Goal: Task Accomplishment & Management: Use online tool/utility

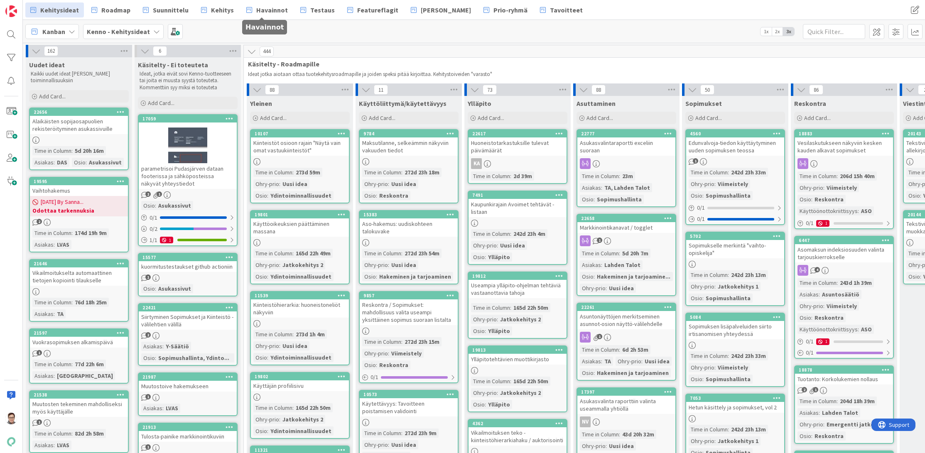
drag, startPoint x: 274, startPoint y: 10, endPoint x: 258, endPoint y: 66, distance: 58.6
click at [274, 10] on span "Havainnot" at bounding box center [272, 10] width 32 height 10
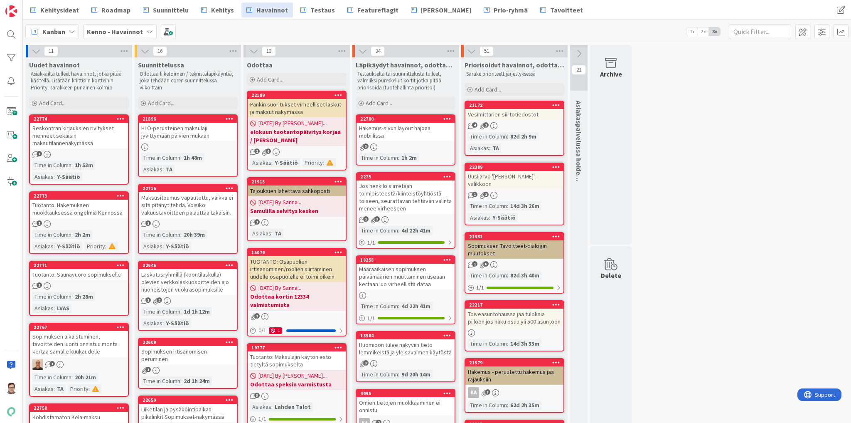
drag, startPoint x: 1023, startPoint y: 2, endPoint x: 693, endPoint y: 278, distance: 430.6
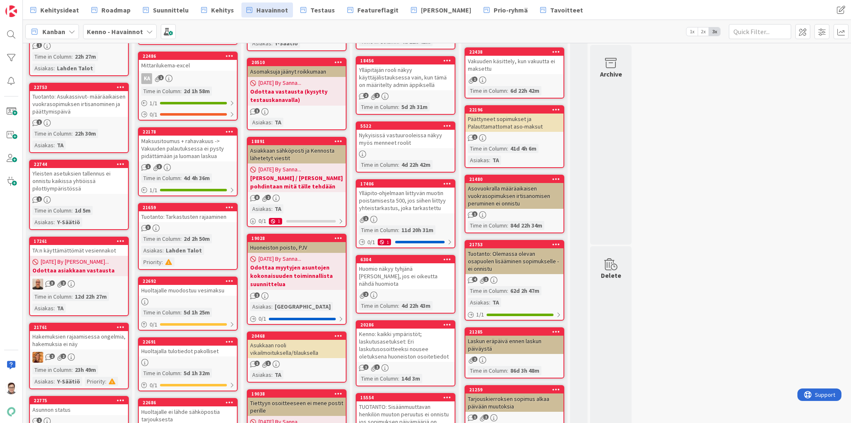
scroll to position [432, 0]
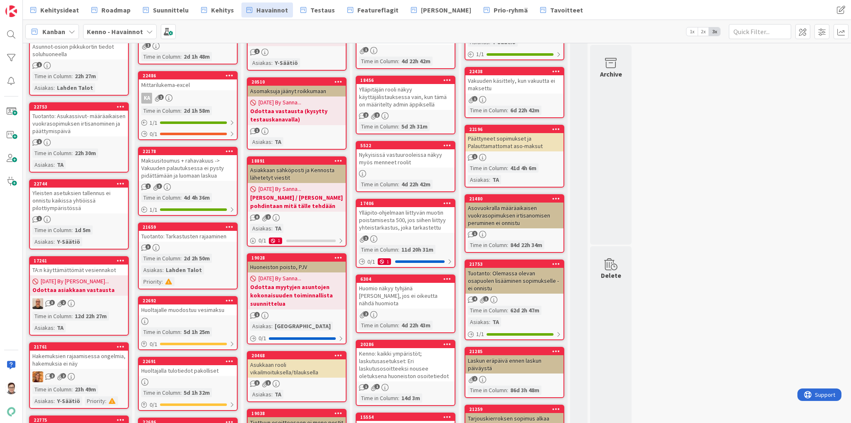
click at [191, 232] on link "21659 Tuotanto: Tarkastusten rajaaminen 3 Time in Column : 2d 2h 50m Asiakas : …" at bounding box center [188, 255] width 100 height 67
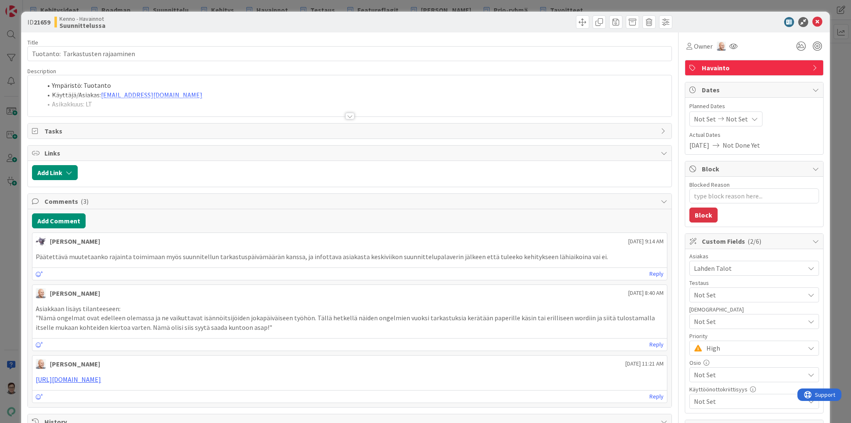
click at [347, 116] on div at bounding box center [349, 116] width 9 height 7
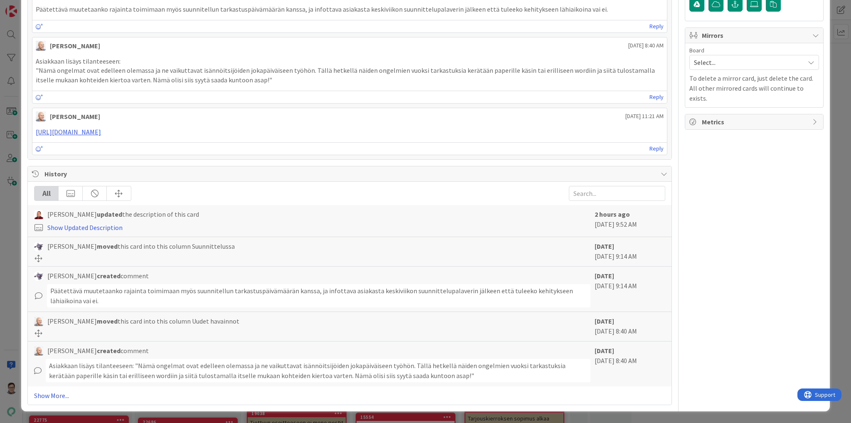
scroll to position [831, 0]
drag, startPoint x: 603, startPoint y: 250, endPoint x: 624, endPoint y: 251, distance: 20.8
click at [636, 33] on div "Leo Muona August 18 2025 9:14 AM Päätettävä muutetaanko rajainta toimimaan myös…" at bounding box center [349, 9] width 635 height 48
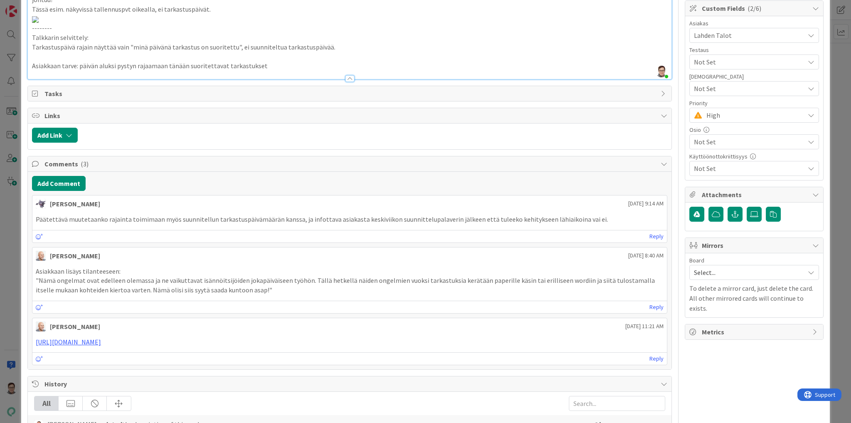
scroll to position [0, 0]
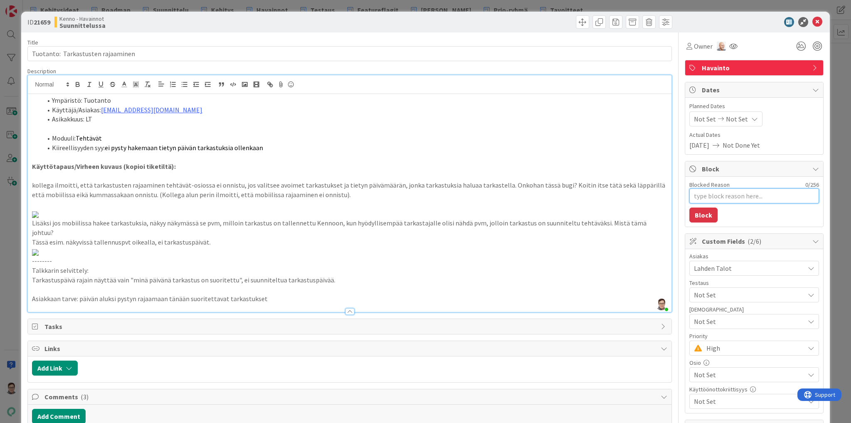
click at [715, 191] on textarea "Blocked Reason" at bounding box center [754, 195] width 130 height 15
type textarea "x"
type textarea "s"
type textarea "x"
type textarea "san"
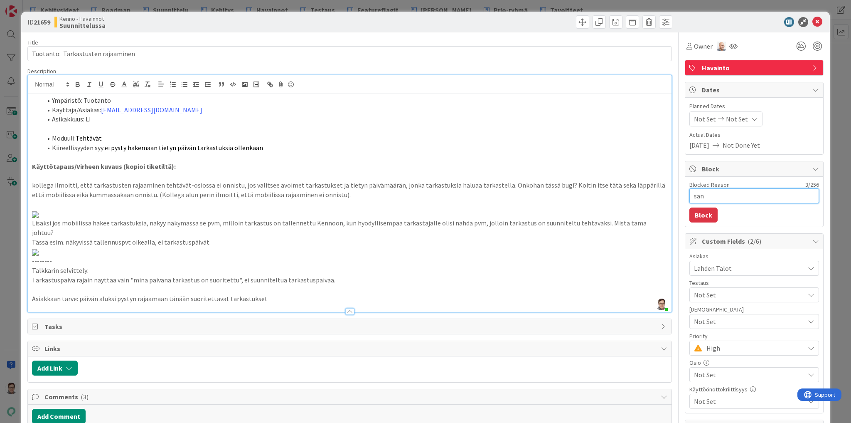
type textarea "x"
type textarea "sann"
type textarea "x"
type textarea "sanna"
type textarea "x"
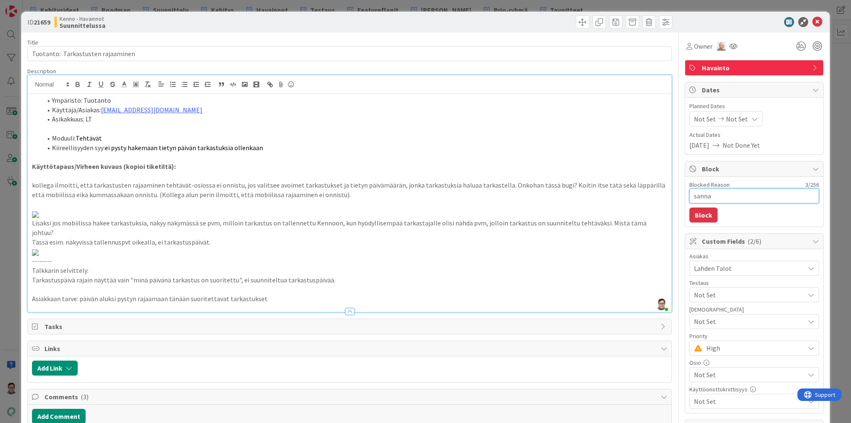
type textarea "sanna"
type textarea "x"
type textarea "sanna v"
type textarea "x"
type textarea "sanna vi"
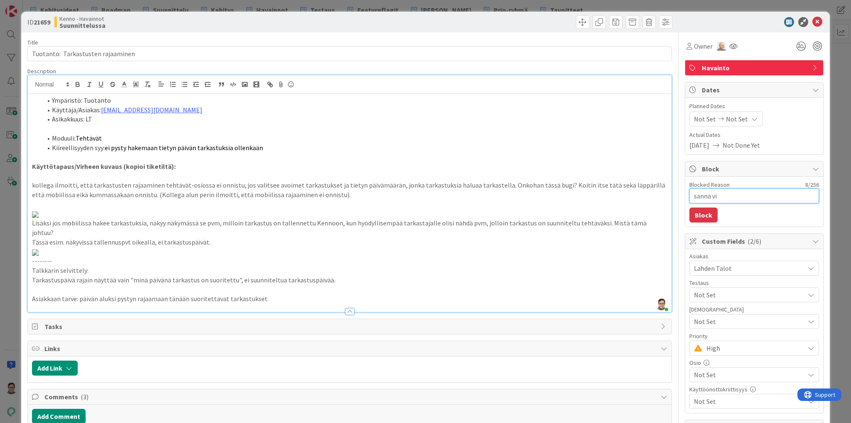
type textarea "x"
type textarea "sanna vii"
type textarea "x"
type textarea "sanna vi"
type textarea "x"
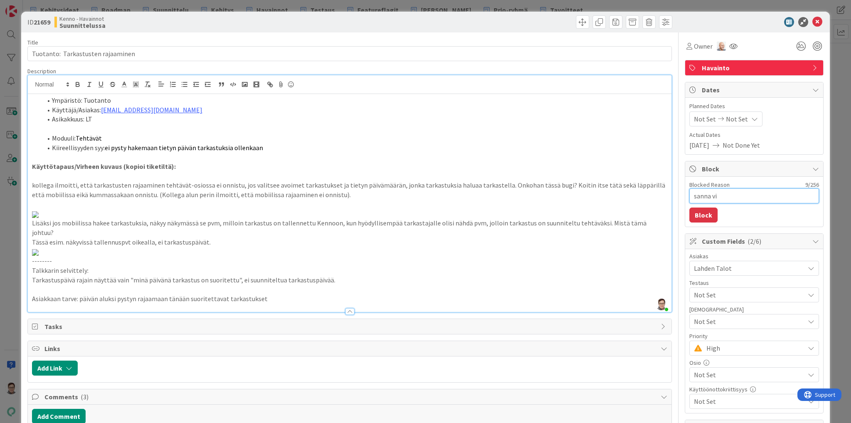
type textarea "sanna v"
type textarea "x"
type textarea "sanna o"
type textarea "x"
type textarea "sanna oi"
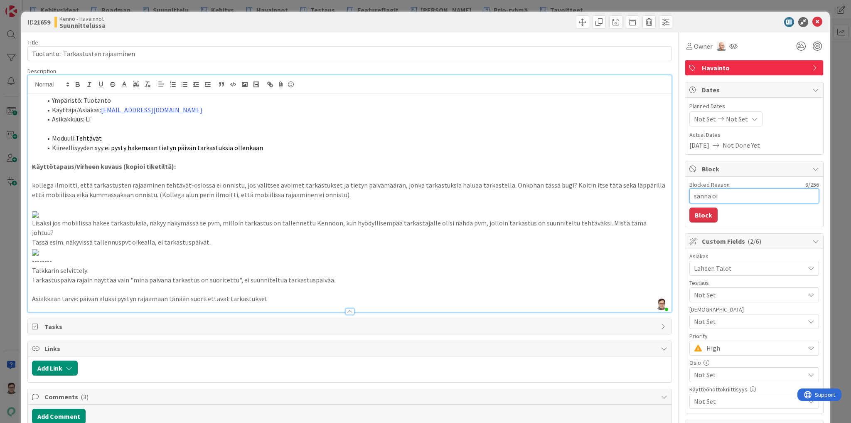
type textarea "x"
type textarea "sanna o"
type textarea "x"
type textarea "sanna"
type textarea "x"
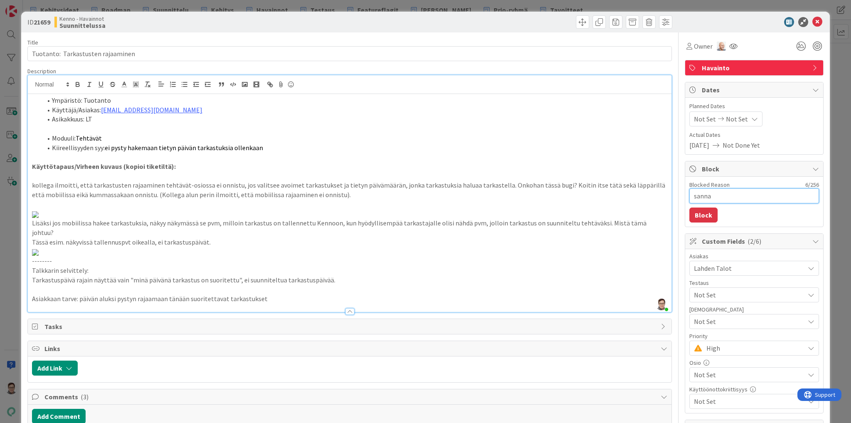
type textarea "sanna m"
type textarea "x"
type textarea "sanna mi"
type textarea "x"
type textarea "sanna mie"
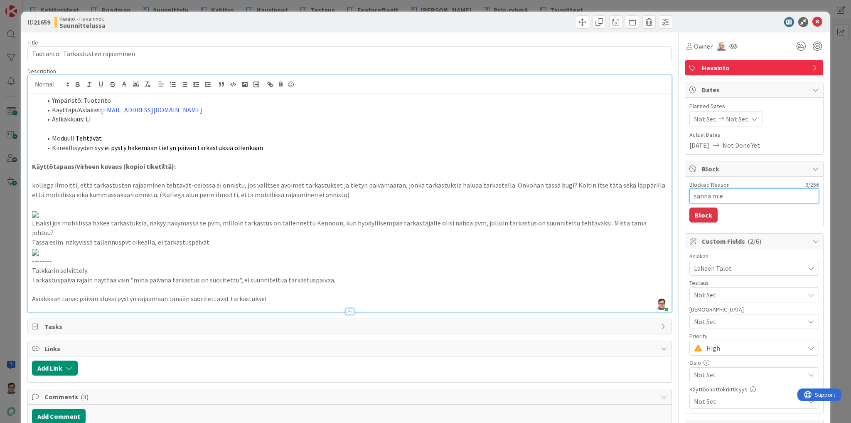
type textarea "x"
type textarea "sanna miet"
type textarea "x"
type textarea "sanna miett"
type textarea "x"
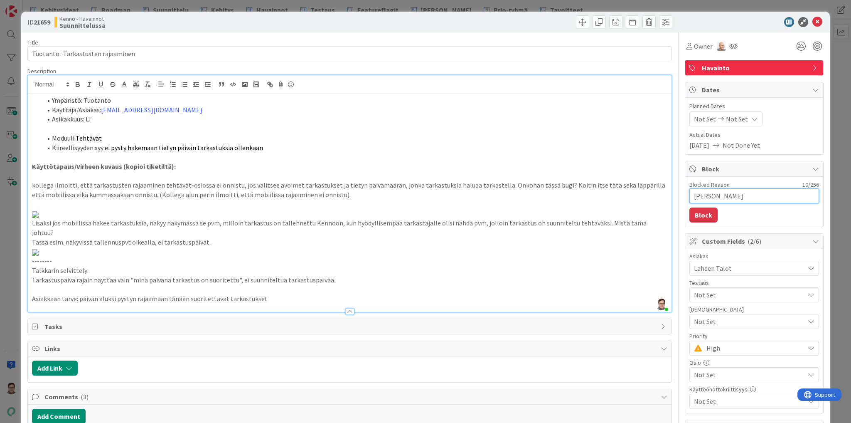
type textarea "sanna mietti"
type textarea "x"
type textarea "sanna miettii"
type textarea "x"
type textarea "sanna miettii"
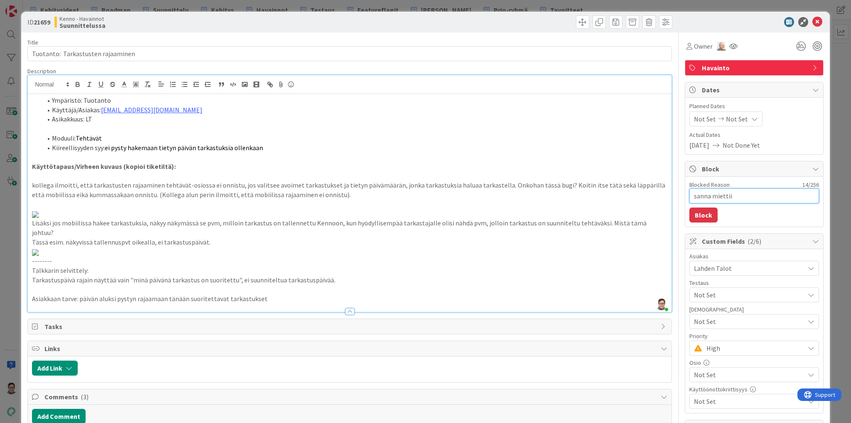
type textarea "x"
type textarea "sanna miettii m"
type textarea "x"
type textarea "sanna miettii mit"
type textarea "x"
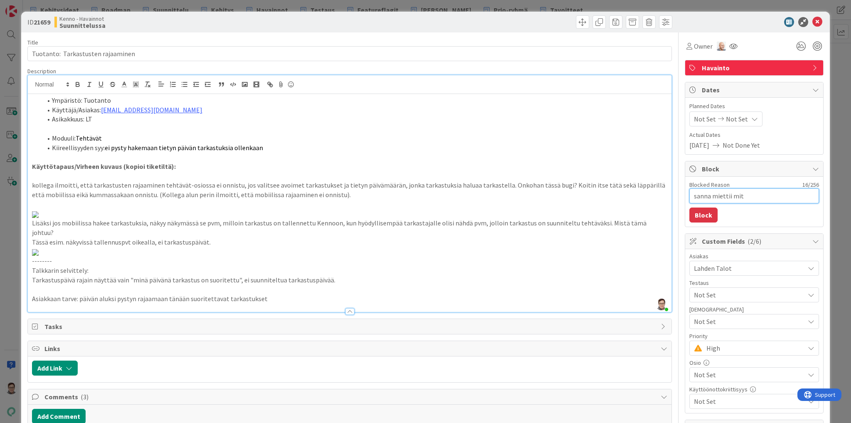
type textarea "sanna miettii mitä"
type textarea "x"
type textarea "sanna miettii mitä"
type textarea "x"
type textarea "sanna miettii mitä pi"
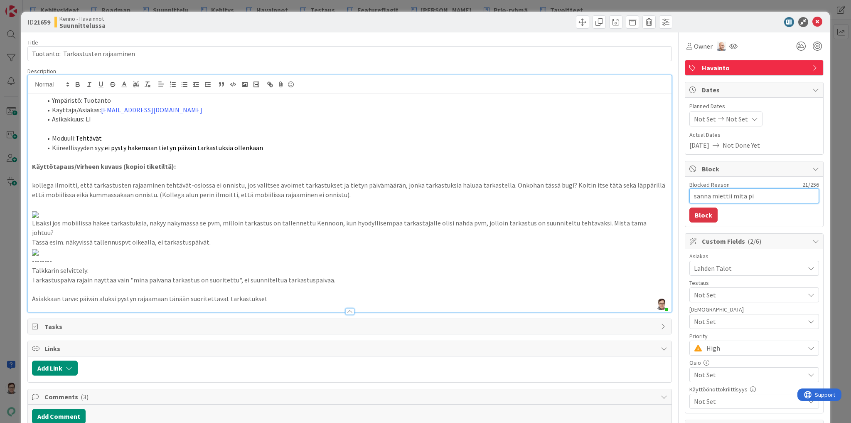
type textarea "x"
type textarea "sanna miettii mitä pit"
type textarea "x"
type textarea "sanna miettii mitä pitä"
type textarea "x"
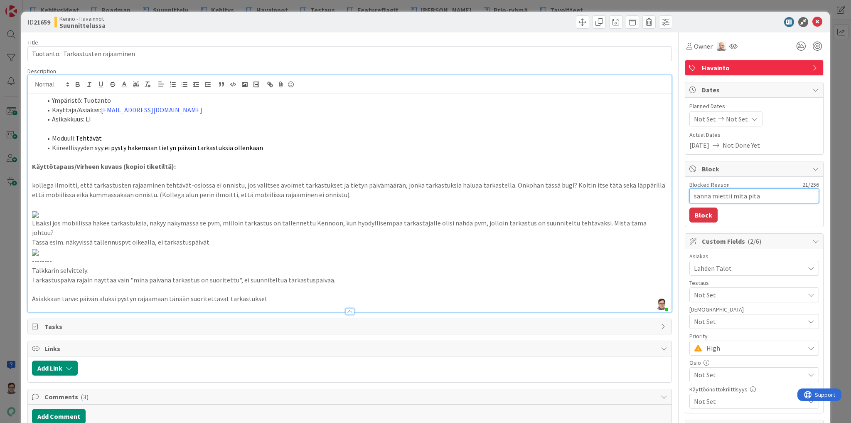
type textarea "sanna miettii mitä pitää"
type textarea "x"
type textarea "sanna miettii mitä pitää"
type textarea "x"
type textarea "sanna miettii mitä pitää te"
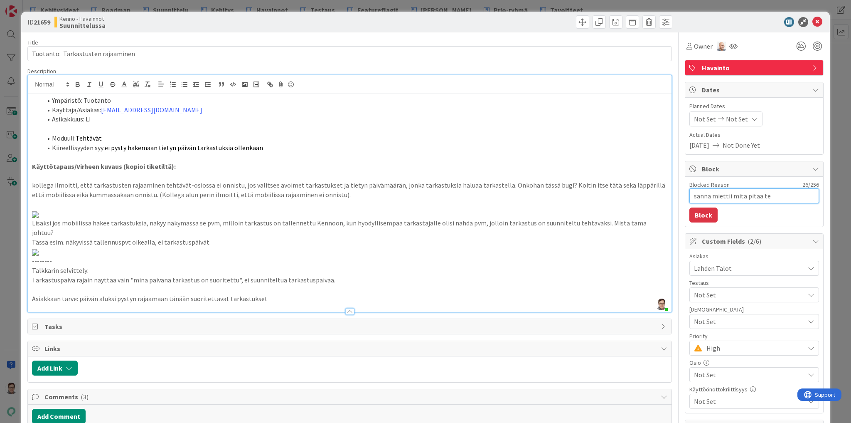
type textarea "x"
type textarea "sanna miettii mitä pitää tehd"
type textarea "x"
type textarea "sanna miettii mitä pitää tehdä"
click at [690, 213] on button "Block" at bounding box center [703, 214] width 28 height 15
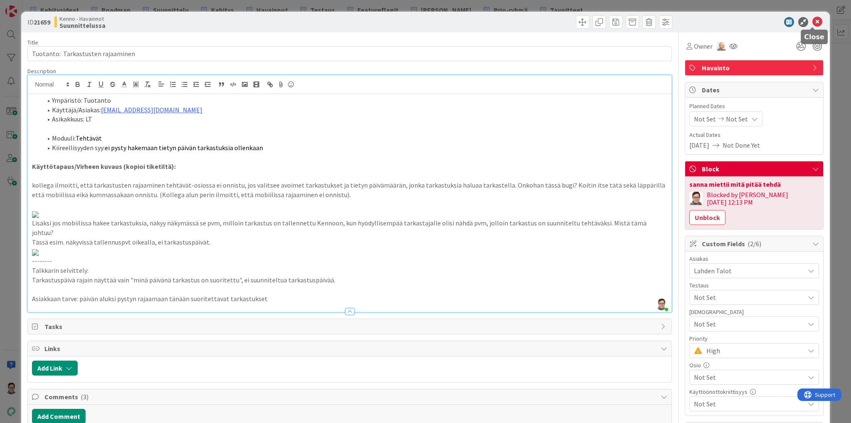
click at [812, 19] on icon at bounding box center [817, 22] width 10 height 10
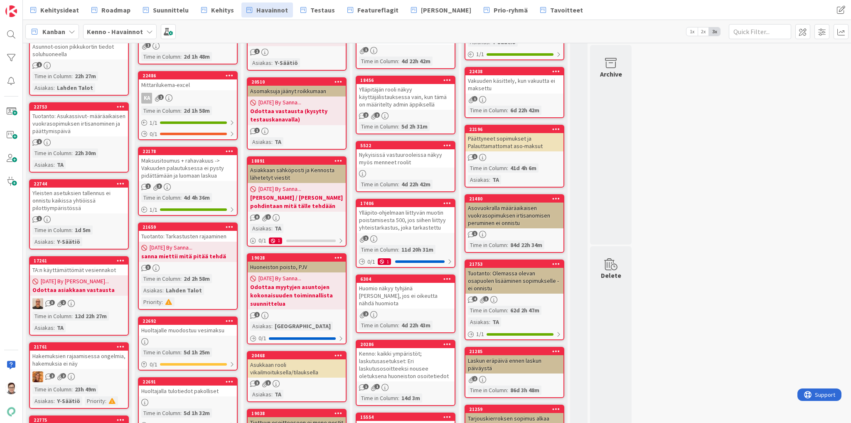
click at [233, 224] on icon at bounding box center [230, 227] width 8 height 6
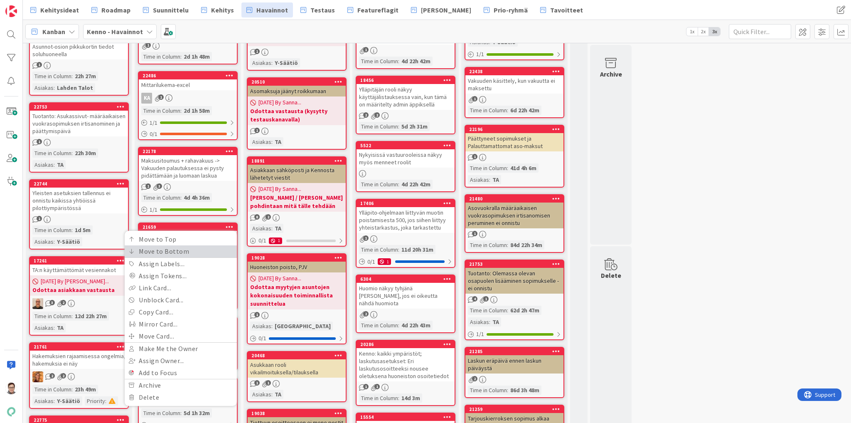
click at [189, 245] on link "Move to Bottom" at bounding box center [181, 251] width 112 height 12
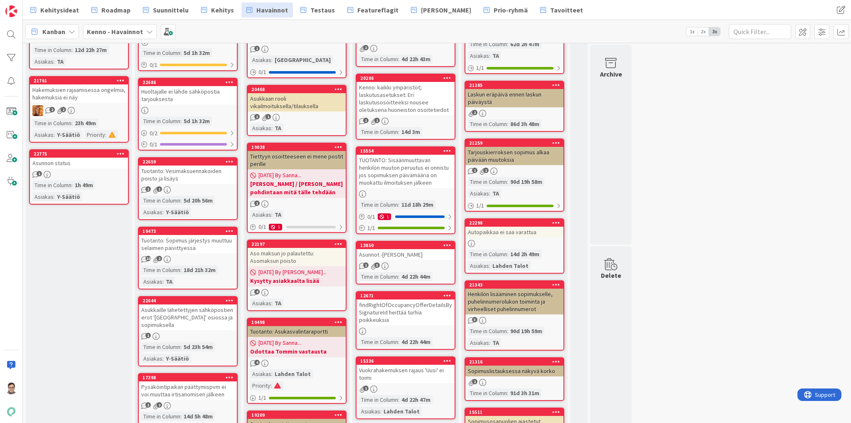
scroll to position [798, 0]
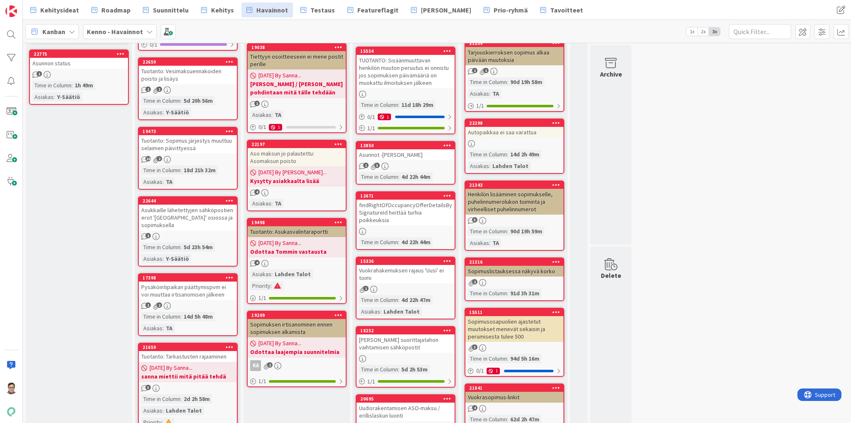
click at [188, 281] on div "Pysäköintipaikan päättymispvm ei voi muuttaa irtisanomisen jälkeen" at bounding box center [188, 290] width 98 height 18
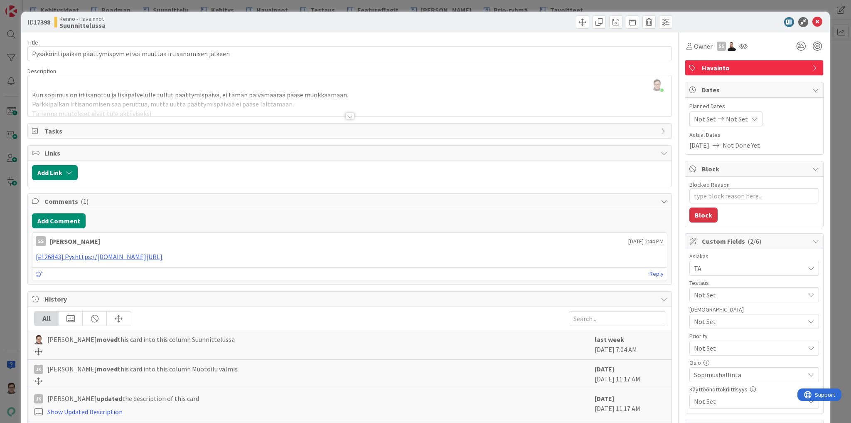
click at [349, 114] on div at bounding box center [349, 116] width 9 height 7
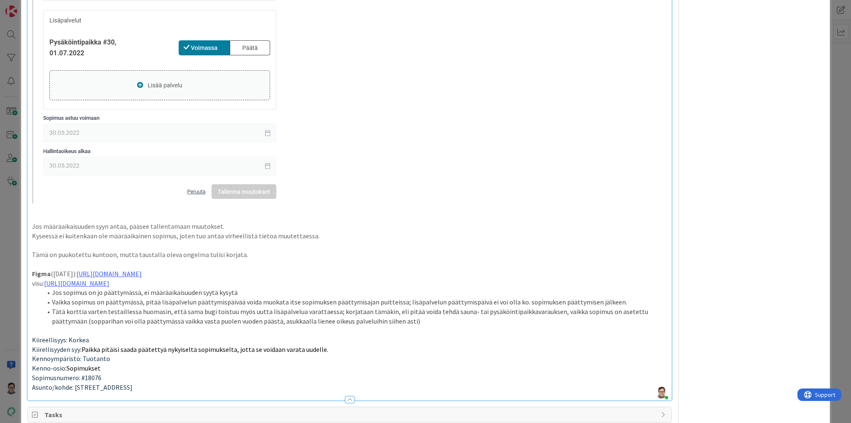
scroll to position [764, 0]
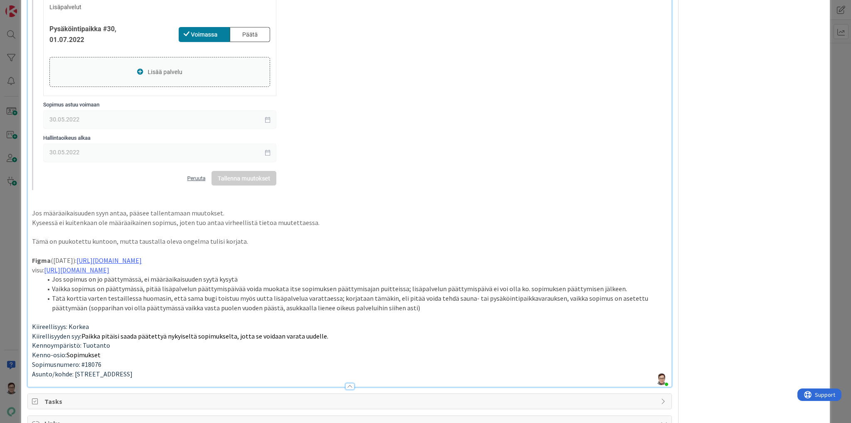
drag, startPoint x: 392, startPoint y: 166, endPoint x: 342, endPoint y: 189, distance: 55.0
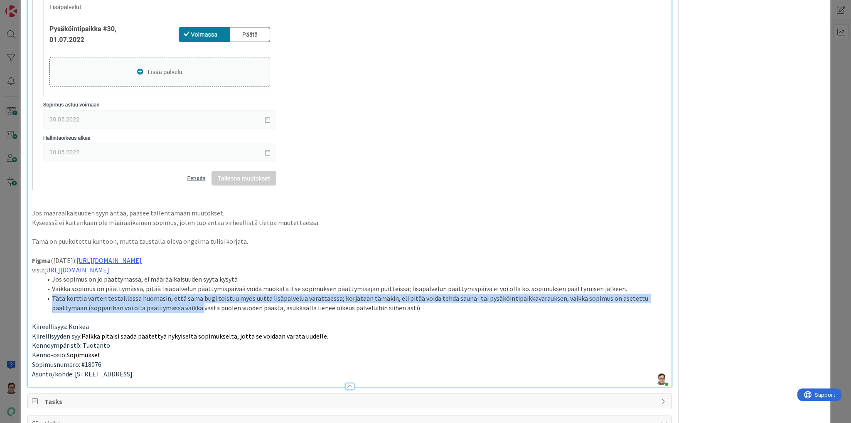
drag, startPoint x: 52, startPoint y: 298, endPoint x: 165, endPoint y: 305, distance: 113.2
click at [165, 305] on li "Tätä korttia varten testaillessa huomasin, että sama bugi toistuu myös uutta li…" at bounding box center [354, 302] width 625 height 19
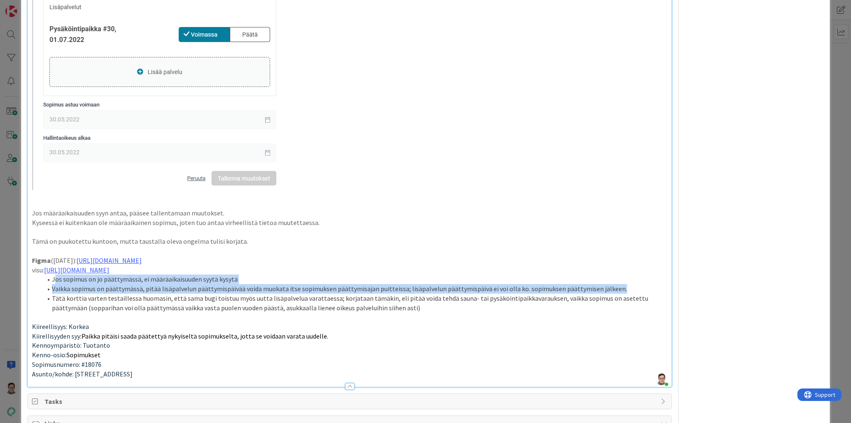
drag, startPoint x: 54, startPoint y: 278, endPoint x: 612, endPoint y: 287, distance: 558.1
click at [612, 287] on ol "Jos sopimus on jo päättymässä, ei määräaikaisuuden syytä kysytä Vaikka sopimus …" at bounding box center [349, 293] width 635 height 38
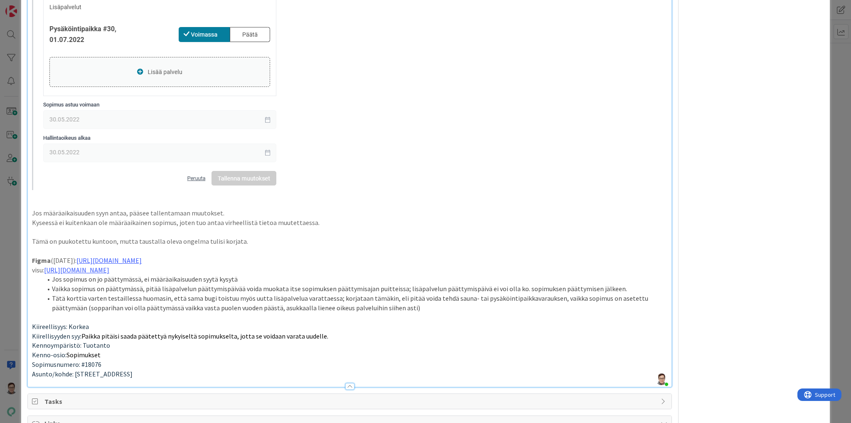
click at [451, 336] on p "Kiirellisyyden syy: Paikka pitäisi saada päätettyä nykyiseltä sopimukselta, jot…" at bounding box center [349, 336] width 635 height 10
click at [142, 259] on link "https://www.figma.com/design/0IJ8fGlasErUUd7odgirDN/Sopimushallinta?node-id=155…" at bounding box center [108, 260] width 65 height 8
click at [258, 275] on link "https://www.figma.com/design/0IJ8fGlasErUUd7odgirDN/Sopimushallinta?node-id=155…" at bounding box center [230, 276] width 57 height 11
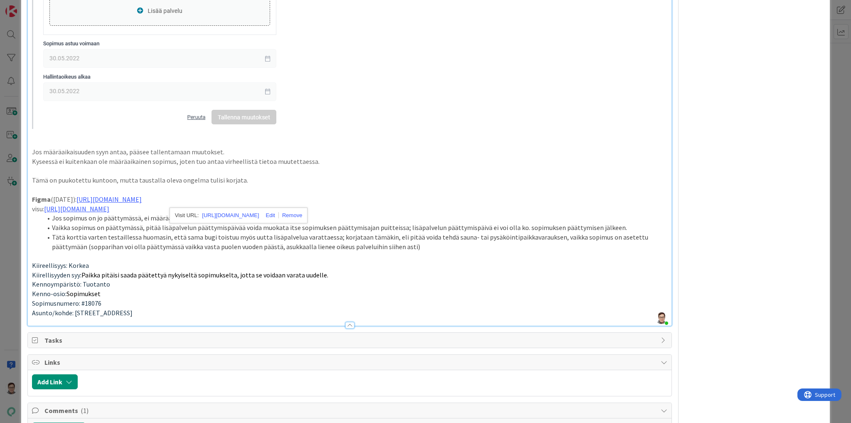
scroll to position [831, 0]
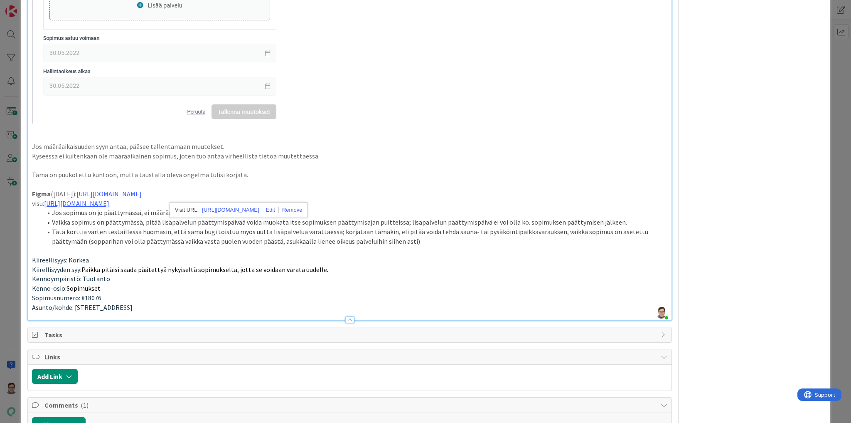
click at [160, 236] on li "Tätä korttia varten testaillessa huomasin, että sama bugi toistuu myös uutta li…" at bounding box center [354, 236] width 625 height 19
drag, startPoint x: 237, startPoint y: 211, endPoint x: 123, endPoint y: 211, distance: 114.3
click at [123, 211] on li "Jos sopimus on jo päättymässä, ei määräaikaisuuden syytä kysytä" at bounding box center [354, 213] width 625 height 10
click at [109, 206] on link "https://www.figma.com/design/0IJ8fGlasErUUd7odgirDN/Sopimushallinta?node-id=170…" at bounding box center [76, 203] width 65 height 8
click at [180, 243] on li "Tätä korttia varten testaillessa huomasin, että sama bugi toistuu myös uutta li…" at bounding box center [354, 236] width 625 height 19
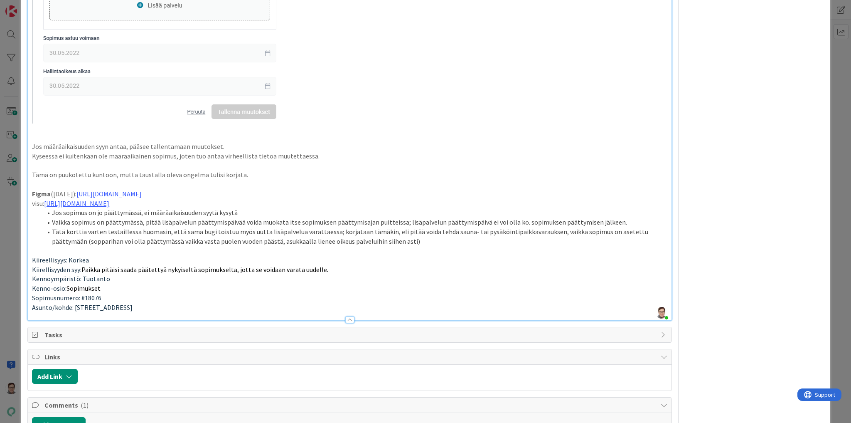
scroll to position [897, 0]
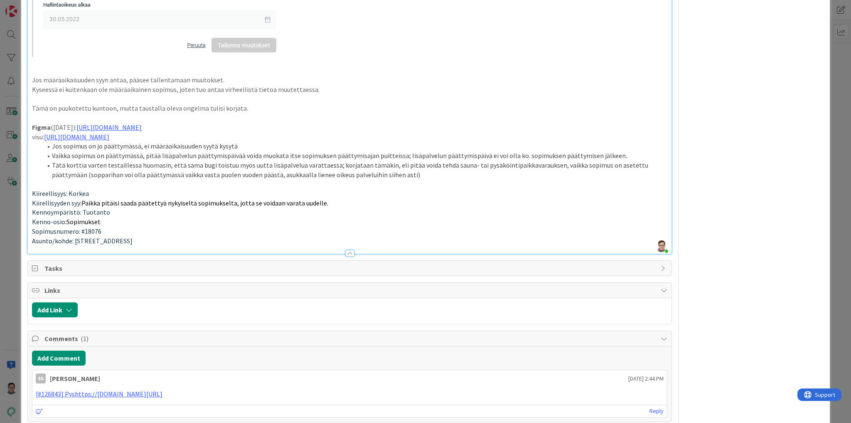
click at [193, 239] on p "Asunto/kohde: Norolanraitti 7 A 34, 40270 Palokka" at bounding box center [349, 241] width 635 height 10
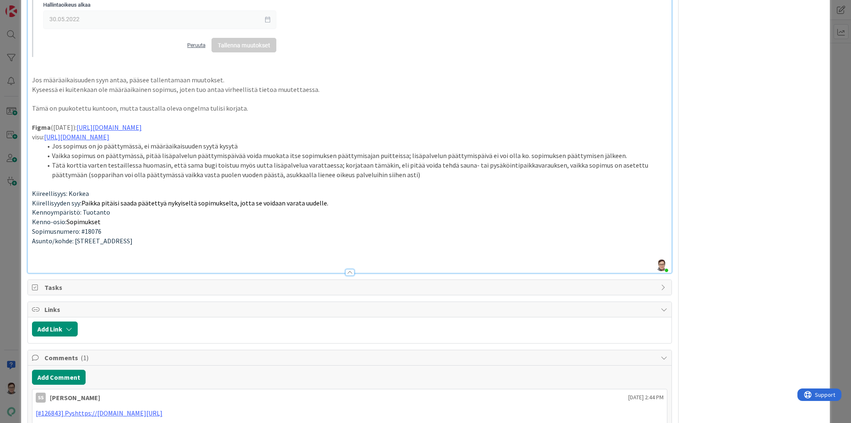
type textarea "x"
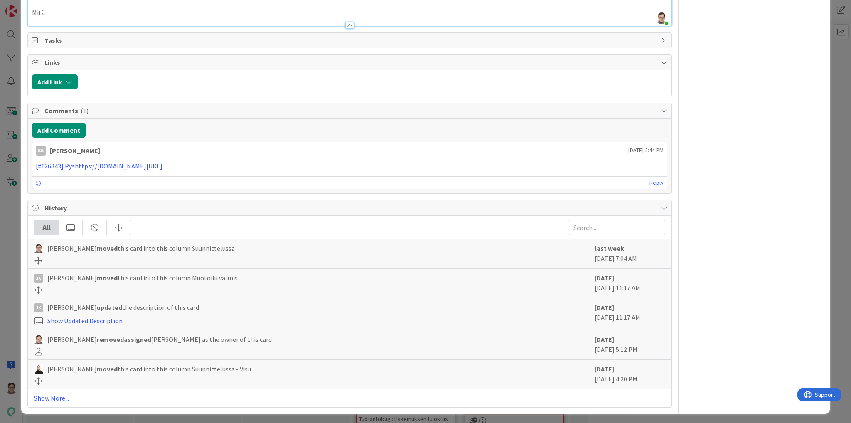
scroll to position [1145, 0]
click at [59, 394] on link "Show More..." at bounding box center [349, 397] width 631 height 10
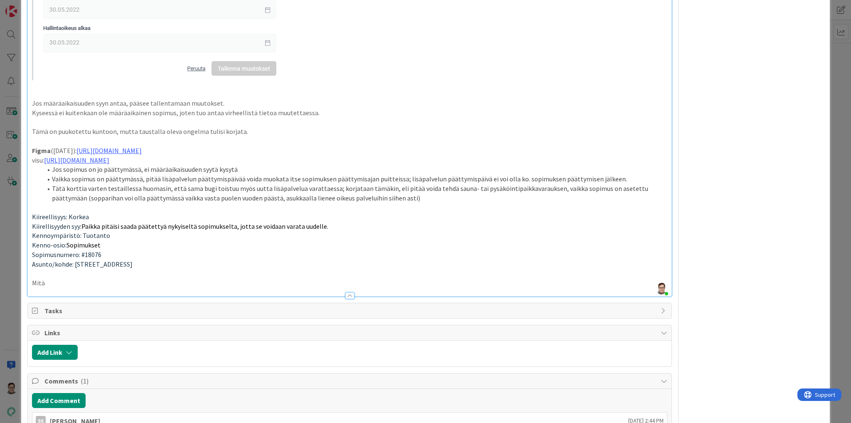
scroll to position [954, 0]
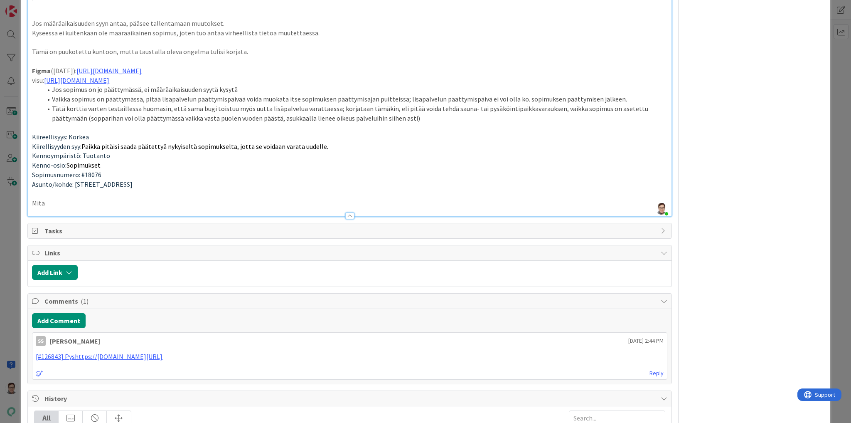
click at [47, 203] on p "Mitä" at bounding box center [349, 203] width 635 height 10
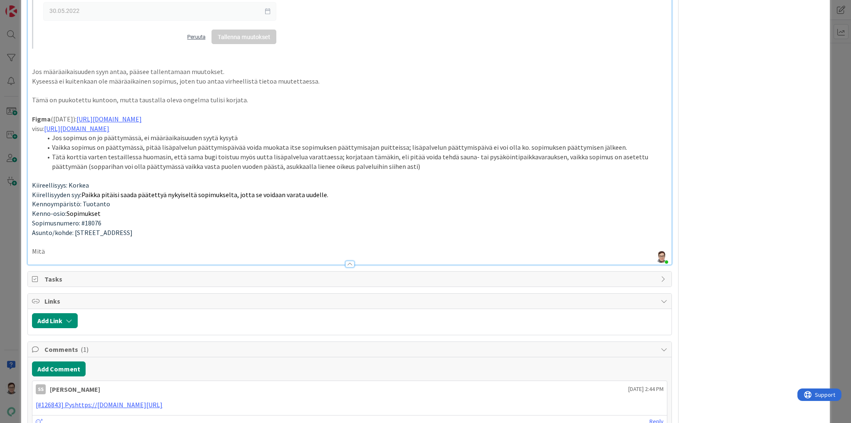
scroll to position [964, 0]
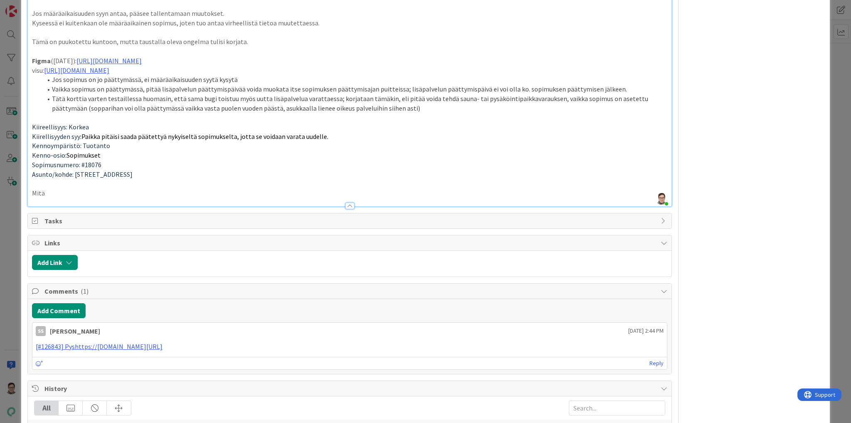
click at [47, 192] on p "Mitä" at bounding box center [349, 193] width 635 height 10
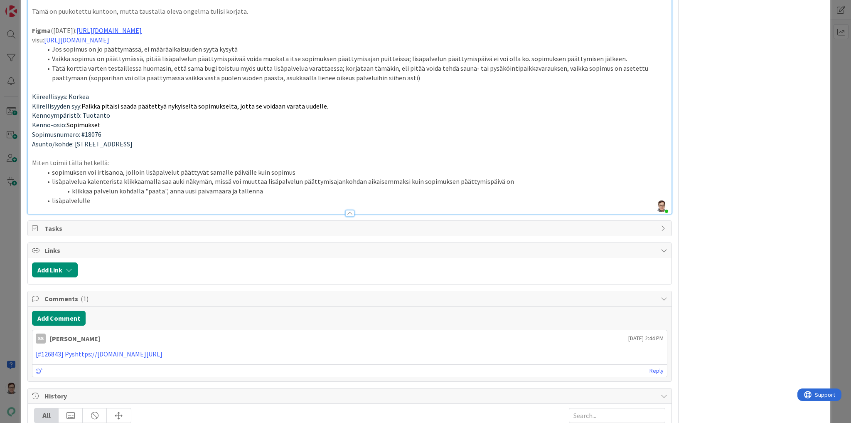
scroll to position [997, 0]
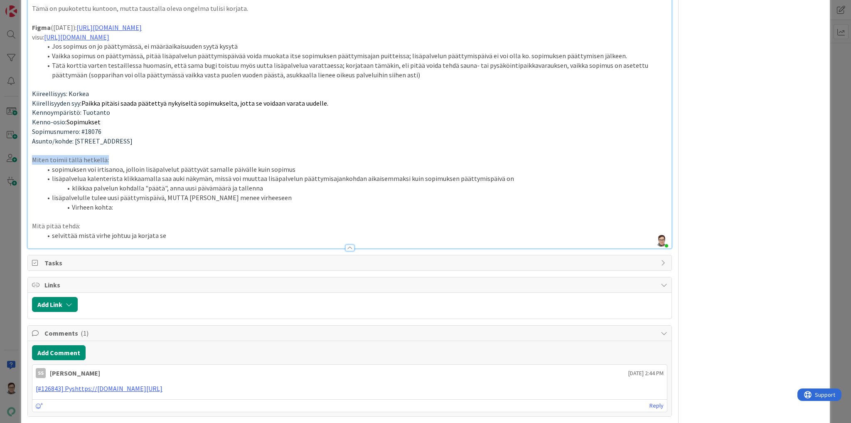
drag, startPoint x: 106, startPoint y: 157, endPoint x: 24, endPoint y: 160, distance: 81.5
drag, startPoint x: 81, startPoint y: 225, endPoint x: 21, endPoint y: 226, distance: 59.4
click at [123, 208] on li "Virheen kohta:" at bounding box center [354, 207] width 625 height 10
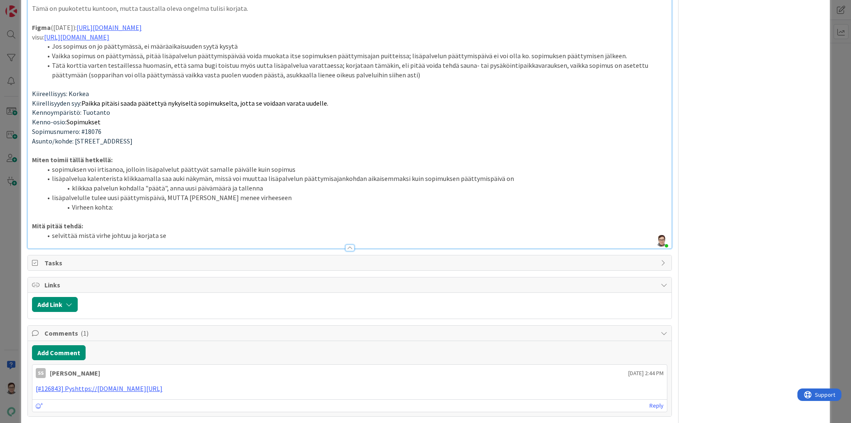
type textarea "x"
click at [347, 246] on div at bounding box center [349, 247] width 9 height 7
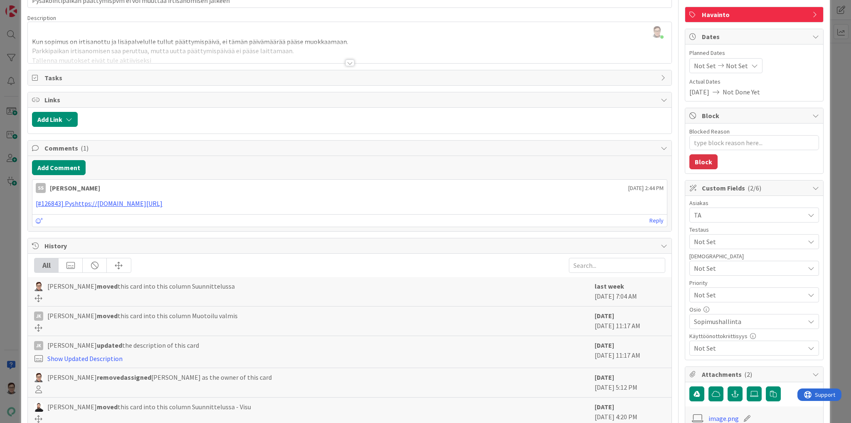
scroll to position [0, 0]
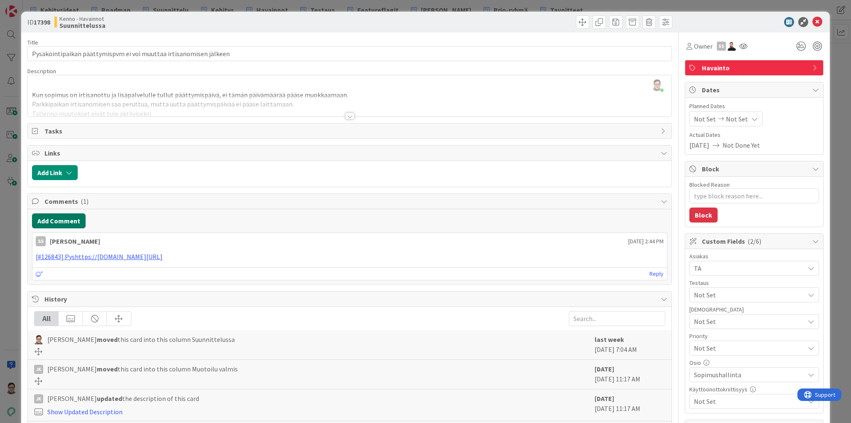
click at [57, 217] on button "Add Comment" at bounding box center [59, 220] width 54 height 15
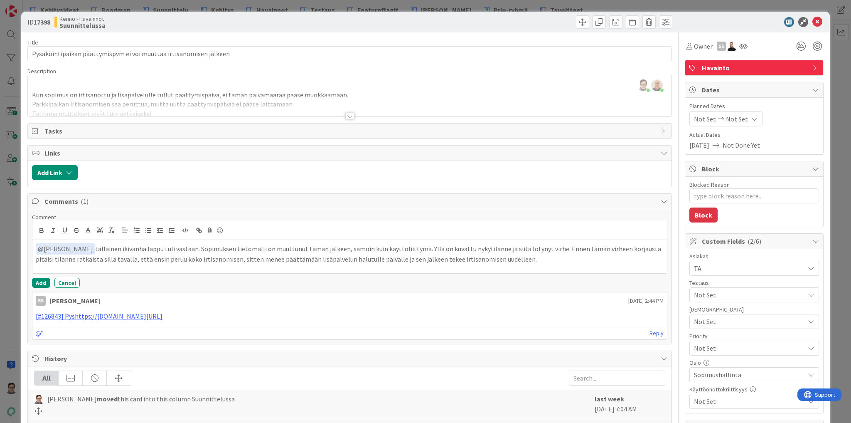
click at [346, 113] on div at bounding box center [349, 116] width 9 height 7
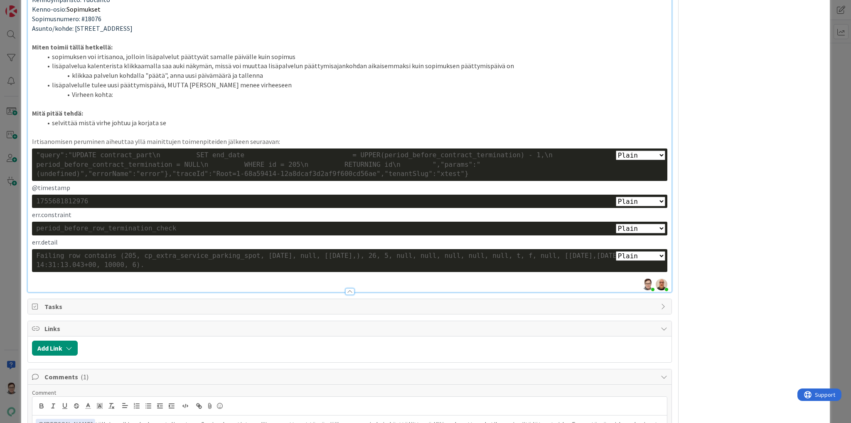
scroll to position [1130, 0]
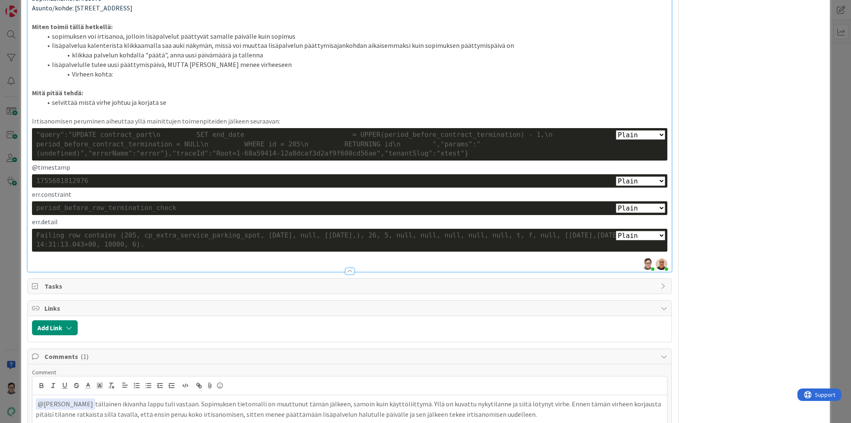
click at [111, 73] on li "Virheen kohta:" at bounding box center [354, 74] width 625 height 10
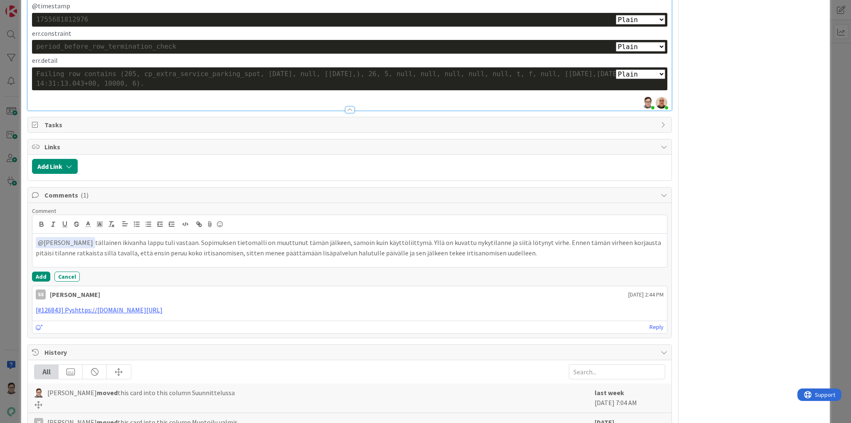
scroll to position [1296, 0]
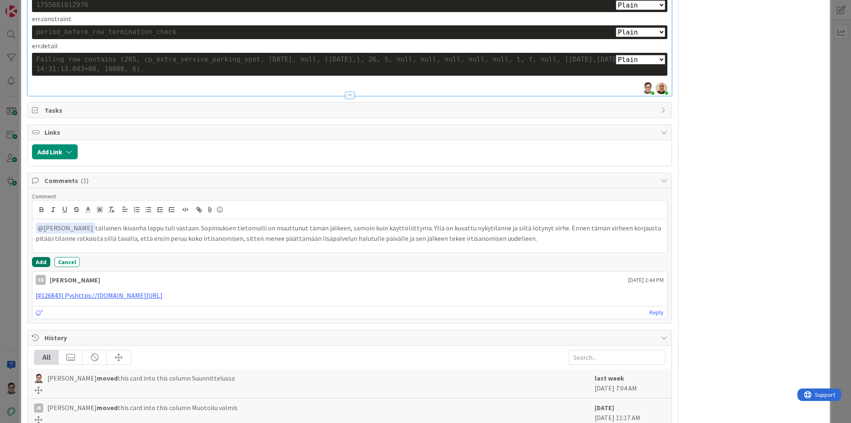
click at [43, 259] on button "Add" at bounding box center [41, 262] width 18 height 10
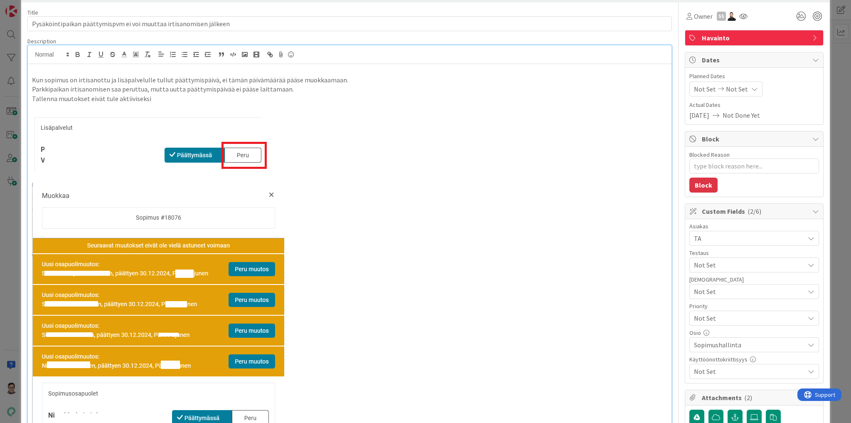
scroll to position [0, 0]
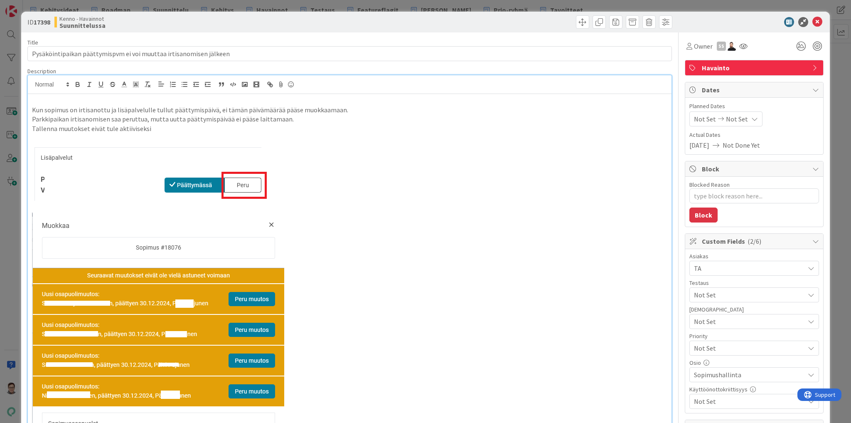
click at [108, 192] on img at bounding box center [155, 177] width 246 height 69
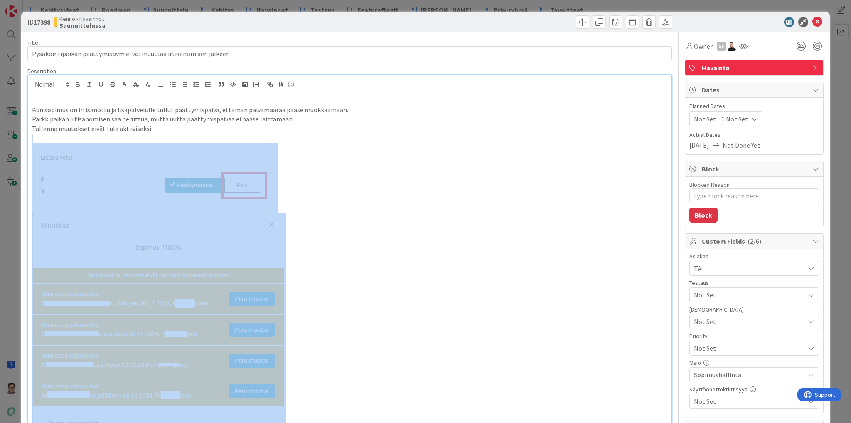
drag, startPoint x: 160, startPoint y: 129, endPoint x: 204, endPoint y: 248, distance: 127.1
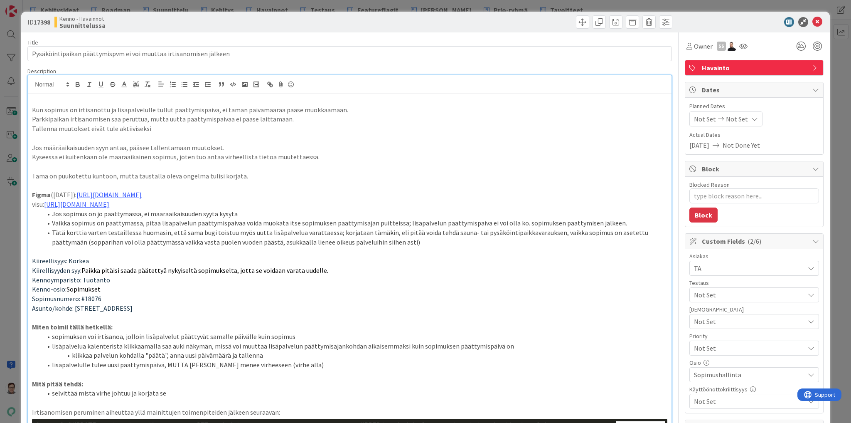
click at [50, 334] on li "sopimuksen voi irtisanoa, jolloin lisäpalvelut päättyvät samalle päivälle kuin …" at bounding box center [354, 337] width 625 height 10
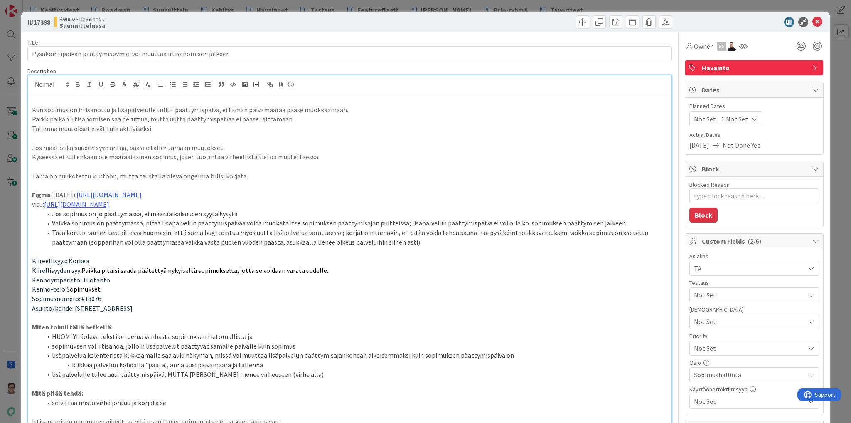
drag, startPoint x: 184, startPoint y: 305, endPoint x: 11, endPoint y: 113, distance: 258.2
click at [11, 113] on div "ID 17398 Kenno - Havainnot Suunnittelussa Title 66 / 128 Pysäköintipaikan päätt…" at bounding box center [425, 211] width 851 height 423
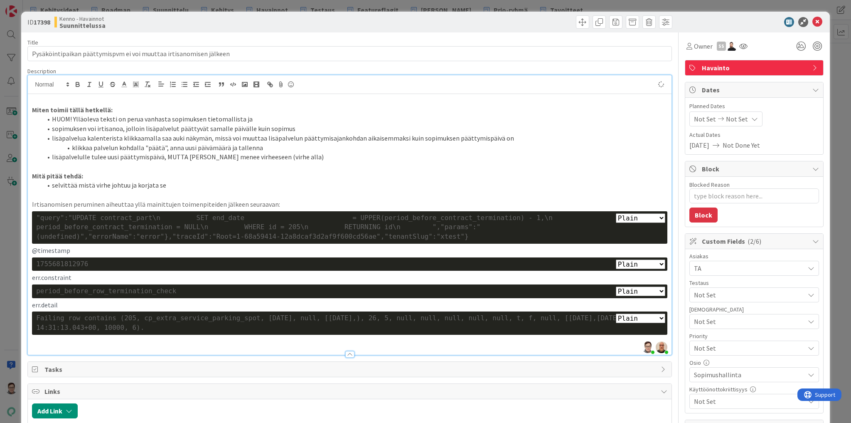
type textarea "x"
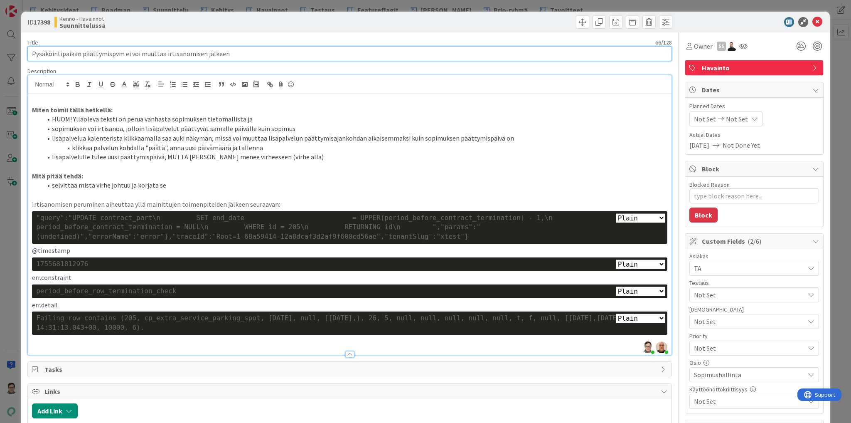
drag, startPoint x: 224, startPoint y: 53, endPoint x: 123, endPoint y: 52, distance: 101.4
click at [123, 52] on input "Pysäköintipaikan päättymispvm ei voi muuttaa irtisanomisen jälkeen" at bounding box center [349, 53] width 644 height 15
type input "Pysäköintipaikan päättymispvm muuttaminen"
type textarea "x"
type input "Pysäköintipaikan päättymispvm muuttaminen jälkikäteen aiheuttaa vir"
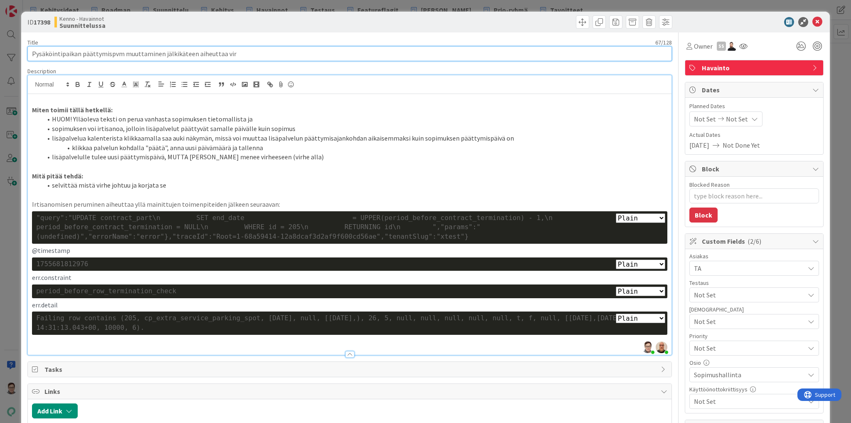
type textarea "x"
type input "Pysäköintipaikan päättymispvm muuttaminen jälkikäteen aiheuttaa virh"
type textarea "x"
type input "Pysäköintipaikan päättymispvm muuttaminen jälkikäteen aiheuttaa virheen"
type textarea "x"
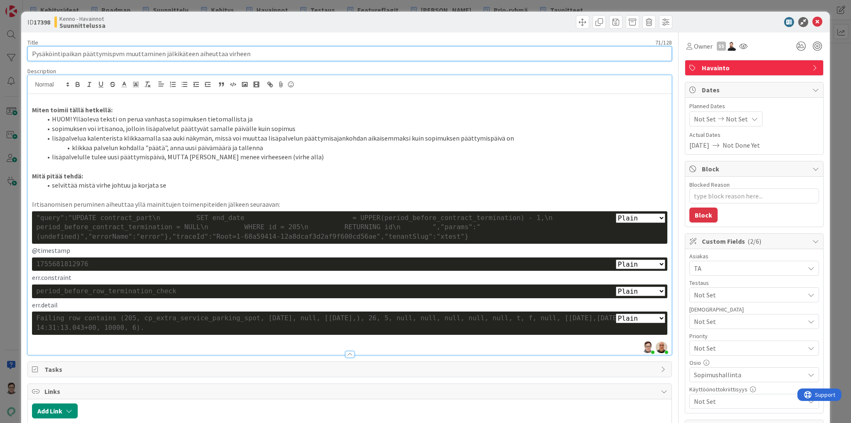
type input "Pysäköintipaikan päättymispvm muuttaminen jälkikäteen aiheuttaa virheen"
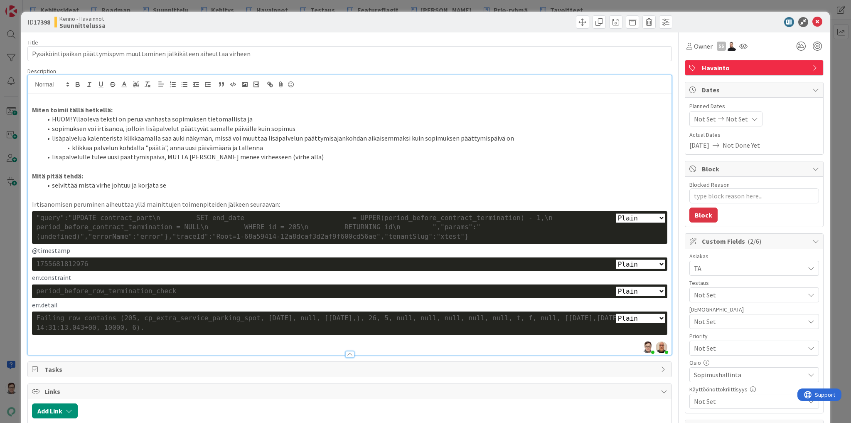
drag, startPoint x: 251, startPoint y: 118, endPoint x: 53, endPoint y: 123, distance: 197.8
click at [53, 123] on ol "HUOM! Ylläoleva teksti on perua vanhasta sopimuksen tietomallista ja sopimuksen…" at bounding box center [349, 137] width 635 height 47
drag, startPoint x: 50, startPoint y: 116, endPoint x: 264, endPoint y: 117, distance: 214.0
click at [264, 117] on li "HUOM! Ylläoleva teksti on perua vanhasta sopimuksen tietomallista ja" at bounding box center [354, 119] width 625 height 10
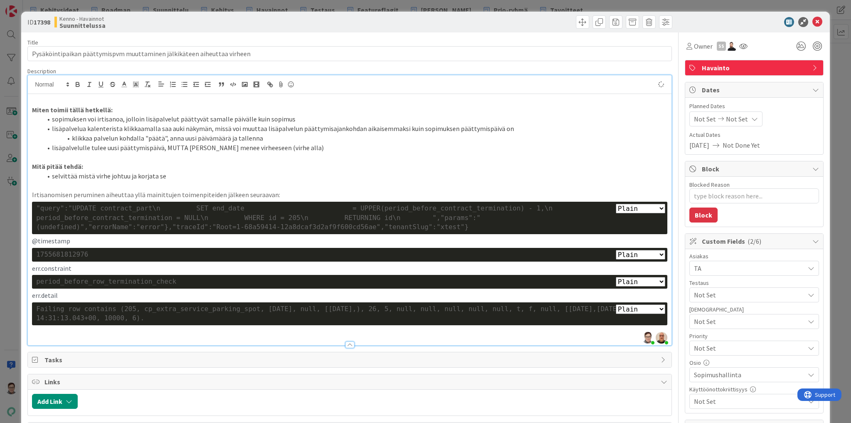
type textarea "x"
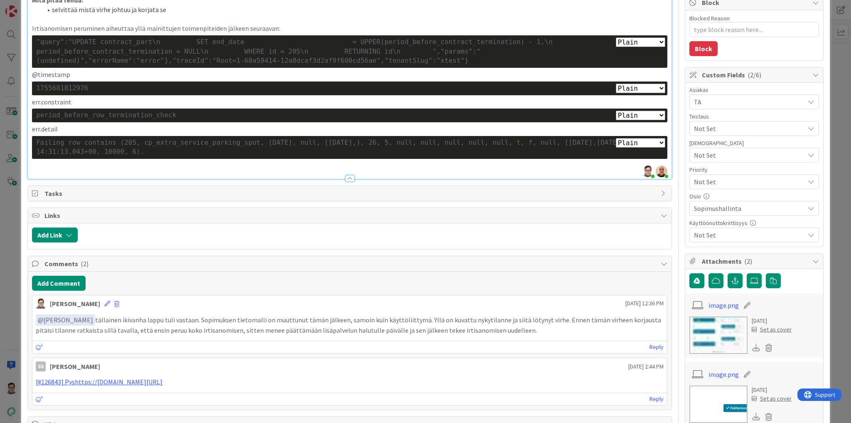
scroll to position [199, 0]
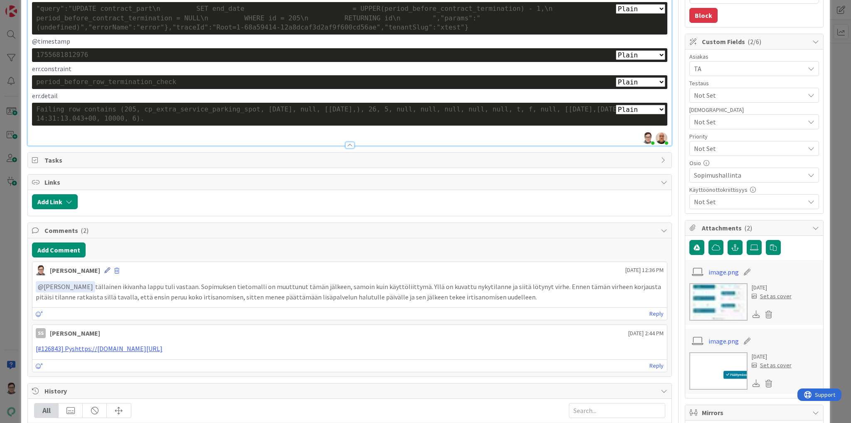
click at [104, 268] on icon at bounding box center [107, 270] width 6 height 6
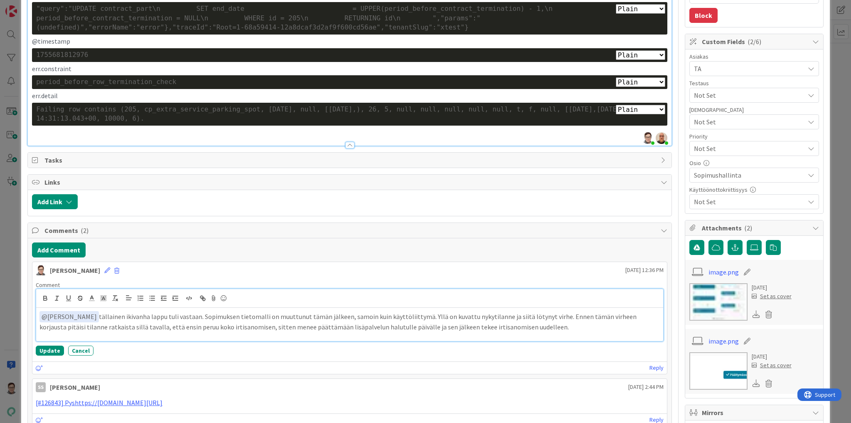
click at [410, 314] on p "﻿ @ Sonja Sainio ﻿ tällainen ikivanha lappu tuli vastaan. Sopimuksen tietomalli…" at bounding box center [349, 321] width 620 height 20
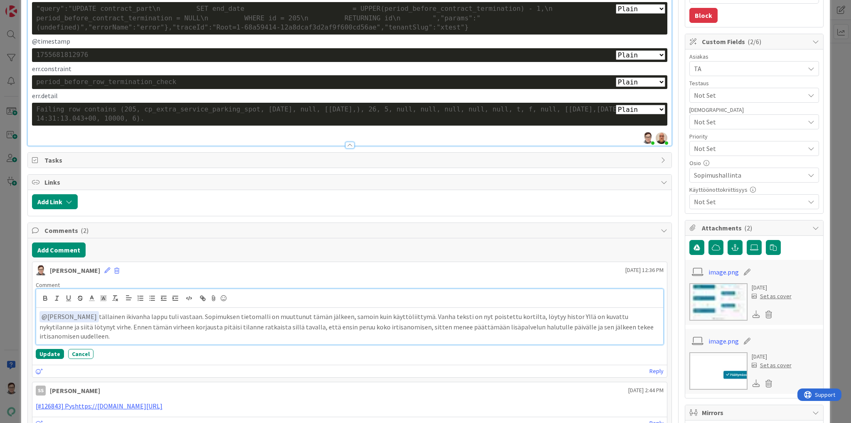
scroll to position [893, 0]
click at [47, 352] on button "Update" at bounding box center [50, 354] width 28 height 10
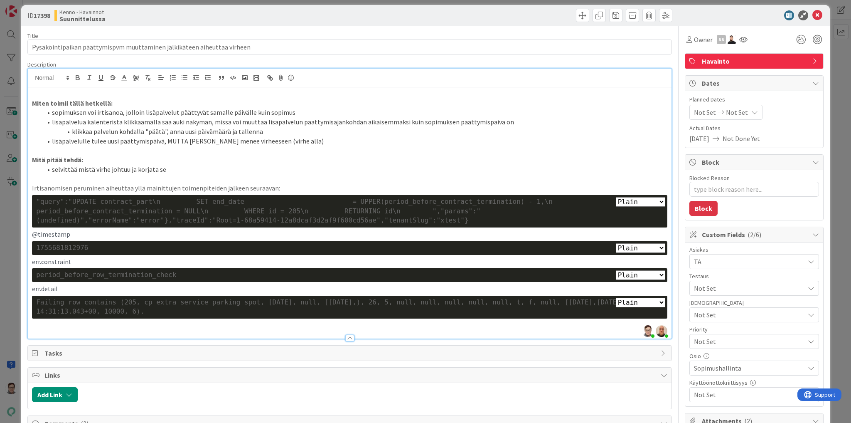
scroll to position [0, 0]
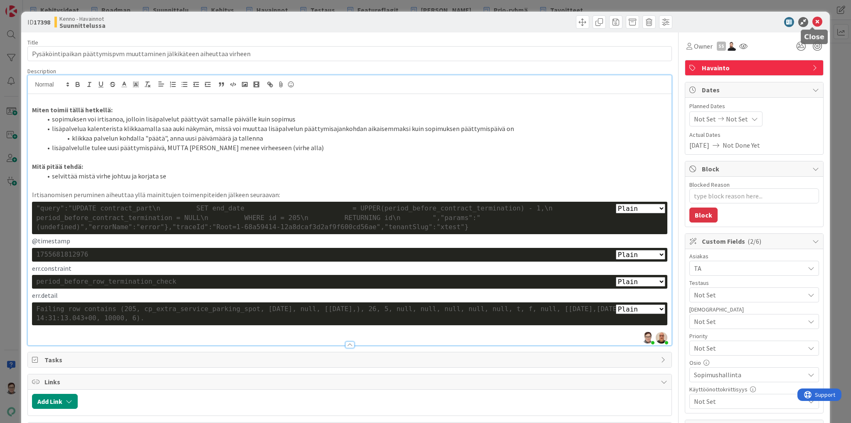
click at [813, 22] on icon at bounding box center [817, 22] width 10 height 10
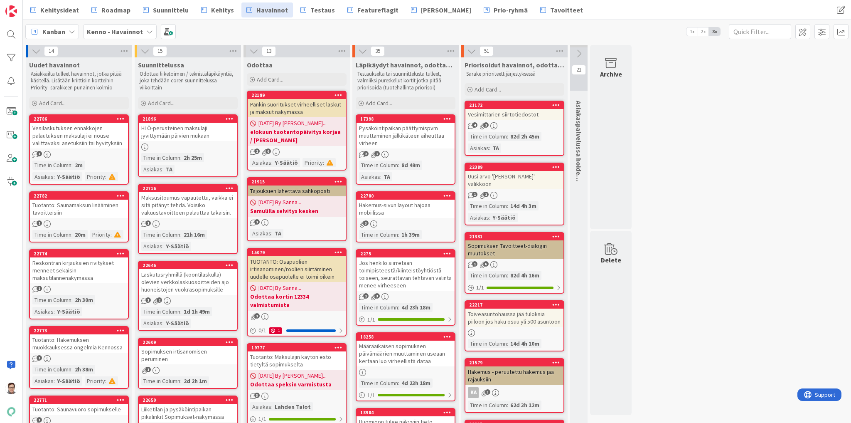
click at [390, 135] on div "Pysäköintipaikan päättymispvm muuttaminen jälkikäteen aiheuttaa virheen" at bounding box center [405, 136] width 98 height 26
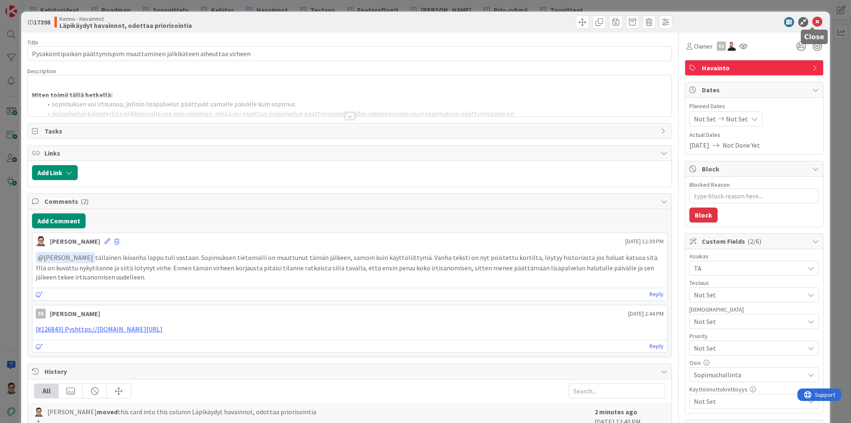
click at [812, 20] on icon at bounding box center [817, 22] width 10 height 10
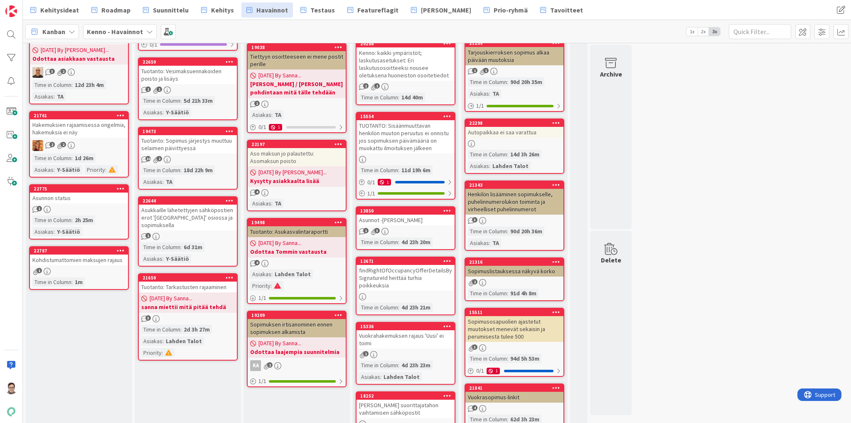
scroll to position [698, 0]
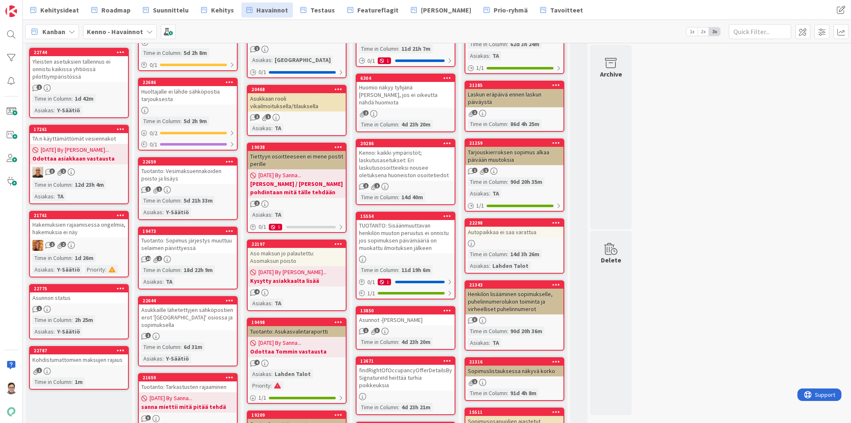
click at [183, 304] on div "Asukkaille lähetettyjen sähköpostien erot 'Viestintä' osiossa ja sopimuksella" at bounding box center [188, 317] width 98 height 26
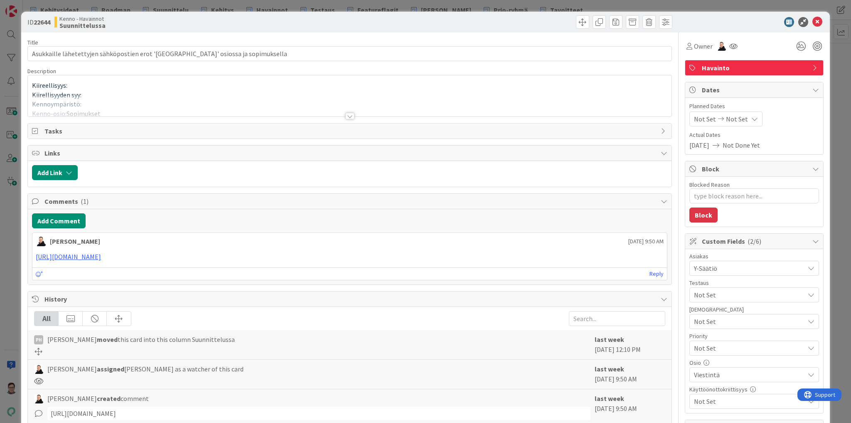
click at [347, 118] on div at bounding box center [349, 116] width 9 height 7
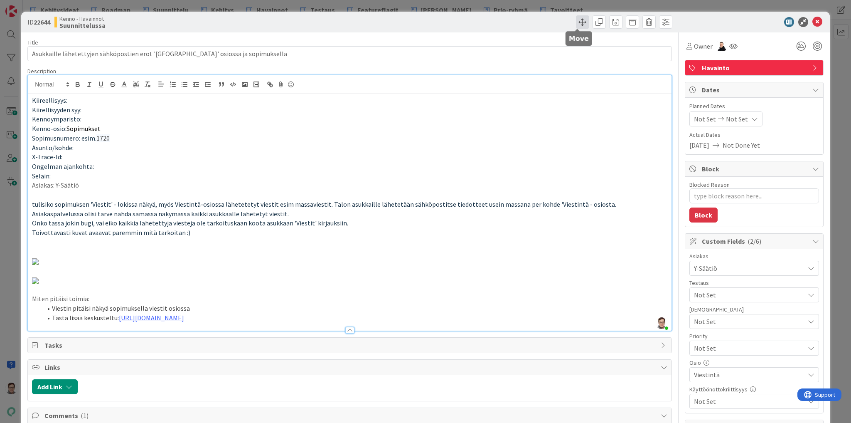
click at [578, 22] on span at bounding box center [582, 21] width 13 height 13
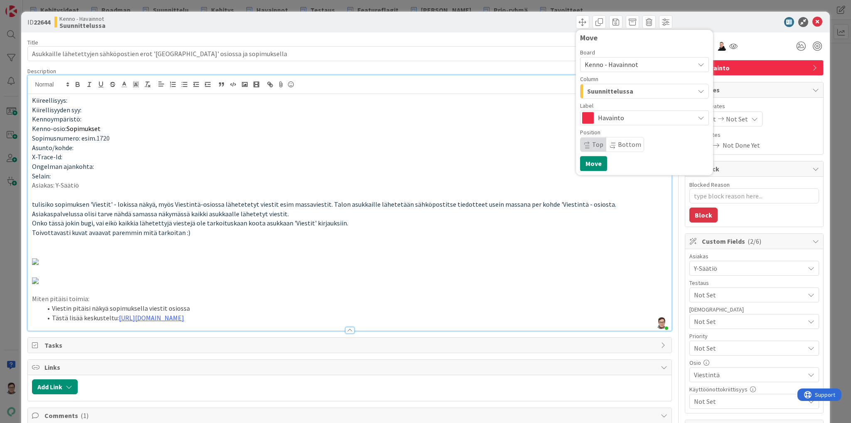
click at [600, 63] on span "Kenno - Havainnot" at bounding box center [612, 64] width 54 height 8
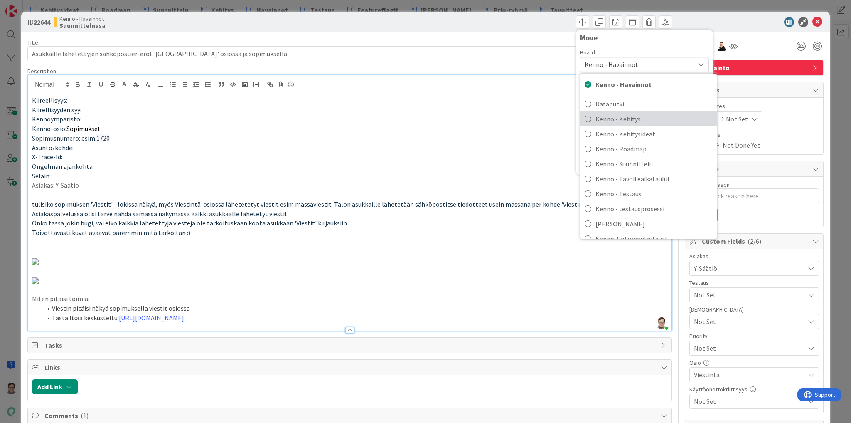
click at [602, 118] on span "Kenno - Kehitys" at bounding box center [653, 119] width 117 height 12
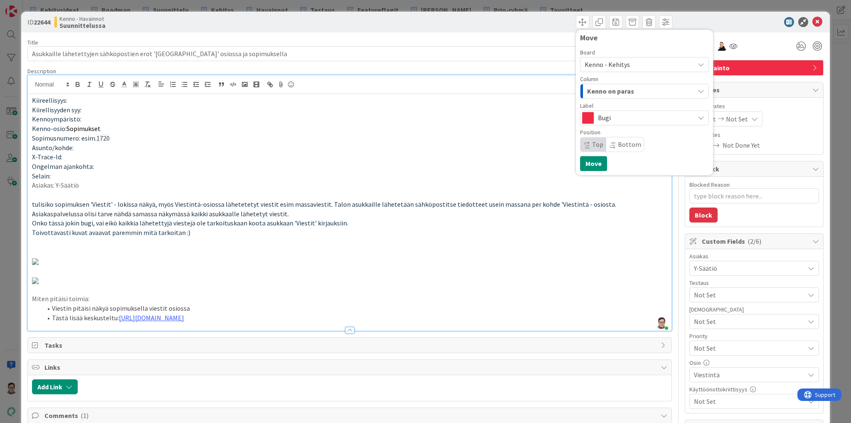
click at [607, 93] on span "Kenno on paras" at bounding box center [610, 91] width 47 height 11
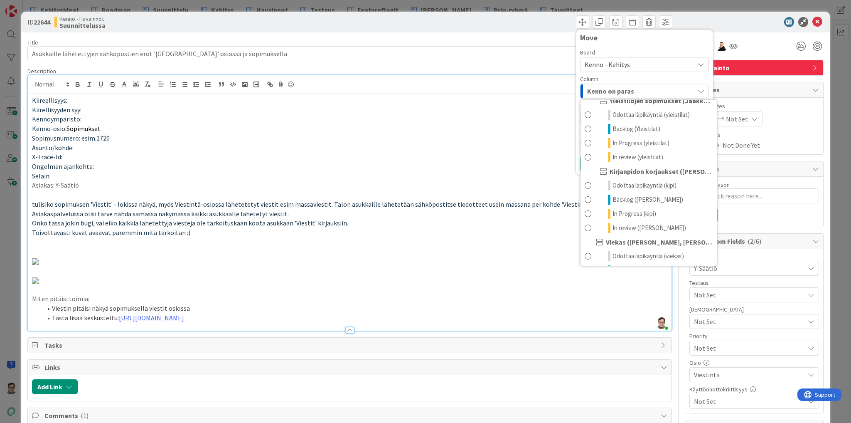
scroll to position [399, 0]
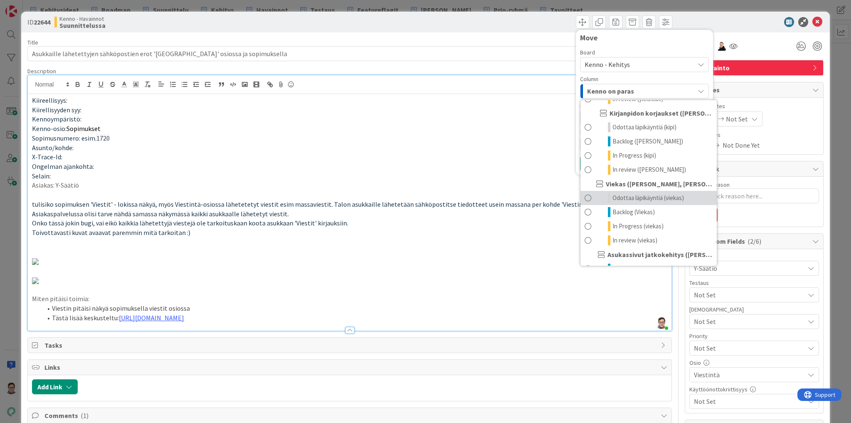
click at [619, 194] on span "Odottaa läpikäyntiä (viekas)" at bounding box center [647, 198] width 71 height 10
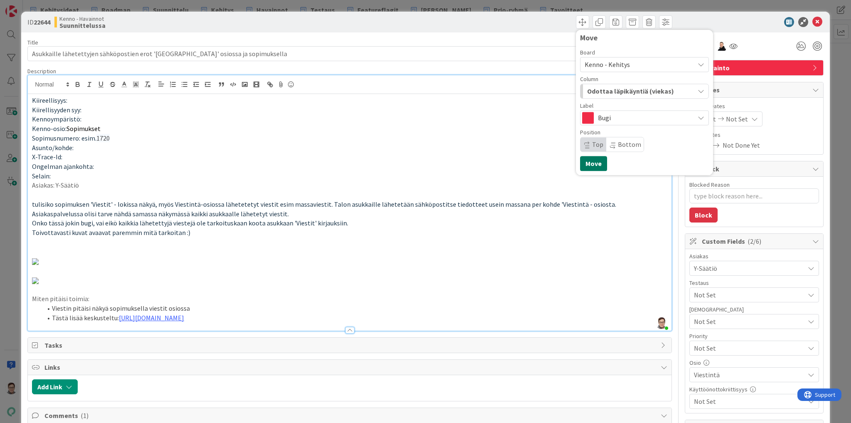
click at [591, 164] on button "Move" at bounding box center [593, 163] width 27 height 15
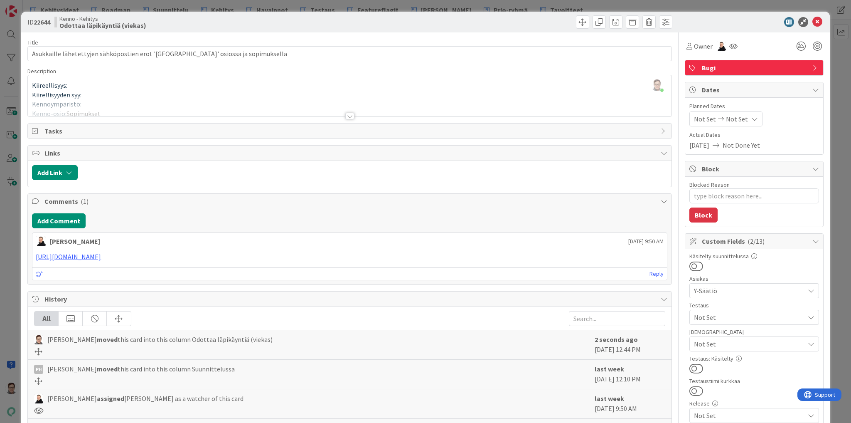
click at [346, 116] on div at bounding box center [349, 116] width 9 height 7
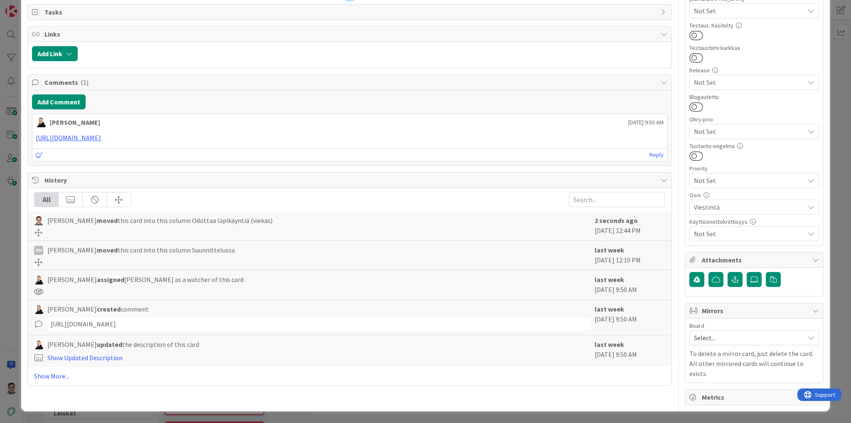
scroll to position [698, 0]
drag, startPoint x: 191, startPoint y: 226, endPoint x: 47, endPoint y: 219, distance: 144.8
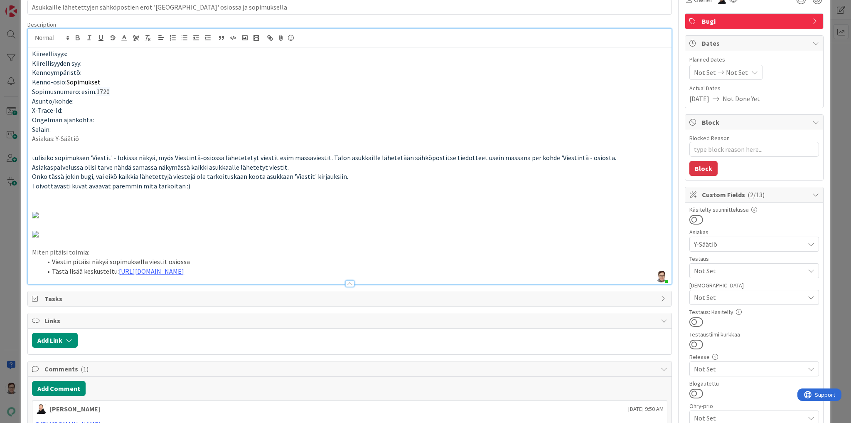
scroll to position [0, 0]
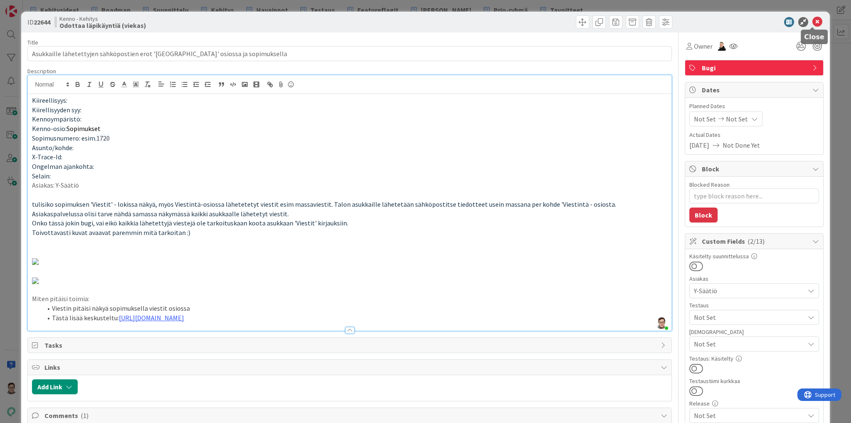
click at [812, 22] on icon at bounding box center [817, 22] width 10 height 10
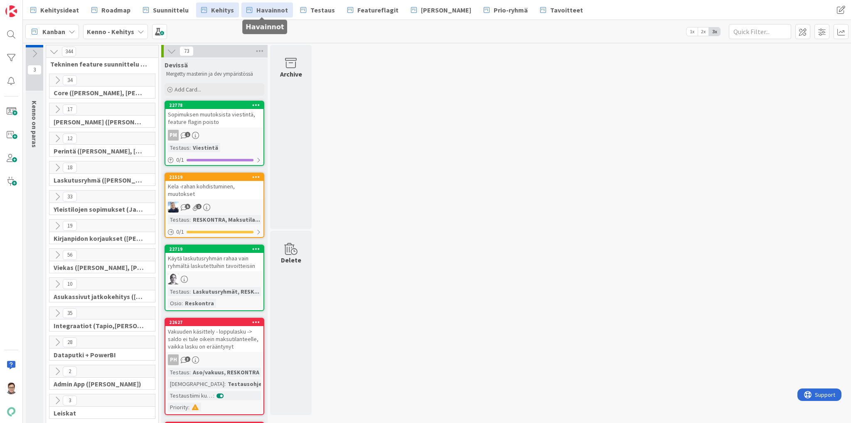
click at [272, 12] on span "Havainnot" at bounding box center [272, 10] width 32 height 10
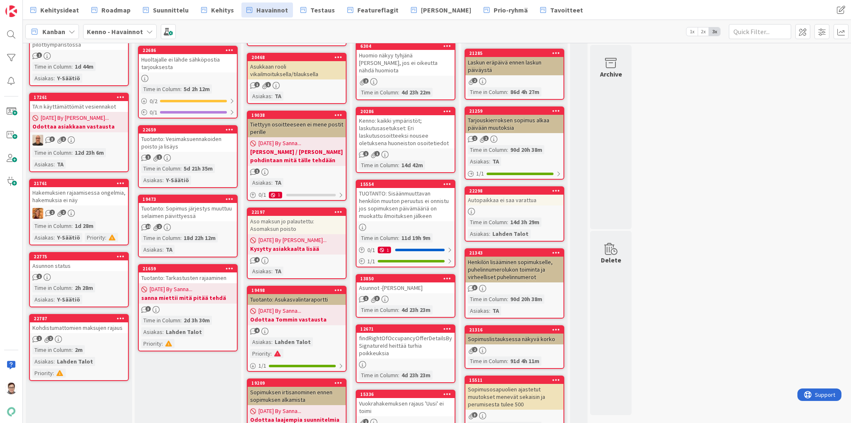
scroll to position [731, 0]
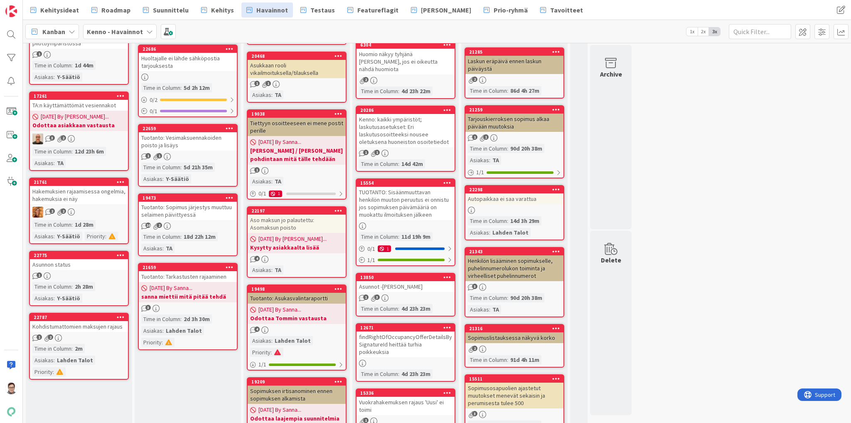
click at [176, 202] on div "Tuotanto: Sopimus järjestys muuttuu selaimen päivittyessä" at bounding box center [188, 211] width 98 height 18
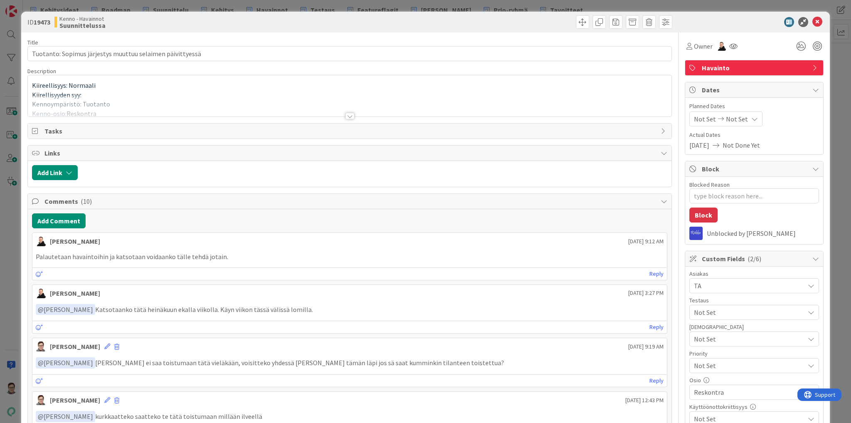
type textarea "x"
click at [345, 113] on div at bounding box center [349, 116] width 9 height 7
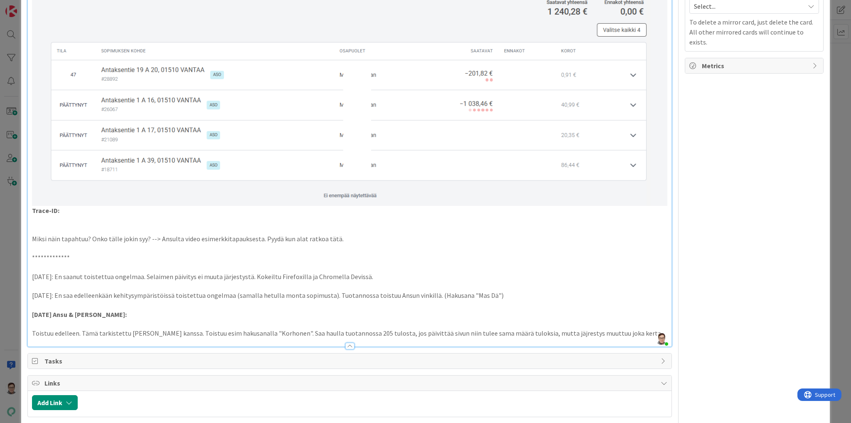
scroll to position [665, 0]
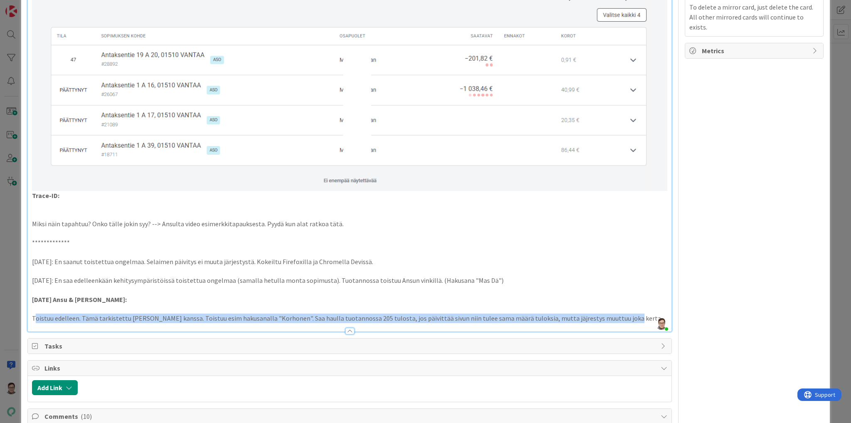
drag, startPoint x: 34, startPoint y: 312, endPoint x: 600, endPoint y: 314, distance: 565.9
click at [597, 313] on p "Toistuu edelleen. Tämä tarkistettu Riikan kanssa. Toistuu esim hakusanalla "Kor…" at bounding box center [349, 318] width 635 height 10
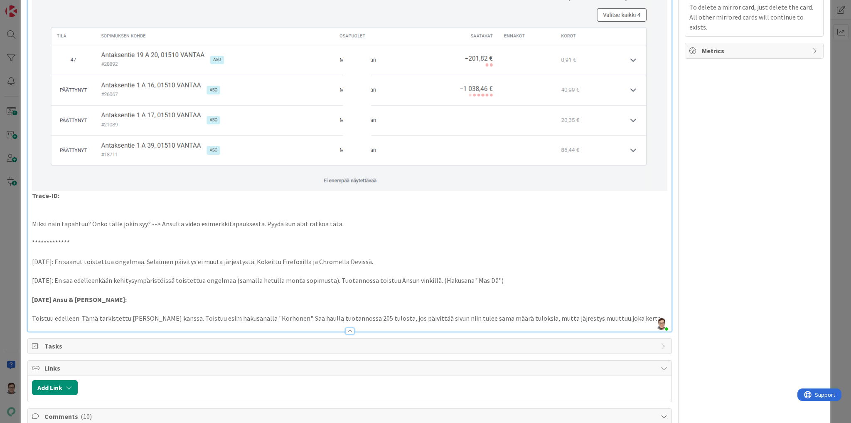
click at [539, 313] on p "Toistuu edelleen. Tämä tarkistettu Riikan kanssa. Toistuu esim hakusanalla "Kor…" at bounding box center [349, 318] width 635 height 10
click at [618, 314] on p "Toistuu edelleen. Tämä tarkistettu Riikan kanssa. Toistuu esim hakusanalla "Kor…" at bounding box center [349, 318] width 635 height 10
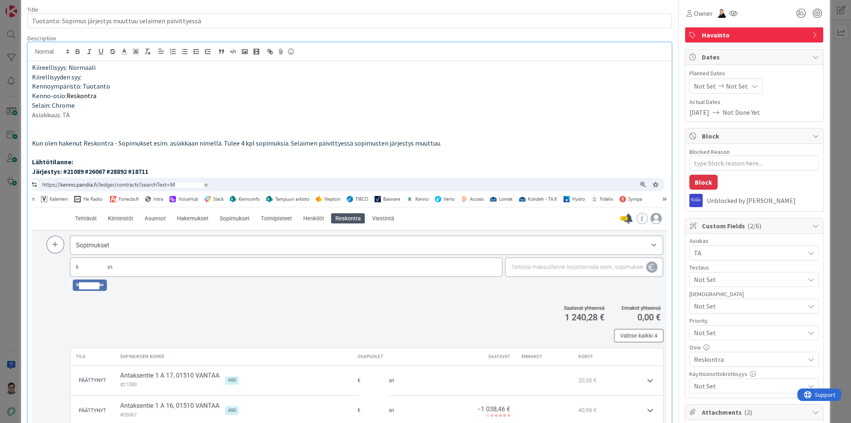
scroll to position [0, 0]
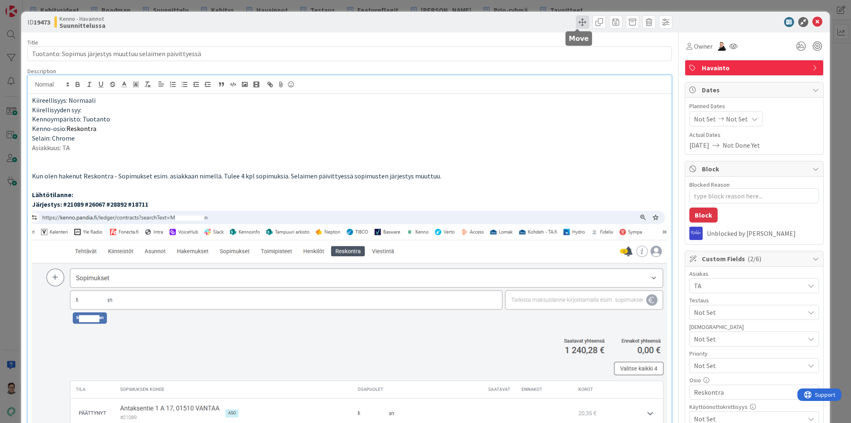
click at [578, 22] on span at bounding box center [582, 21] width 13 height 13
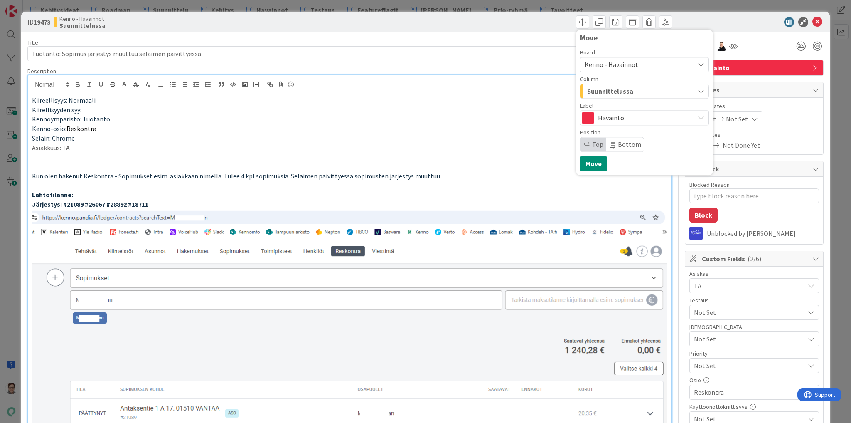
click at [615, 91] on span "Suunnittelussa" at bounding box center [610, 91] width 46 height 11
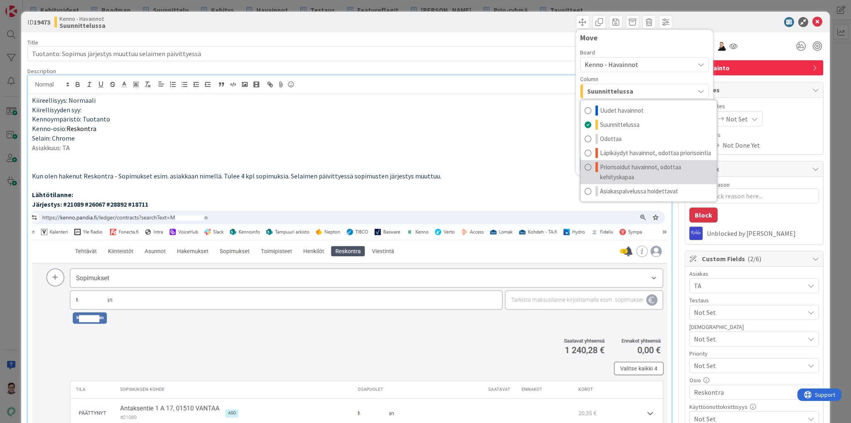
click at [614, 172] on span "Priorisoidut havainnot, odottaa kehityskapaa" at bounding box center [656, 172] width 113 height 20
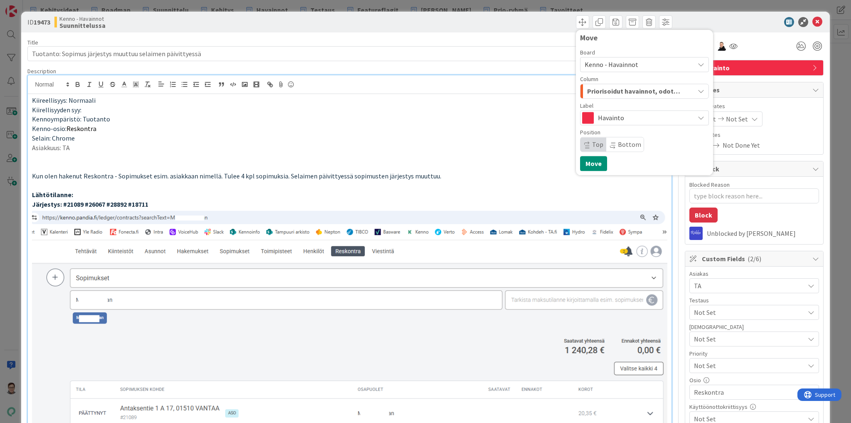
click at [592, 146] on span "Top" at bounding box center [597, 144] width 11 height 8
click at [588, 165] on button "Move" at bounding box center [593, 163] width 27 height 15
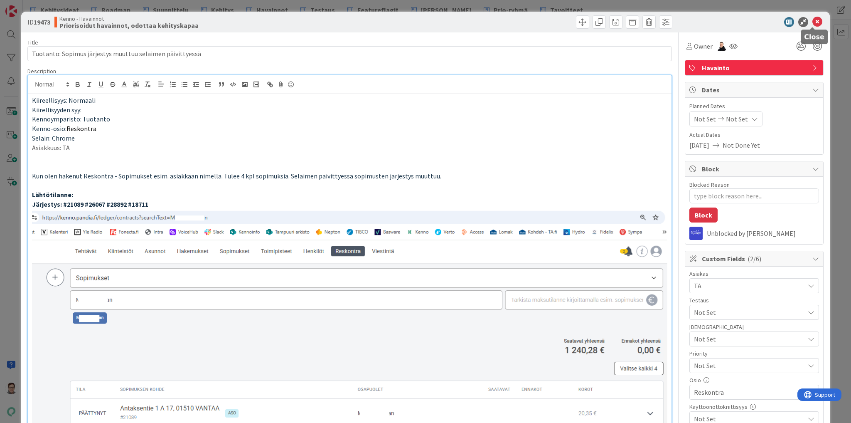
click at [812, 20] on icon at bounding box center [817, 22] width 10 height 10
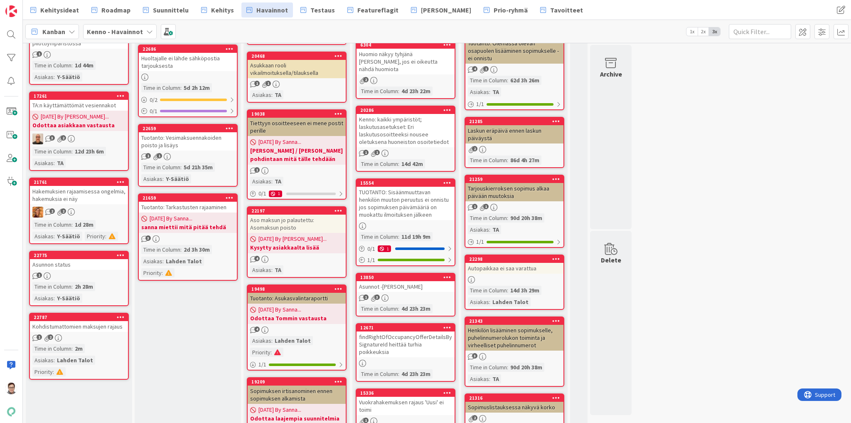
click at [189, 132] on div "Tuotanto: Vesimaksuennakoiden poisto ja lisäys" at bounding box center [188, 141] width 98 height 18
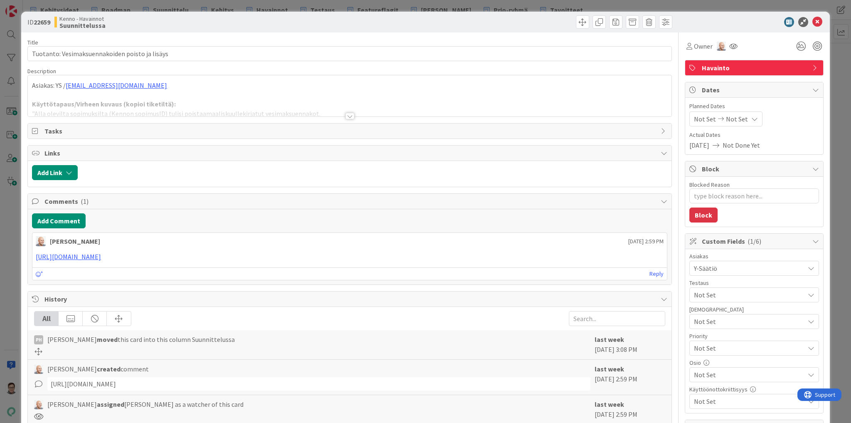
click at [351, 116] on div at bounding box center [349, 116] width 9 height 7
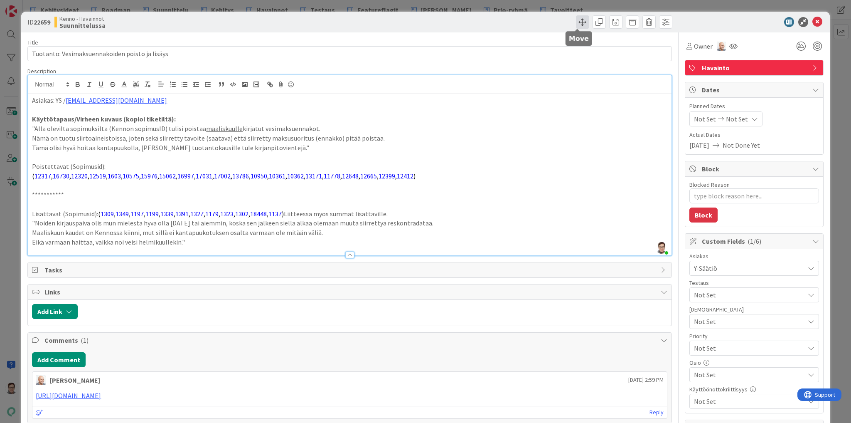
click at [576, 22] on span at bounding box center [582, 21] width 13 height 13
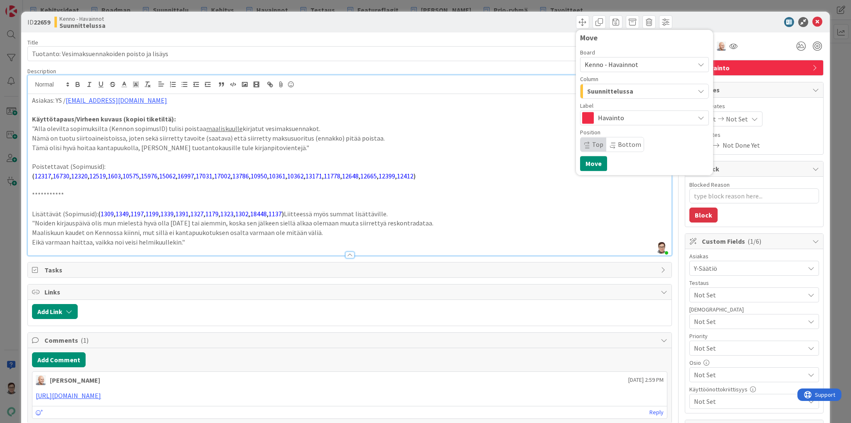
click at [615, 66] on span "Kenno - Havainnot" at bounding box center [612, 64] width 54 height 8
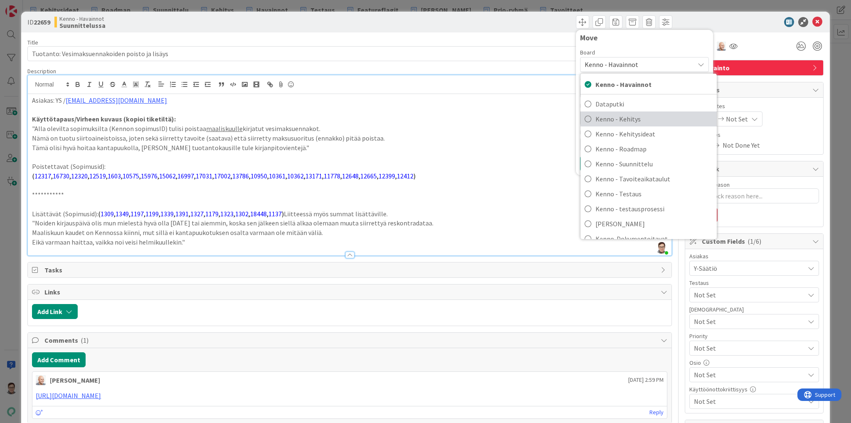
click at [618, 119] on span "Kenno - Kehitys" at bounding box center [653, 119] width 117 height 12
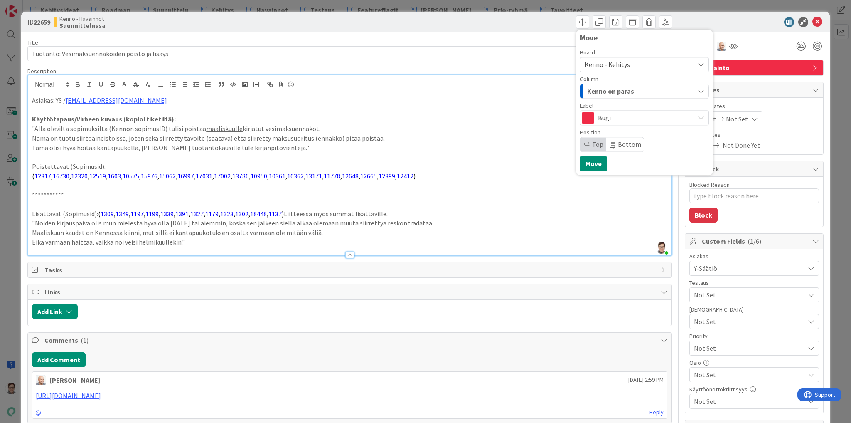
click at [608, 91] on span "Kenno on paras" at bounding box center [610, 91] width 47 height 11
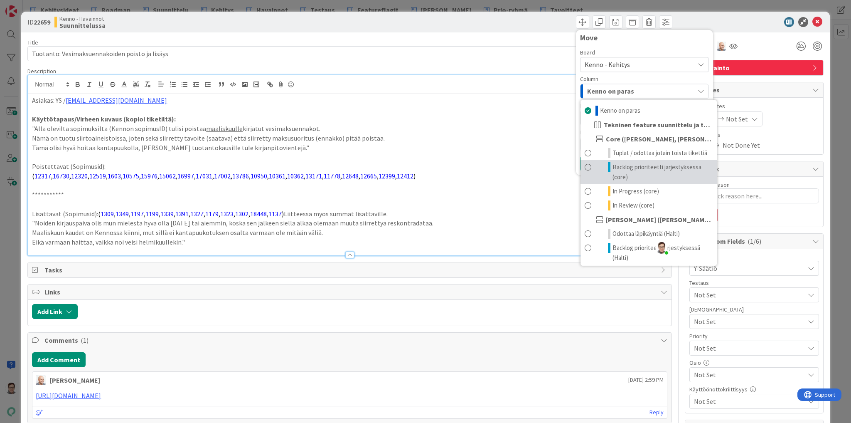
click at [619, 166] on span "Backlog prioriteetti järjestyksessä (core)" at bounding box center [662, 172] width 100 height 20
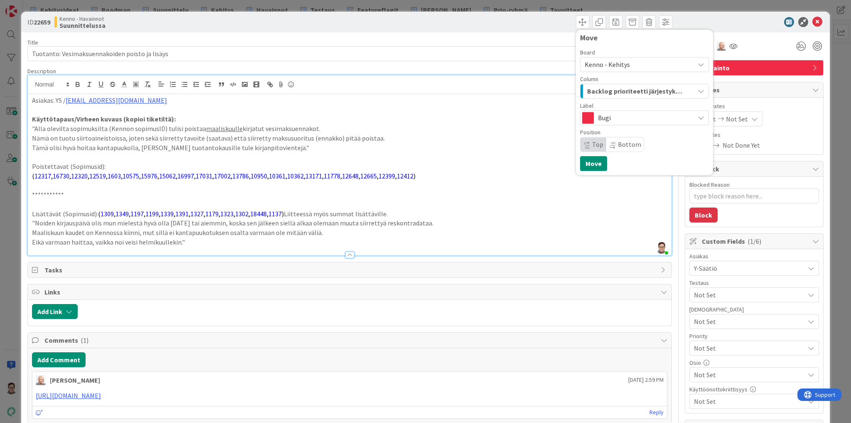
click at [592, 145] on span "Top" at bounding box center [597, 144] width 11 height 8
click at [594, 165] on button "Move" at bounding box center [593, 163] width 27 height 15
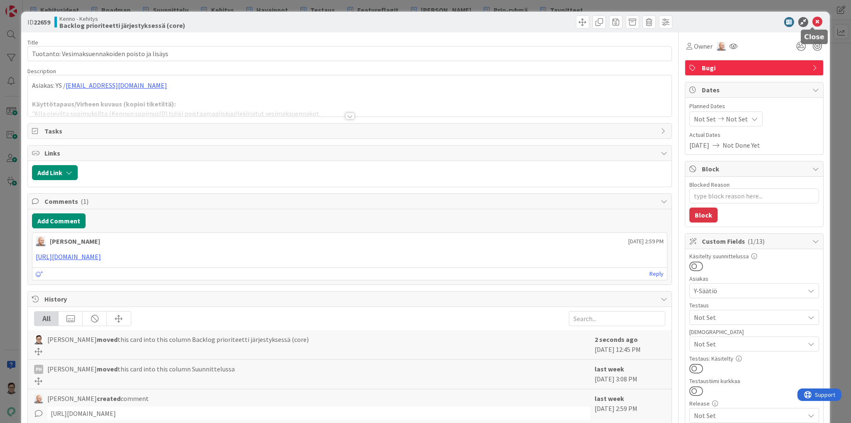
click at [812, 23] on icon at bounding box center [817, 22] width 10 height 10
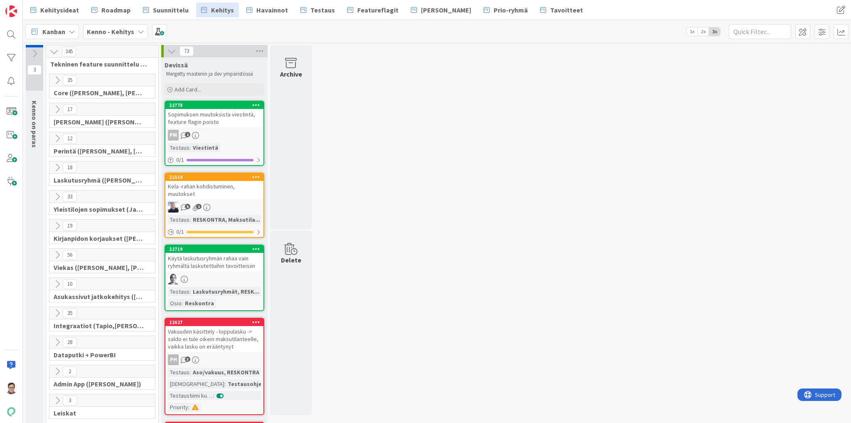
click at [57, 78] on icon at bounding box center [57, 80] width 9 height 9
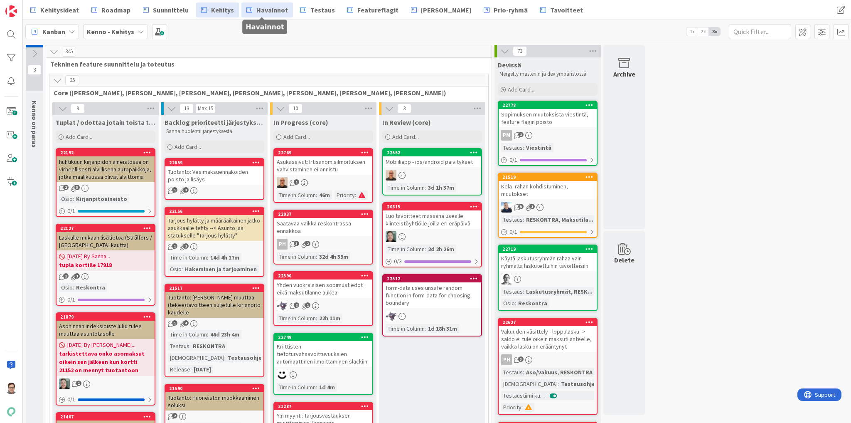
click at [266, 13] on span "Havainnot" at bounding box center [272, 10] width 32 height 10
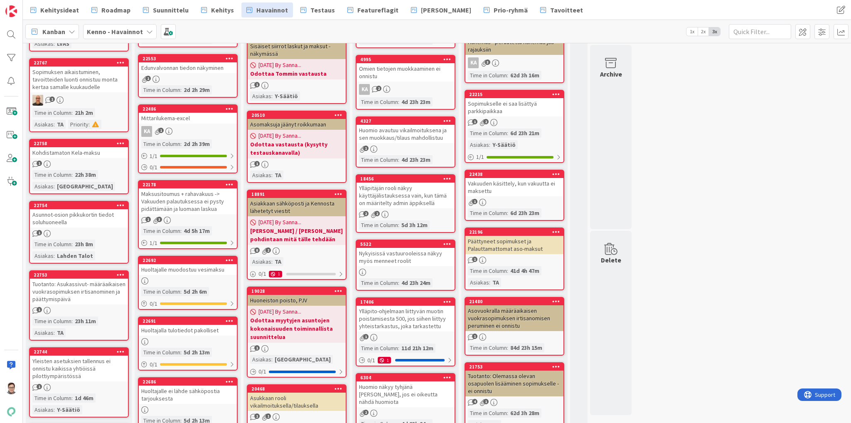
scroll to position [598, 0]
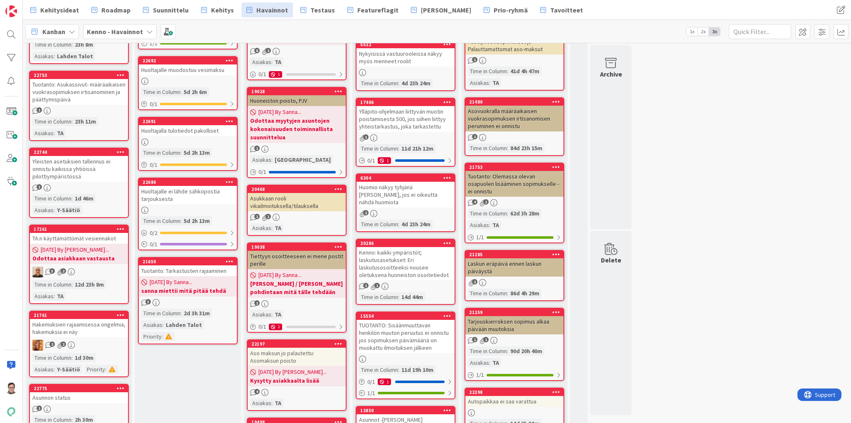
click at [177, 186] on div "Huoltajalle ei lähde sähköpostia tarjouksesta" at bounding box center [188, 195] width 98 height 18
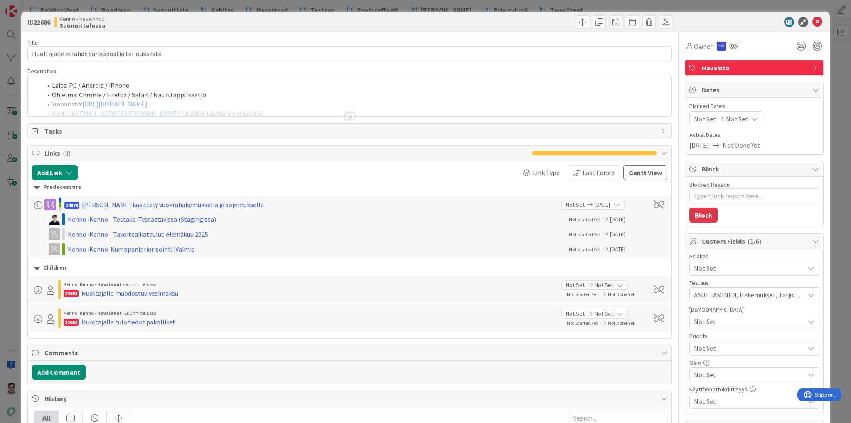
click at [346, 118] on div at bounding box center [349, 116] width 9 height 7
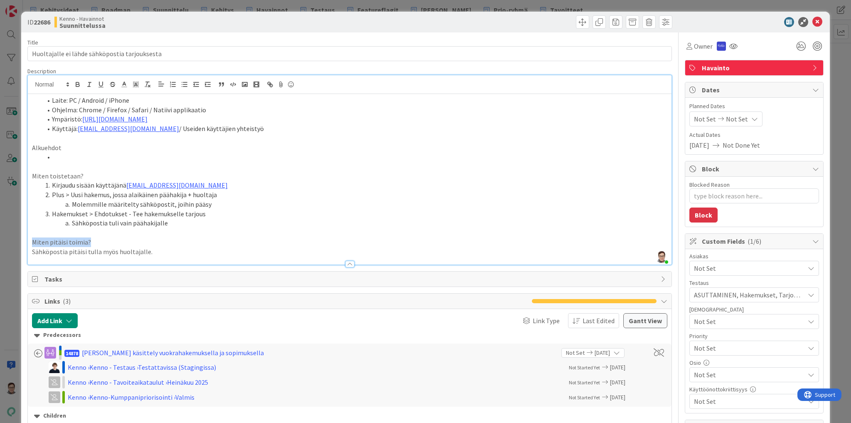
drag, startPoint x: 93, startPoint y: 240, endPoint x: 17, endPoint y: 238, distance: 76.5
click at [17, 238] on div "ID 22686 Kenno - Havainnot Suunnittelussa Title 45 / 128 Huoltajalle ei lähde s…" at bounding box center [425, 211] width 851 height 423
type textarea "x"
click at [32, 251] on p "Sähköpostia pitäisi tulla myös huoltajalle." at bounding box center [349, 252] width 635 height 10
drag, startPoint x: 52, startPoint y: 251, endPoint x: 86, endPoint y: 253, distance: 34.9
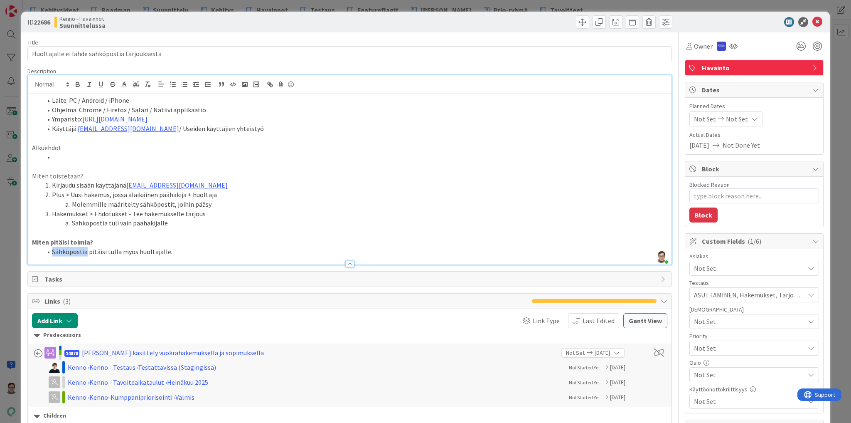
click at [86, 253] on li "Sähköpostia pitäisi tulla myös huoltajalle." at bounding box center [354, 252] width 625 height 10
click at [103, 251] on li "Tarjouksen pitäisi tulla myös huoltajalle." at bounding box center [354, 252] width 625 height 10
drag, startPoint x: 101, startPoint y: 251, endPoint x: 114, endPoint y: 251, distance: 12.9
click at [114, 251] on li "Tarjouksen pitäisi tulla myös huoltajalle." at bounding box center [354, 252] width 625 height 10
click at [176, 250] on li "Tarjouksen pitäisi lähteä myös huoltajalle." at bounding box center [354, 252] width 625 height 10
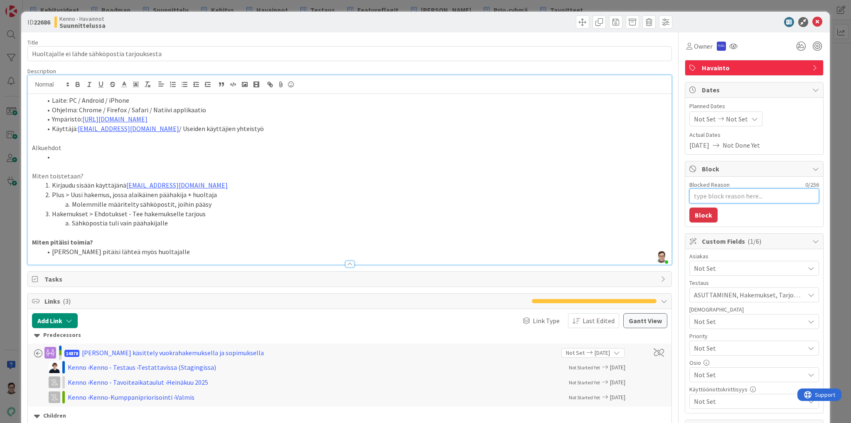
click at [716, 195] on textarea "Blocked Reason" at bounding box center [754, 195] width 130 height 15
type textarea "x"
type textarea "S"
type textarea "x"
type textarea "San"
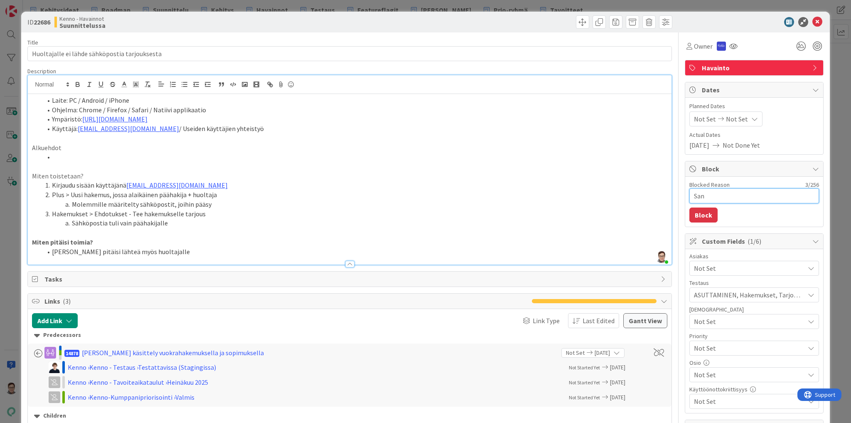
type textarea "x"
type textarea "Sann"
type textarea "x"
type textarea "Sanna"
type textarea "x"
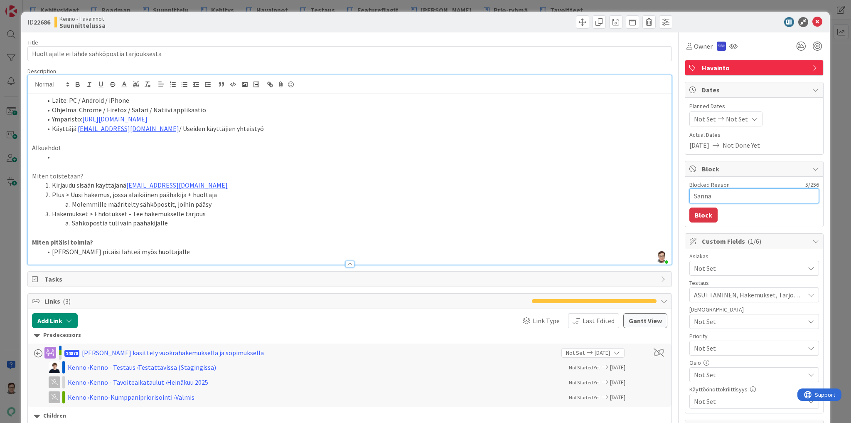
type textarea "Sanna"
type textarea "x"
type textarea "Sanna la"
type textarea "x"
type textarea "Sanna lai"
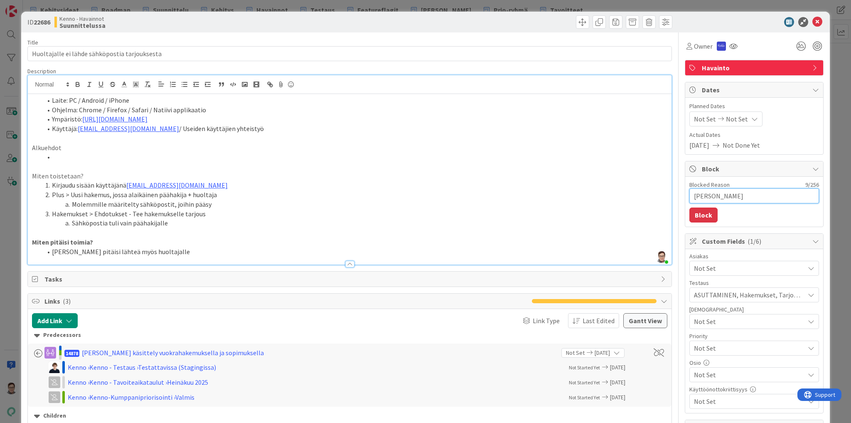
type textarea "x"
type textarea "Sanna lait"
type textarea "x"
type textarea "Sanna laitt"
type textarea "x"
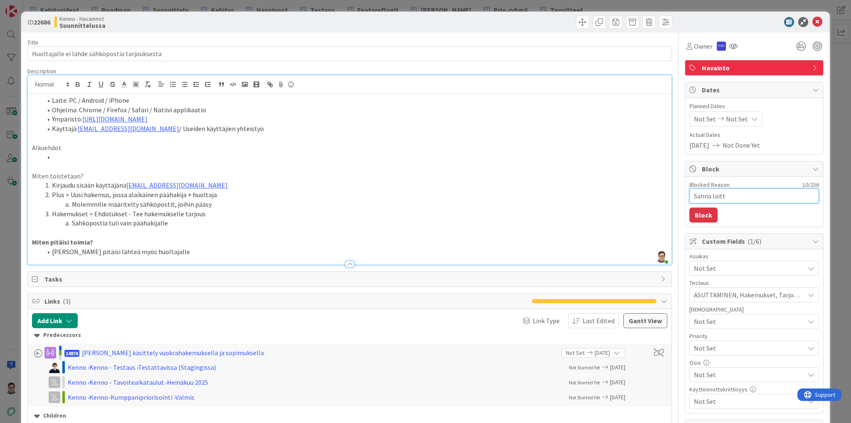
type textarea "Sanna laitta"
type textarea "x"
type textarea "Sanna laittaa"
type textarea "x"
type textarea "Sanna laittaa m"
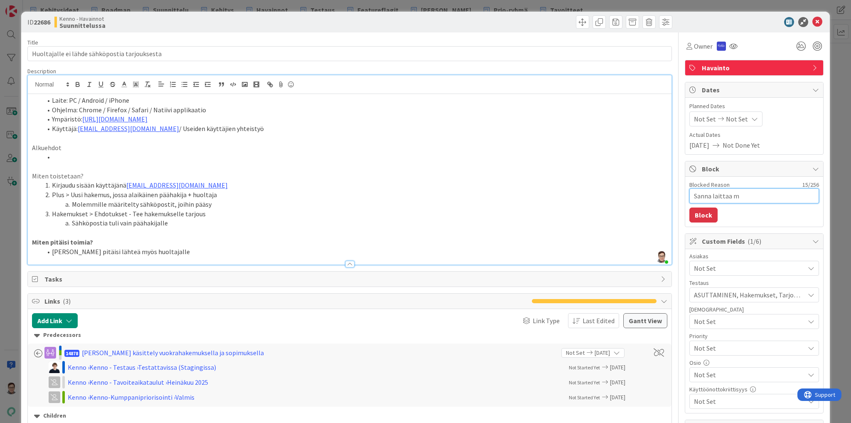
type textarea "x"
type textarea "Sanna laittaa mA"
type textarea "x"
type textarea "Sanna laittaa mAt"
type textarea "x"
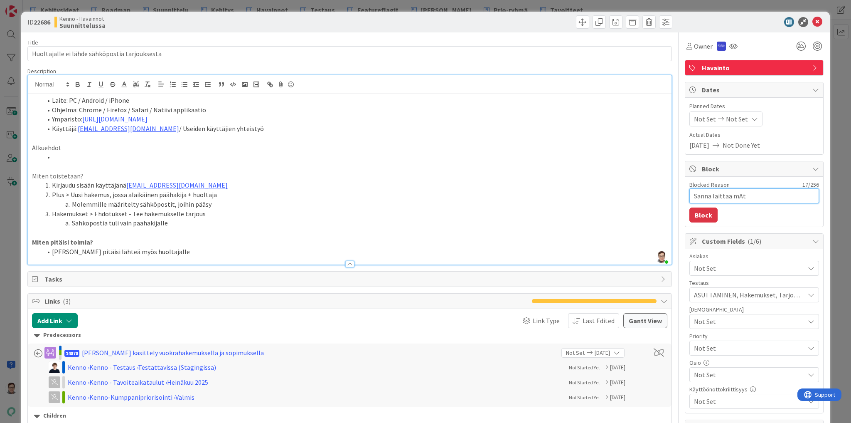
type textarea "Sanna laittaa mAti"
type textarea "x"
type textarea "Sanna laittaa mAt"
type textarea "x"
type textarea "Sanna laittaa mA"
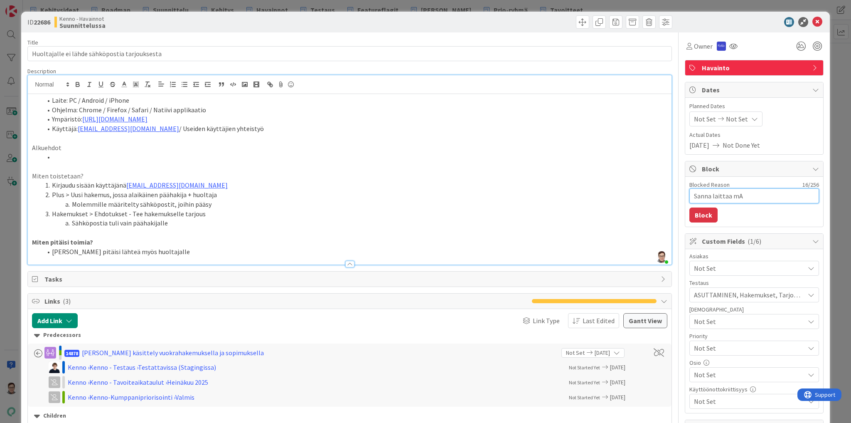
type textarea "x"
type textarea "Sanna laittaa m"
type textarea "x"
type textarea "Sanna laittaa"
type textarea "x"
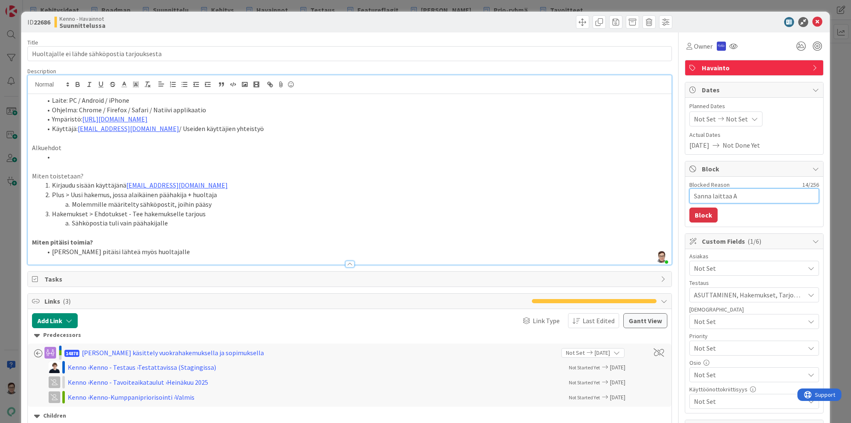
type textarea "Sanna laittaa Am"
type textarea "x"
type textarea "Sanna laittaa A"
type textarea "x"
type textarea "Sanna laittaa"
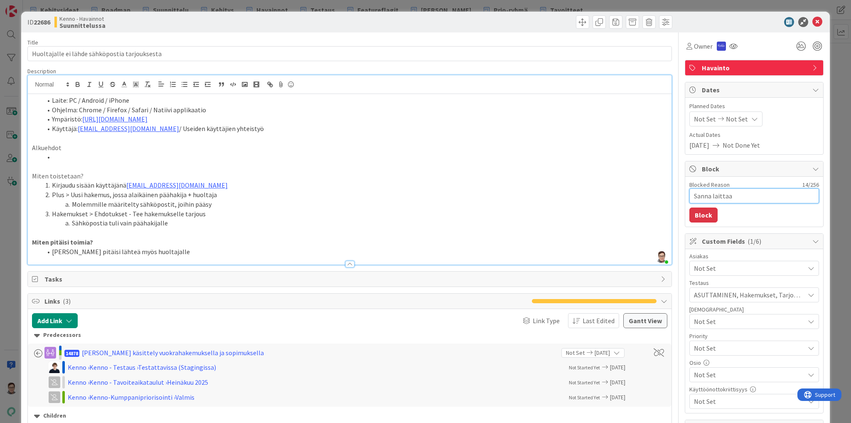
type textarea "x"
type textarea "Sanna laittaa M"
type textarea "x"
type textarea "Sanna laittaa Ma"
type textarea "x"
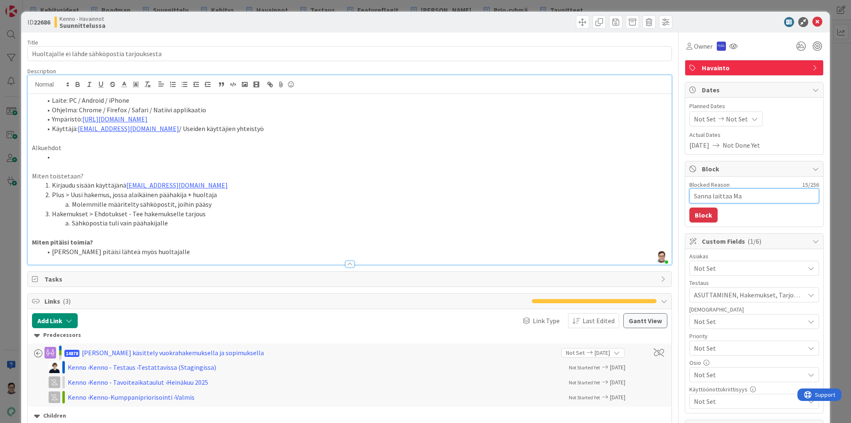
type textarea "Sanna laittaa Mat"
type textarea "x"
type textarea "Sanna laittaa Mati"
type textarea "x"
type textarea "Sanna laittaa Matil"
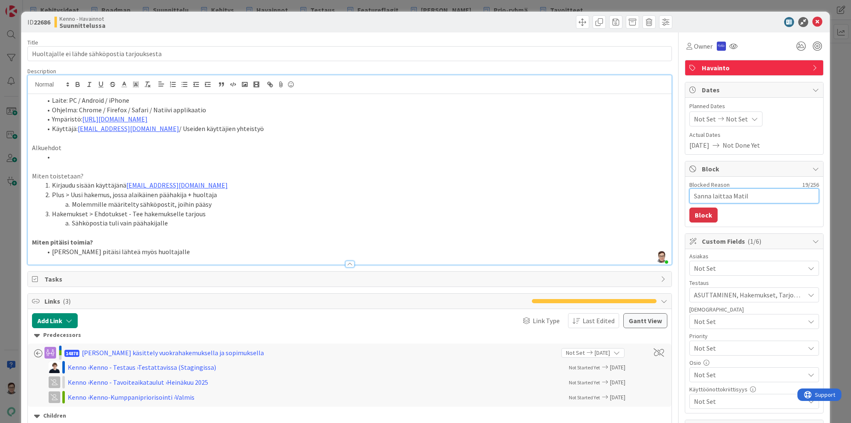
type textarea "x"
type textarea "Sanna laittaa Matill"
type textarea "x"
type textarea "Sanna laittaa Matille"
click at [698, 214] on button "Block" at bounding box center [703, 214] width 28 height 15
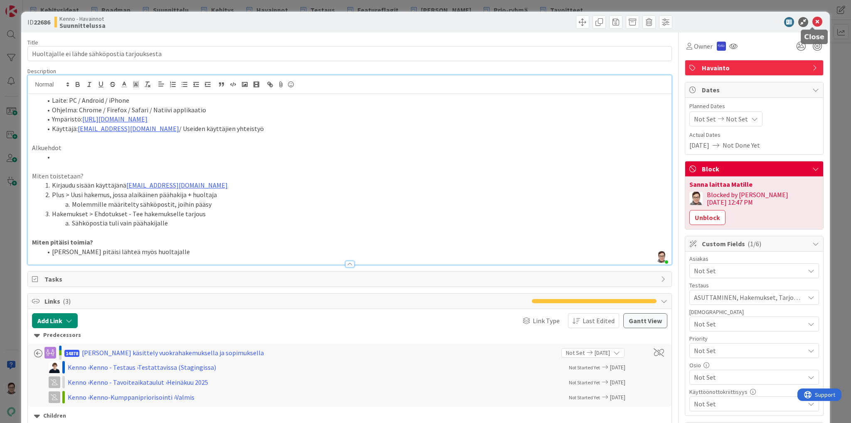
click at [813, 25] on icon at bounding box center [817, 22] width 10 height 10
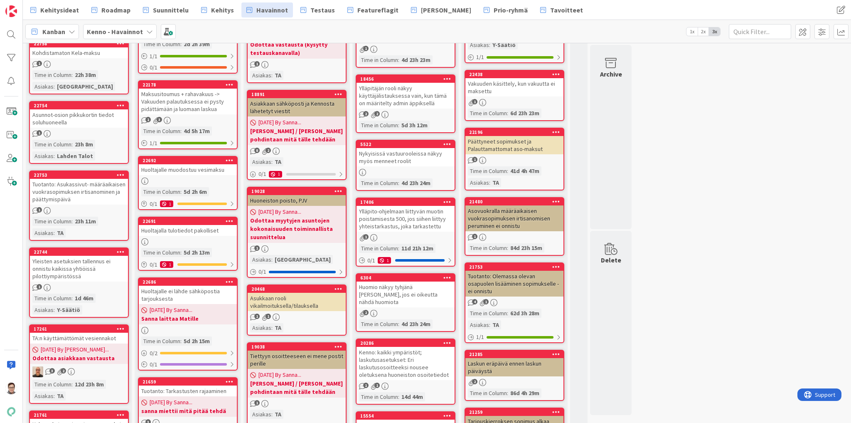
click at [184, 225] on div "Huoltajalla tulotiedot pakolliset" at bounding box center [188, 230] width 98 height 11
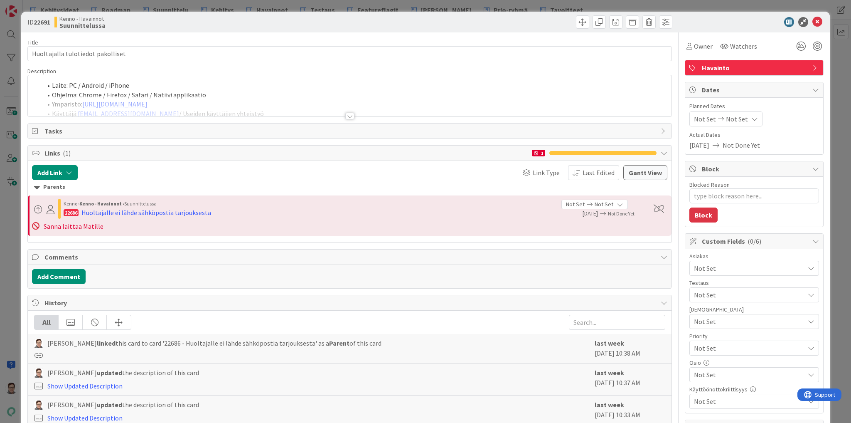
click at [347, 114] on div at bounding box center [349, 116] width 9 height 7
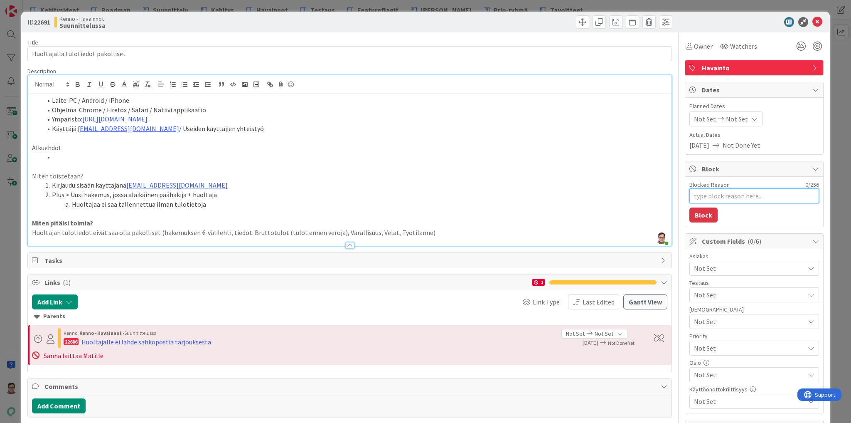
click at [693, 198] on textarea "Blocked Reason" at bounding box center [754, 195] width 130 height 15
type textarea "x"
type textarea "S"
type textarea "x"
type textarea "Sa"
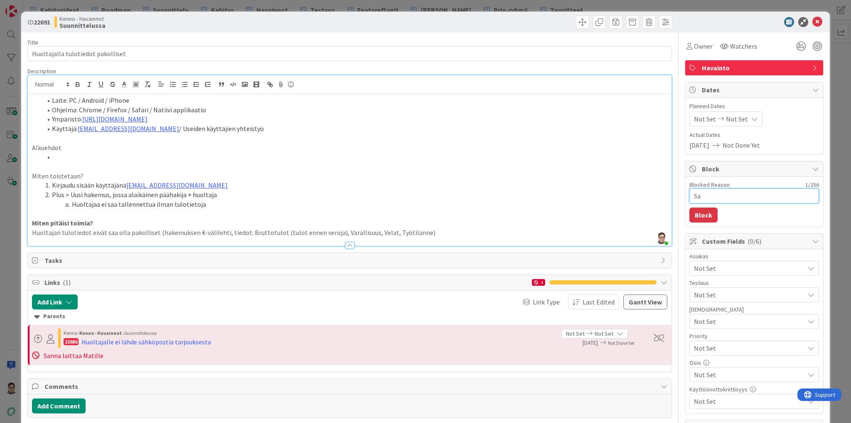
type textarea "x"
type textarea "San"
type textarea "x"
type textarea "Sanna"
type textarea "x"
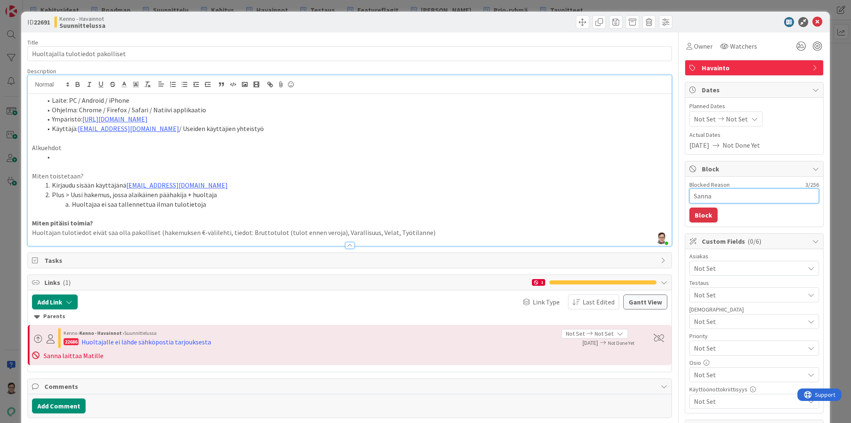
type textarea "Sanna"
type textarea "x"
type textarea "Sanna L"
type textarea "x"
type textarea "Sanna La"
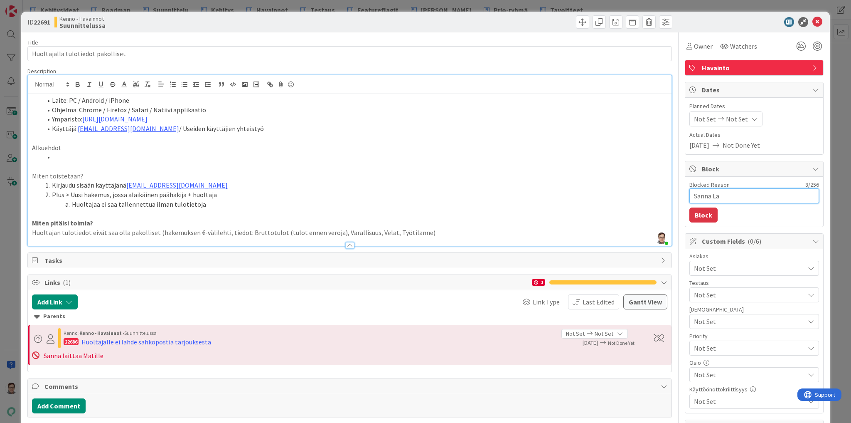
type textarea "x"
type textarea "Sanna L"
type textarea "x"
type textarea "Sanna"
type textarea "x"
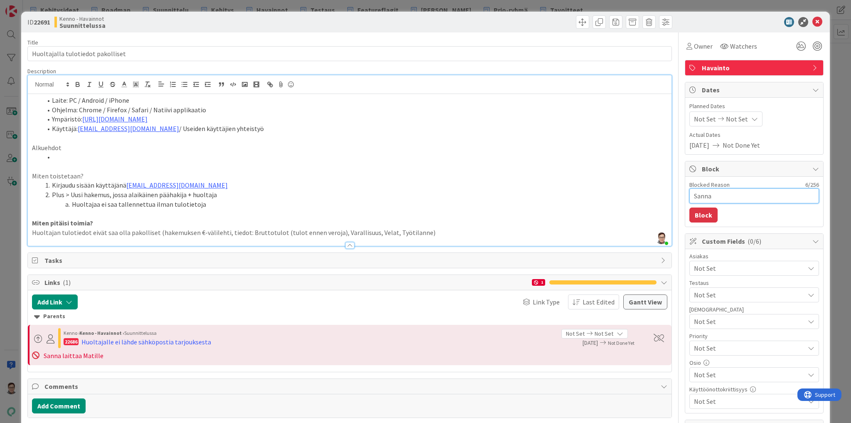
type textarea "Sanna l"
type textarea "x"
type textarea "Sanna la"
type textarea "x"
type textarea "Sanna lai"
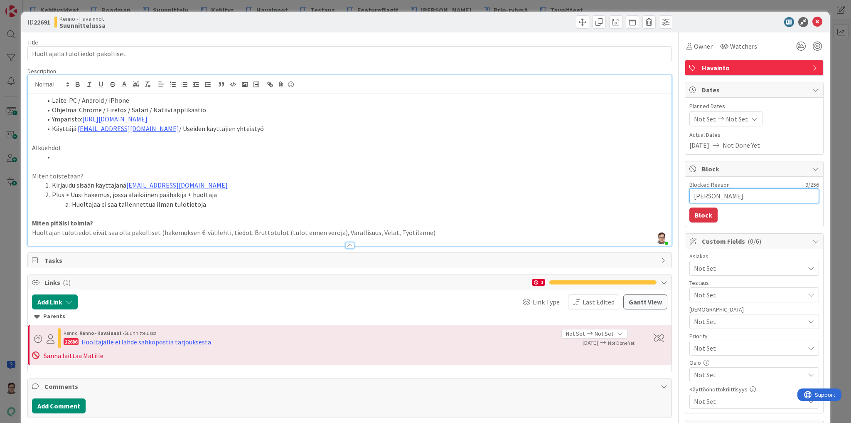
type textarea "x"
type textarea "Sanna lait"
type textarea "x"
type textarea "Sanna laitt"
type textarea "x"
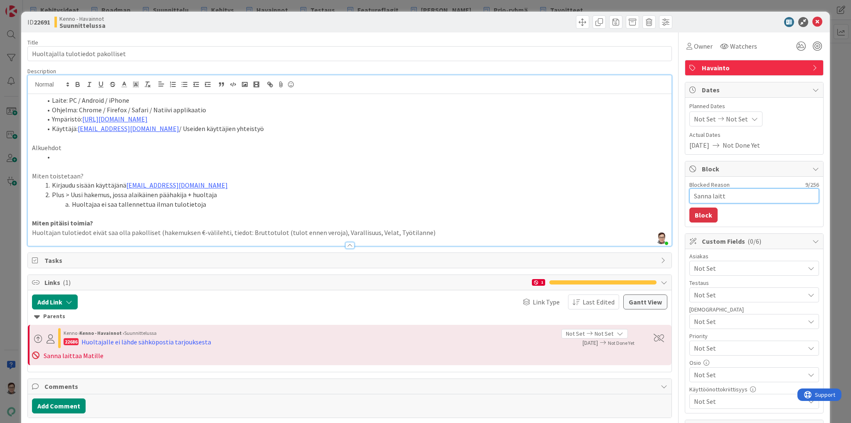
type textarea "Sanna laitta"
type textarea "x"
type textarea "Sanna laittaa"
type textarea "x"
type textarea "Sanna laittaa MA"
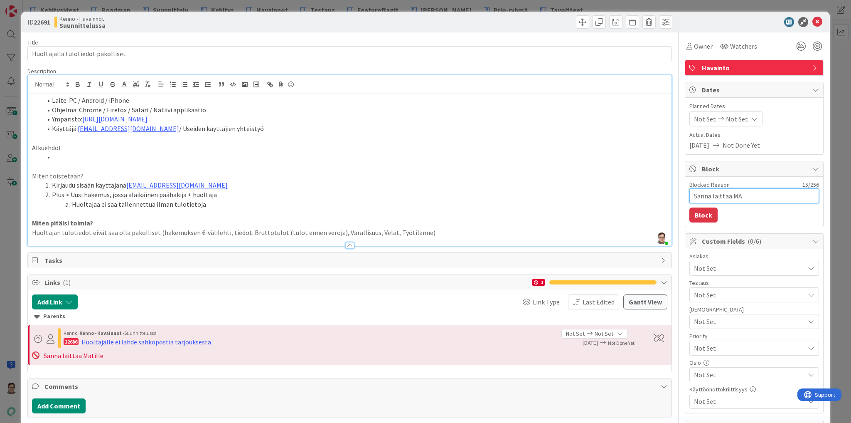
type textarea "x"
type textarea "Sanna laittaa MAt"
type textarea "x"
type textarea "Sanna laittaa MAti"
type textarea "x"
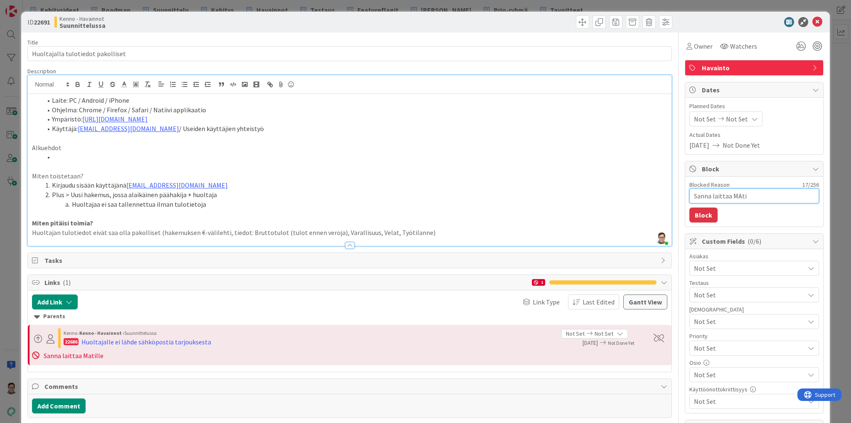
type textarea "Sanna laittaa MAtil"
type textarea "x"
type textarea "Sanna laittaa MAtill"
type textarea "x"
type textarea "Sanna laittaa MAtil"
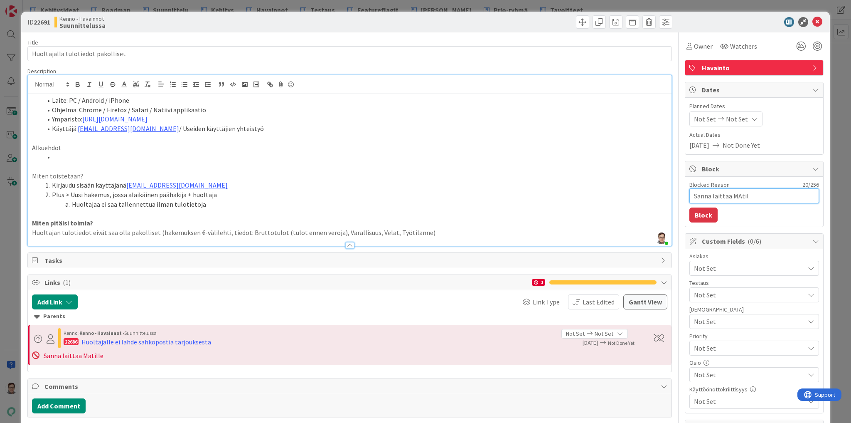
type textarea "x"
type textarea "Sanna laittaa MAti"
type textarea "x"
type textarea "Sanna laittaa MAt"
type textarea "x"
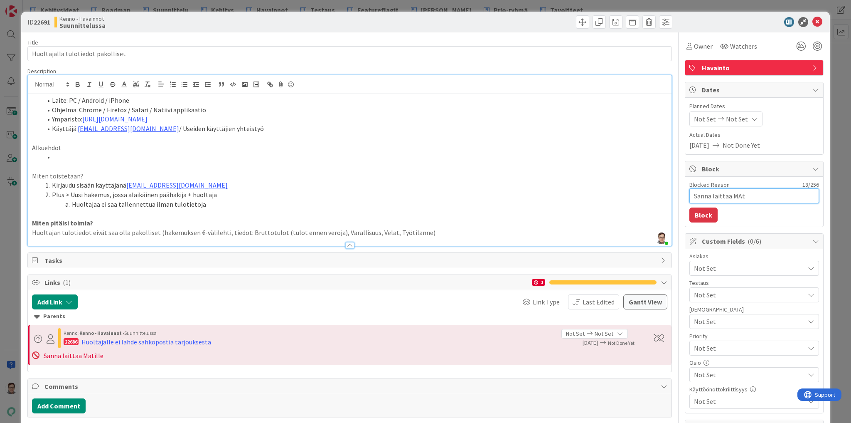
type textarea "Sanna laittaa MA"
type textarea "x"
type textarea "Sanna laittaa Ma"
type textarea "x"
type textarea "Sanna laittaa Mat"
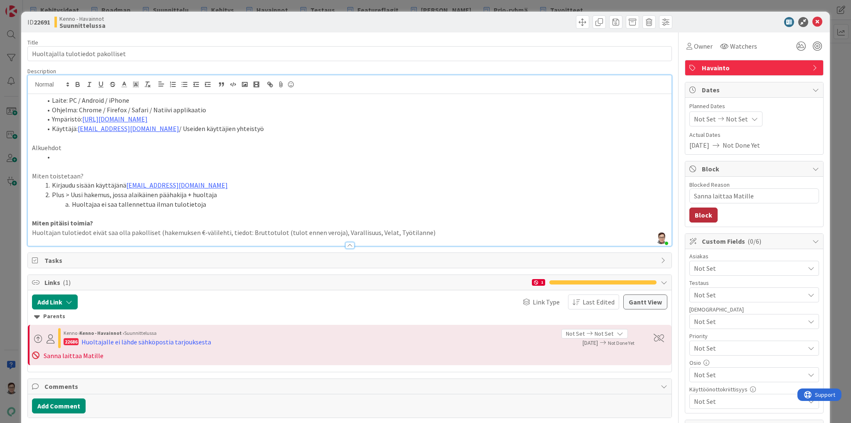
click at [699, 211] on button "Block" at bounding box center [703, 214] width 28 height 15
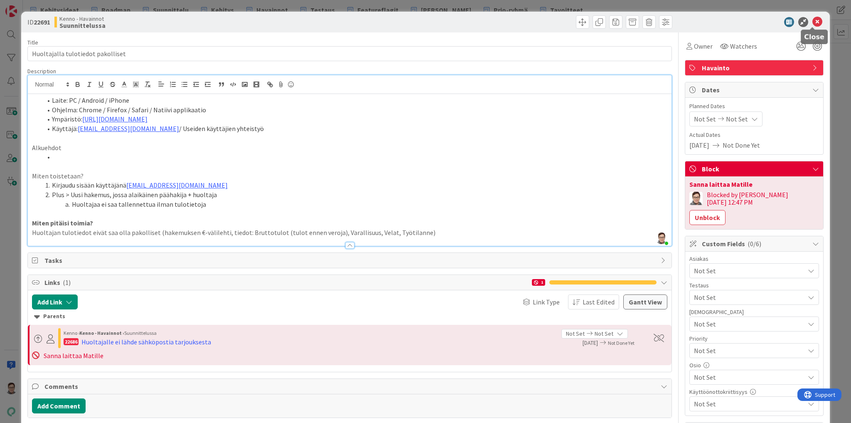
click at [812, 21] on icon at bounding box center [817, 22] width 10 height 10
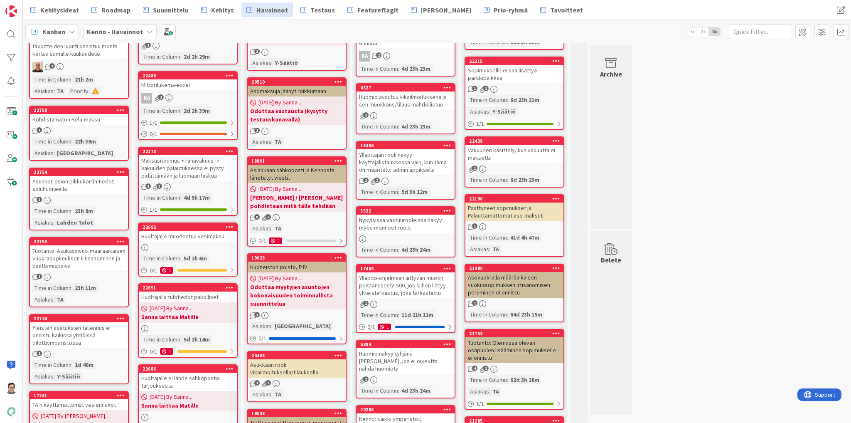
scroll to position [399, 0]
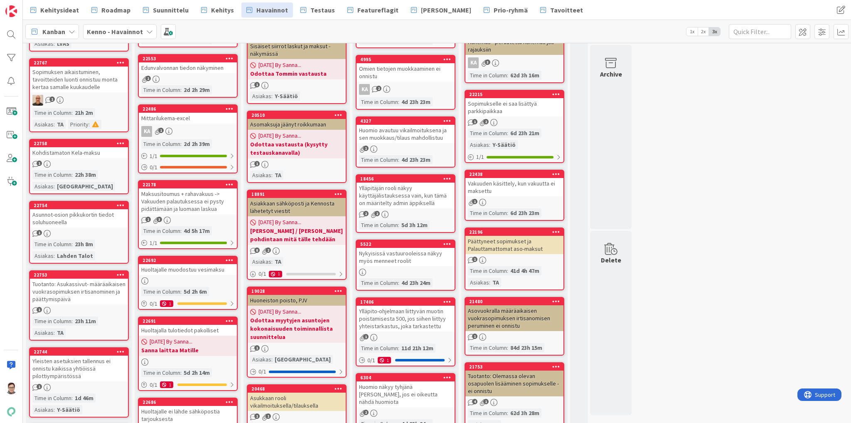
click at [189, 266] on link "22692 Huoltajalle muodostuu vesimaksu Time in Column : 5d 2h 6m 0 / 1 1" at bounding box center [188, 283] width 100 height 54
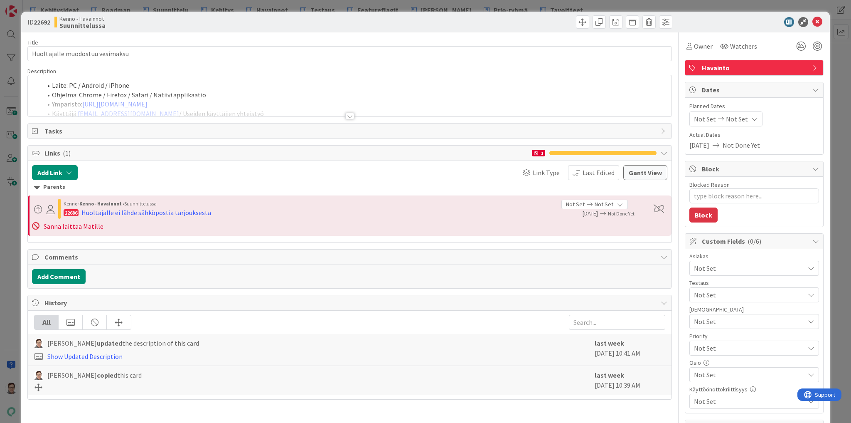
click at [346, 116] on div at bounding box center [349, 116] width 9 height 7
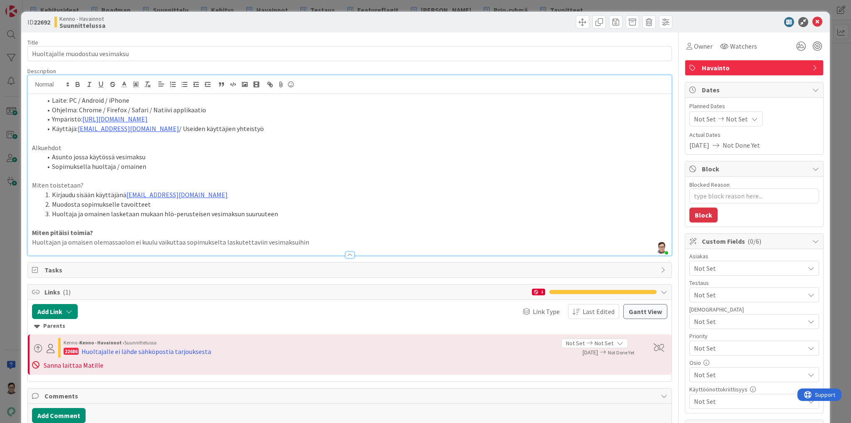
click at [311, 242] on p "Huoltajan ja omaisen olemassaolon ei kuulu vaikuttaa sopimukselta laskutettavii…" at bounding box center [349, 242] width 635 height 10
click at [29, 241] on div "Laite: PC / Android / iPhone Ohjelma: Chrome / Firefox / Safari / Natiivi appli…" at bounding box center [350, 174] width 644 height 161
click at [813, 21] on icon at bounding box center [817, 22] width 10 height 10
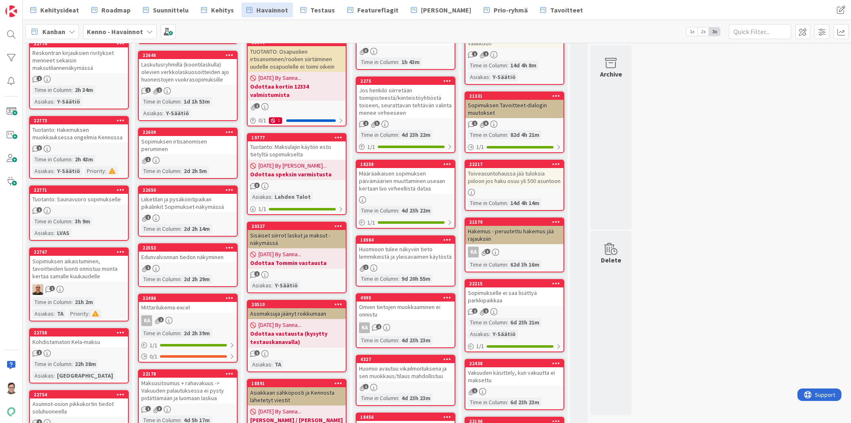
scroll to position [199, 0]
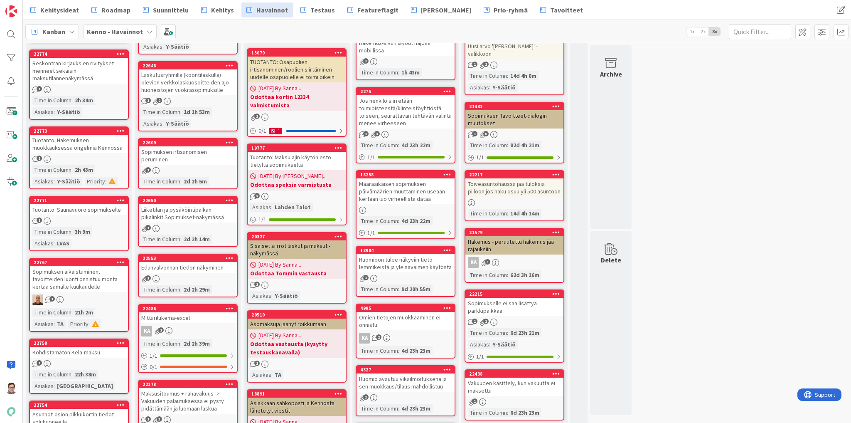
click at [189, 154] on div "Sopimuksen irtisanomisen peruminen" at bounding box center [188, 155] width 98 height 18
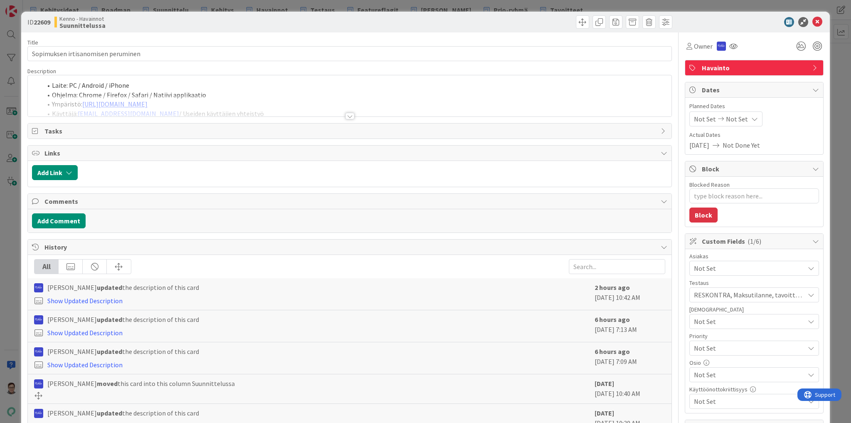
click at [347, 115] on div at bounding box center [349, 116] width 9 height 7
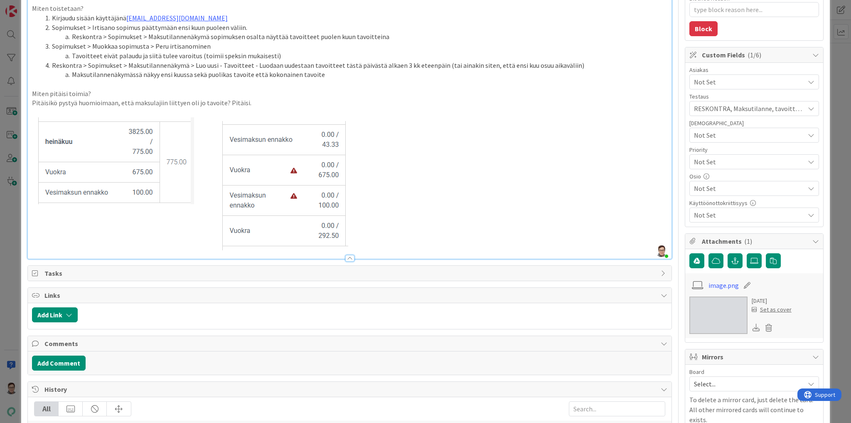
scroll to position [266, 0]
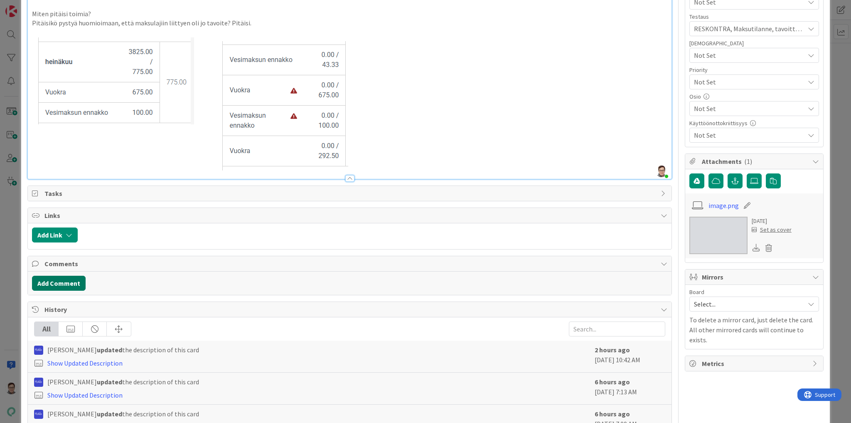
click at [68, 279] on button "Add Comment" at bounding box center [59, 282] width 54 height 15
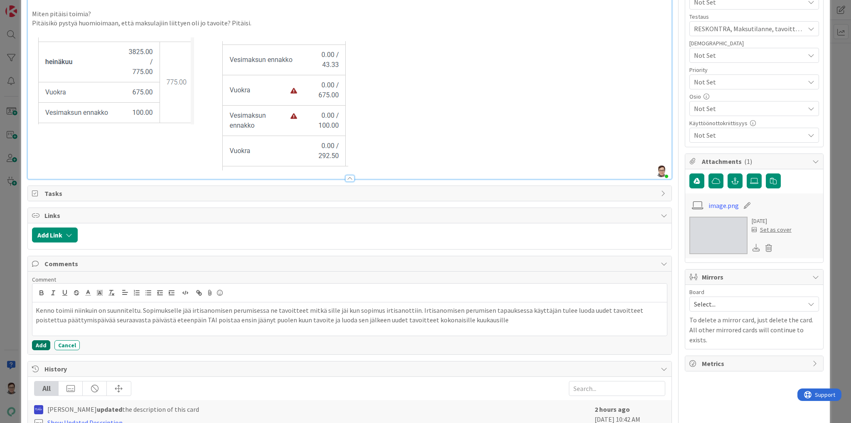
click at [42, 346] on button "Add" at bounding box center [41, 345] width 18 height 10
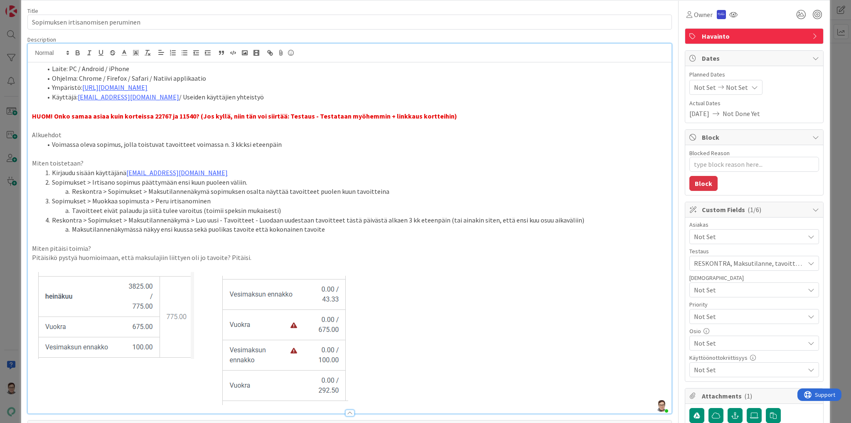
scroll to position [0, 0]
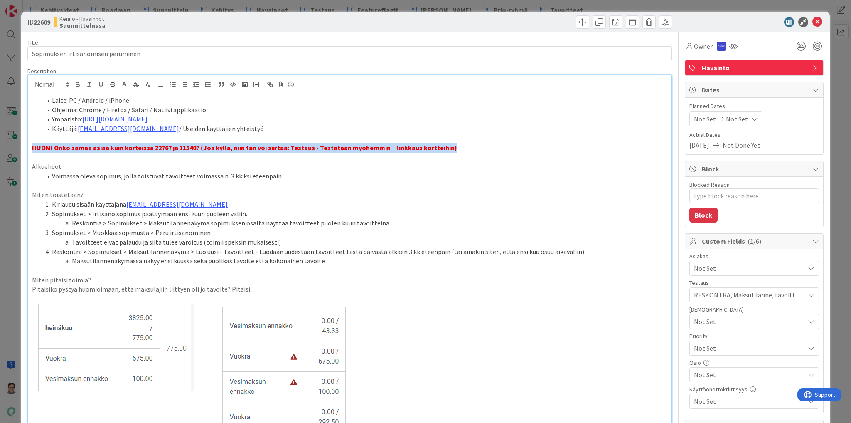
drag, startPoint x: 445, startPoint y: 143, endPoint x: 19, endPoint y: 143, distance: 426.3
click at [19, 143] on div "ID 22609 Kenno - Havainnot Suunnittelussa Title 34 / 128 Sopimuksen irtisanomis…" at bounding box center [425, 211] width 851 height 423
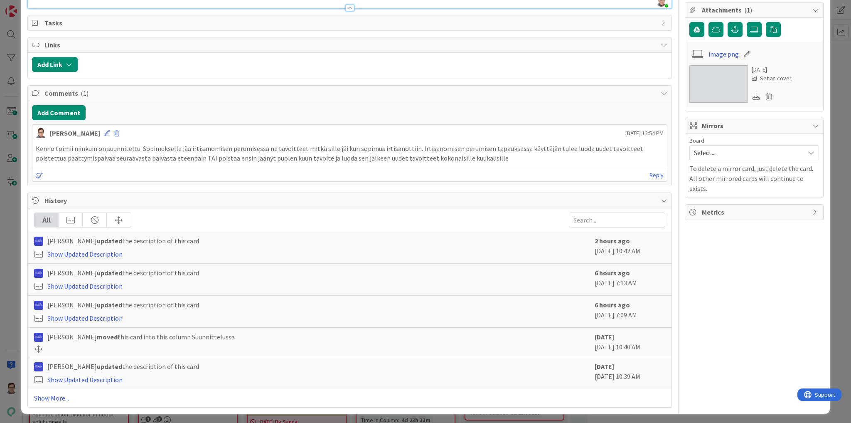
scroll to position [284, 0]
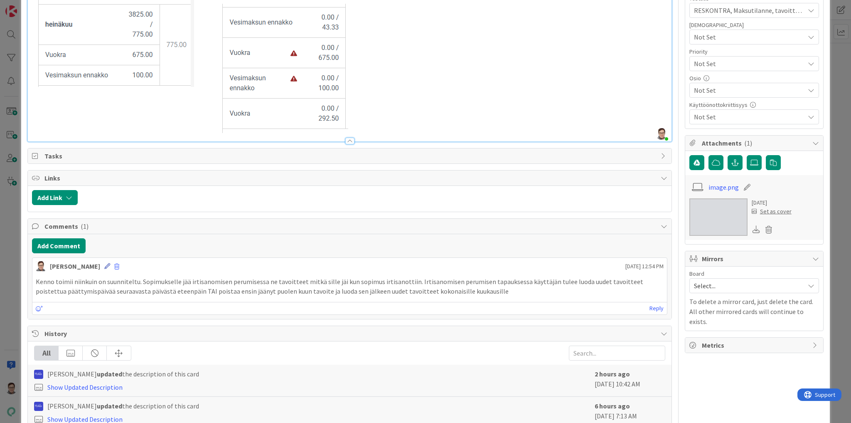
click at [104, 263] on icon at bounding box center [107, 266] width 6 height 6
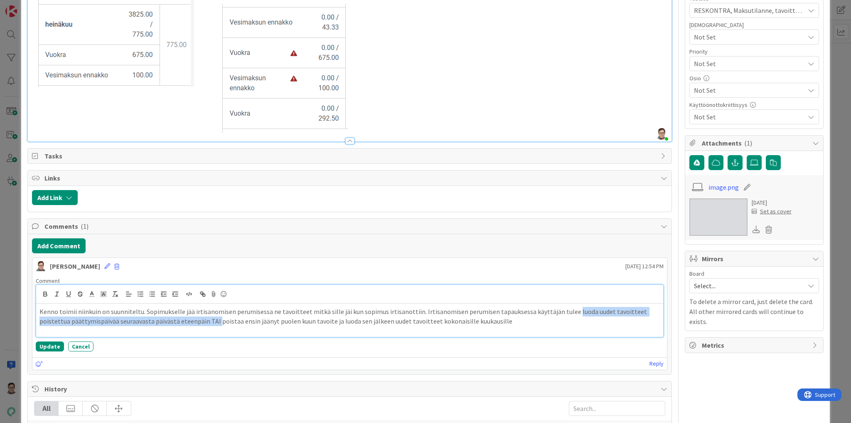
drag, startPoint x: 184, startPoint y: 320, endPoint x: 563, endPoint y: 310, distance: 378.6
click at [563, 310] on p "Kenno toimii niinkuin on suunniteltu. Sopimukselle jää irtisanomisen perumisess…" at bounding box center [349, 316] width 620 height 19
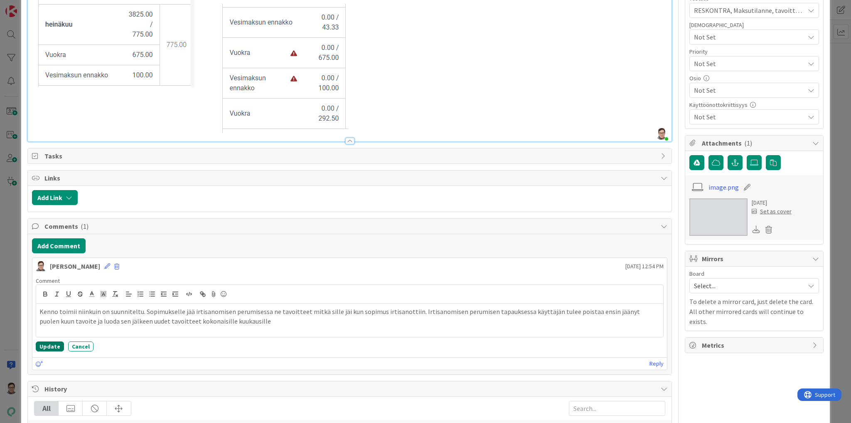
click at [48, 345] on button "Update" at bounding box center [50, 346] width 28 height 10
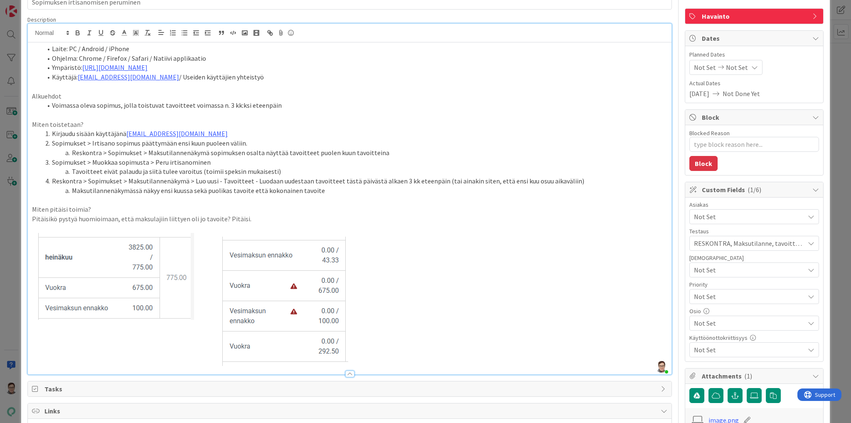
scroll to position [0, 0]
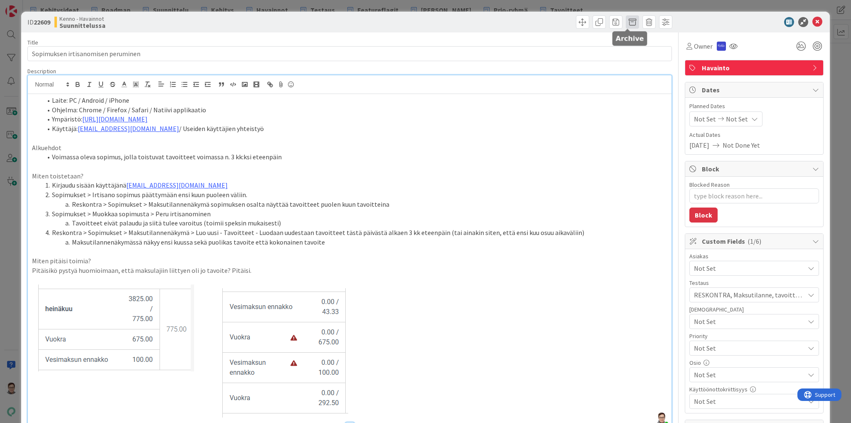
click at [626, 24] on span at bounding box center [632, 21] width 13 height 13
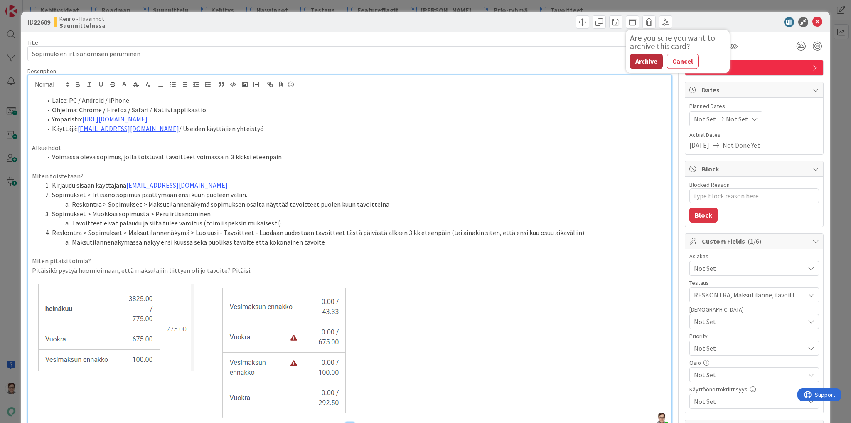
click at [643, 63] on button "Archive" at bounding box center [646, 61] width 33 height 15
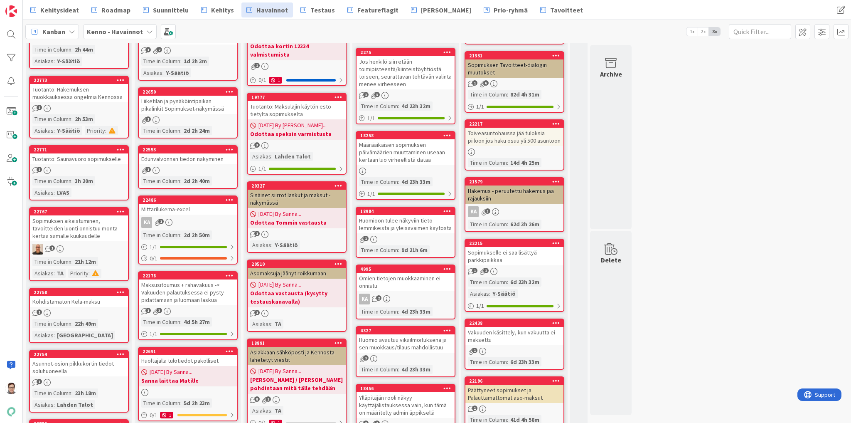
scroll to position [266, 0]
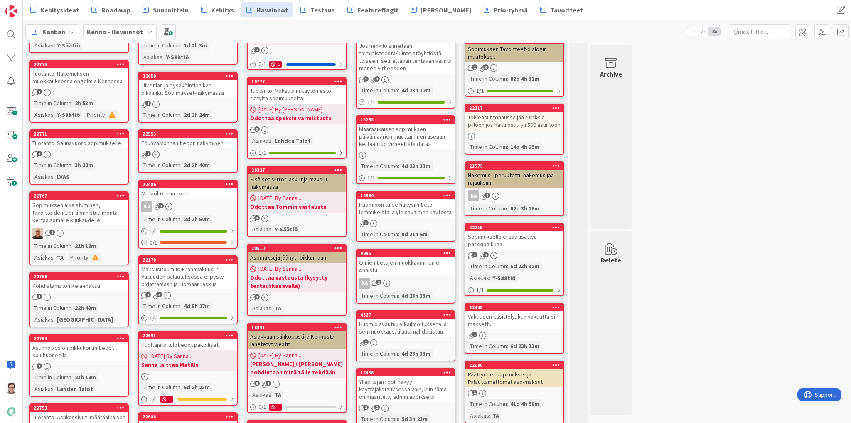
click at [13, 325] on div at bounding box center [11, 211] width 23 height 423
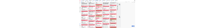
scroll to position [0, 0]
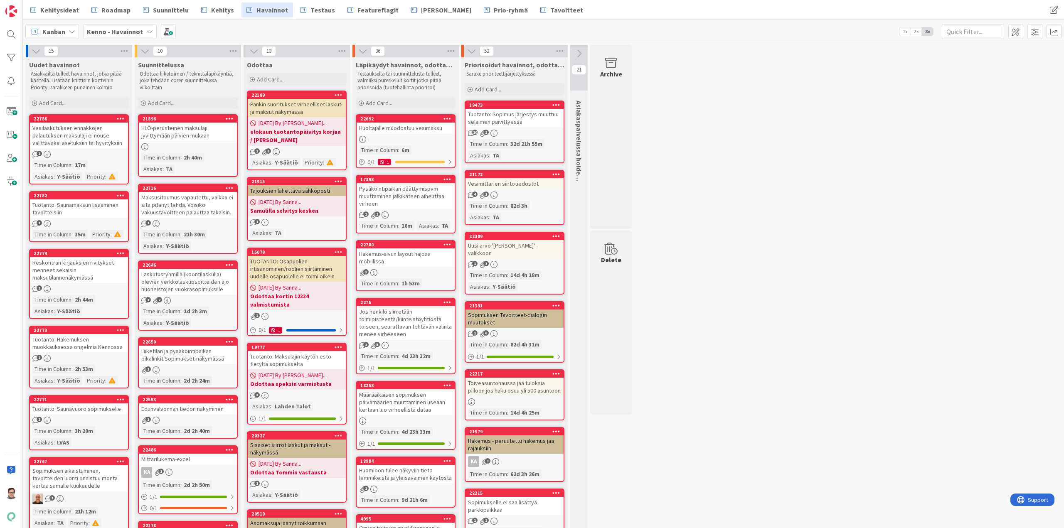
drag, startPoint x: 611, startPoint y: 4, endPoint x: 872, endPoint y: 140, distance: 294.3
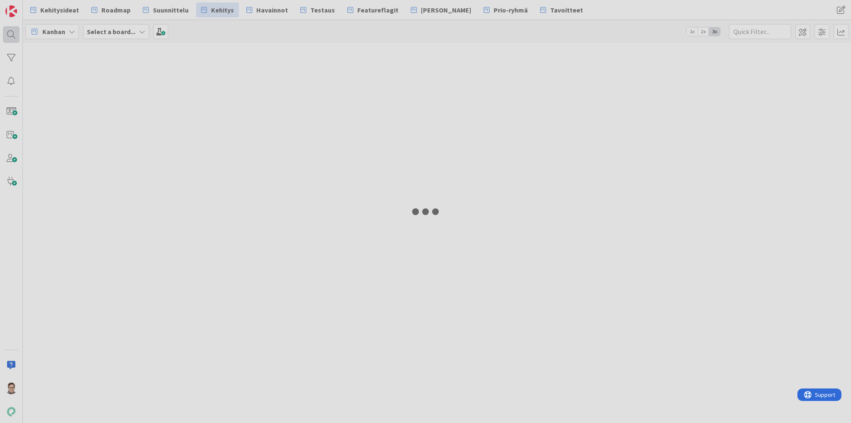
click at [10, 34] on div at bounding box center [11, 34] width 17 height 17
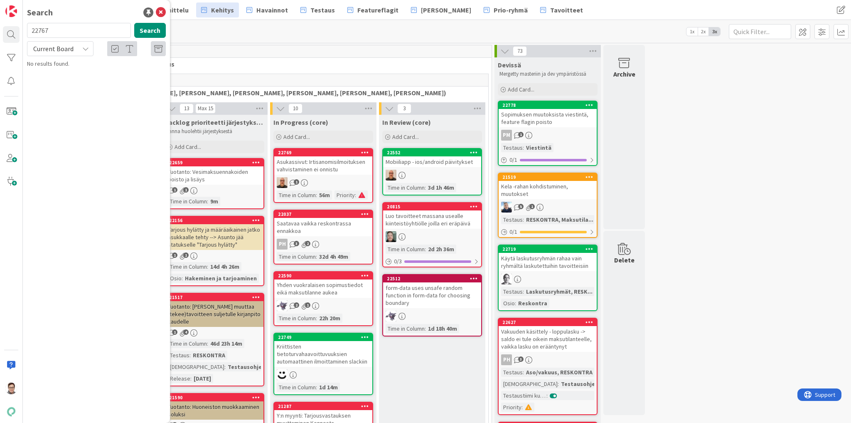
type input "22767"
click at [55, 47] on span "Current Board" at bounding box center [53, 48] width 40 height 8
click at [66, 82] on span "All Boards" at bounding box center [75, 83] width 86 height 12
click at [88, 76] on span "Sopimuksen aikaistuminen, tavoitteiden luonti onnistuu monta kertaa samalle kuu…" at bounding box center [100, 77] width 122 height 16
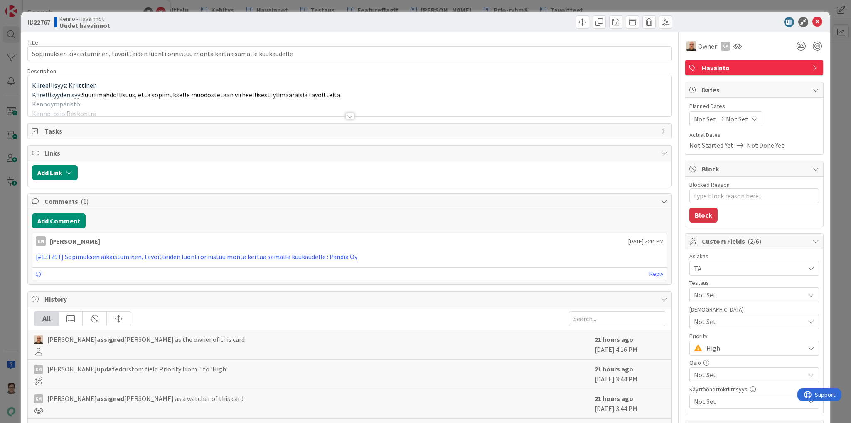
click at [350, 113] on div at bounding box center [349, 116] width 9 height 7
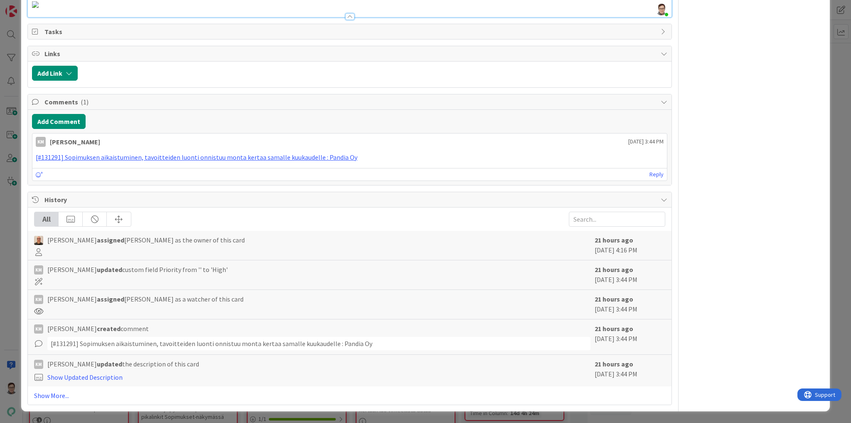
scroll to position [2327, 0]
type textarea "x"
drag, startPoint x: 83, startPoint y: 76, endPoint x: 18, endPoint y: 73, distance: 64.9
click at [18, 73] on div "ID 22767 Kenno - Havainnot Uudet havainnot Title 87 / 128 Sopimuksen aikaistumi…" at bounding box center [425, 211] width 851 height 423
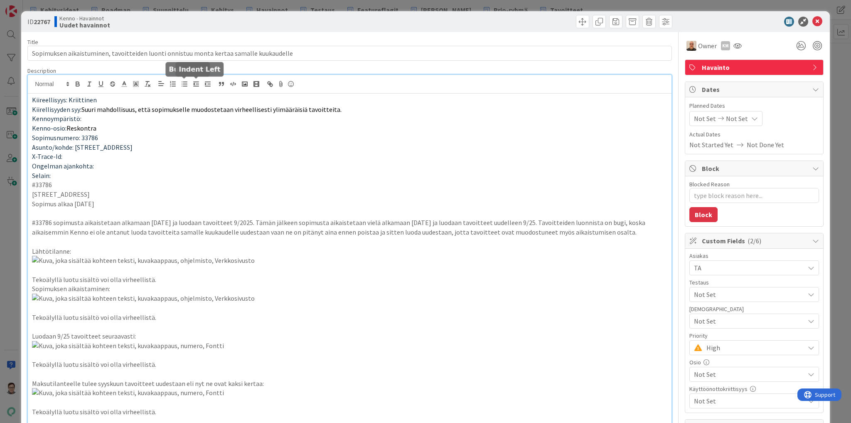
scroll to position [0, 0]
click at [812, 22] on icon at bounding box center [817, 22] width 10 height 10
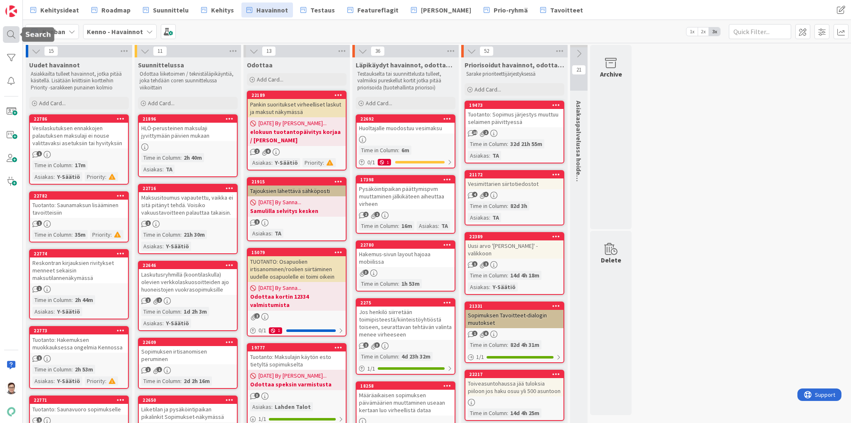
click at [9, 33] on div at bounding box center [11, 34] width 17 height 17
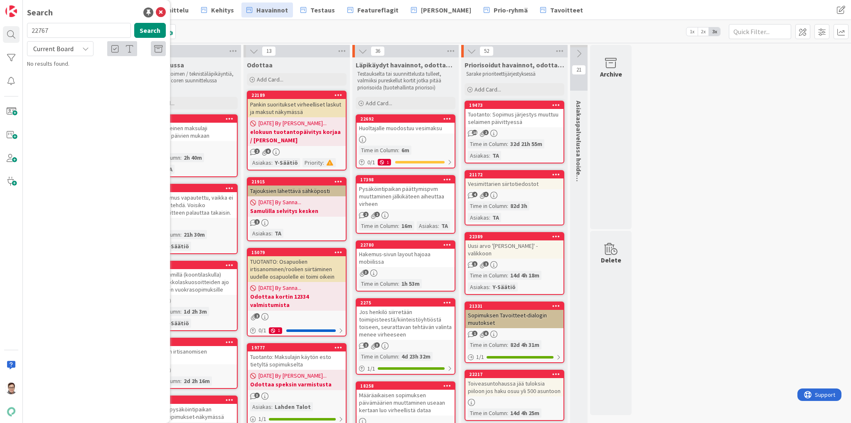
click at [61, 28] on input "22767" at bounding box center [79, 30] width 104 height 15
type input "11540"
click at [60, 51] on span "Current Board" at bounding box center [53, 48] width 40 height 8
click at [65, 86] on span "All Boards" at bounding box center [75, 83] width 86 height 12
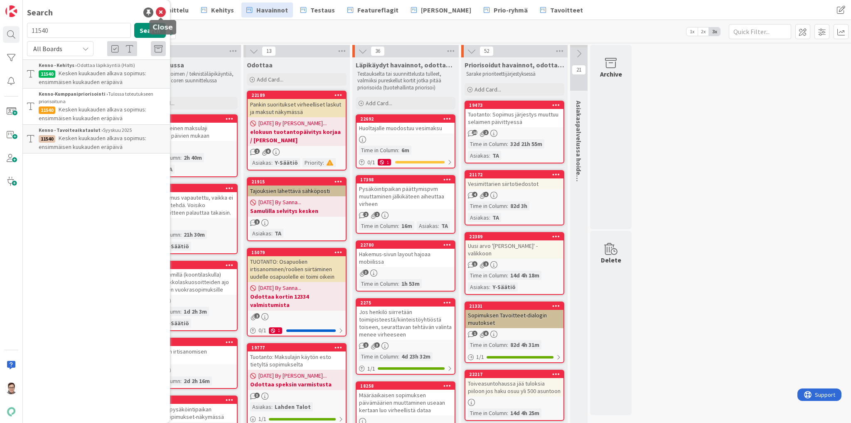
click at [162, 13] on icon at bounding box center [161, 12] width 10 height 10
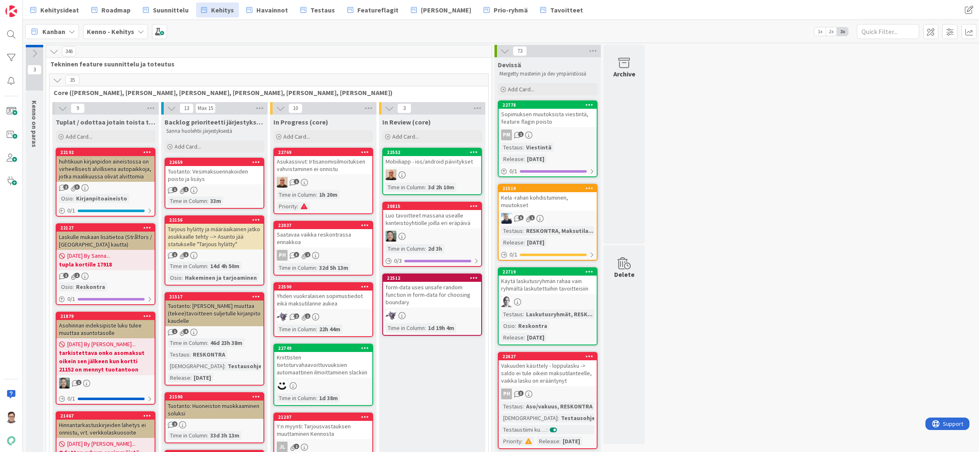
click at [10, 36] on div at bounding box center [11, 34] width 17 height 17
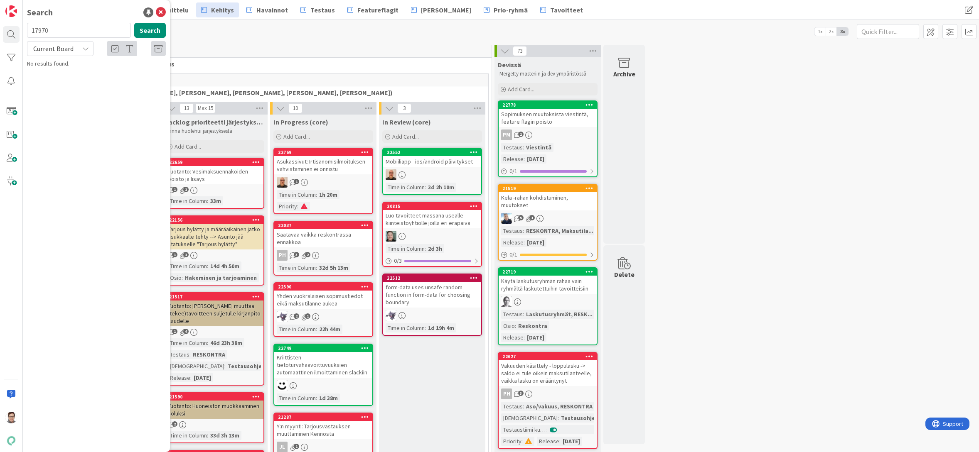
click at [68, 49] on span "Current Board" at bounding box center [53, 48] width 40 height 8
click at [54, 80] on span "All Boards" at bounding box center [75, 83] width 86 height 12
click at [107, 442] on div "Search 17970 Search All Boards Current Board All Boards Kenno - Suunnittelu › T…" at bounding box center [96, 226] width 147 height 452
click at [72, 29] on input "17970" at bounding box center [79, 30] width 104 height 15
click at [51, 442] on div "Search 17976 Search All Boards Current Board All Boards Kenno - Suunnittelu › T…" at bounding box center [96, 226] width 147 height 452
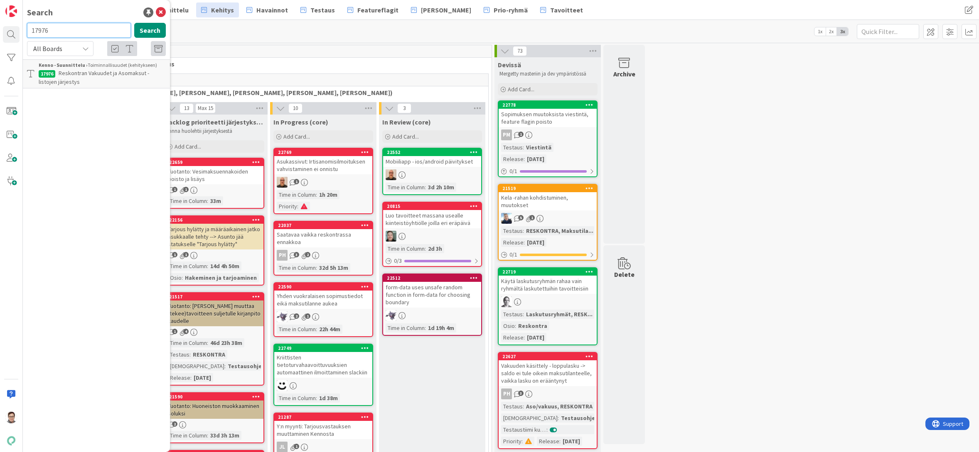
click at [67, 29] on input "17976" at bounding box center [79, 30] width 104 height 15
type input "15230"
click at [162, 12] on icon at bounding box center [161, 12] width 10 height 10
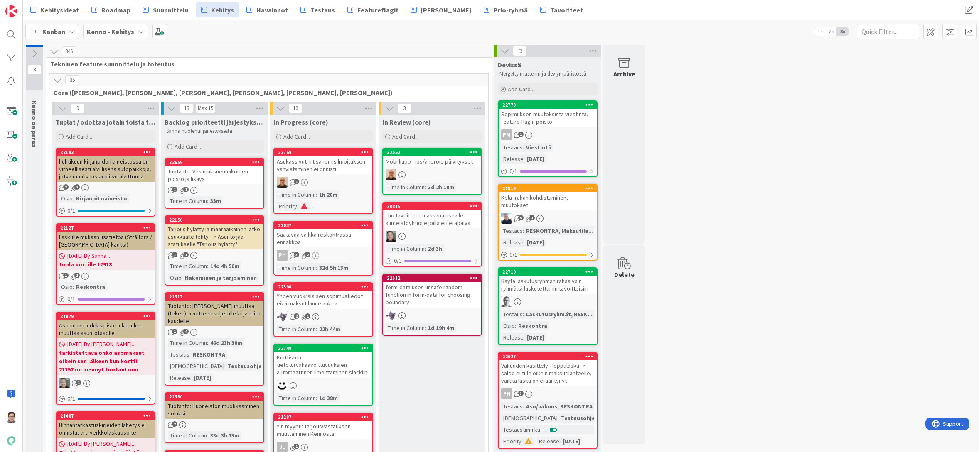
click at [11, 30] on div at bounding box center [11, 34] width 17 height 17
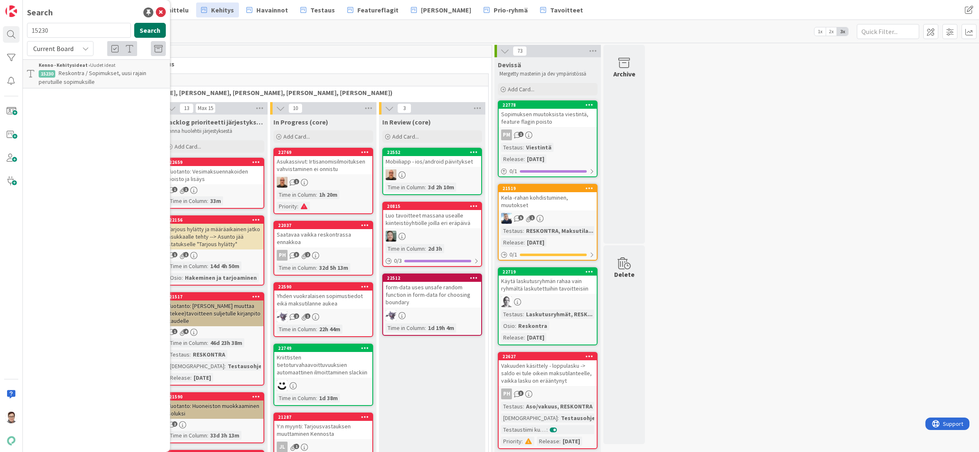
click at [150, 32] on button "Search" at bounding box center [150, 30] width 32 height 15
click at [192, 29] on div "Kanban Kenno - Kehitys 1x 2x 3x" at bounding box center [501, 31] width 956 height 23
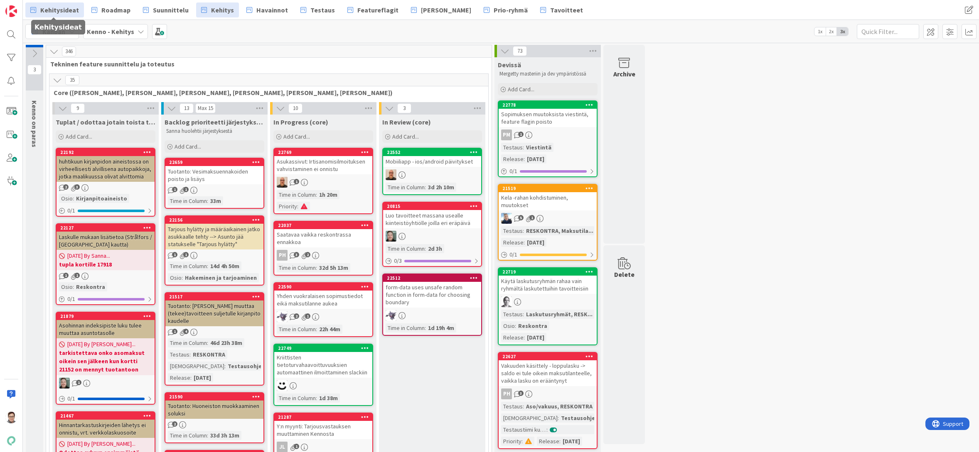
click at [60, 8] on span "Kehitysideat" at bounding box center [59, 10] width 39 height 10
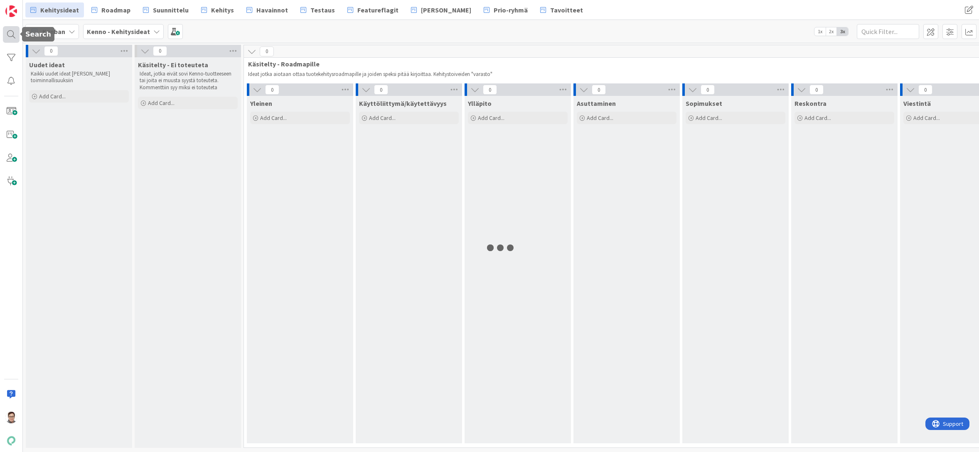
click at [7, 34] on div at bounding box center [11, 34] width 17 height 17
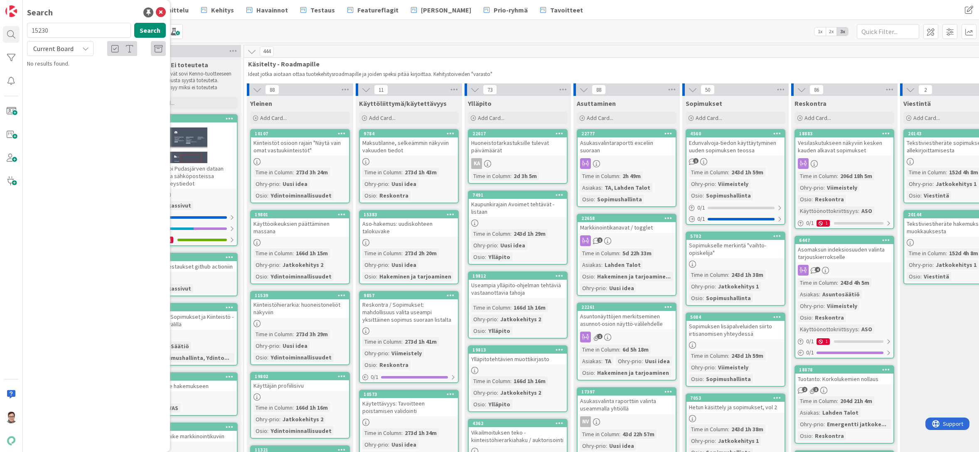
click at [57, 30] on input "15230" at bounding box center [79, 30] width 104 height 15
click at [154, 37] on button "Search" at bounding box center [150, 30] width 32 height 15
click at [95, 69] on span "Reskontra / Sopimukset, uusi rajain perutuille sopimuksille" at bounding box center [93, 77] width 108 height 16
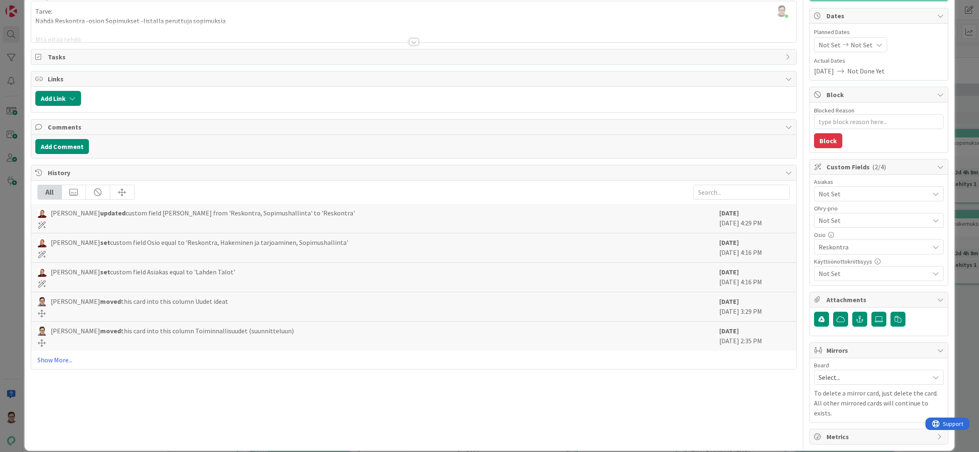
scroll to position [74, 0]
click at [844, 378] on span "Select..." at bounding box center [871, 377] width 106 height 12
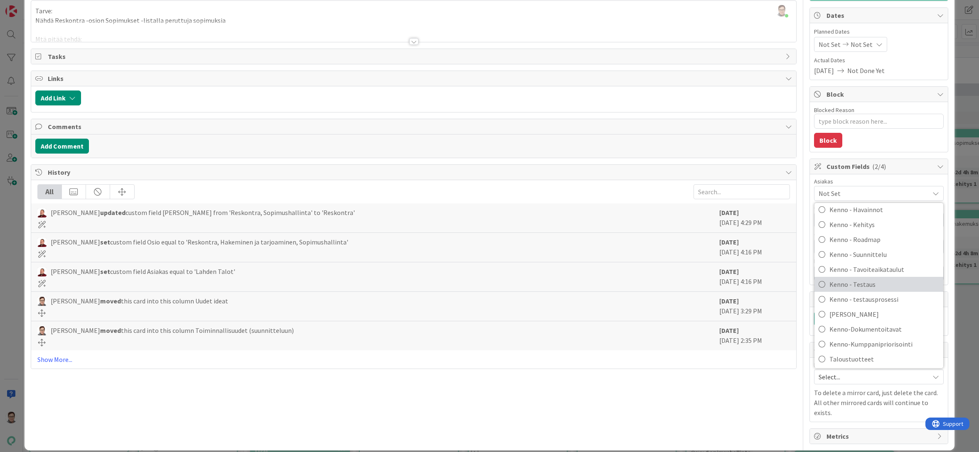
scroll to position [55, 0]
click at [849, 341] on span "Kenno-Kumppanipriorisointi" at bounding box center [884, 343] width 110 height 12
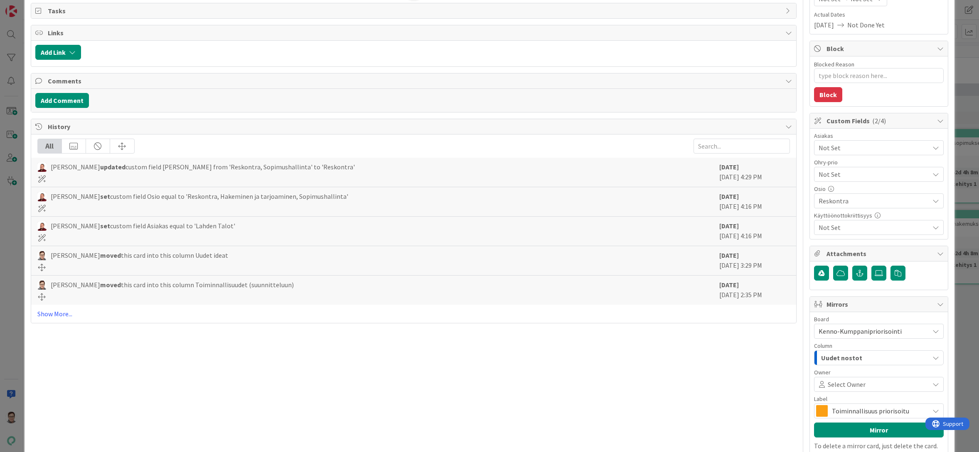
scroll to position [173, 0]
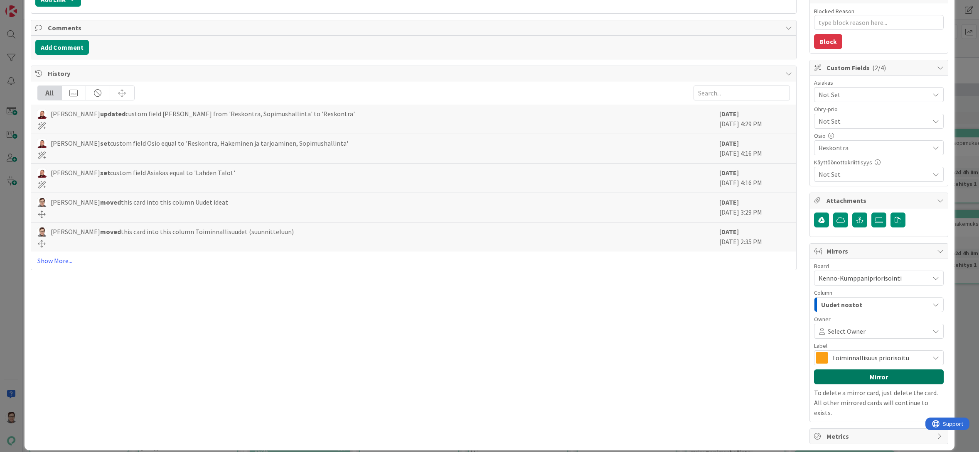
click at [853, 377] on button "Mirror" at bounding box center [879, 377] width 130 height 15
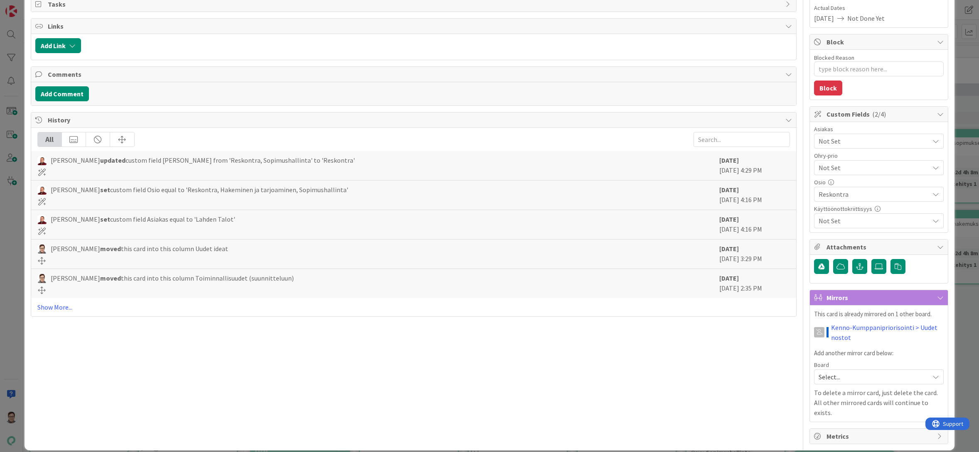
scroll to position [0, 0]
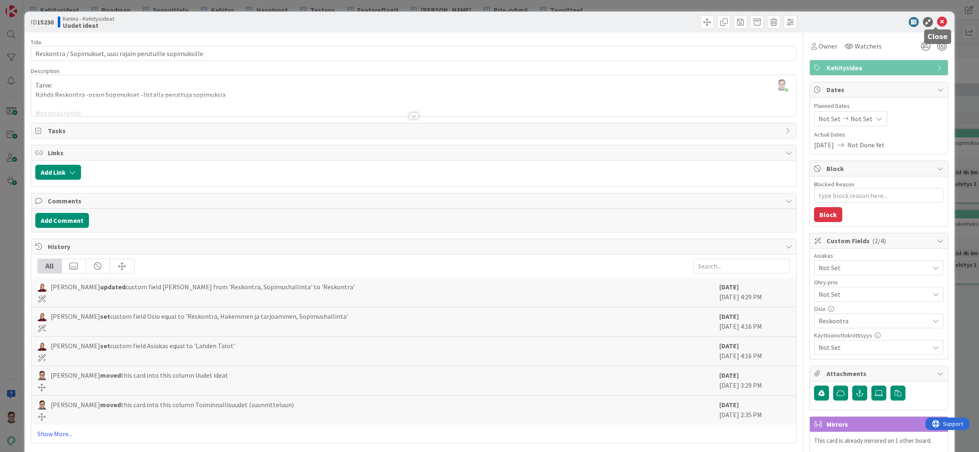
click at [937, 24] on icon at bounding box center [942, 22] width 10 height 10
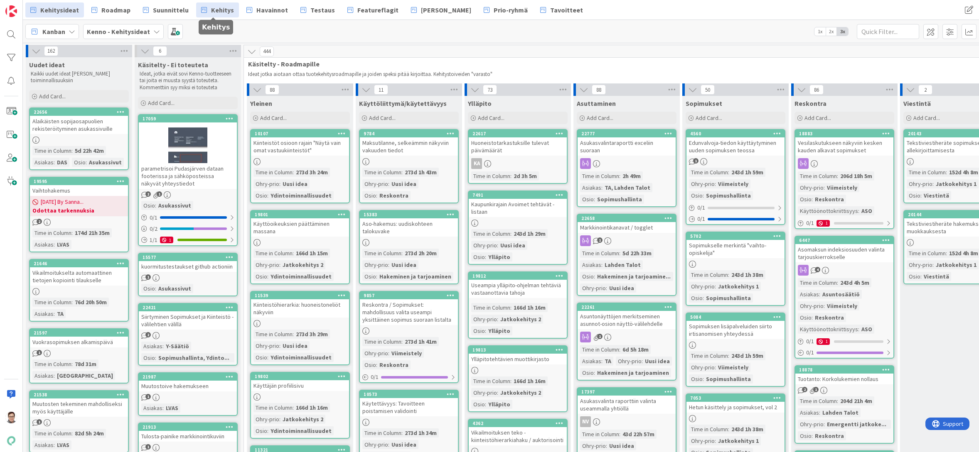
click at [217, 12] on span "Kehitys" at bounding box center [222, 10] width 23 height 10
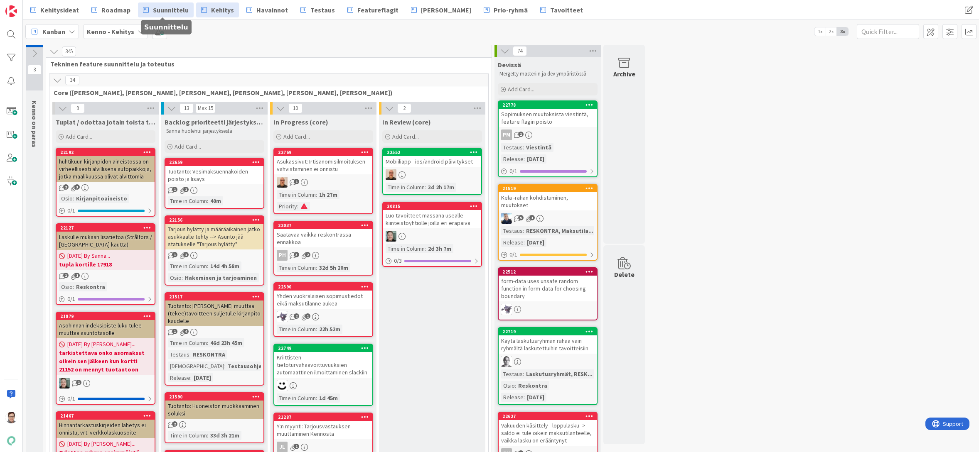
click at [176, 9] on span "Suunnittelu" at bounding box center [171, 10] width 36 height 10
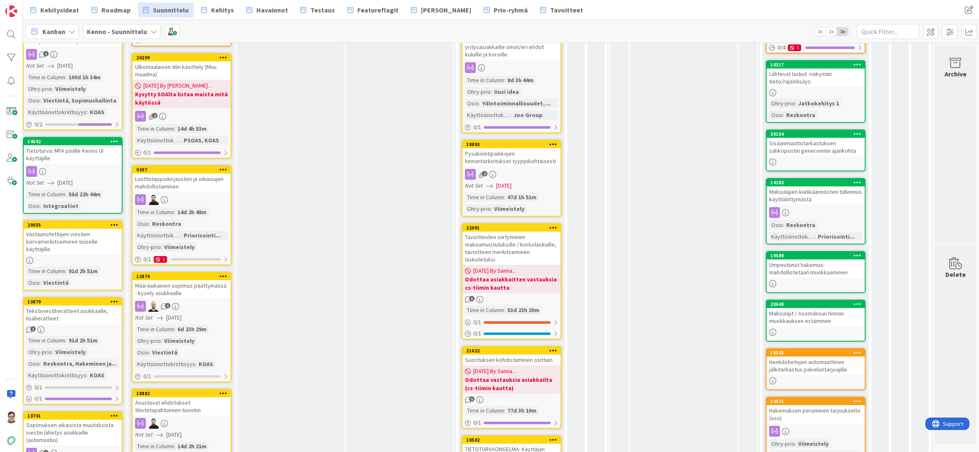
scroll to position [499, 12]
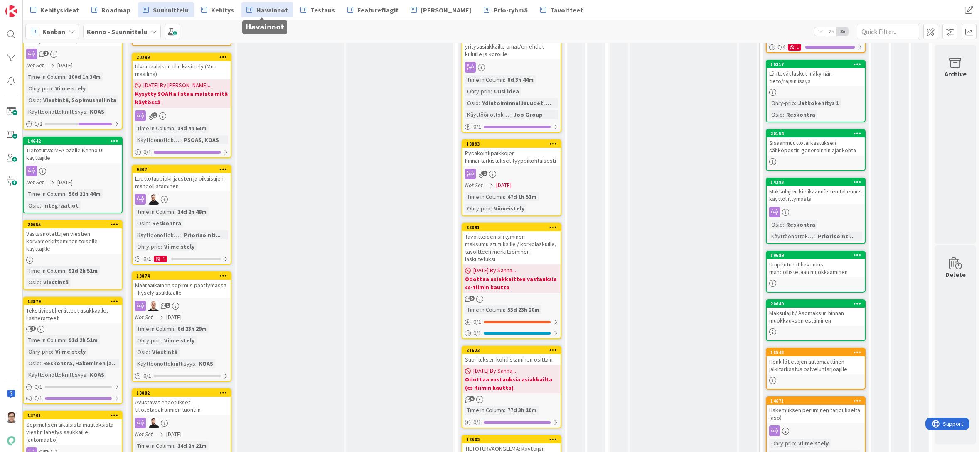
click at [268, 8] on span "Havainnot" at bounding box center [272, 10] width 32 height 10
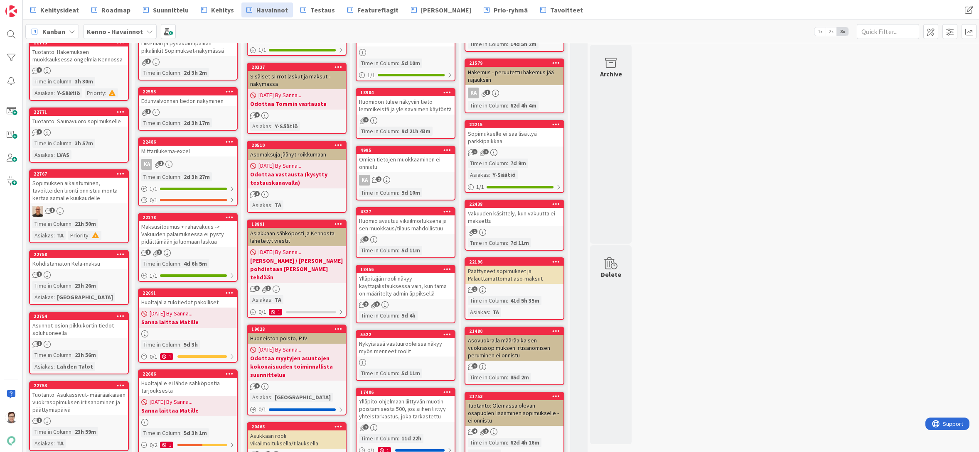
scroll to position [499, 0]
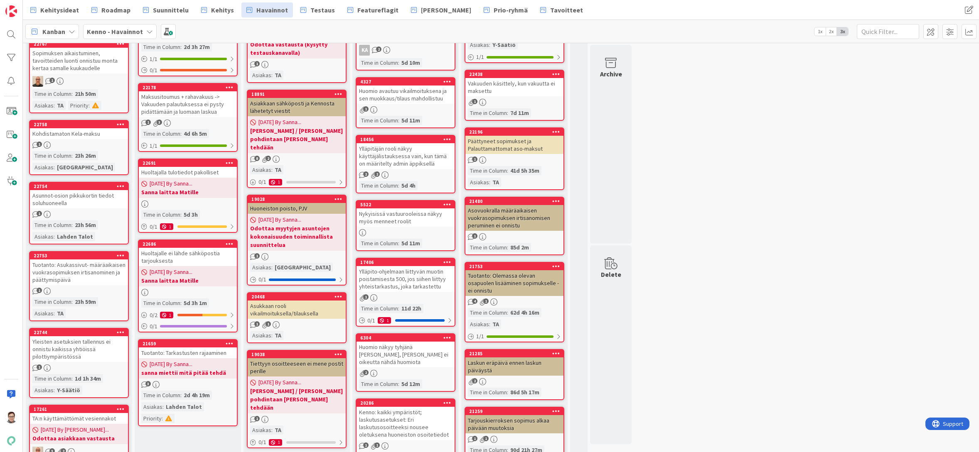
click at [180, 255] on div "Huoltajalle ei lähde sähköpostia tarjouksesta" at bounding box center [188, 257] width 98 height 18
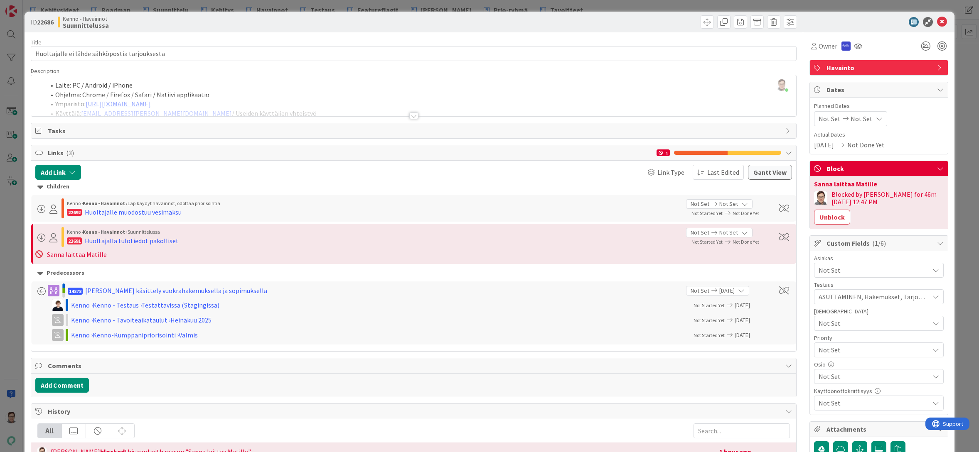
drag, startPoint x: 320, startPoint y: 444, endPoint x: 339, endPoint y: 441, distance: 19.3
click at [320, 444] on div "Sanna Mattila blocked this card with reason "Sanna laittaa Matille" 1 hour ago …" at bounding box center [413, 457] width 765 height 29
click at [937, 17] on icon at bounding box center [942, 22] width 10 height 10
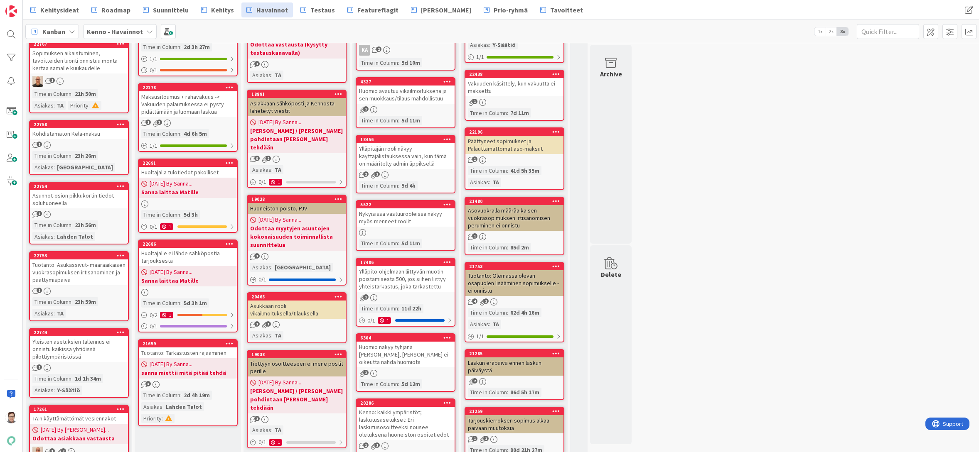
click at [181, 185] on span "08/20/2025 By Sanna..." at bounding box center [171, 183] width 43 height 9
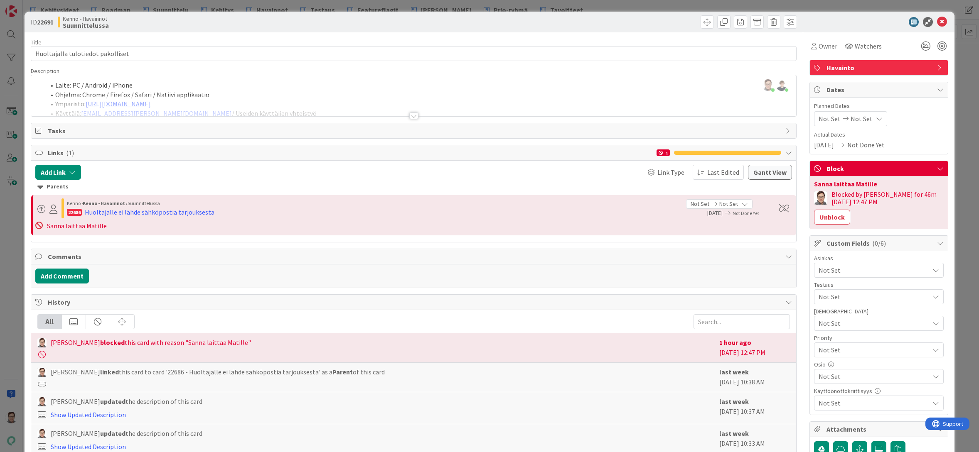
scroll to position [568, 0]
drag, startPoint x: 414, startPoint y: 446, endPoint x: 409, endPoint y: 450, distance: 6.5
click at [414, 446] on div "Show Updated Description" at bounding box center [376, 447] width 678 height 10
click at [937, 25] on icon at bounding box center [942, 22] width 10 height 10
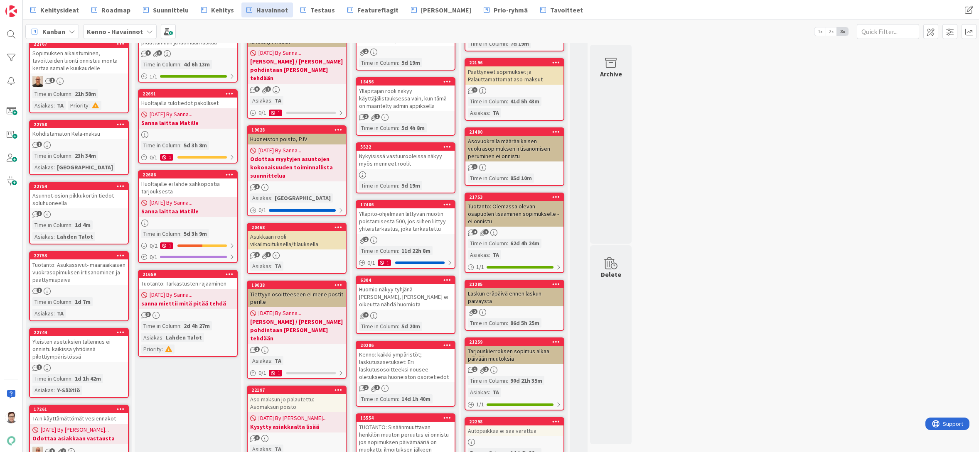
click at [194, 106] on div "Huoltajalla tulotiedot pakolliset" at bounding box center [188, 103] width 98 height 11
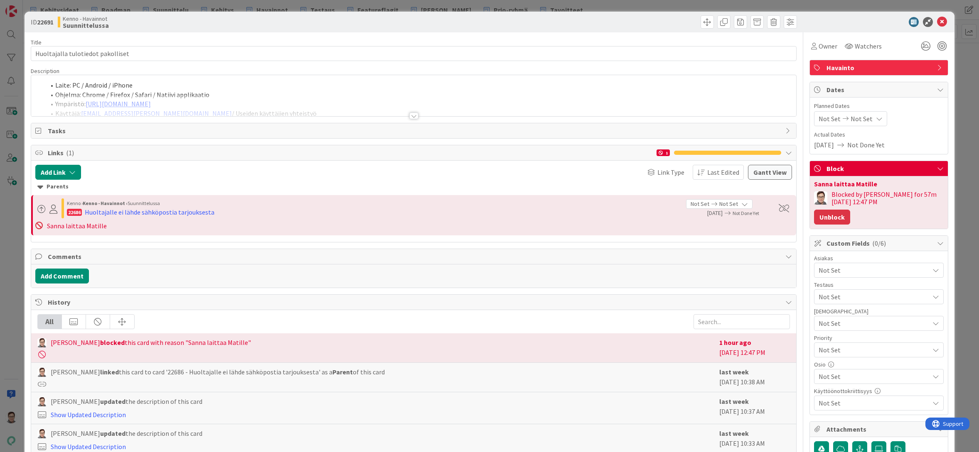
click at [850, 210] on button "Unblock" at bounding box center [832, 217] width 36 height 15
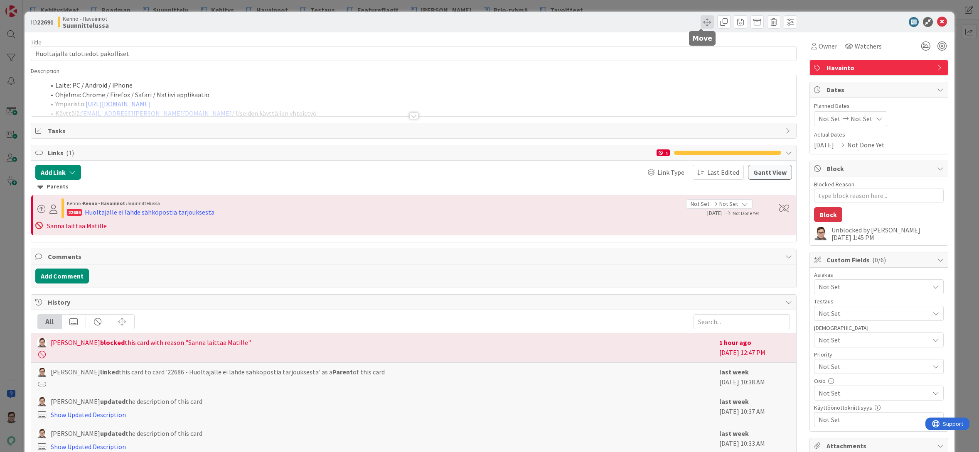
click at [702, 24] on span at bounding box center [706, 21] width 13 height 13
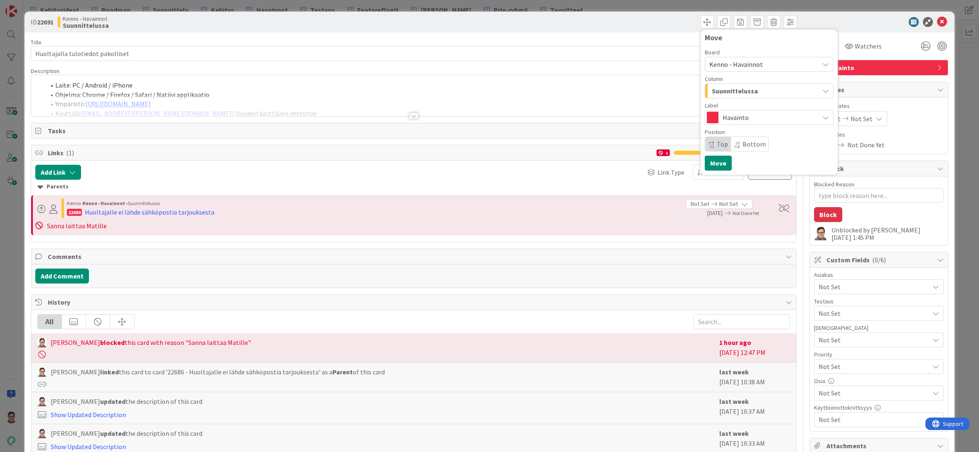
click at [728, 69] on span "Kenno - Havainnot" at bounding box center [762, 65] width 106 height 12
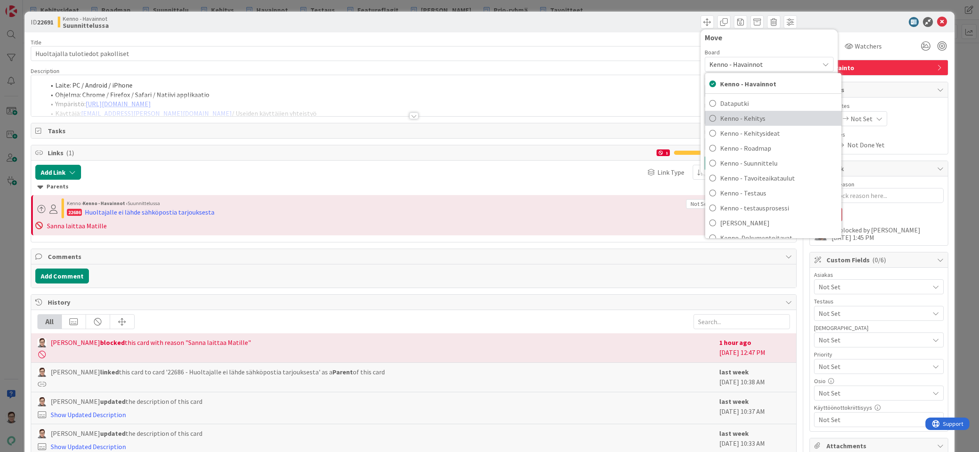
click at [744, 118] on span "Kenno - Kehitys" at bounding box center [778, 118] width 117 height 12
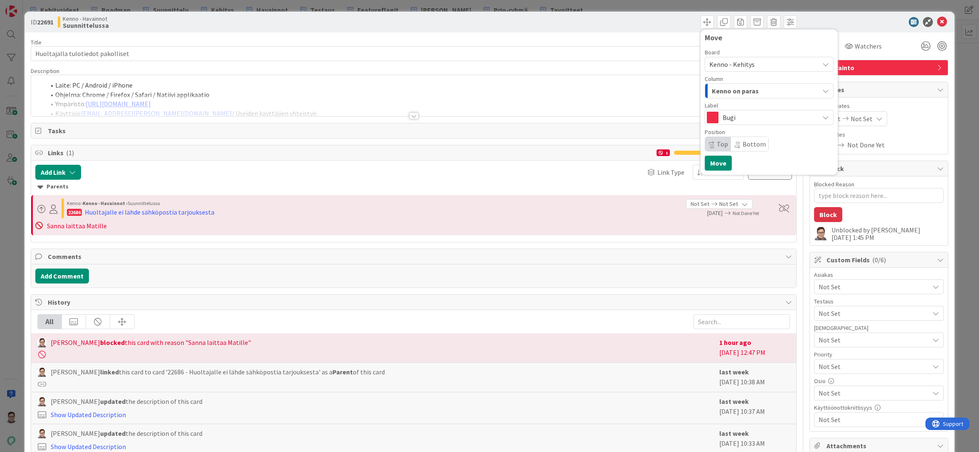
click at [727, 91] on span "Kenno on paras" at bounding box center [735, 91] width 47 height 11
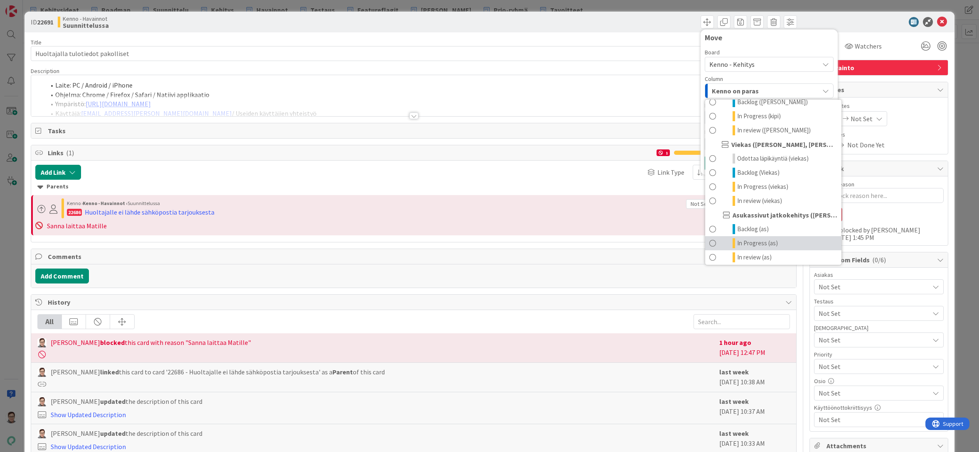
scroll to position [457, 0]
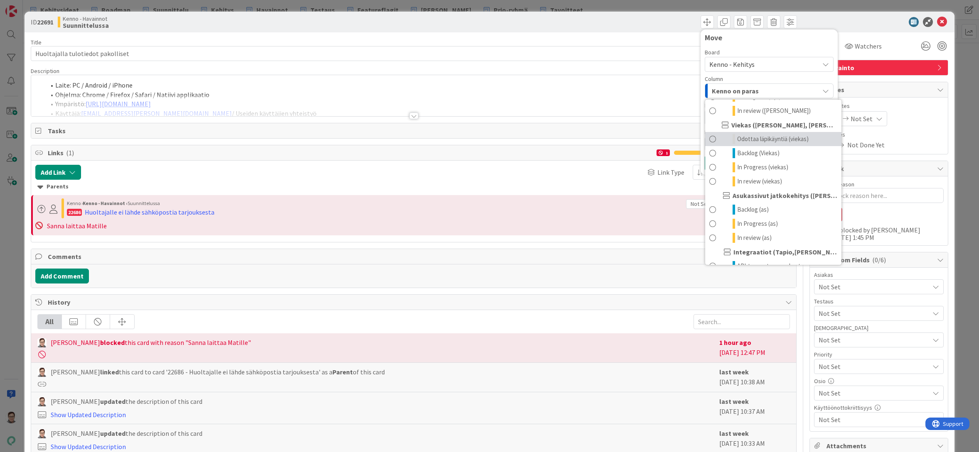
click at [756, 139] on span "Odottaa läpikäyntiä (viekas)" at bounding box center [772, 139] width 71 height 10
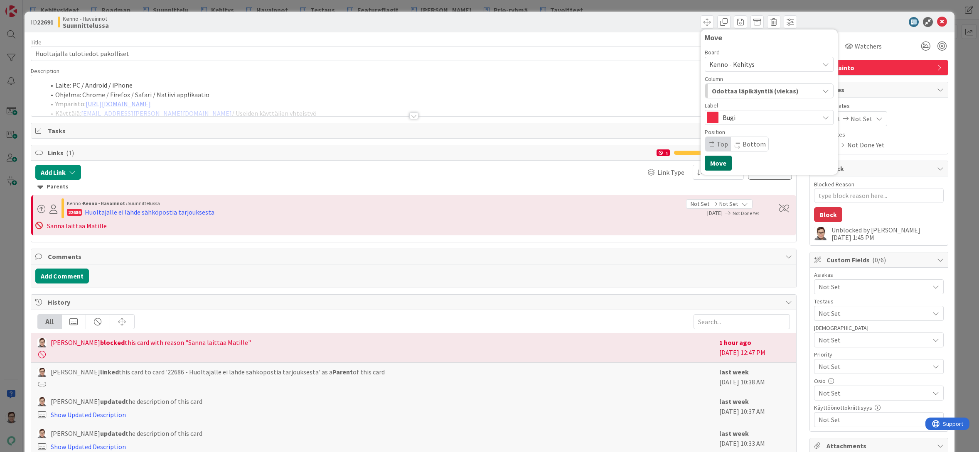
click at [711, 163] on button "Move" at bounding box center [718, 163] width 27 height 15
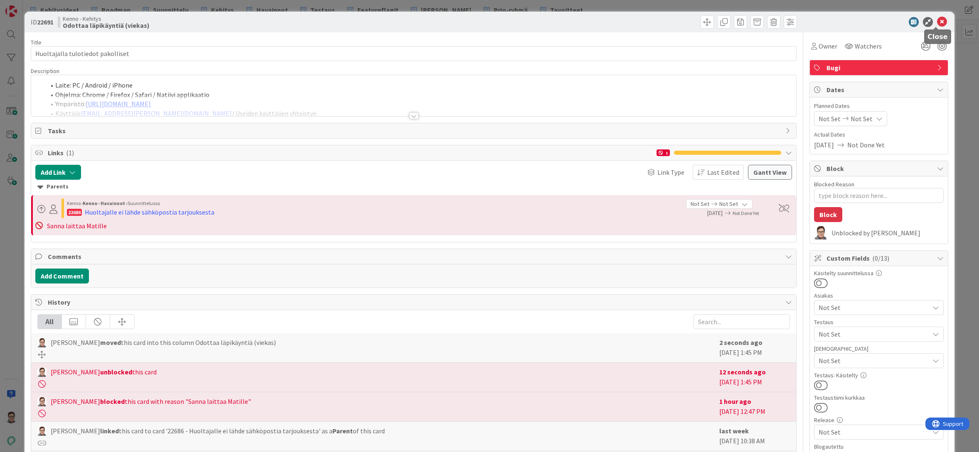
type textarea "x"
click at [937, 20] on icon at bounding box center [942, 22] width 10 height 10
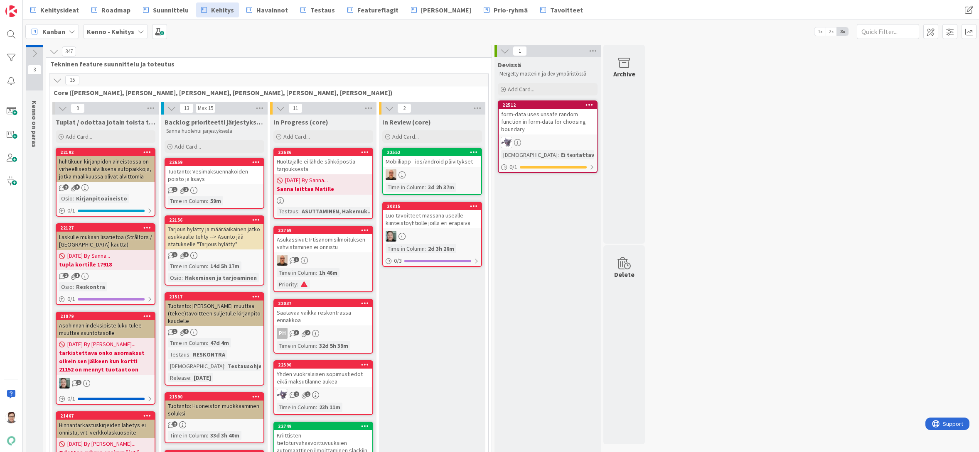
click at [258, 10] on span "Havainnot" at bounding box center [272, 10] width 32 height 10
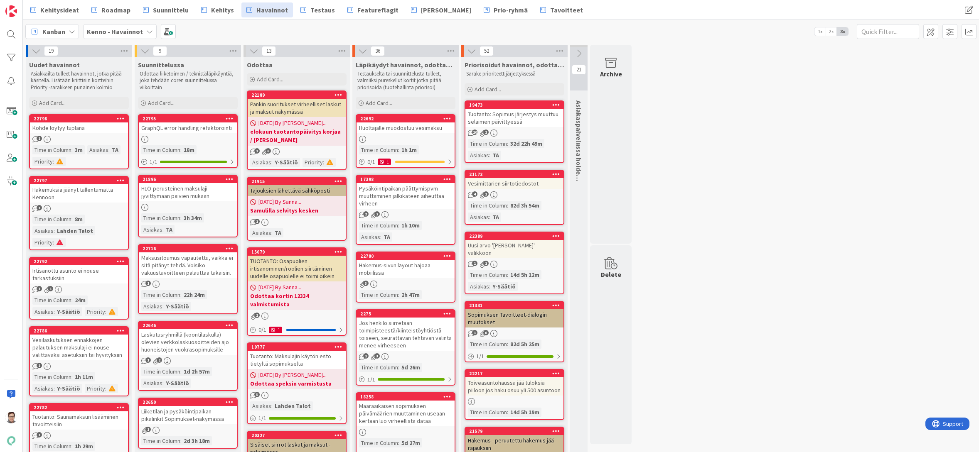
click at [446, 118] on icon at bounding box center [447, 119] width 8 height 6
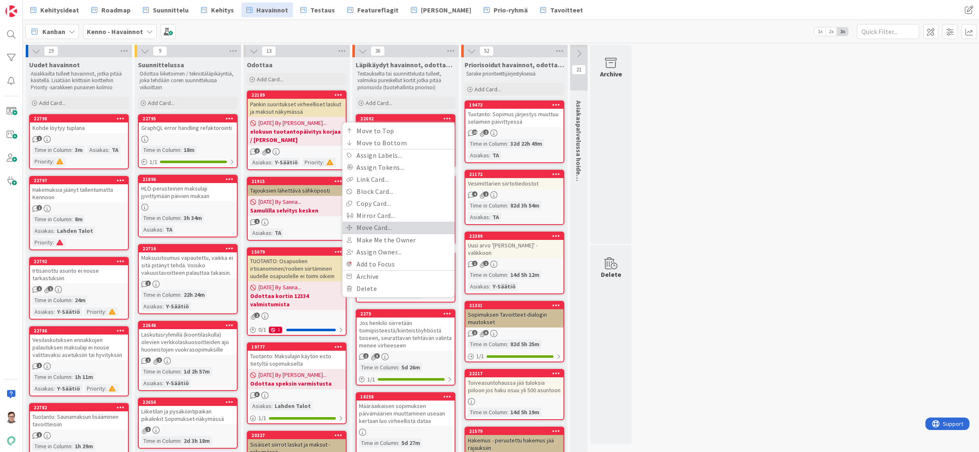
click at [374, 229] on link "Move Card..." at bounding box center [398, 228] width 112 height 12
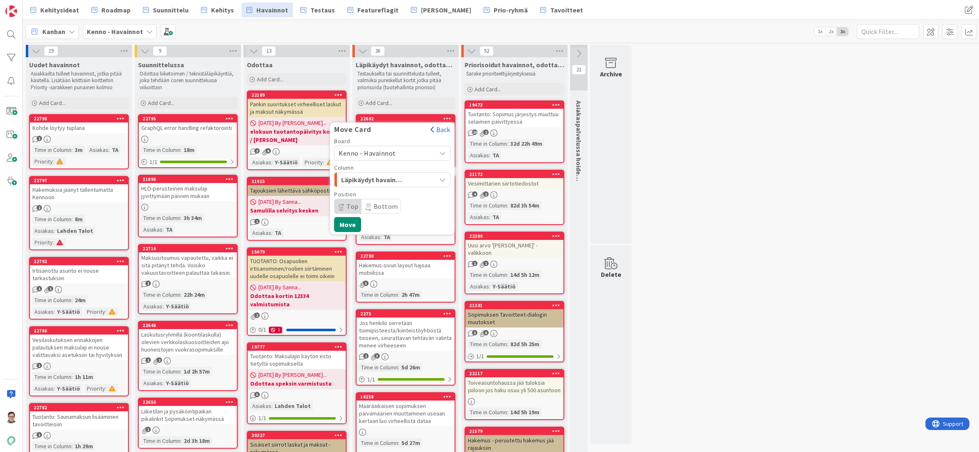
click at [366, 153] on span "Kenno - Havainnot" at bounding box center [367, 153] width 57 height 8
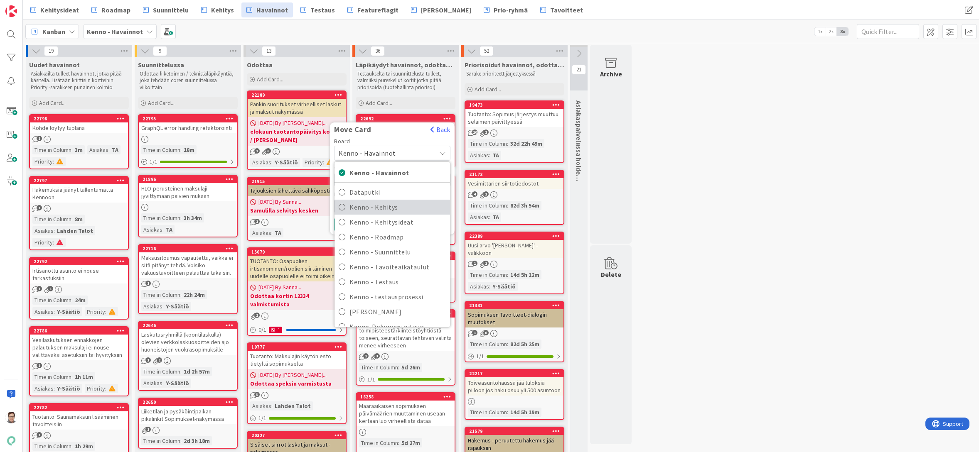
click at [381, 207] on span "Kenno - Kehitys" at bounding box center [397, 207] width 96 height 12
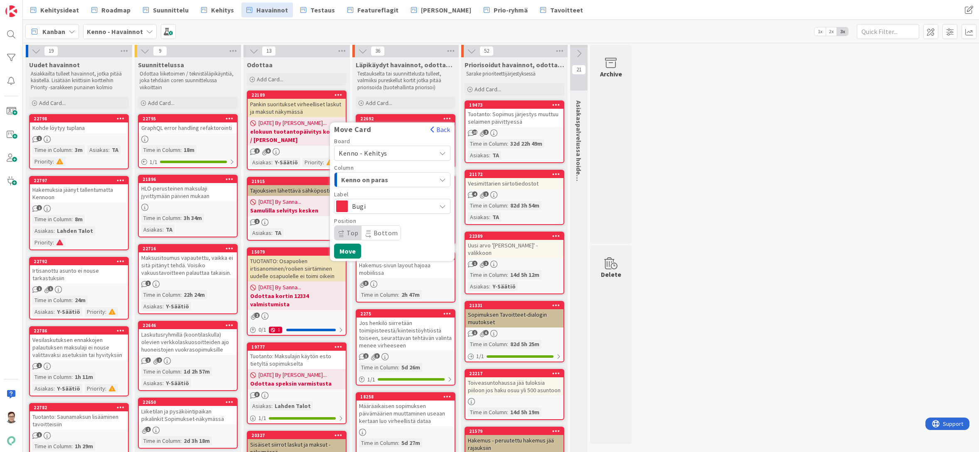
click at [381, 178] on span "Kenno on paras" at bounding box center [372, 179] width 62 height 11
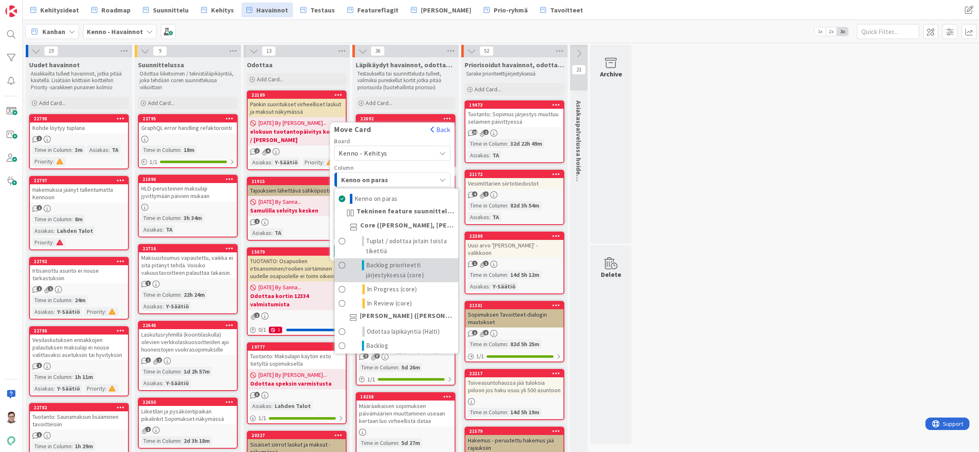
click at [385, 268] on span "Backlog prioriteetti järjestyksessä (core)" at bounding box center [410, 270] width 88 height 20
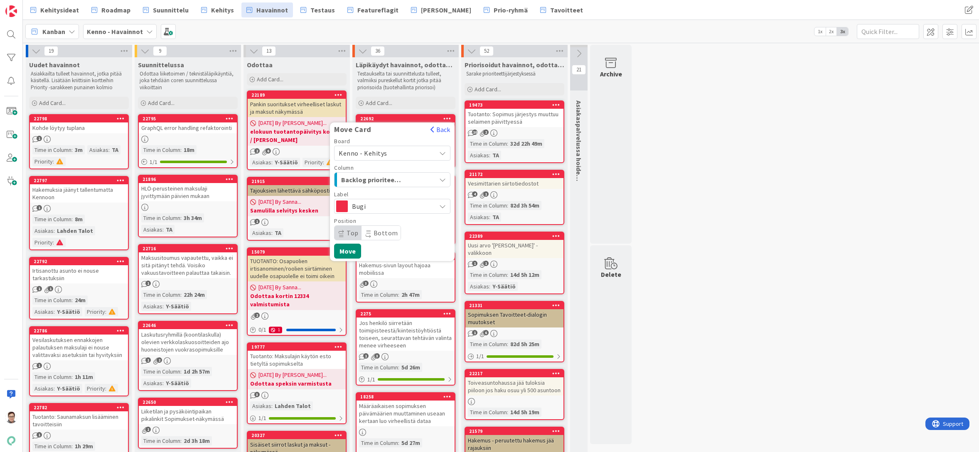
click at [379, 236] on span "Bottom" at bounding box center [386, 233] width 25 height 8
click at [349, 255] on button "Move" at bounding box center [347, 251] width 27 height 15
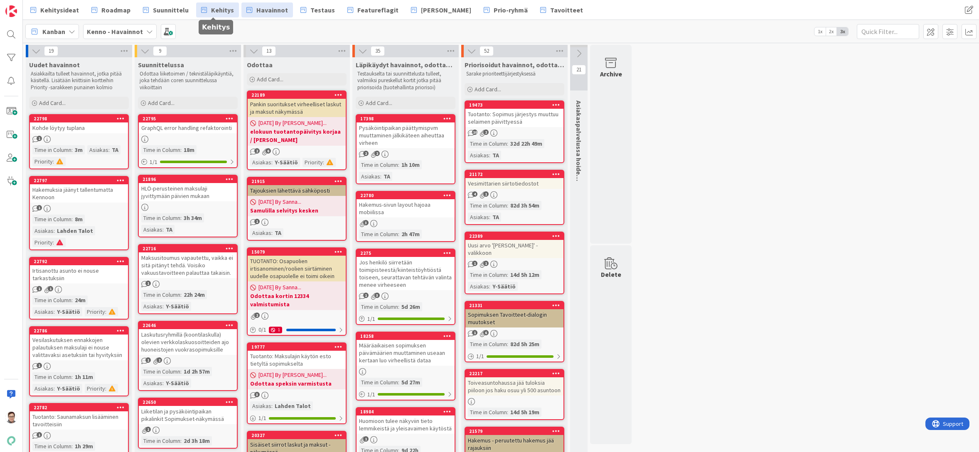
click at [224, 11] on span "Kehitys" at bounding box center [222, 10] width 23 height 10
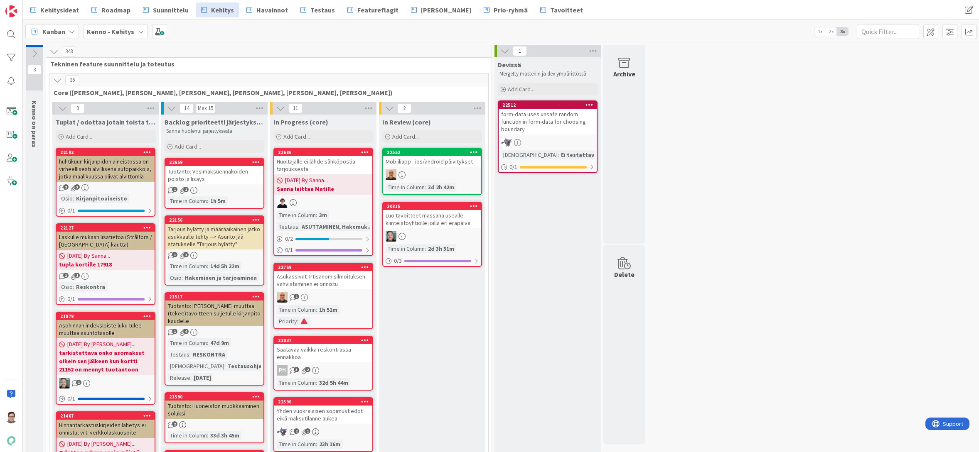
drag, startPoint x: 699, startPoint y: 444, endPoint x: 698, endPoint y: 448, distance: 4.3
click at [256, 10] on span "Havainnot" at bounding box center [272, 10] width 32 height 10
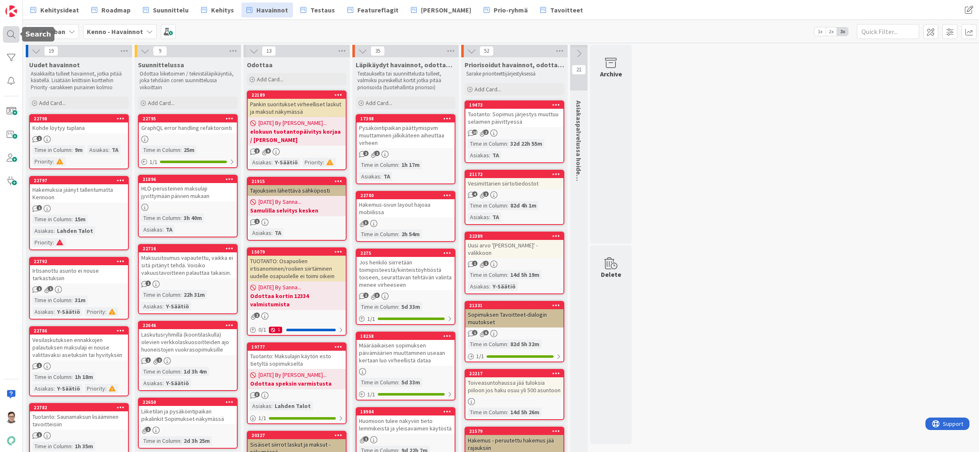
click at [8, 32] on div at bounding box center [11, 34] width 17 height 17
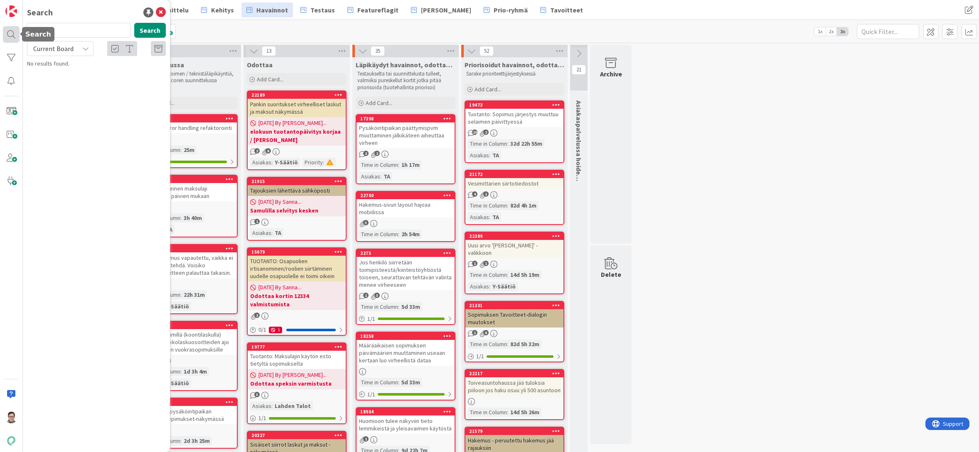
drag, startPoint x: 57, startPoint y: 31, endPoint x: 15, endPoint y: 28, distance: 42.1
click at [15, 28] on div "Search 15230 Search Current Board No results found." at bounding box center [11, 226] width 23 height 452
type input "22681"
click at [49, 49] on span "Current Board" at bounding box center [53, 48] width 40 height 8
click at [55, 86] on span "All Boards" at bounding box center [75, 83] width 86 height 12
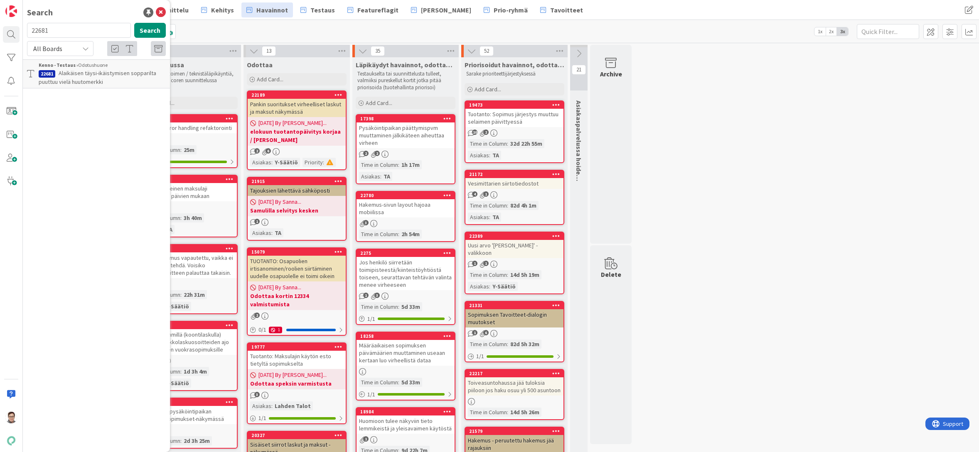
click at [93, 73] on span "Alaikäisen täysi-ikäistymisen sopparilta puuttuu vielä huutomerkki" at bounding box center [98, 77] width 118 height 16
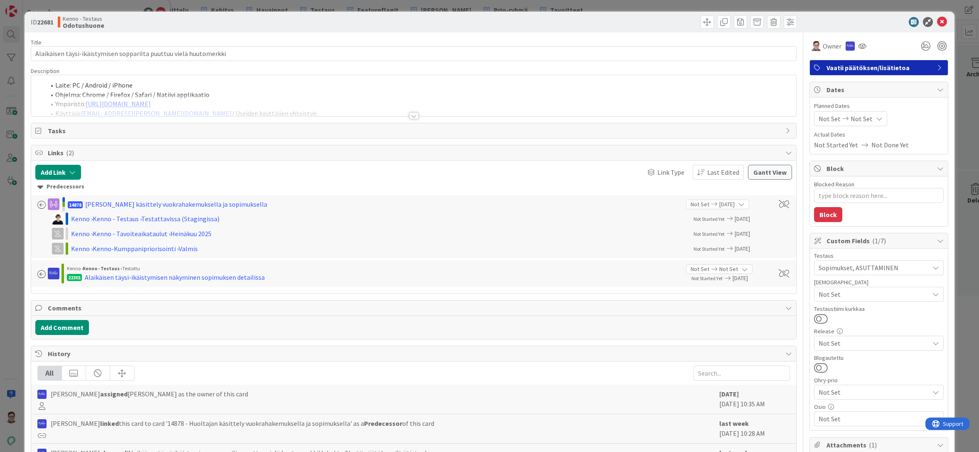
click at [412, 116] on div at bounding box center [413, 116] width 9 height 7
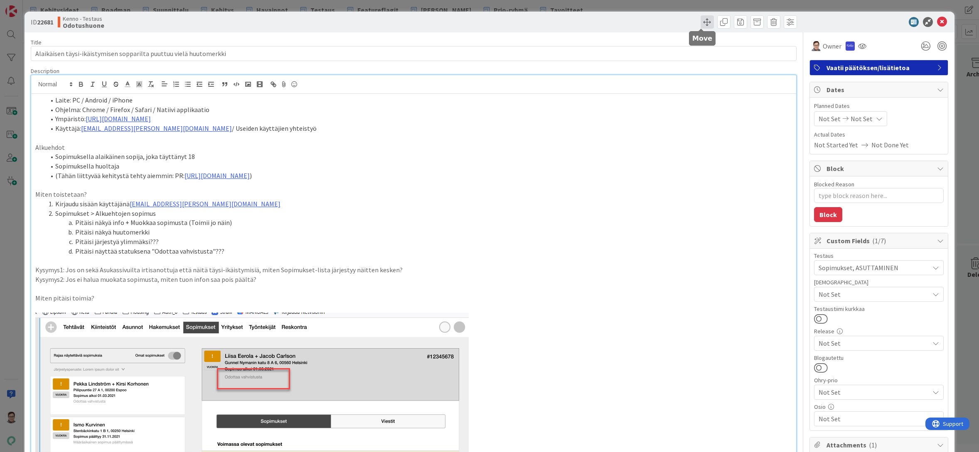
click at [703, 25] on span at bounding box center [706, 21] width 13 height 13
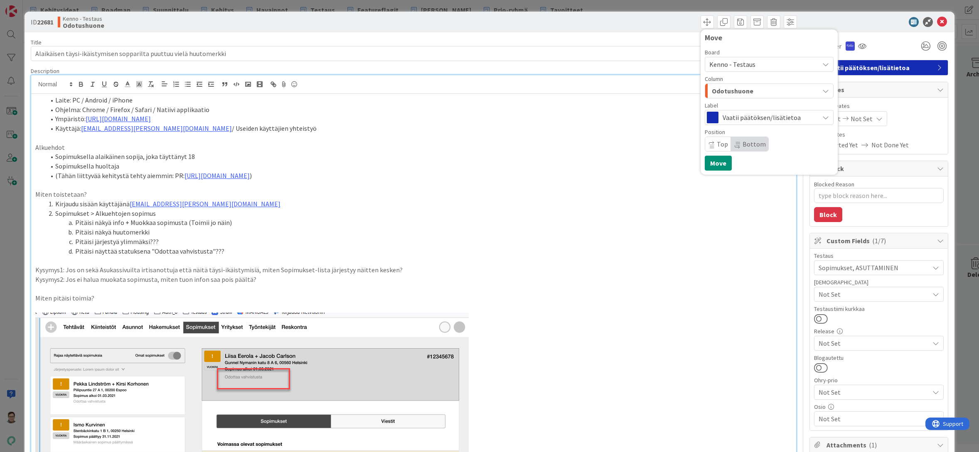
click at [735, 63] on span "Kenno - Testaus" at bounding box center [732, 64] width 46 height 8
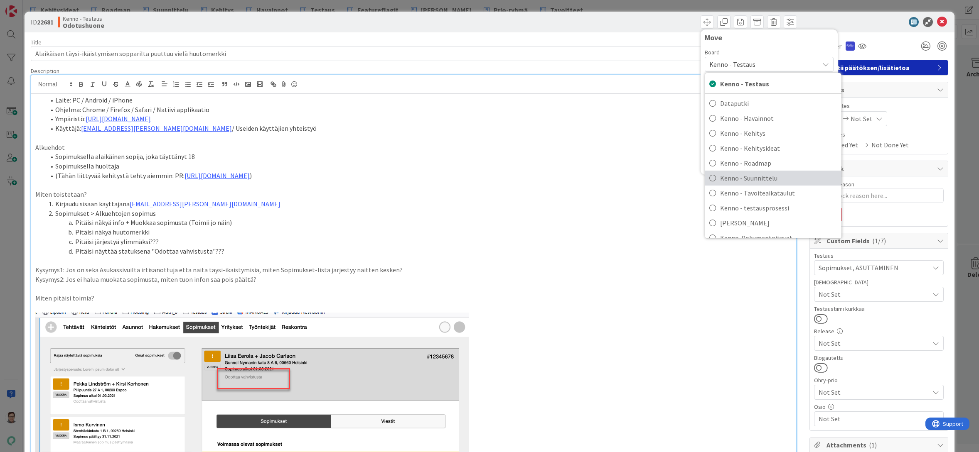
click at [749, 179] on span "Kenno - Suunnittelu" at bounding box center [778, 178] width 117 height 12
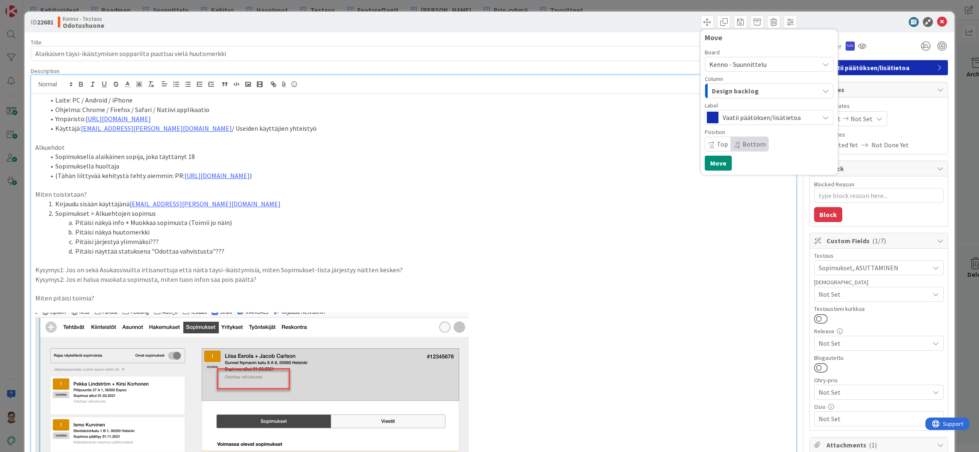
click at [742, 142] on span "Bottom" at bounding box center [753, 144] width 23 height 8
click at [716, 164] on button "Move" at bounding box center [718, 163] width 27 height 15
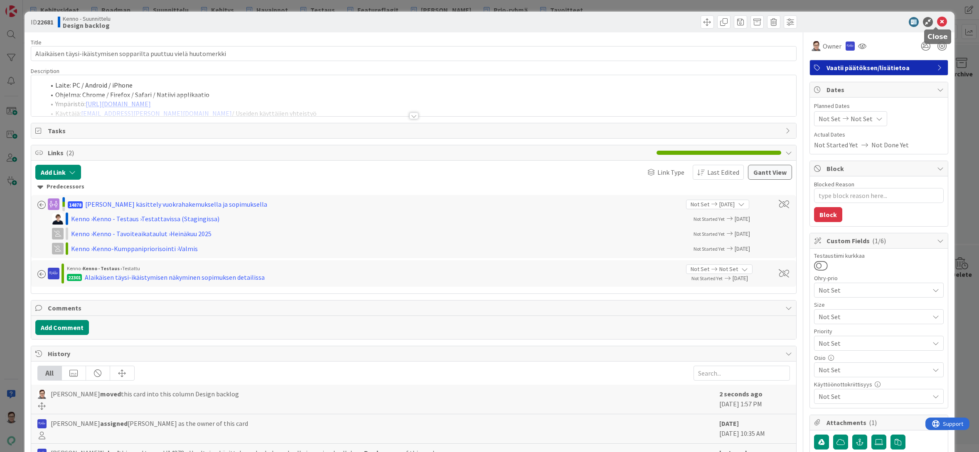
click at [937, 25] on icon at bounding box center [942, 22] width 10 height 10
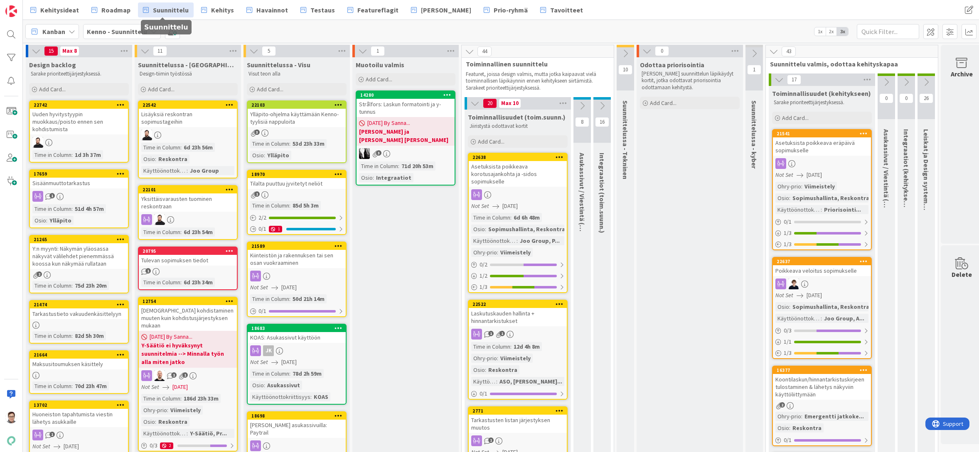
click at [179, 11] on span "Suunnittelu" at bounding box center [171, 10] width 36 height 10
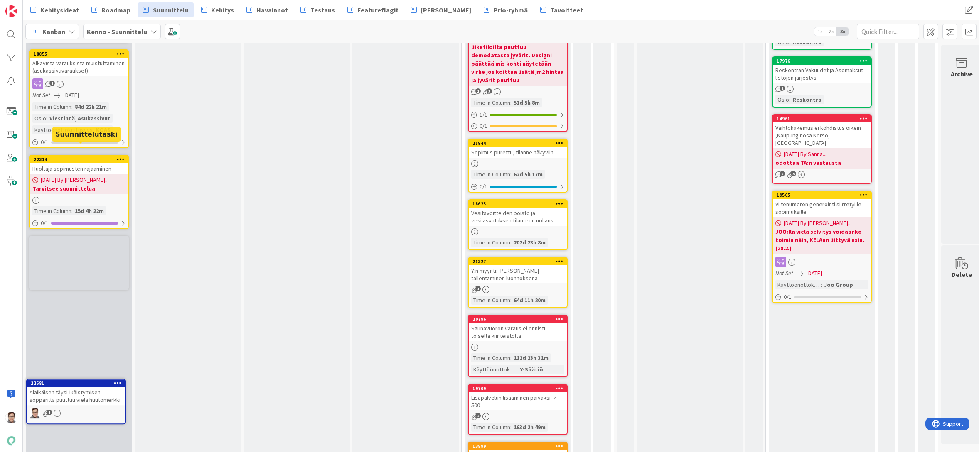
scroll to position [1138, 0]
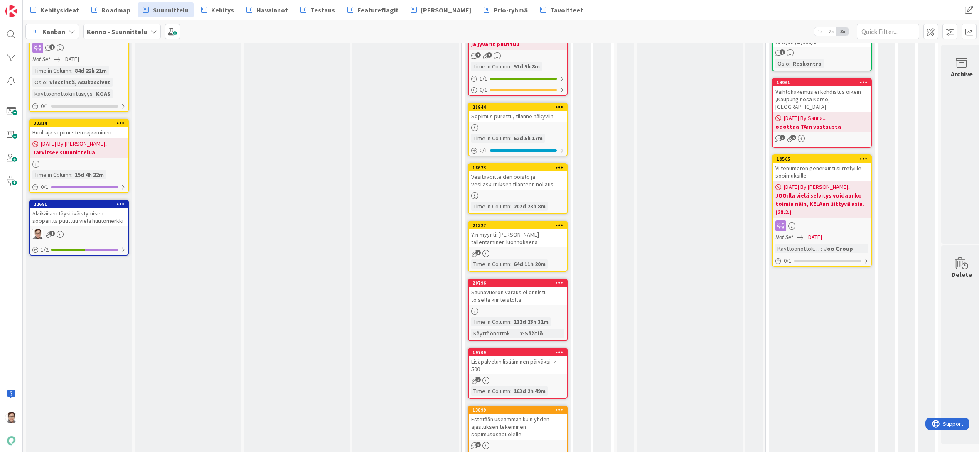
click at [85, 224] on div "Alaikäisen täysi-ikäistymisen sopparilta puuttuu vielä huutomerkki" at bounding box center [79, 217] width 98 height 18
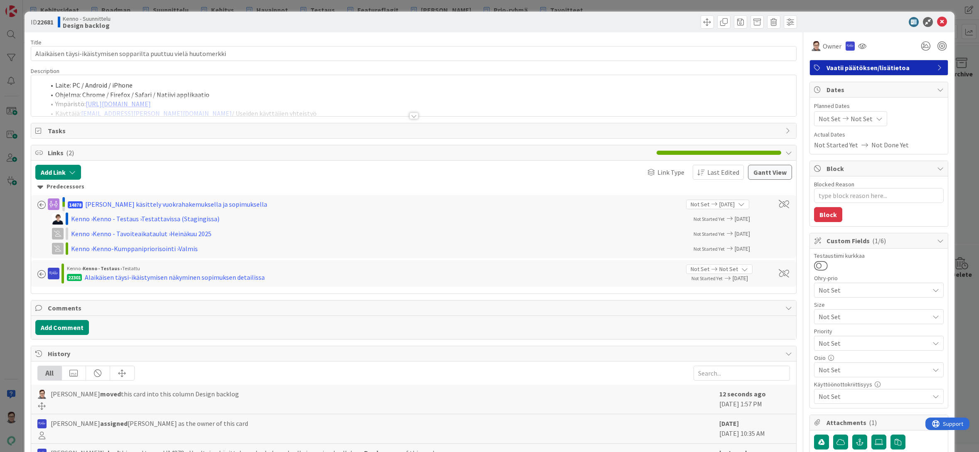
click at [413, 116] on div at bounding box center [413, 116] width 9 height 7
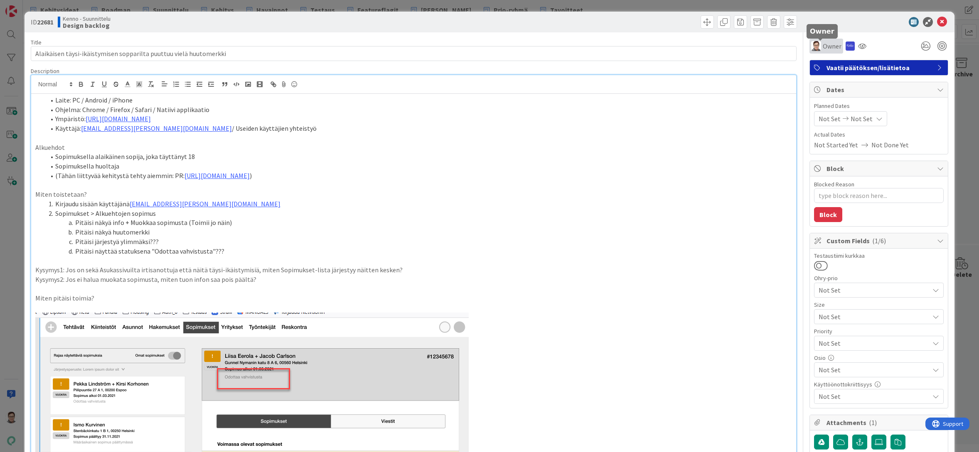
click at [823, 44] on span "Owner" at bounding box center [832, 46] width 19 height 10
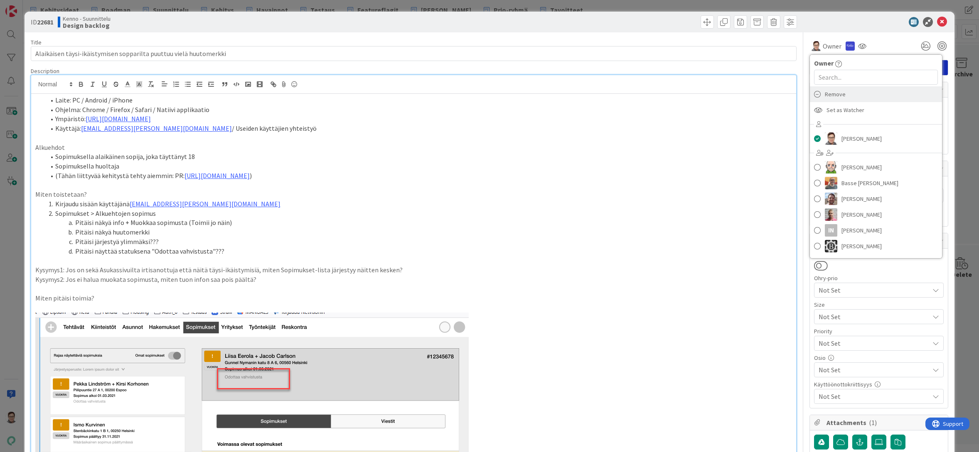
click at [828, 96] on span "Remove" at bounding box center [835, 94] width 21 height 12
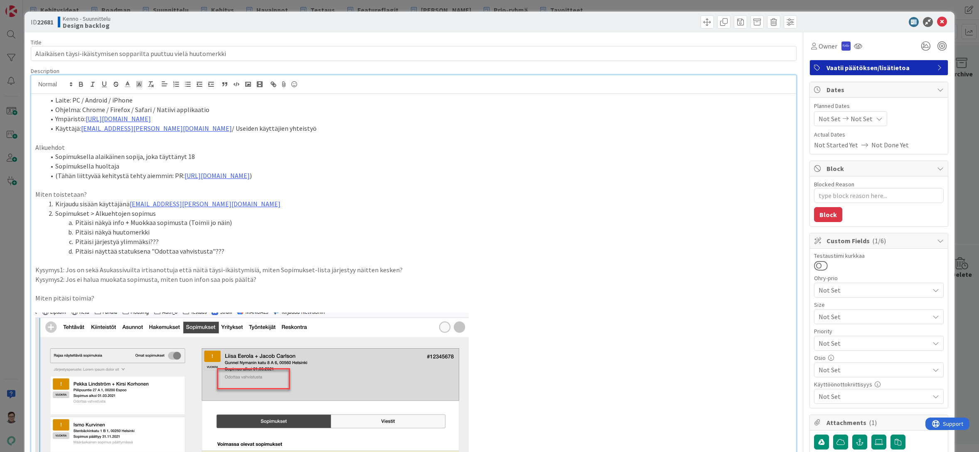
drag, startPoint x: 383, startPoint y: 447, endPoint x: 374, endPoint y: 451, distance: 10.8
click at [383, 447] on img at bounding box center [251, 434] width 433 height 243
click at [937, 23] on icon at bounding box center [942, 22] width 10 height 10
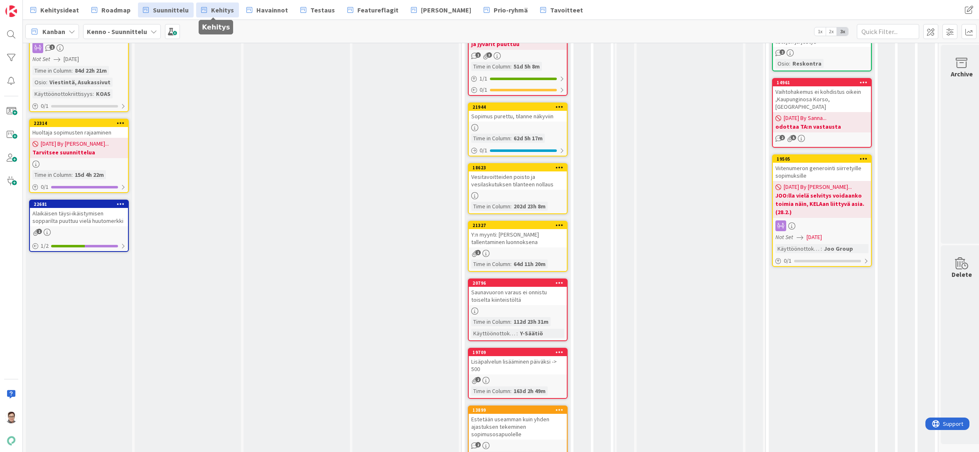
click at [211, 10] on span "Kehitys" at bounding box center [222, 10] width 23 height 10
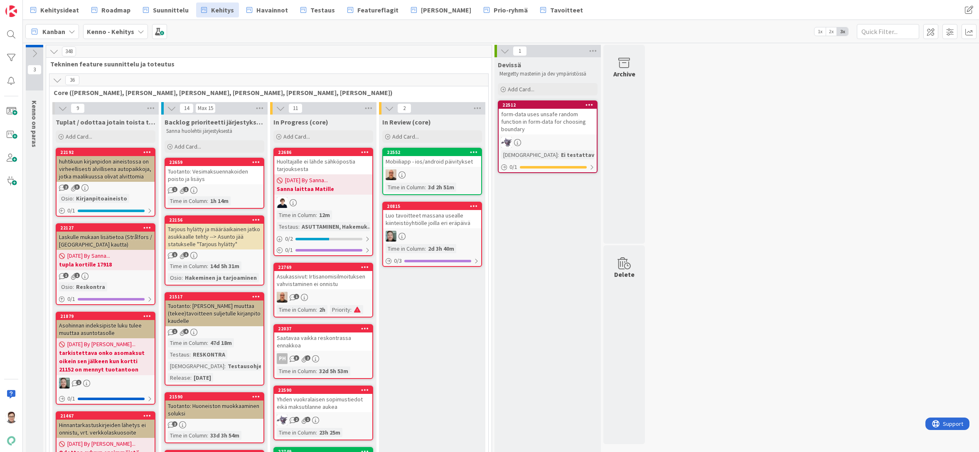
click at [57, 79] on icon at bounding box center [57, 80] width 9 height 9
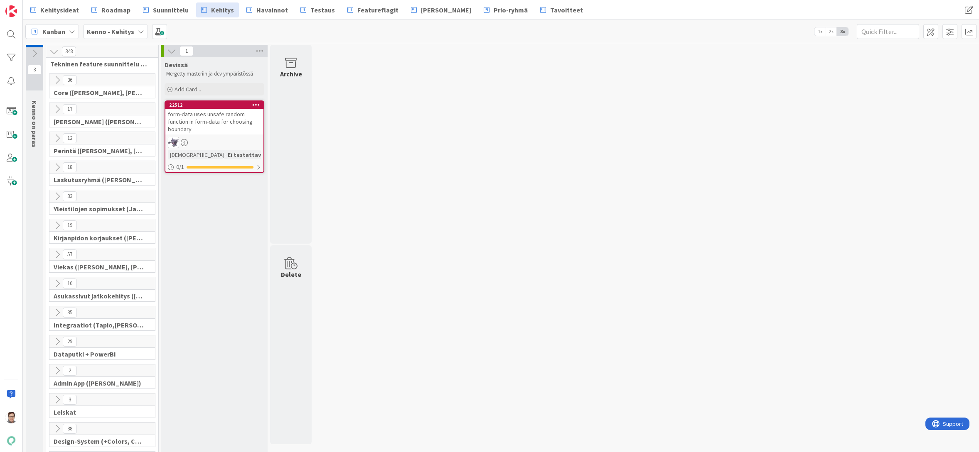
click at [55, 194] on icon at bounding box center [57, 196] width 9 height 9
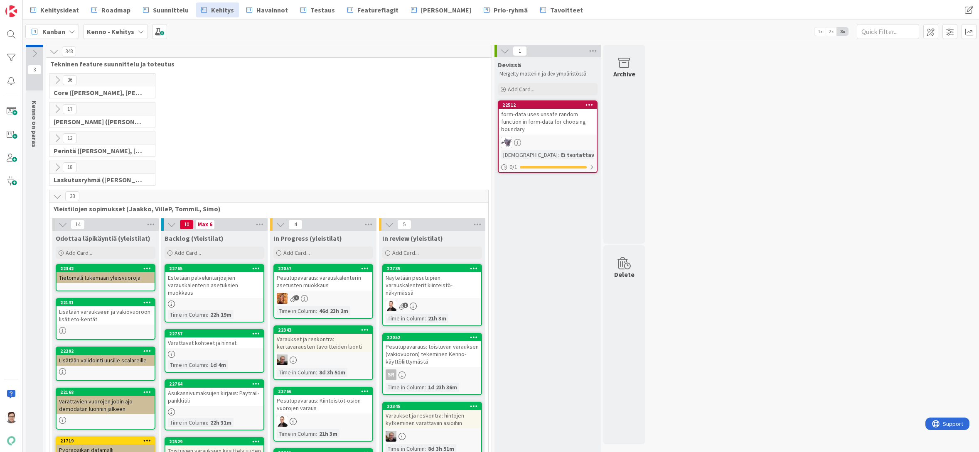
click at [214, 343] on div "Varattavat kohteet ja hinnat" at bounding box center [214, 343] width 98 height 11
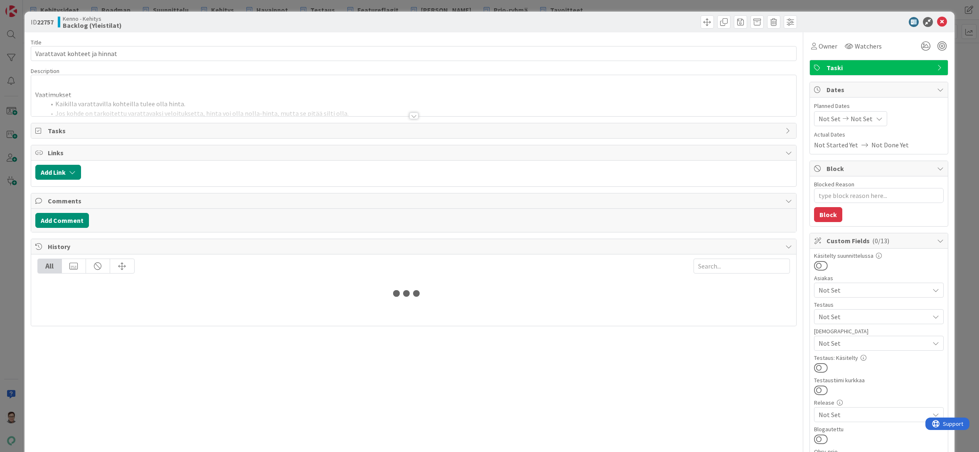
type textarea "x"
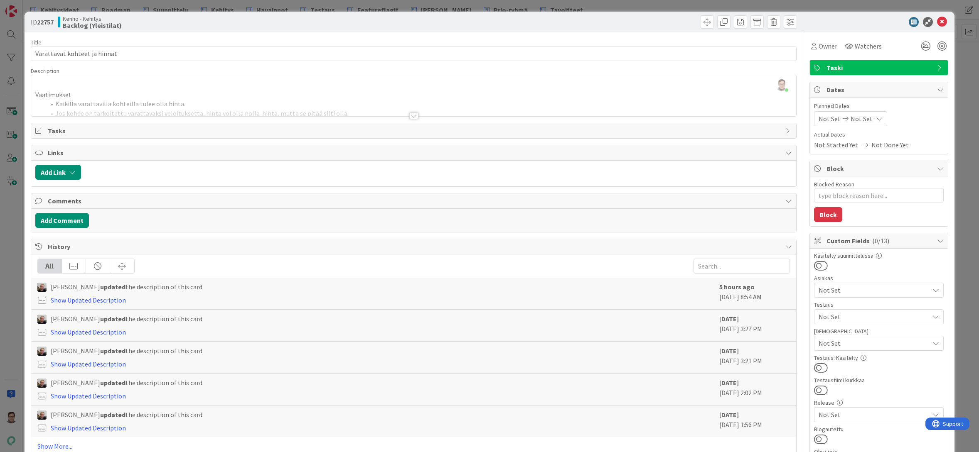
click at [412, 118] on div at bounding box center [413, 116] width 9 height 7
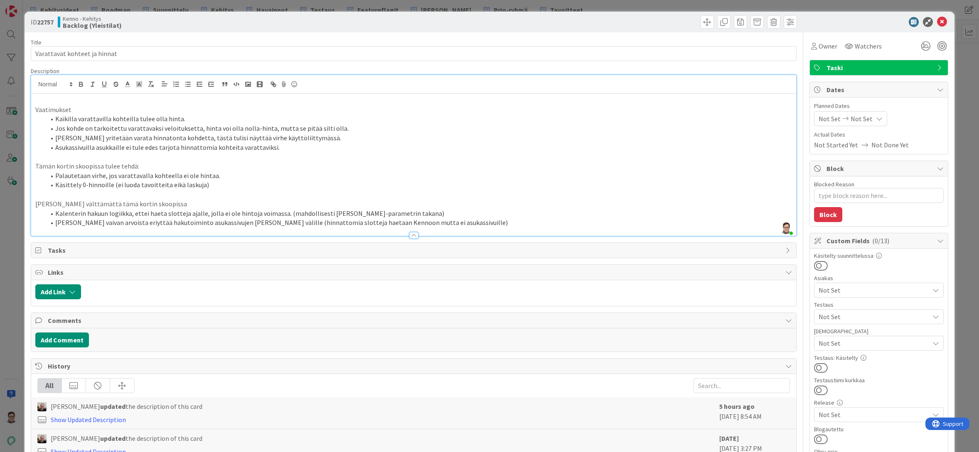
click at [602, 445] on div "Jaakko Helanti updated the description of this card Show Updated Description" at bounding box center [376, 445] width 678 height 23
click at [318, 139] on li "Jos Kennossa yritetään varata hinnatonta kohdetta, tästä tulisi näyttää virhe k…" at bounding box center [418, 138] width 747 height 10
click at [409, 236] on div at bounding box center [413, 235] width 9 height 7
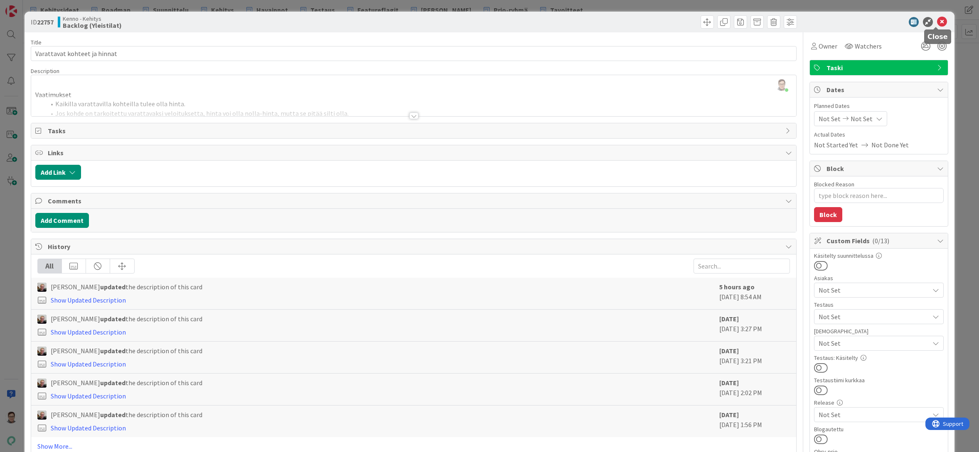
click at [937, 25] on icon at bounding box center [942, 22] width 10 height 10
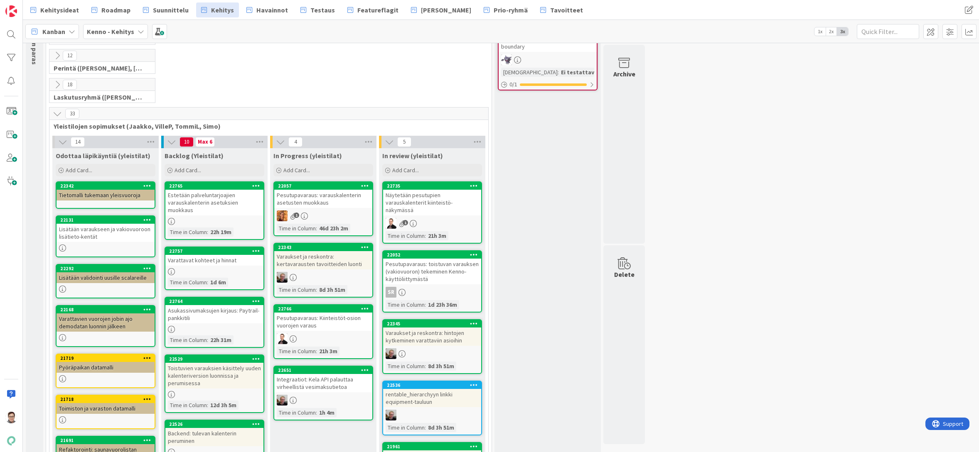
scroll to position [83, 0]
click at [210, 318] on div "Asukassivumaksujen kirjaus: Paytrail-pankkitili" at bounding box center [214, 314] width 98 height 18
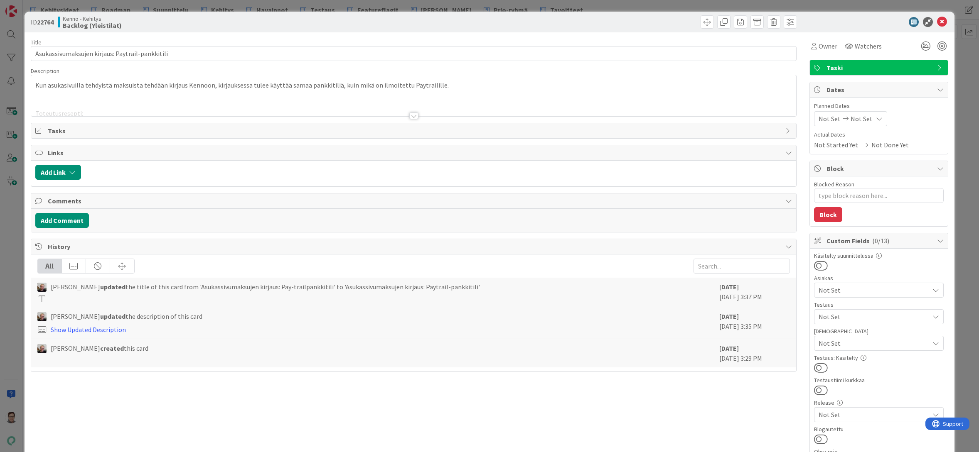
click at [410, 115] on div at bounding box center [413, 116] width 9 height 7
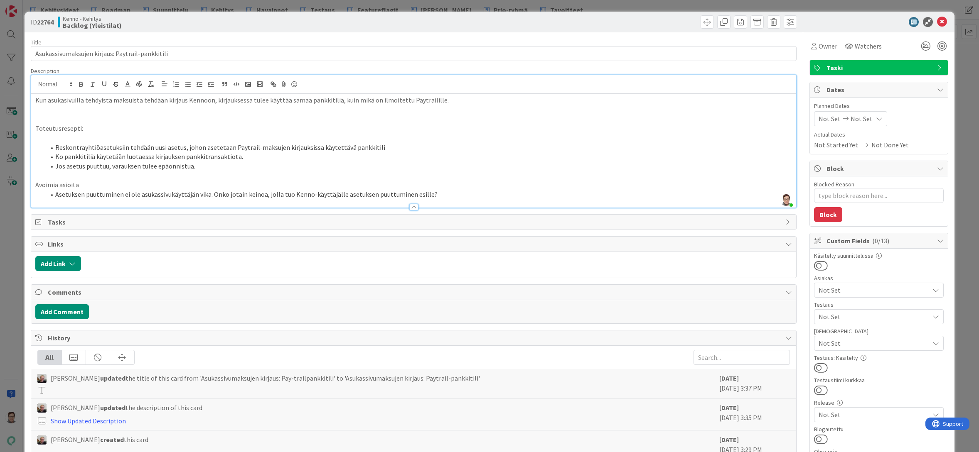
click at [434, 192] on li "Asetuksen puuttuminen ei ole asukassivukäyttäjän vika. Onko jotain keinoa, joll…" at bounding box center [418, 195] width 747 height 10
click at [491, 448] on div "Jaakko Helanti created this card" at bounding box center [376, 445] width 678 height 20
drag, startPoint x: 289, startPoint y: 440, endPoint x: 286, endPoint y: 448, distance: 8.3
click at [289, 440] on div "Jaakko Helanti created this card" at bounding box center [376, 440] width 678 height 10
type textarea "x"
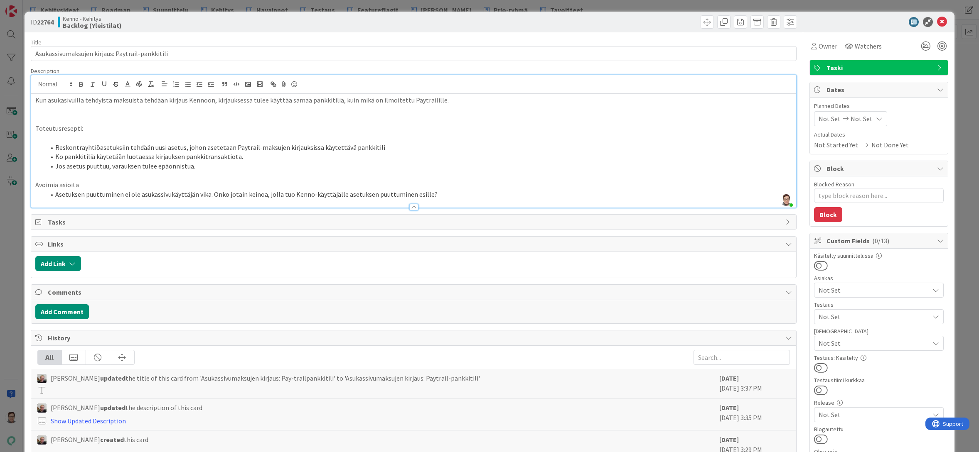
drag, startPoint x: 290, startPoint y: 447, endPoint x: 302, endPoint y: 447, distance: 11.2
click at [290, 447] on div "Jaakko Helanti created this card" at bounding box center [376, 445] width 678 height 20
click at [937, 22] on icon at bounding box center [942, 22] width 10 height 10
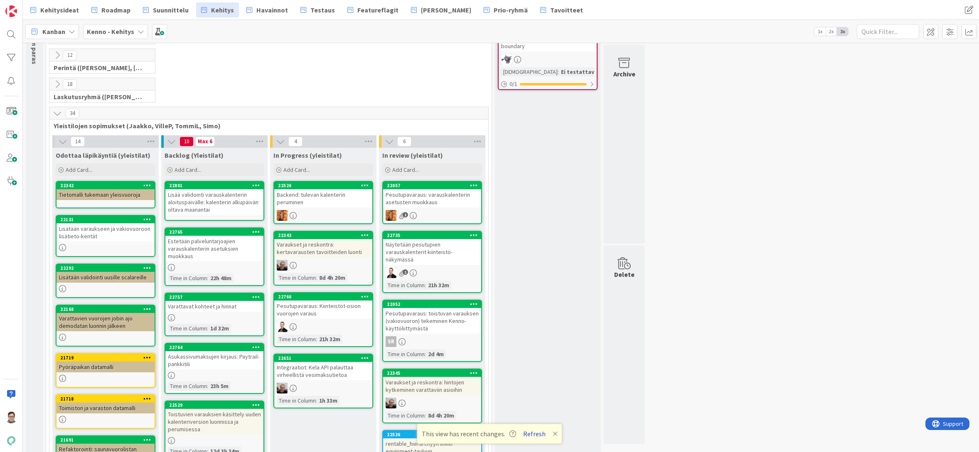
click at [532, 435] on button "Refresh" at bounding box center [534, 434] width 28 height 11
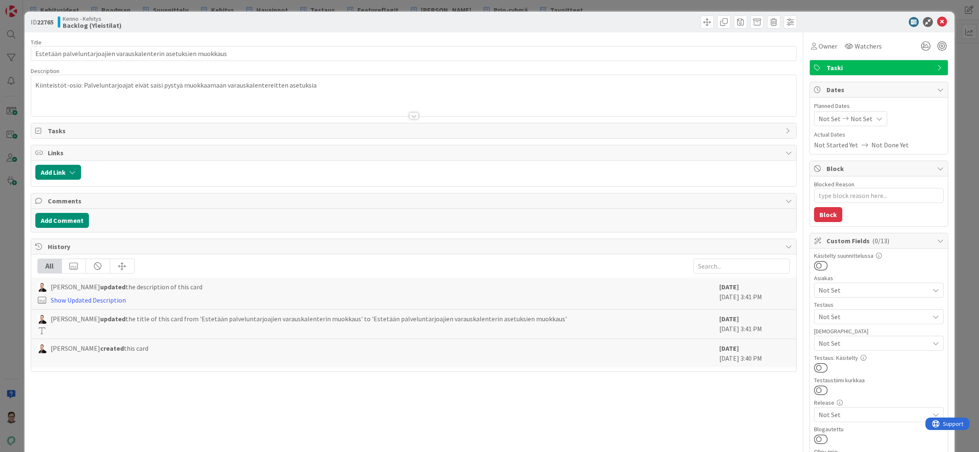
click at [410, 112] on div at bounding box center [413, 105] width 765 height 21
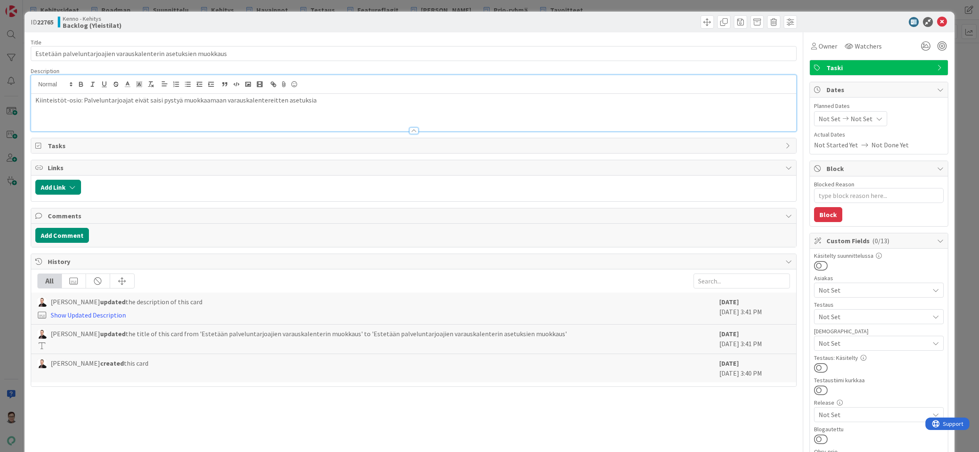
type textarea "x"
click at [937, 24] on icon at bounding box center [942, 22] width 10 height 10
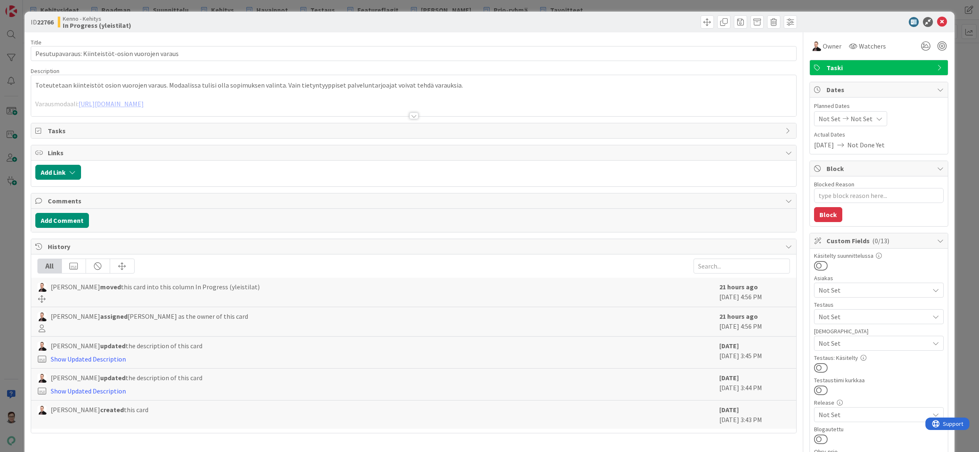
click at [410, 115] on div at bounding box center [413, 116] width 9 height 7
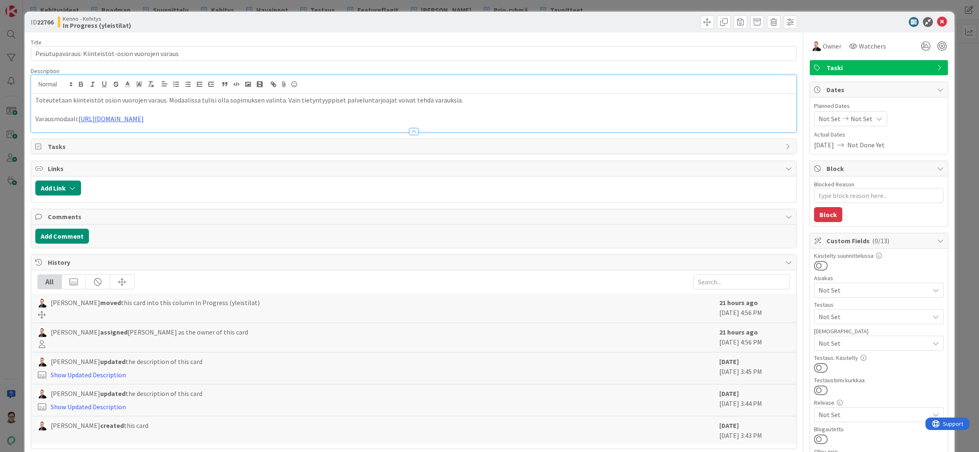
type textarea "x"
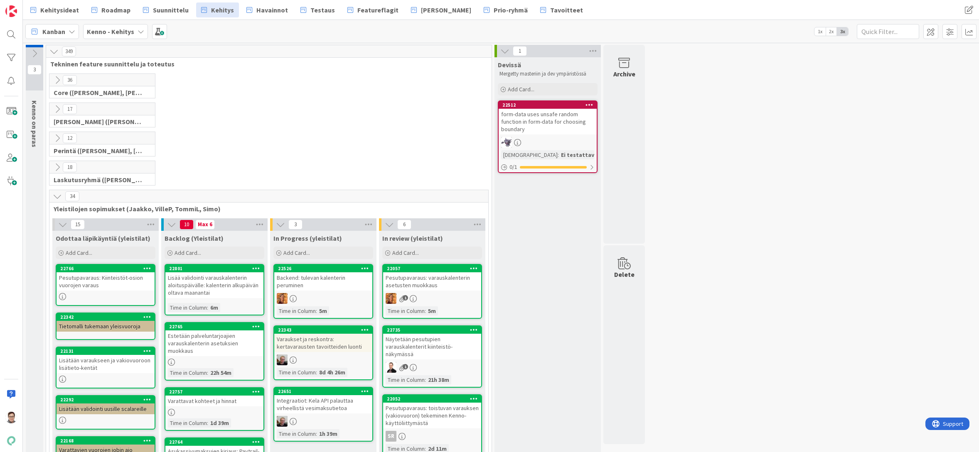
click at [168, 9] on span "Suunnittelu" at bounding box center [171, 10] width 36 height 10
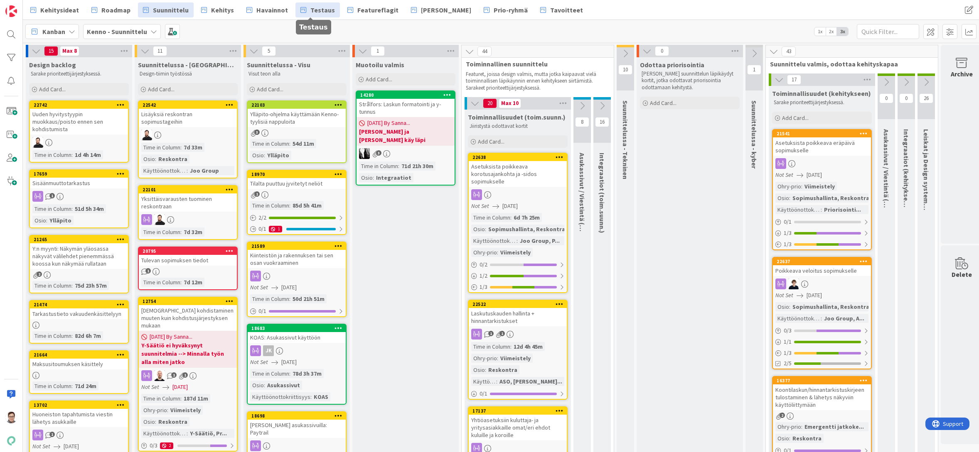
click at [313, 11] on span "Testaus" at bounding box center [322, 10] width 25 height 10
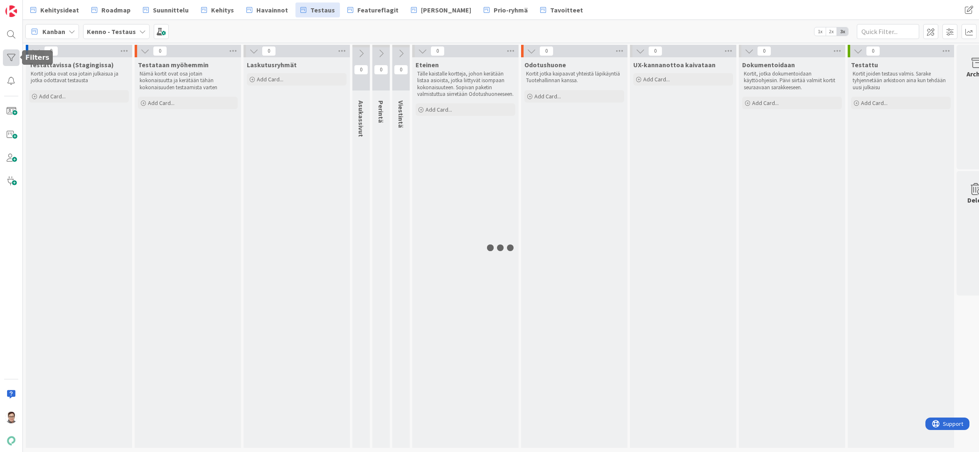
click at [10, 54] on div at bounding box center [11, 57] width 17 height 17
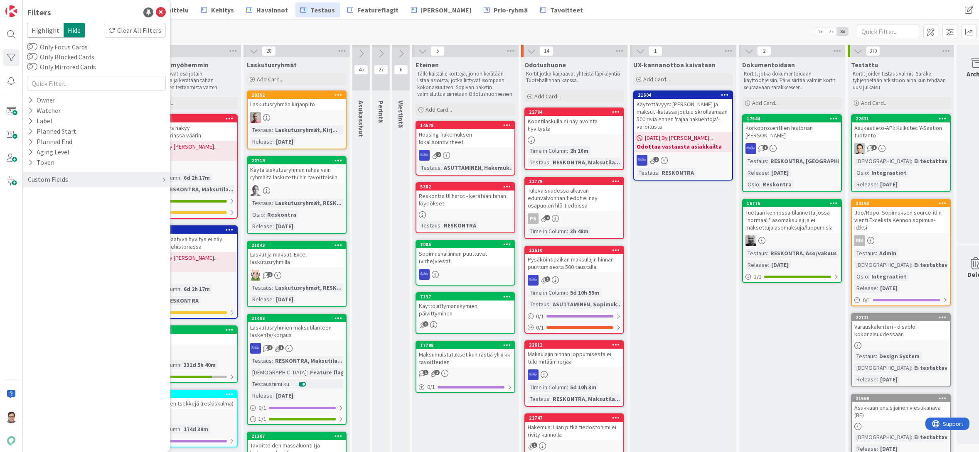
click at [66, 178] on div "Custom Fields" at bounding box center [48, 179] width 42 height 10
click at [31, 225] on icon at bounding box center [30, 227] width 5 height 7
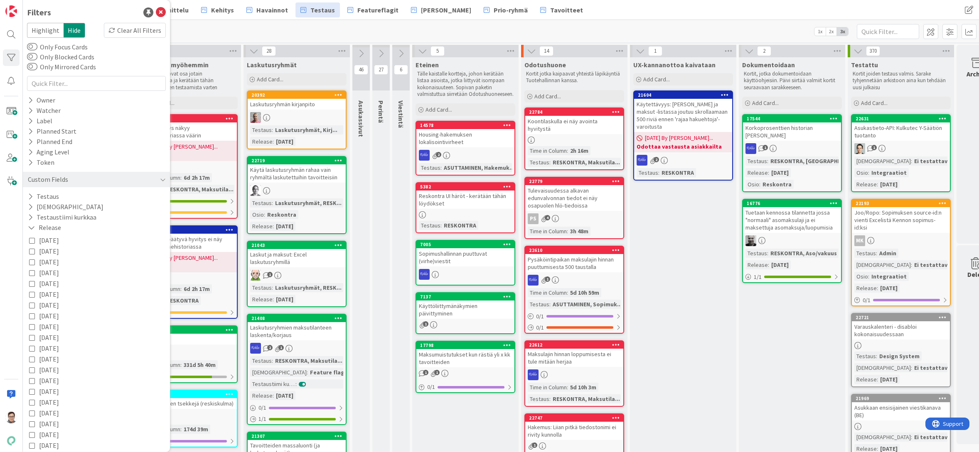
click at [30, 239] on icon at bounding box center [32, 241] width 6 height 6
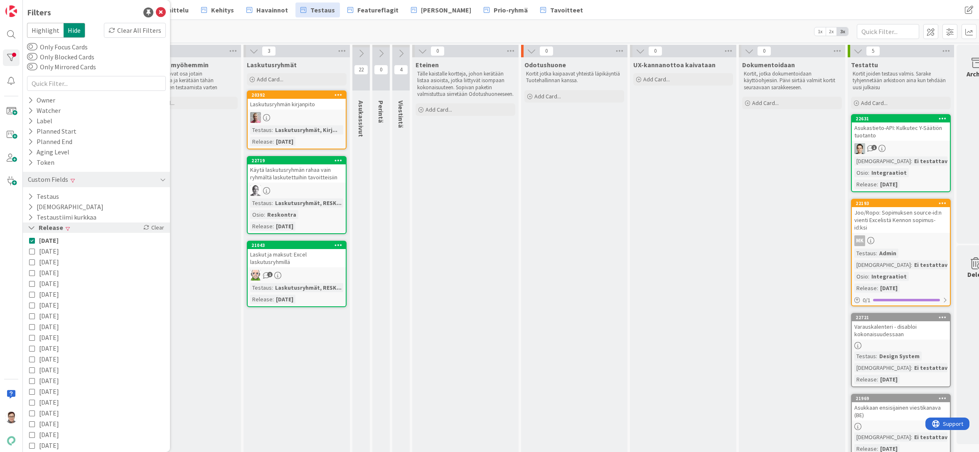
click at [30, 228] on icon at bounding box center [31, 227] width 7 height 7
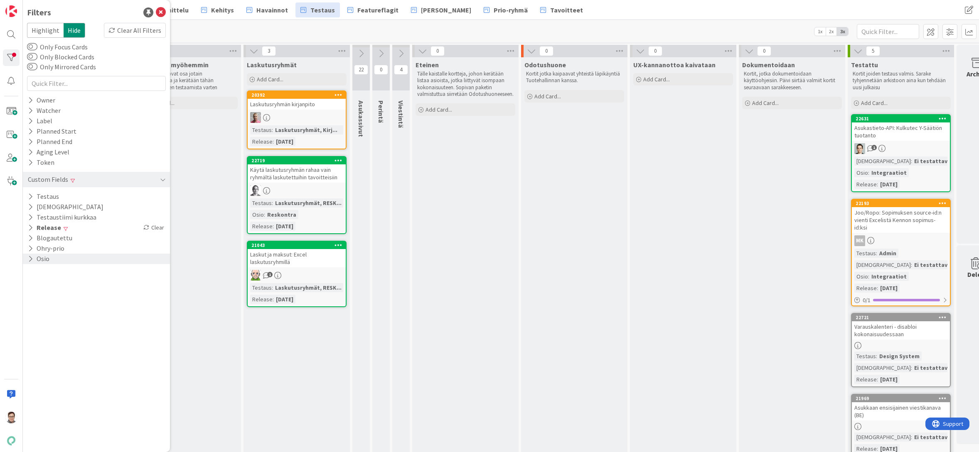
click at [30, 258] on icon at bounding box center [30, 259] width 5 height 7
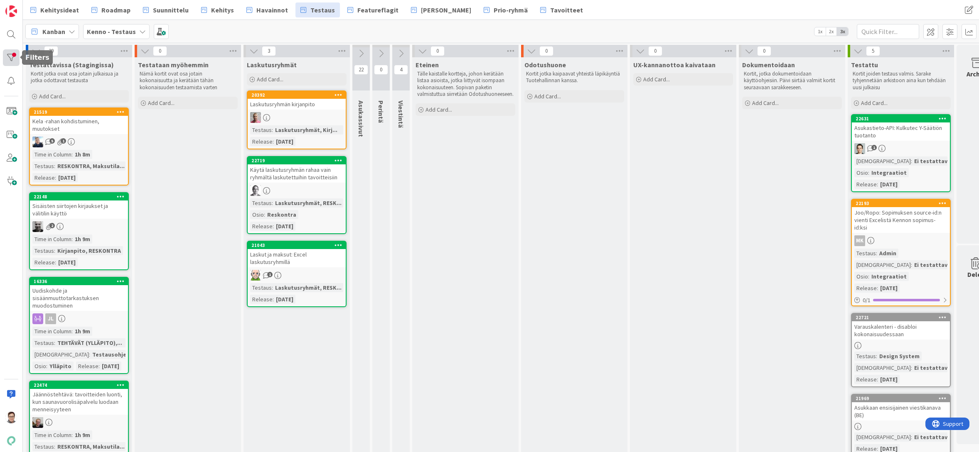
click at [11, 59] on div at bounding box center [11, 57] width 17 height 17
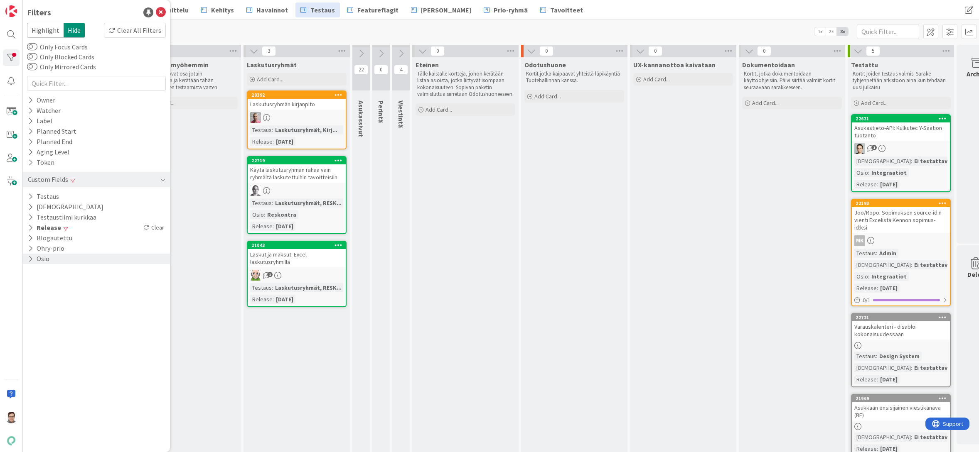
click at [44, 258] on button "Osio" at bounding box center [38, 259] width 23 height 10
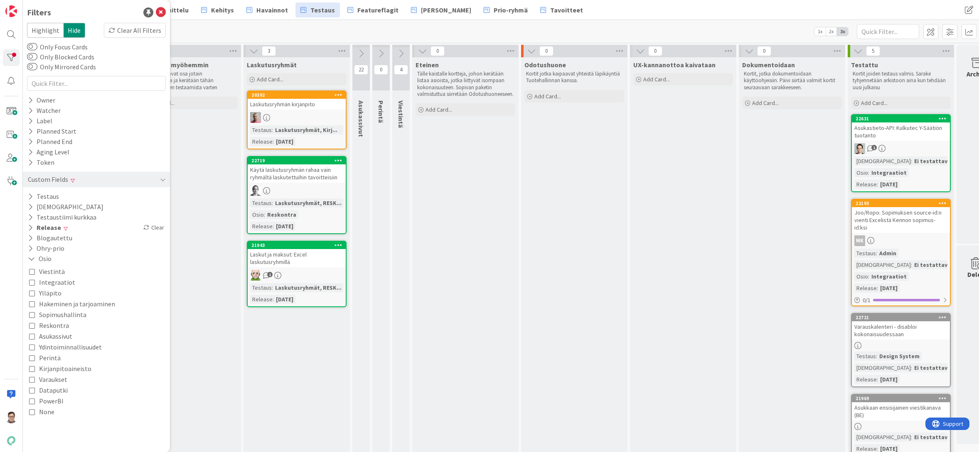
click at [31, 293] on icon at bounding box center [32, 293] width 6 height 6
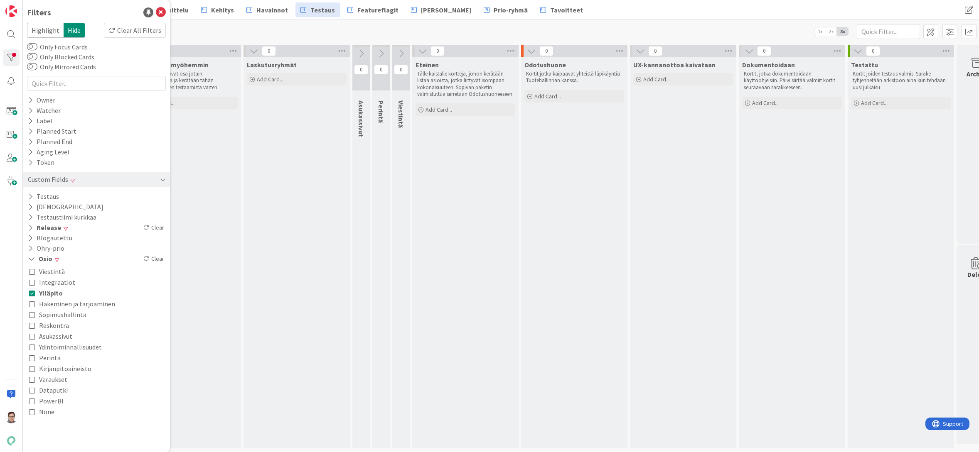
click at [31, 304] on icon at bounding box center [32, 304] width 6 height 6
click at [31, 315] on icon at bounding box center [32, 315] width 6 height 6
click at [32, 326] on icon at bounding box center [32, 326] width 6 height 6
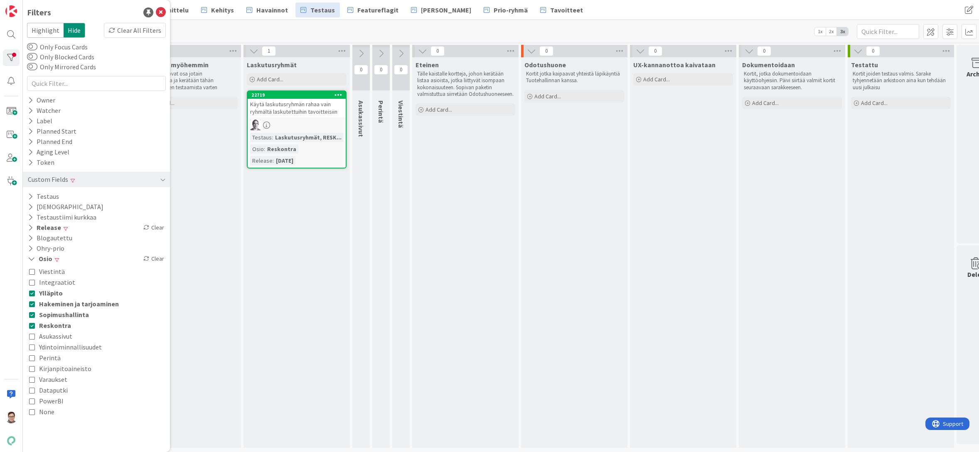
click at [31, 349] on icon at bounding box center [32, 347] width 6 height 6
click at [31, 358] on icon at bounding box center [32, 358] width 6 height 6
click at [31, 357] on icon at bounding box center [32, 358] width 6 height 6
click at [31, 371] on icon at bounding box center [32, 369] width 6 height 6
click at [30, 380] on icon at bounding box center [32, 380] width 6 height 6
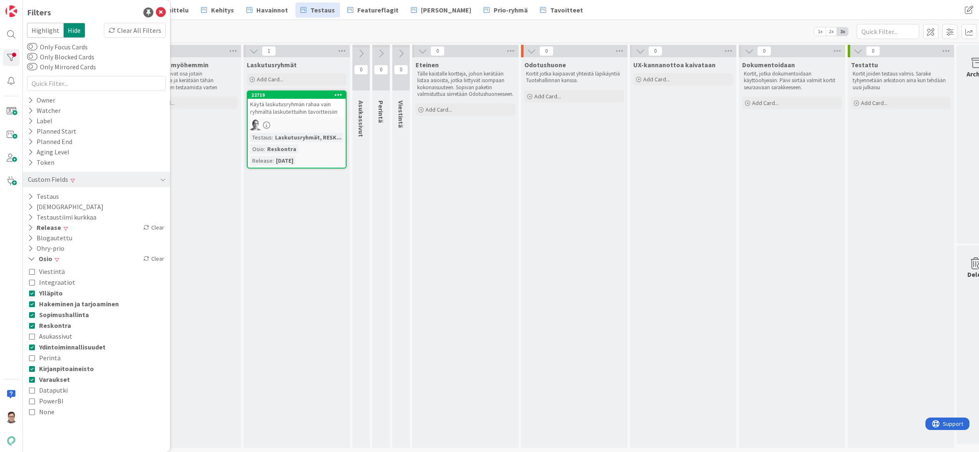
click at [32, 392] on icon at bounding box center [32, 391] width 6 height 6
click at [32, 402] on icon at bounding box center [32, 401] width 6 height 6
click at [32, 414] on icon at bounding box center [32, 412] width 6 height 6
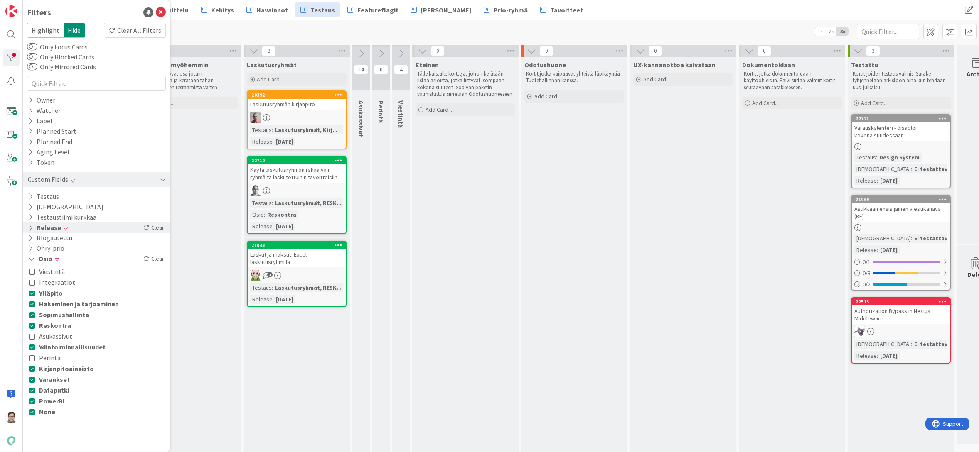
click at [29, 228] on icon at bounding box center [30, 227] width 5 height 7
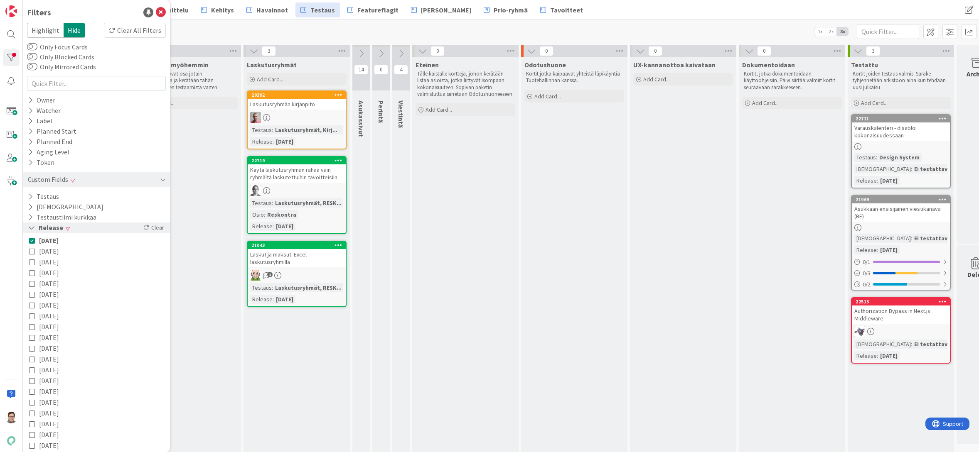
click at [31, 227] on icon at bounding box center [31, 227] width 7 height 7
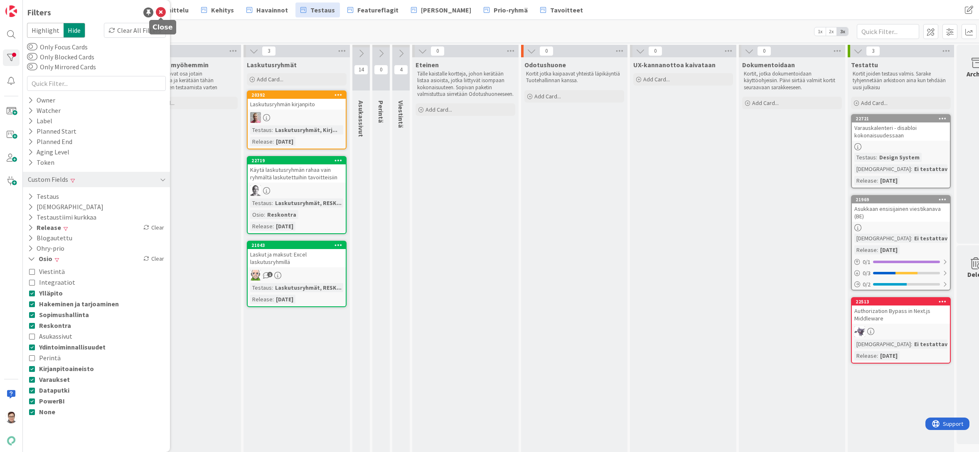
click at [162, 12] on icon at bounding box center [161, 12] width 10 height 10
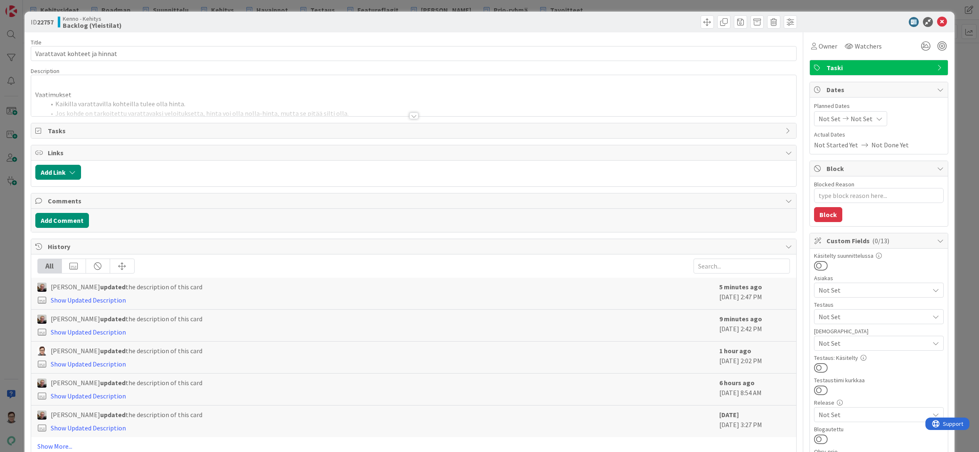
click at [409, 116] on div at bounding box center [413, 116] width 9 height 7
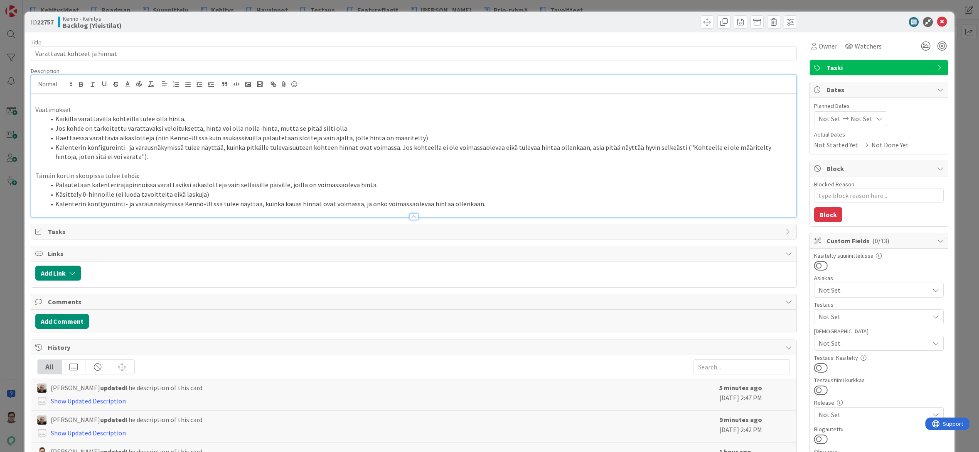
type textarea "x"
click at [937, 22] on icon at bounding box center [942, 22] width 10 height 10
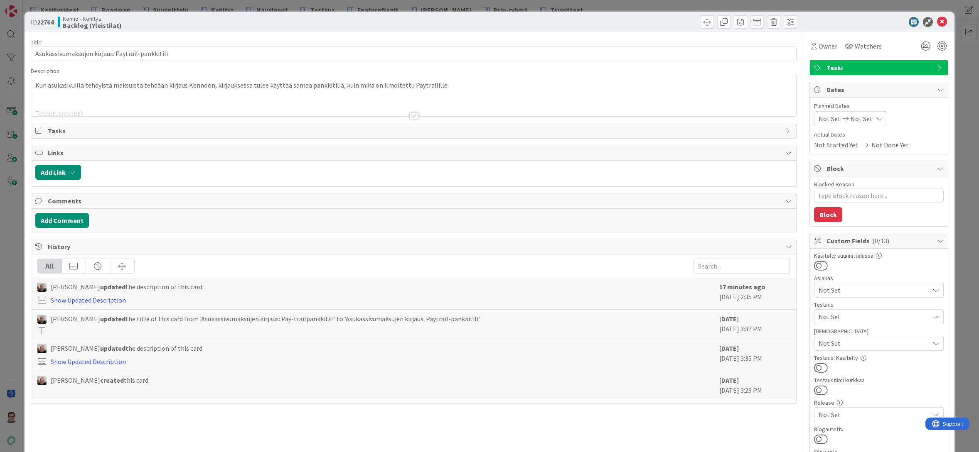
type textarea "x"
click at [409, 116] on div at bounding box center [413, 116] width 9 height 7
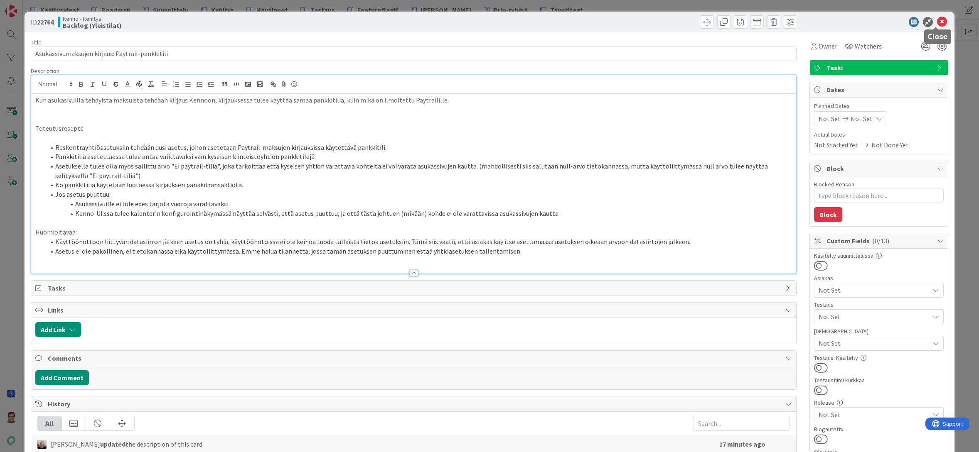
click at [938, 24] on icon at bounding box center [942, 22] width 10 height 10
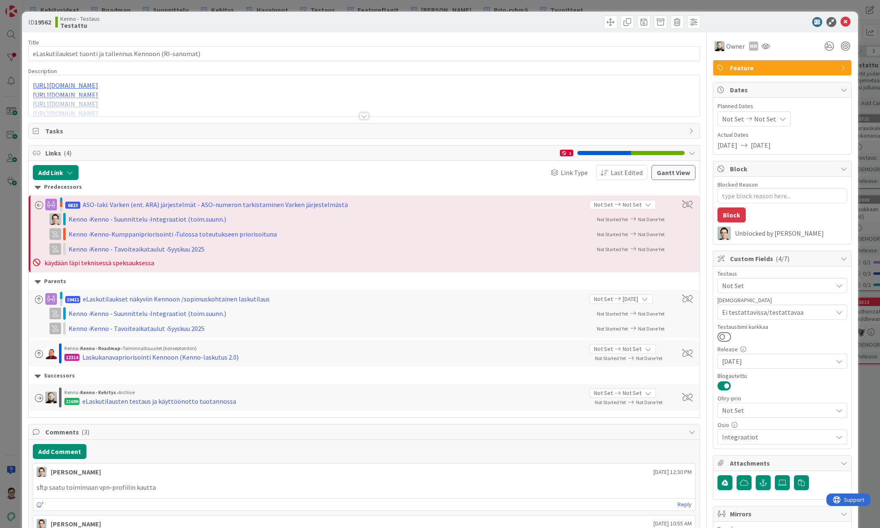
click at [359, 116] on div at bounding box center [363, 116] width 9 height 7
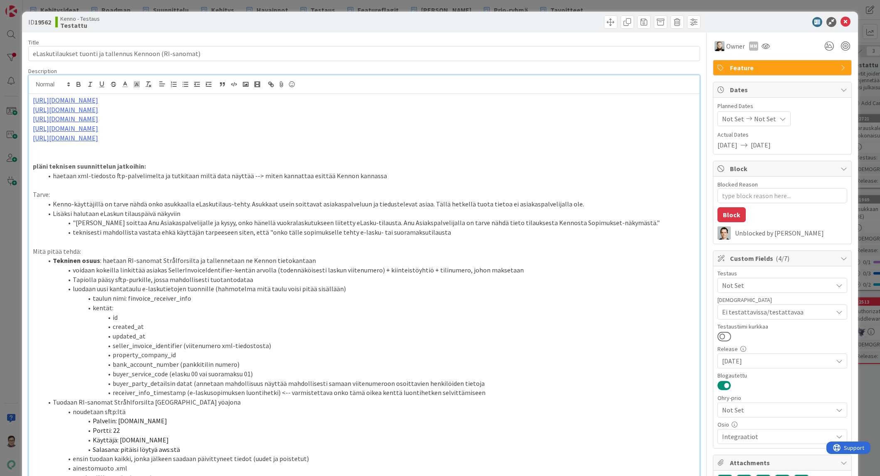
type textarea "x"
click at [493, 24] on icon at bounding box center [845, 22] width 10 height 10
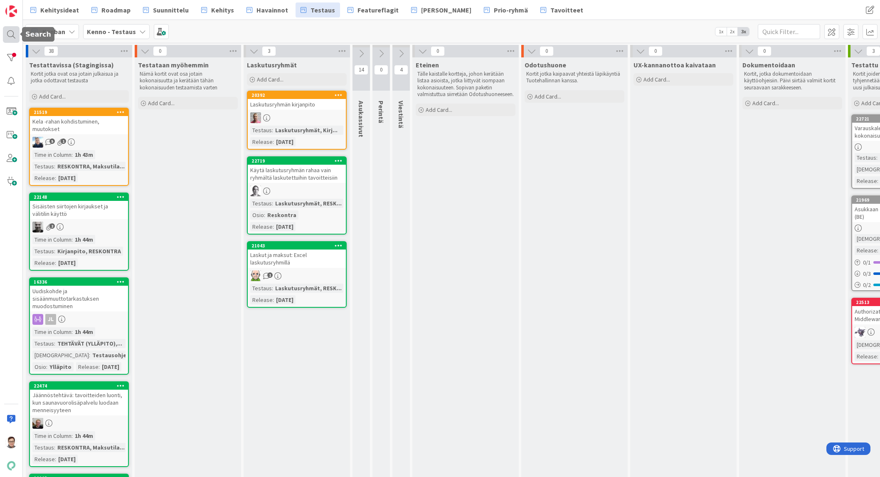
click at [9, 32] on div at bounding box center [11, 34] width 17 height 17
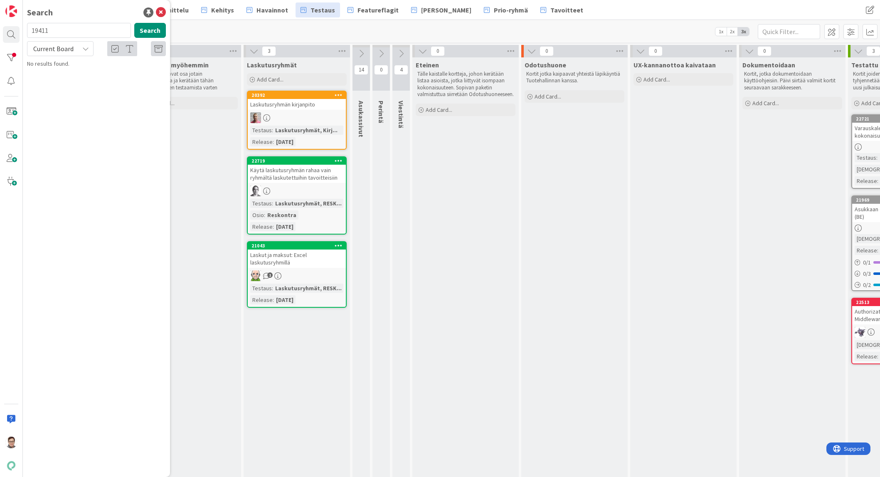
type input "19411"
click at [57, 52] on span "Current Board" at bounding box center [53, 48] width 40 height 8
click at [60, 83] on span "All Boards" at bounding box center [75, 83] width 86 height 12
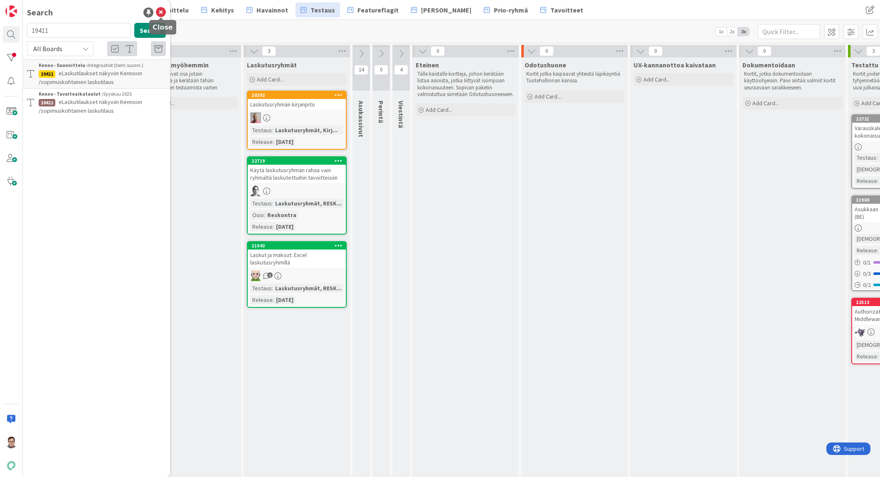
click at [160, 10] on icon at bounding box center [161, 12] width 10 height 10
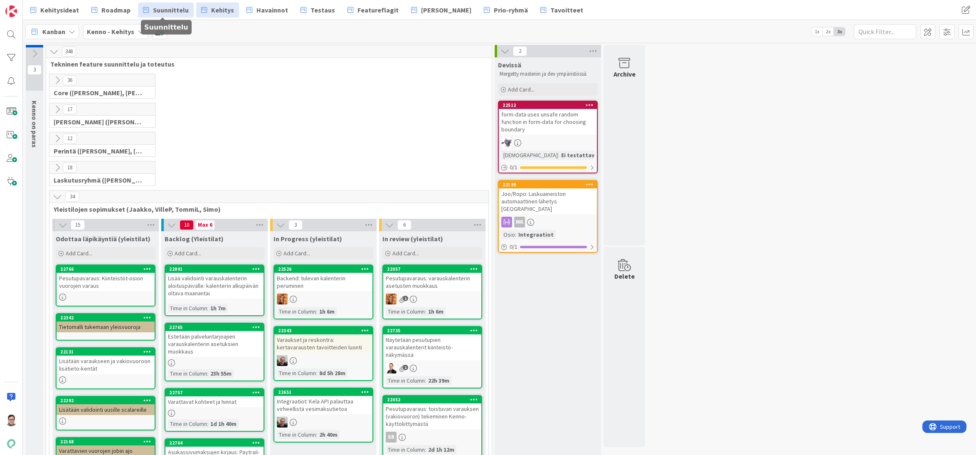
click at [175, 12] on span "Suunnittelu" at bounding box center [171, 10] width 36 height 10
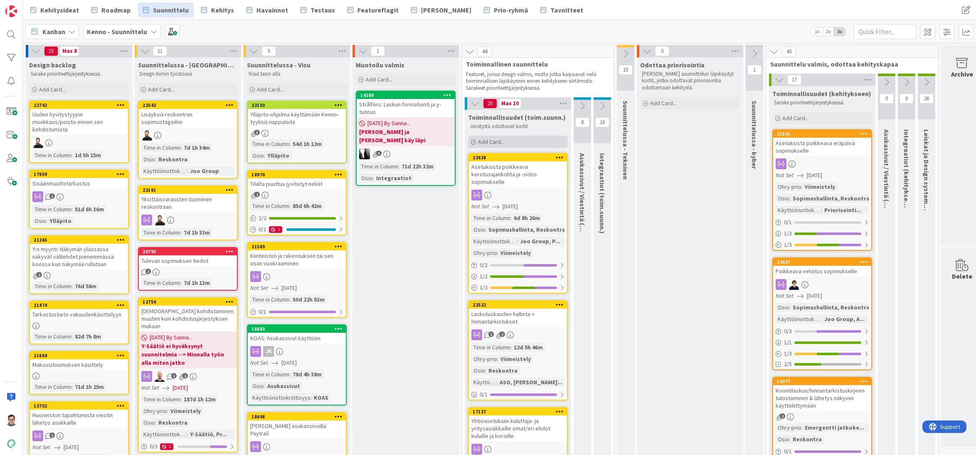
click at [492, 141] on span "Add Card..." at bounding box center [491, 141] width 27 height 7
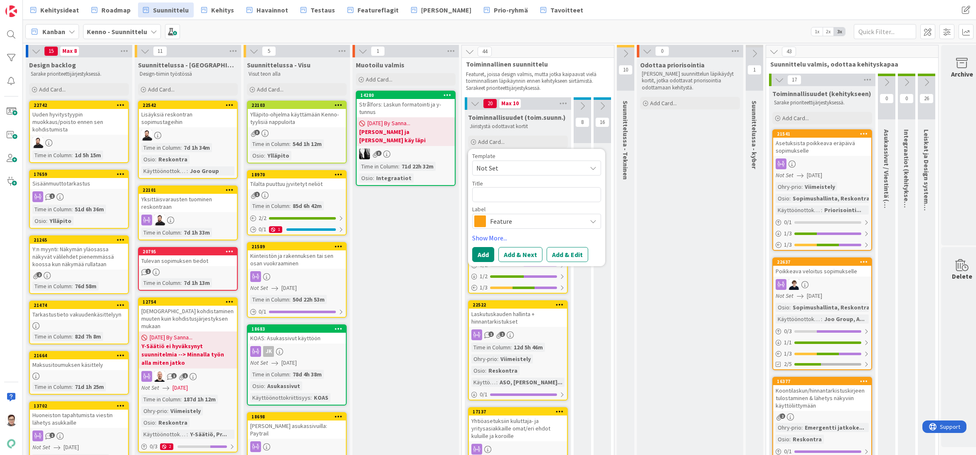
click at [506, 221] on span "Feature" at bounding box center [536, 221] width 92 height 12
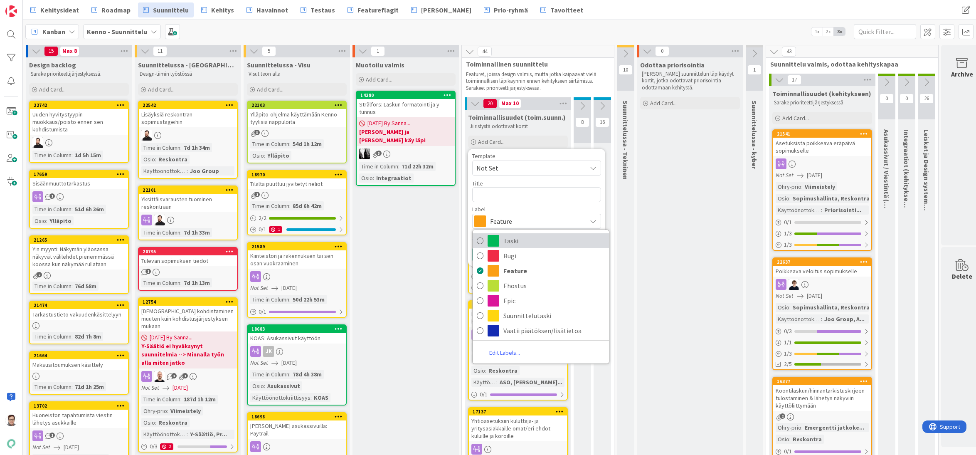
click at [511, 238] on span "Taski" at bounding box center [553, 240] width 101 height 12
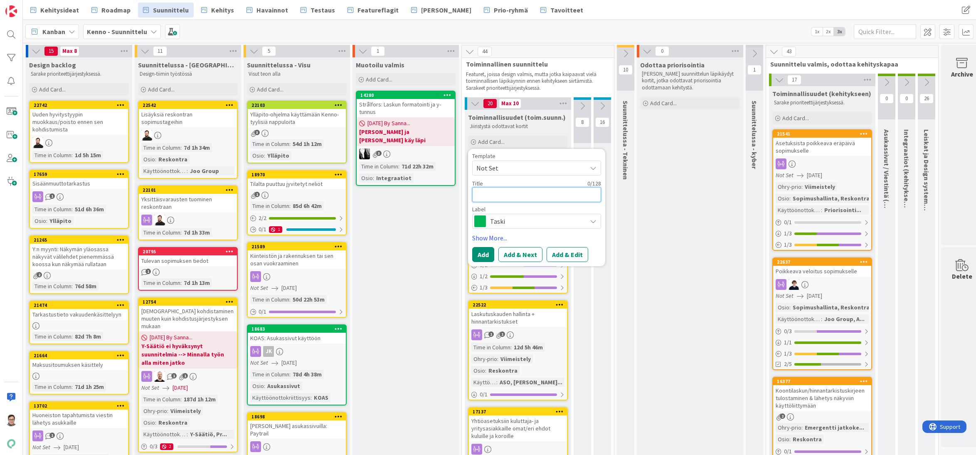
click at [499, 194] on textarea at bounding box center [536, 194] width 129 height 15
type textarea "x"
type textarea "Y"
type textarea "x"
type textarea "Y-"
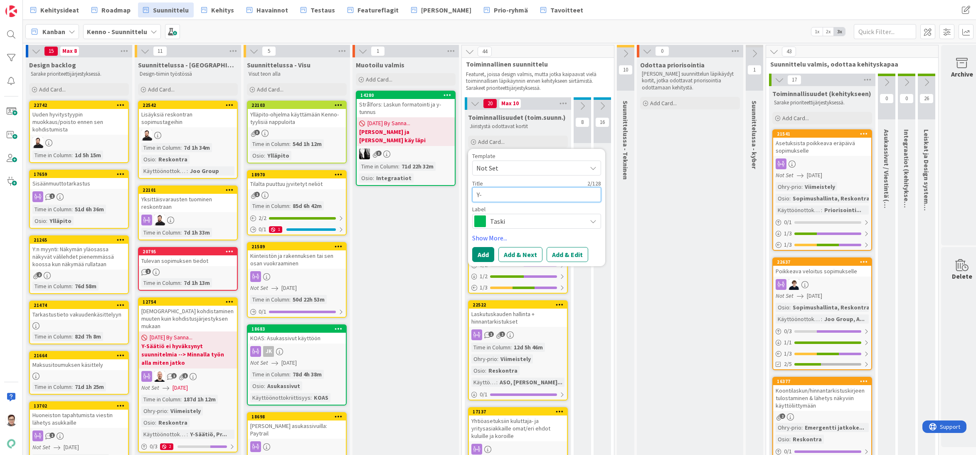
type textarea "x"
type textarea "Y-s"
type textarea "x"
type textarea "Y-sä"
type textarea "x"
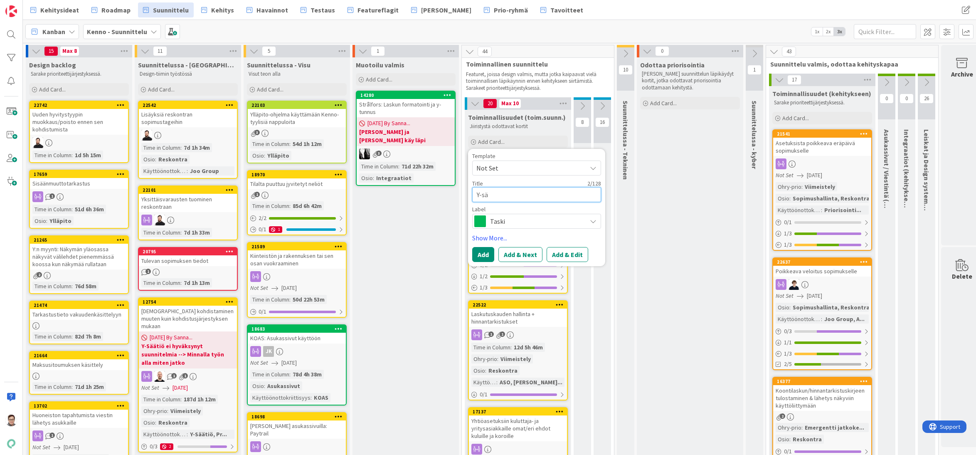
type textarea "Y-sää"
type textarea "x"
type textarea "Y-säät"
type textarea "x"
type textarea "Y-sääti"
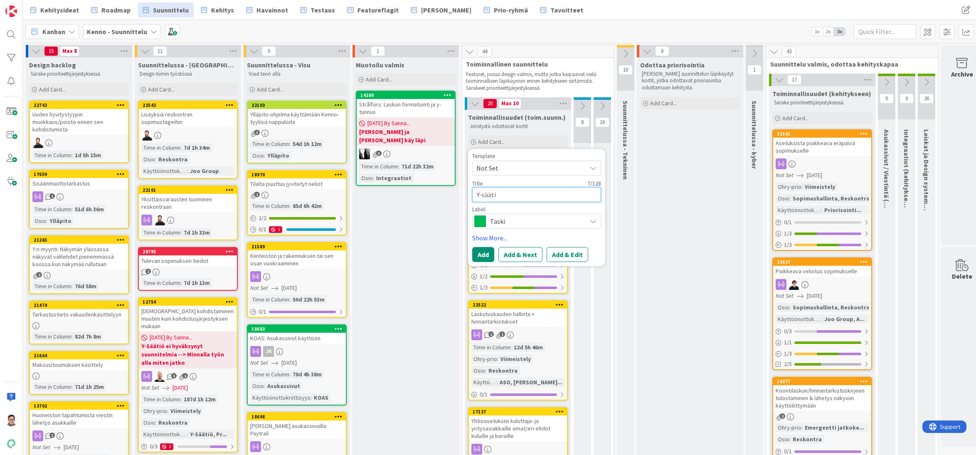
type textarea "x"
type textarea "Y-säätiö"
type textarea "x"
type textarea "Y-säätiö"
type textarea "x"
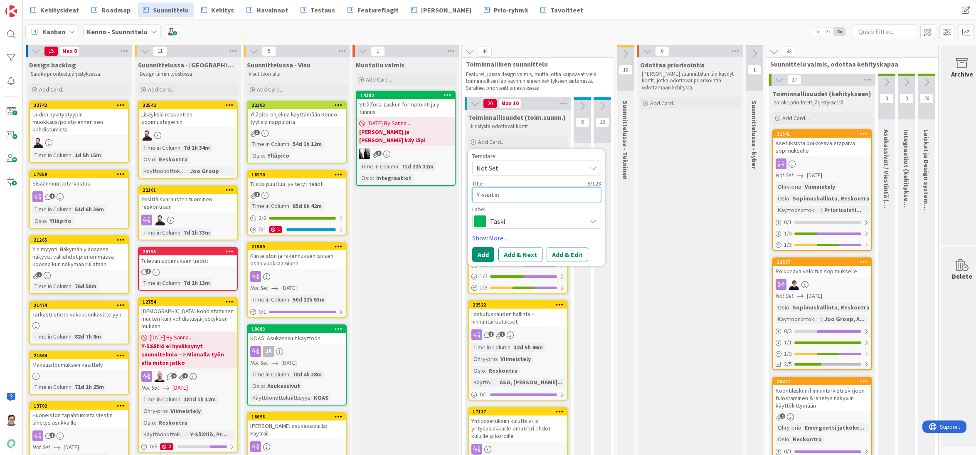
type textarea "Y-säätiö /"
type textarea "x"
type textarea "Y-säätiö /"
type textarea "x"
type textarea "Y-säätiö / p"
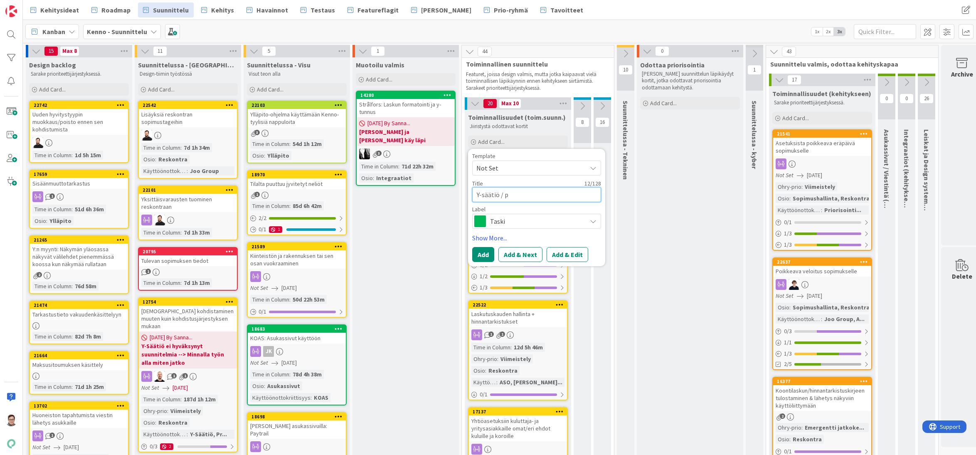
type textarea "x"
type textarea "Y-säätiö / pu"
type textarea "x"
type textarea "Y-säätiö / puu"
type textarea "x"
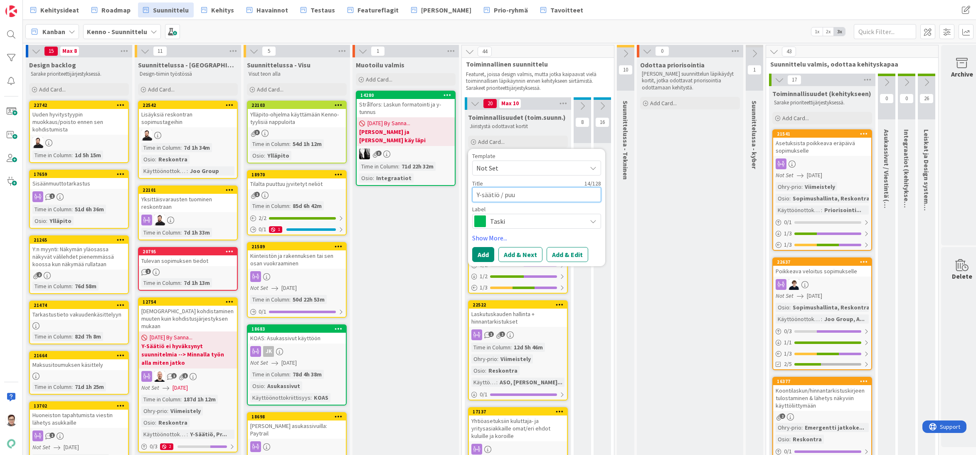
type textarea "Y-säätiö / puut"
type textarea "x"
type textarea "Y-säätiö / puutt"
type textarea "x"
type textarea "Y-säätiö / puuttv"
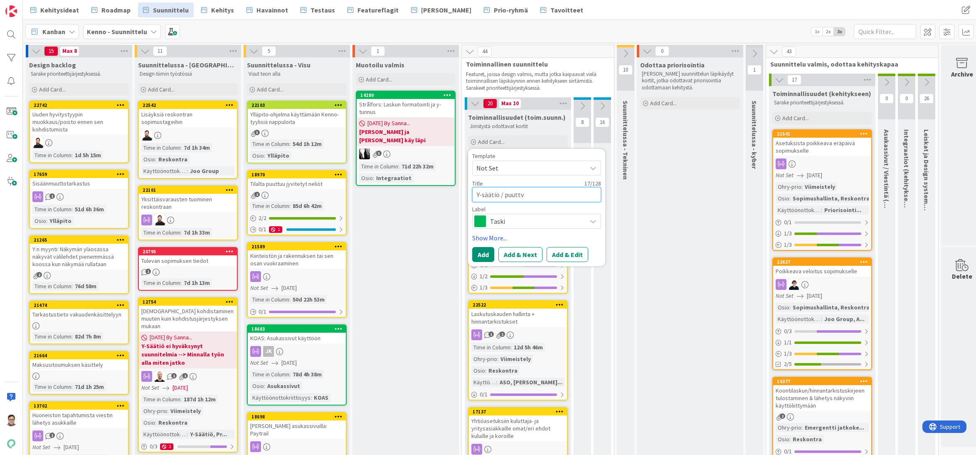
type textarea "x"
type textarea "Y-säätiö / puuttvat"
type textarea "x"
type textarea "Y-säätiö / puuttvat"
type textarea "x"
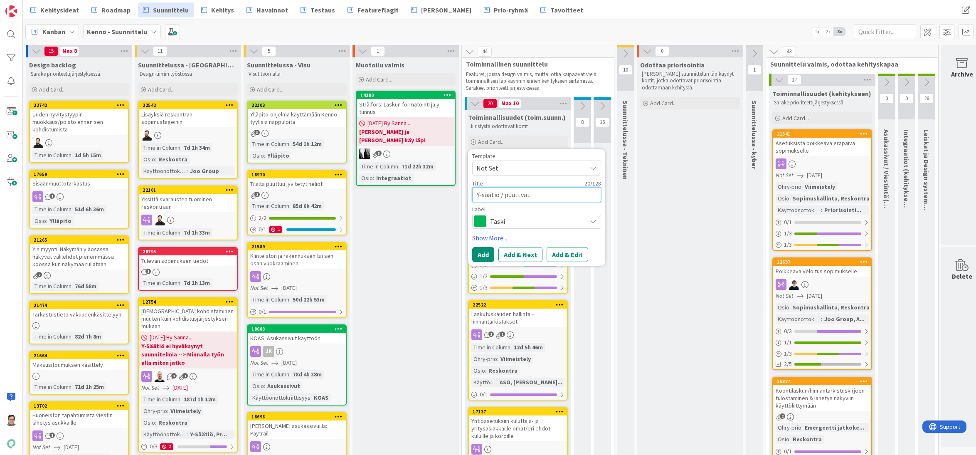
type textarea "Y-säätiö / puuttvat"
type textarea "x"
type textarea "Y-säätiö / puuttva"
type textarea "x"
type textarea "Y-säätiö / puuttv"
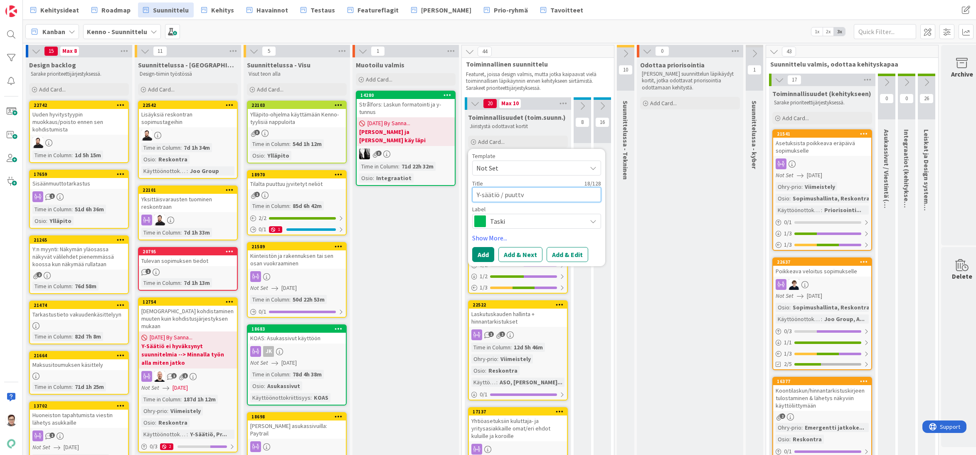
type textarea "x"
type textarea "Y-säätiö / puutt"
type textarea "x"
type textarea "Y-säätiö / puuttu"
type textarea "x"
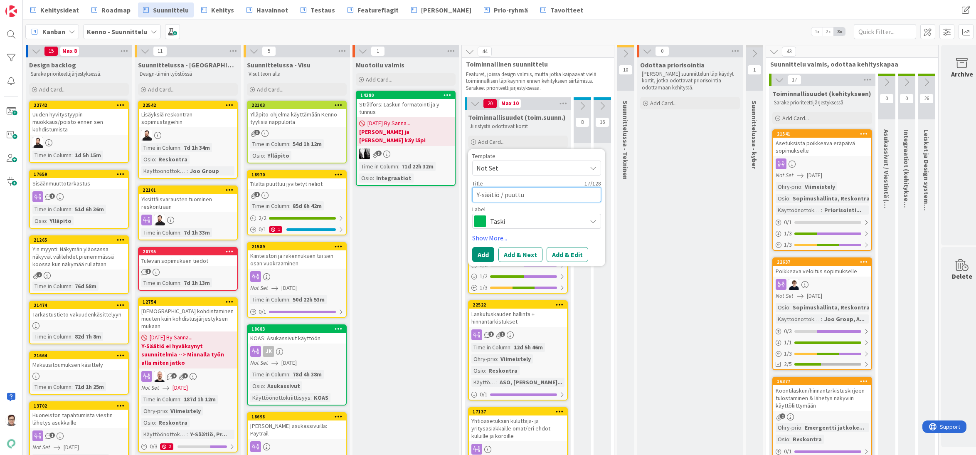
type textarea "Y-säätiö / puuttuv"
type textarea "x"
type textarea "Y-säätiö / puuttuva"
type textarea "x"
type textarea "Y-säätiö / puuttuvat"
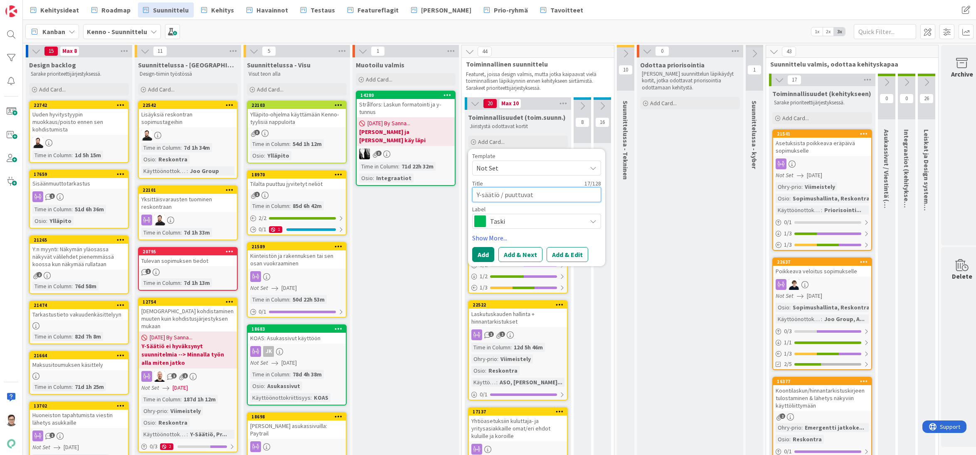
type textarea "x"
type textarea "Y-säätiö / puuttuvat"
type textarea "x"
type textarea "Y-säätiö / puuttuvat k"
type textarea "x"
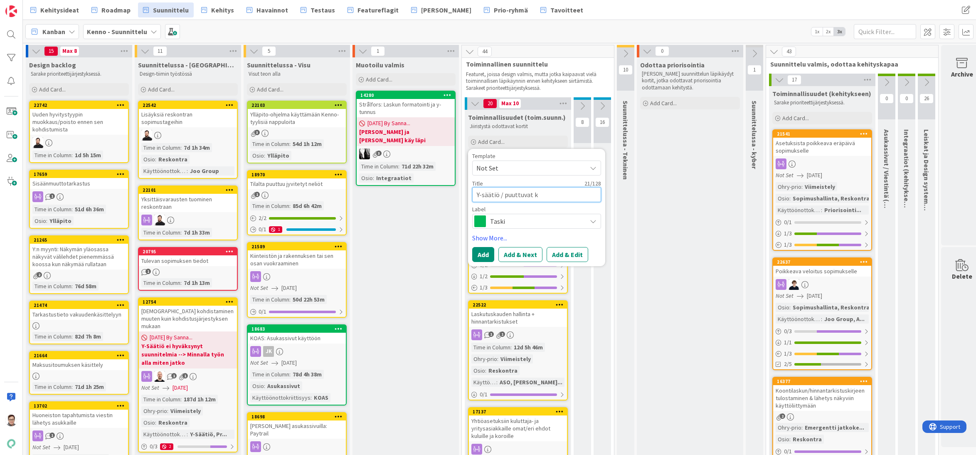
type textarea "Y-säätiö / puuttuvat kk"
type textarea "x"
type textarea "Y-säätiö / puuttuvat kk-"
type textarea "x"
type textarea "Y-säätiö / puuttuvat kk-l"
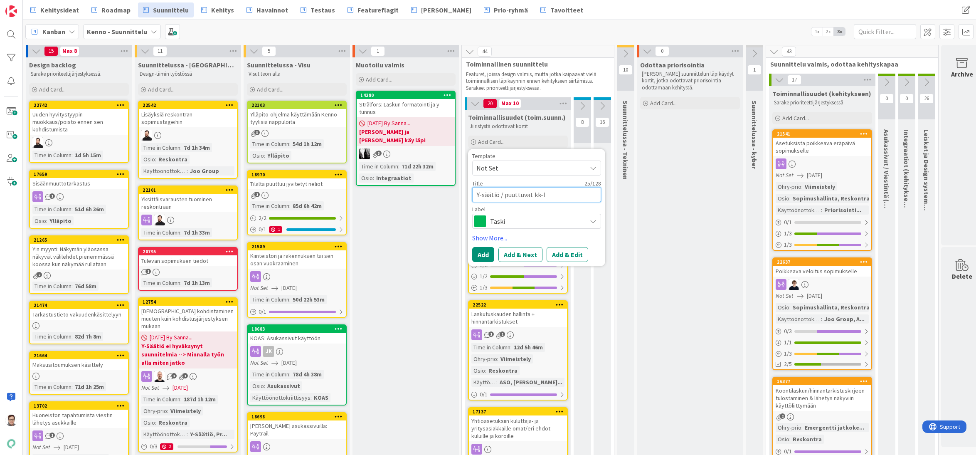
type textarea "x"
type textarea "Y-säätiö / puuttuvat kk-ls"
type textarea "x"
type textarea "Y-säätiö / puuttuvat kk-lsk"
type textarea "x"
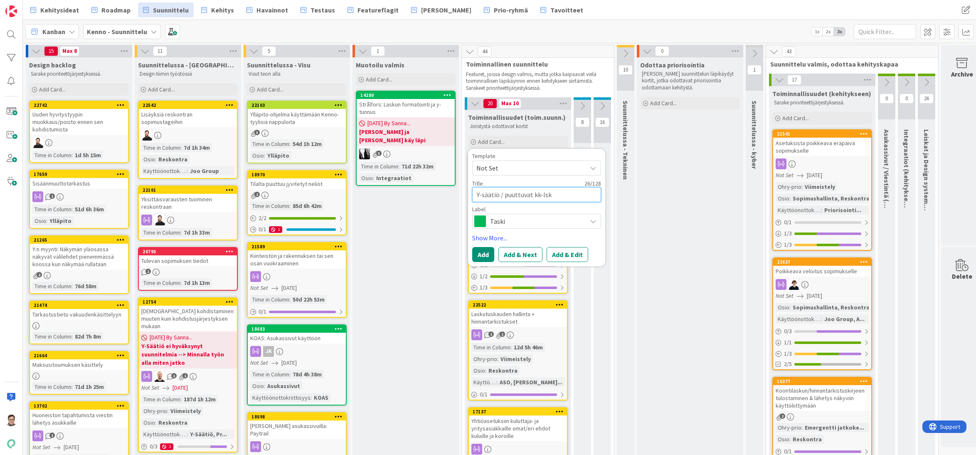
type textarea "Y-säätiö / puuttuvat kk-lsku"
type textarea "x"
type textarea "Y-säätiö / puuttuvat kk-lskut"
type textarea "x"
type textarea "Y-säätiö / puuttuvat kk-lsku"
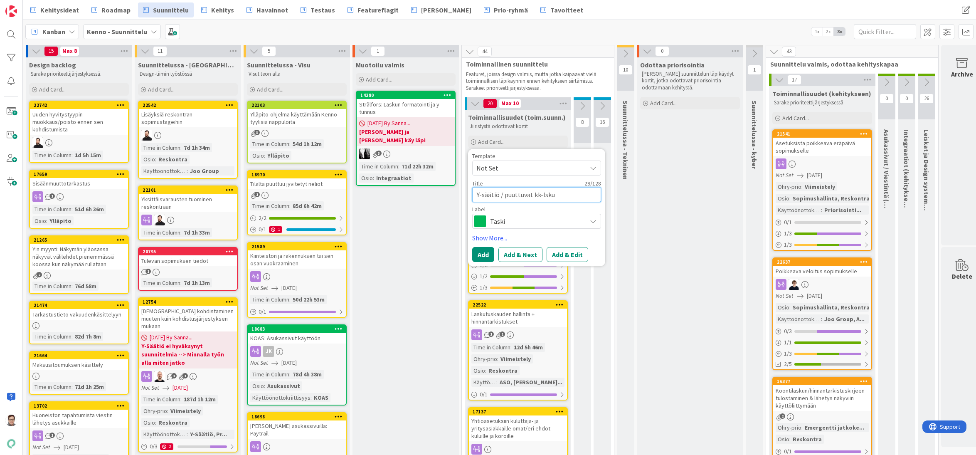
type textarea "x"
type textarea "Y-säätiö / puuttuvat kk-lsk"
type textarea "x"
type textarea "Y-säätiö / puuttuvat kk-ls"
type textarea "x"
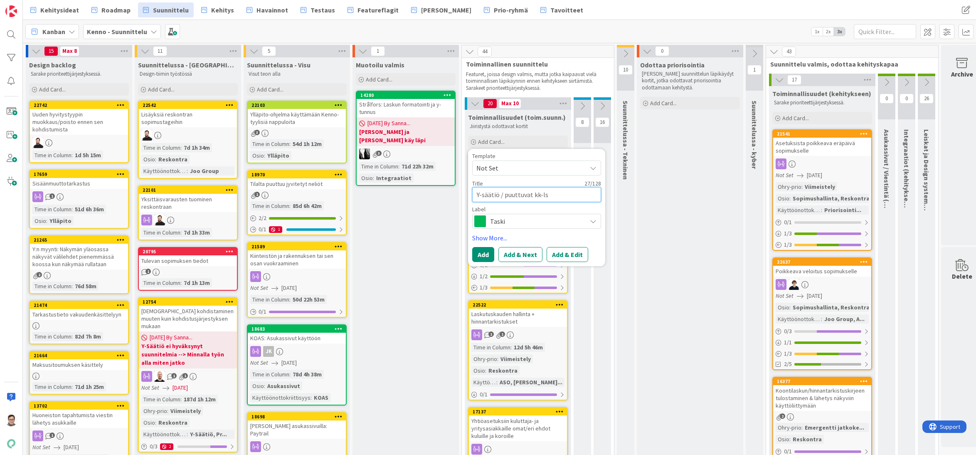
type textarea "Y-säätiö / puuttuvat kk-l"
type textarea "x"
type textarea "Y-säätiö / puuttuvat kk-la"
type textarea "x"
type textarea "Y-säätiö / puuttuvat kk-las"
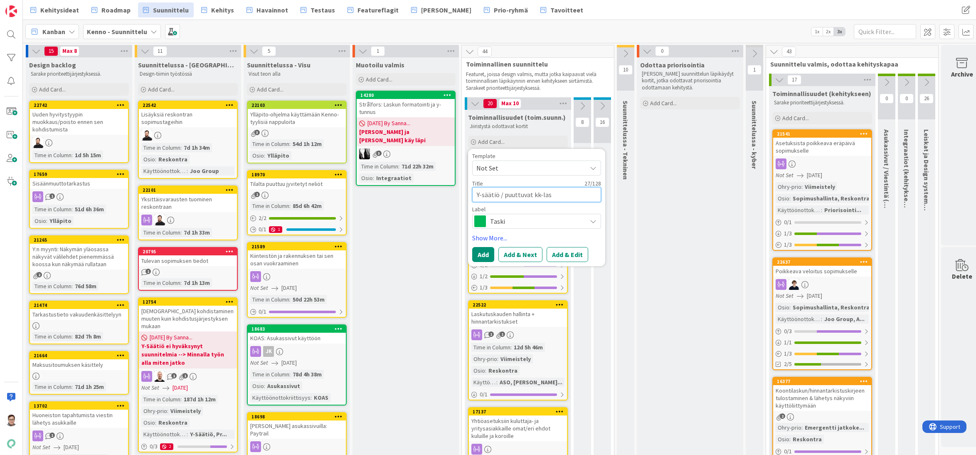
type textarea "x"
type textarea "Y-säätiö / puuttuvat kk-lask"
type textarea "x"
type textarea "Y-säätiö / puuttuvat kk-lasku"
type textarea "x"
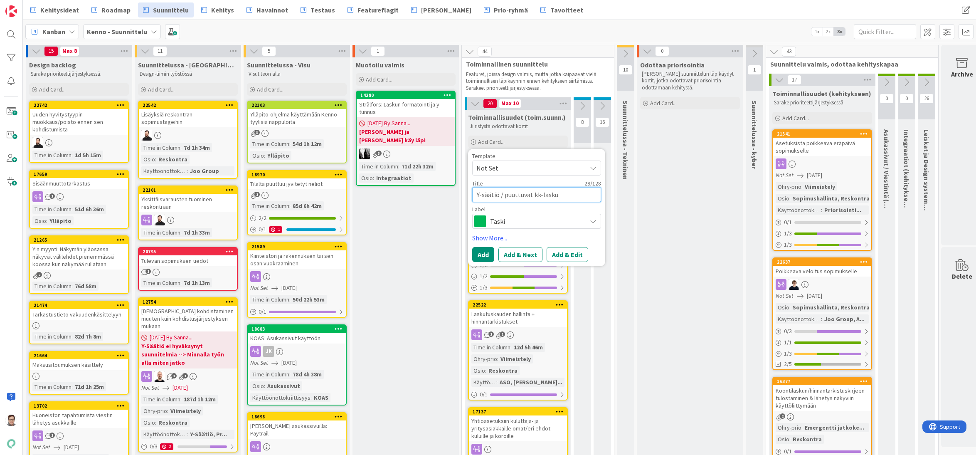
type textarea "Y-säätiö / puuttuvat kk-laskut"
type textarea "x"
type textarea "Y-säätiö / puuttuvat kk-laskut"
type textarea "x"
type textarea "Y-säätiö / puuttuvat kk-laskut 1"
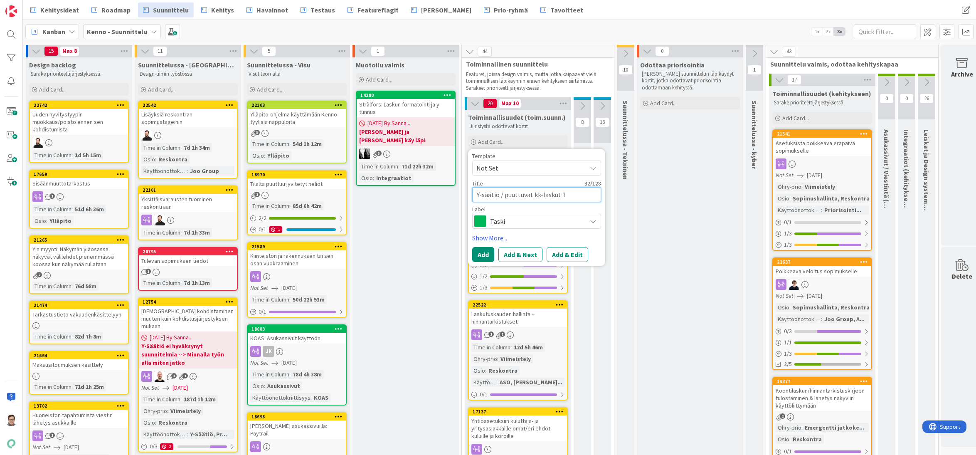
type textarea "x"
type textarea "Y-säätiö / puuttuvat kk-laskut 1 +"
type textarea "x"
type textarea "Y-säätiö / puuttuvat kk-laskut 1 +"
type textarea "x"
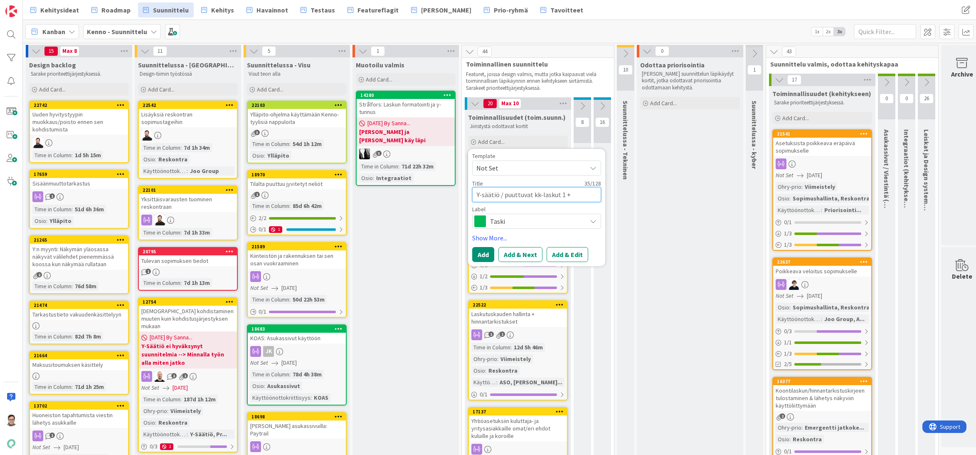
type textarea "Y-säätiö / puuttuvat kk-laskut 1 + 2"
type textarea "x"
type textarea "Y-säätiö / puuttuvat kk-laskut 1 + 2/"
type textarea "x"
type textarea "Y-säätiö / puuttuvat kk-laskut 1 + 2/2"
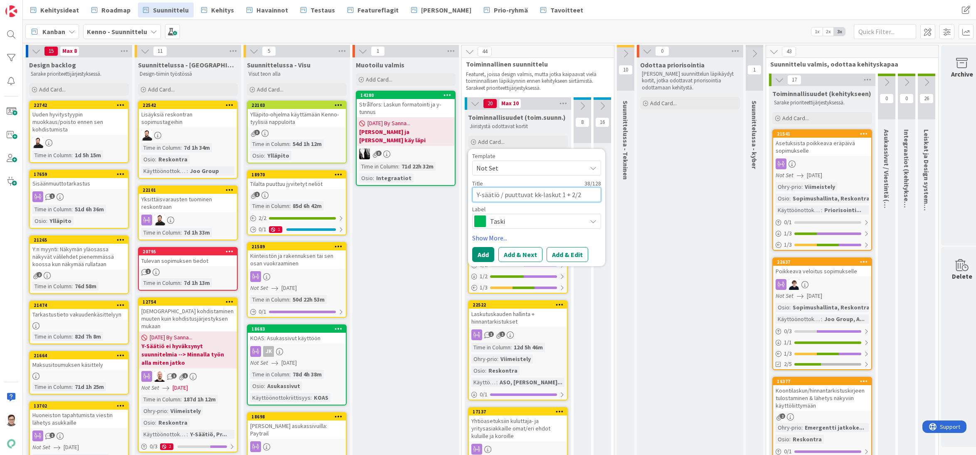
type textarea "x"
type textarea "Y-säätiö / puuttuvat kk-laskut 1 + 2/20"
type textarea "x"
type textarea "Y-säätiö / puuttuvat kk-laskut 1 + 2/202"
type textarea "x"
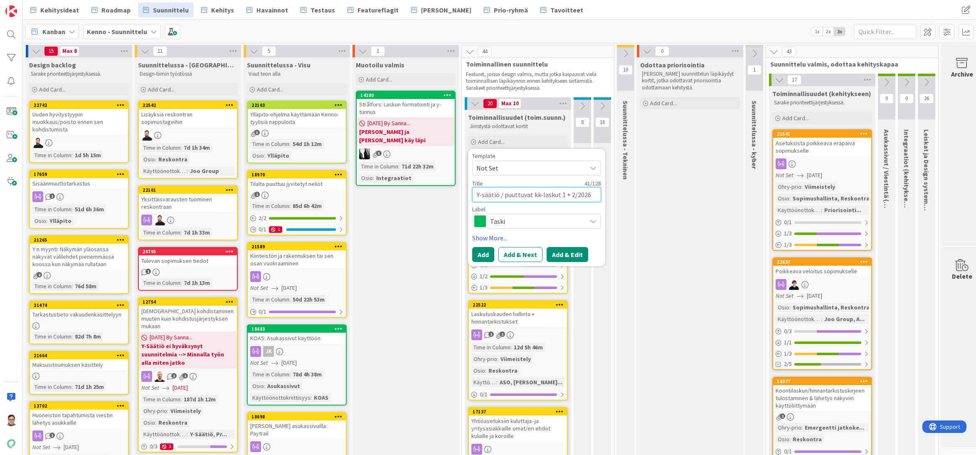
type textarea "Y-säätiö / puuttuvat kk-laskut 1 + 2/2026"
click at [572, 257] on button "Add & Edit" at bounding box center [567, 254] width 42 height 15
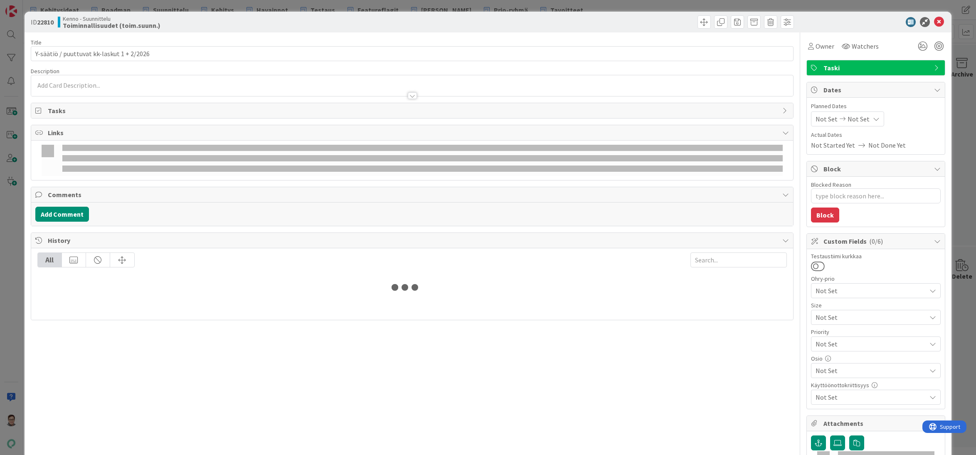
type textarea "x"
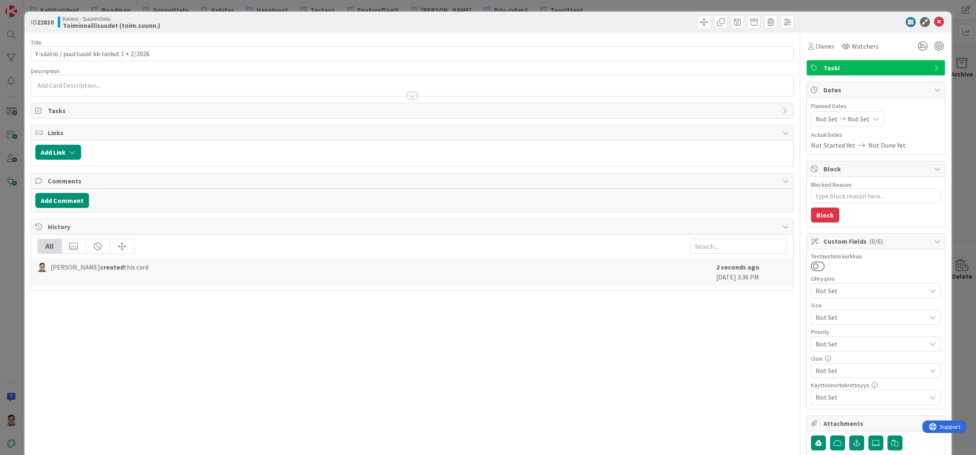
click at [71, 88] on div at bounding box center [412, 91] width 762 height 9
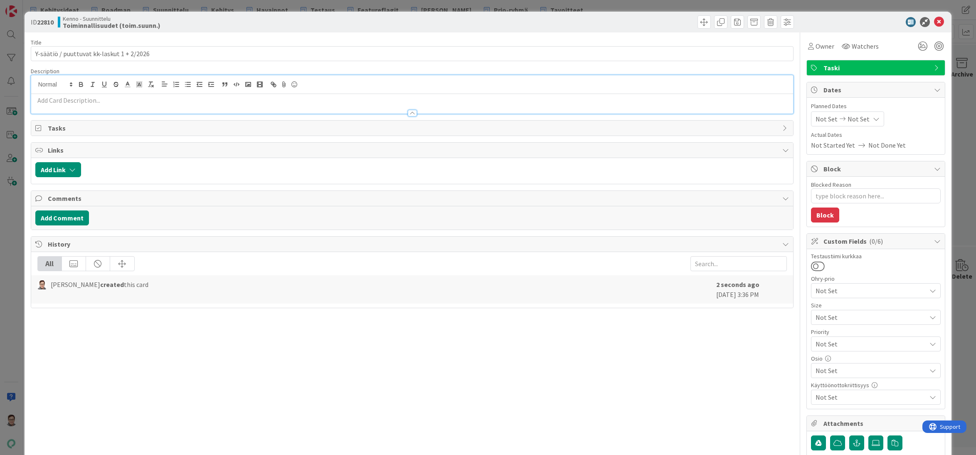
click at [66, 98] on p at bounding box center [412, 101] width 754 height 10
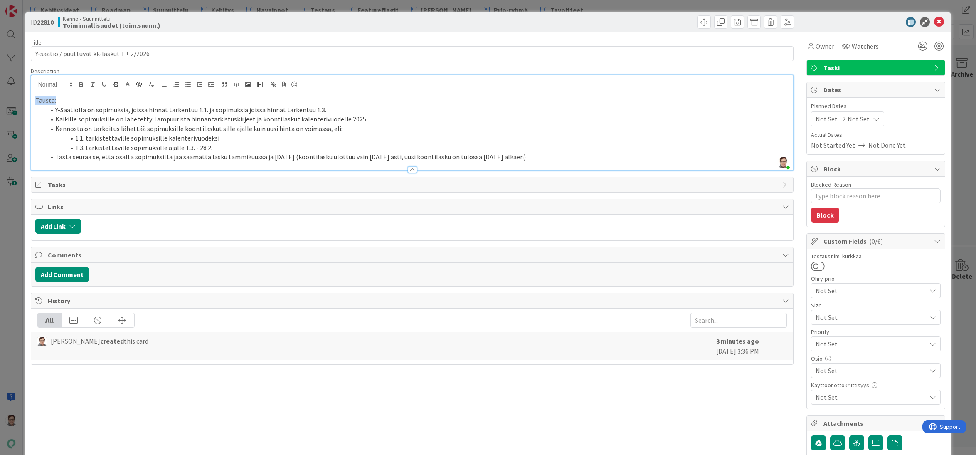
drag, startPoint x: 62, startPoint y: 102, endPoint x: 26, endPoint y: 100, distance: 36.6
click at [26, 100] on div "ID 22810 Kenno - Suunnittelu Toiminnallisuudet (toim.suunn.) Title 41 / 128 Y-s…" at bounding box center [488, 293] width 927 height 563
click at [567, 157] on li "Tästä seuraa se, että osalta sopimuksilta jää saamatta lasku tammikuussa ja [DA…" at bounding box center [417, 157] width 744 height 10
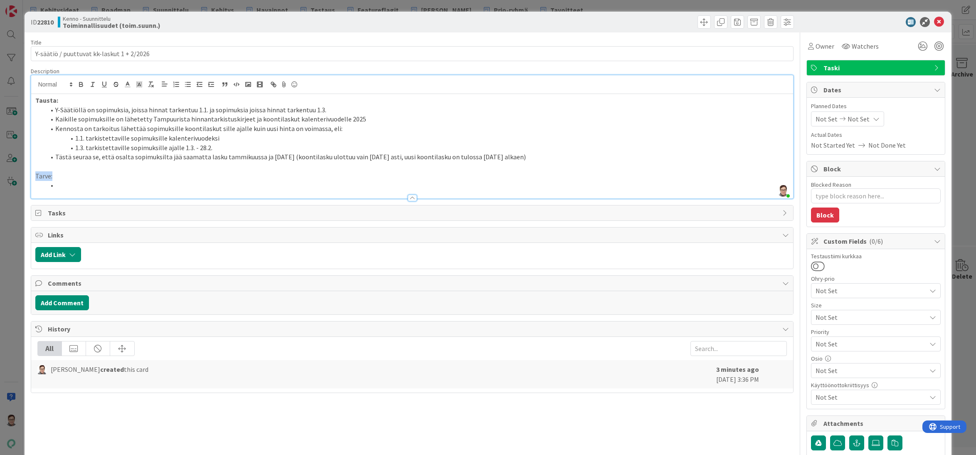
drag, startPoint x: 55, startPoint y: 174, endPoint x: 3, endPoint y: 172, distance: 52.4
click at [3, 172] on div "ID 22810 Kenno - Suunnittelu Toiminnallisuudet (toim.suunn.) Title 41 / 128 Y-s…" at bounding box center [488, 227] width 976 height 455
click at [66, 185] on li at bounding box center [417, 185] width 744 height 10
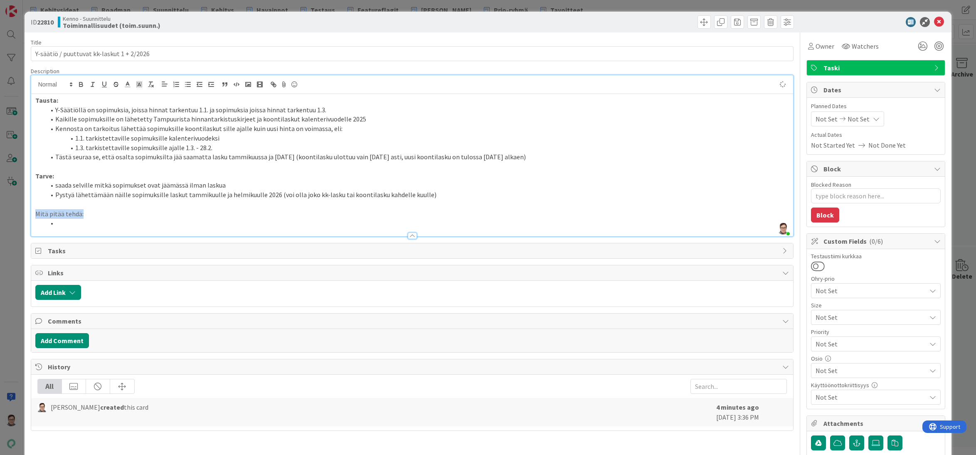
drag, startPoint x: 86, startPoint y: 214, endPoint x: 10, endPoint y: 214, distance: 75.6
click at [10, 214] on div "ID 22810 Kenno - Suunnittelu Toiminnallisuudet (toim.suunn.) Title 41 / 128 Y-s…" at bounding box center [488, 227] width 976 height 455
click at [257, 440] on div "Title 41 / 128 Y-säätiö / puuttuvat kk-laskut 1 + 2/2026 Description [PERSON_NA…" at bounding box center [412, 300] width 763 height 536
click at [76, 223] on li at bounding box center [417, 223] width 744 height 10
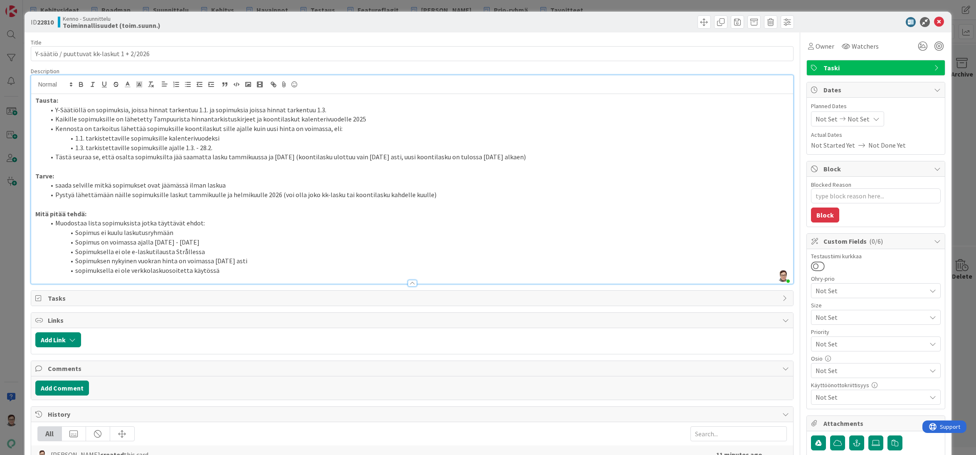
click at [221, 238] on li "Sopimus on voimassa ajalla [DATE] - [DATE]" at bounding box center [417, 242] width 744 height 10
click at [218, 271] on li "sopimuksella ei ole verkkolaskuosoitetta käytössä" at bounding box center [417, 270] width 744 height 10
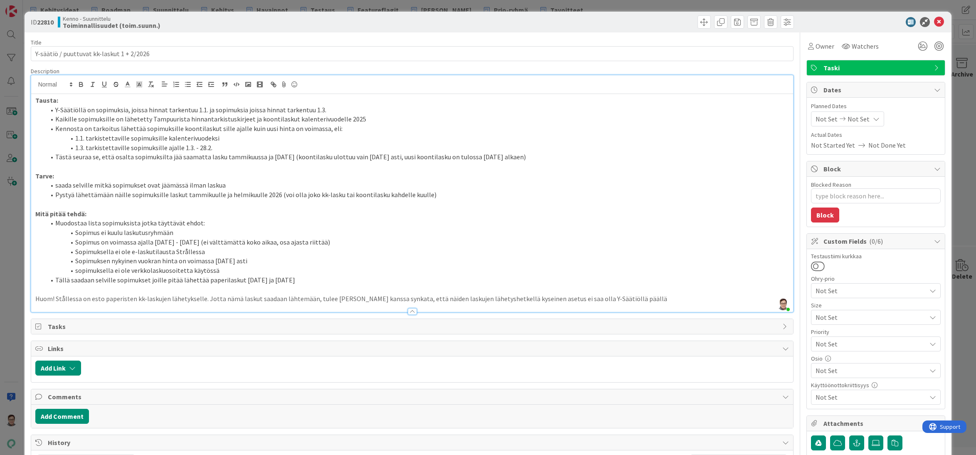
click at [361, 278] on li "Tällä saadaan selville sopimukset joille pitää lähettää paperilaskut [DATE] ja …" at bounding box center [417, 280] width 744 height 10
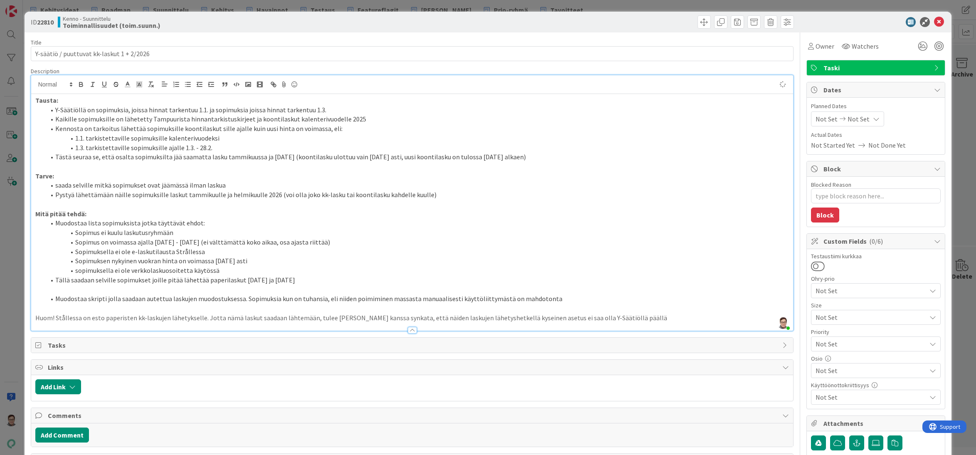
type textarea "x"
click at [408, 330] on div at bounding box center [412, 330] width 9 height 7
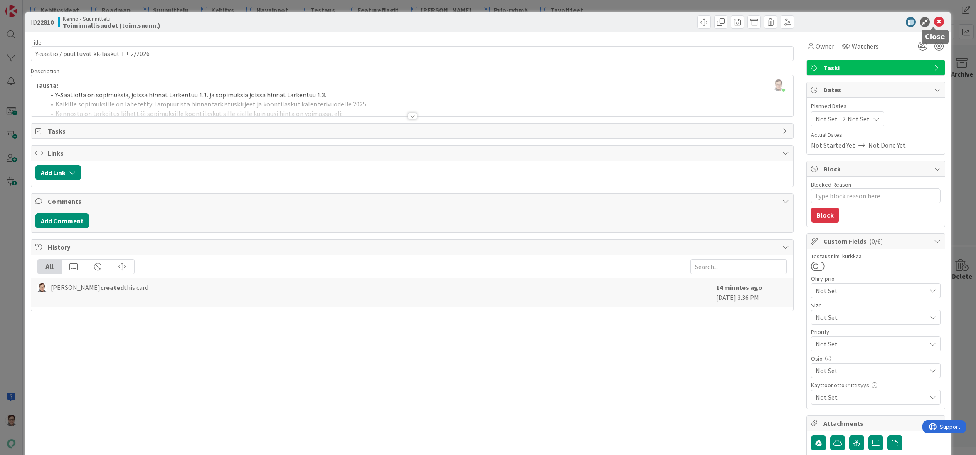
click at [934, 23] on icon at bounding box center [939, 22] width 10 height 10
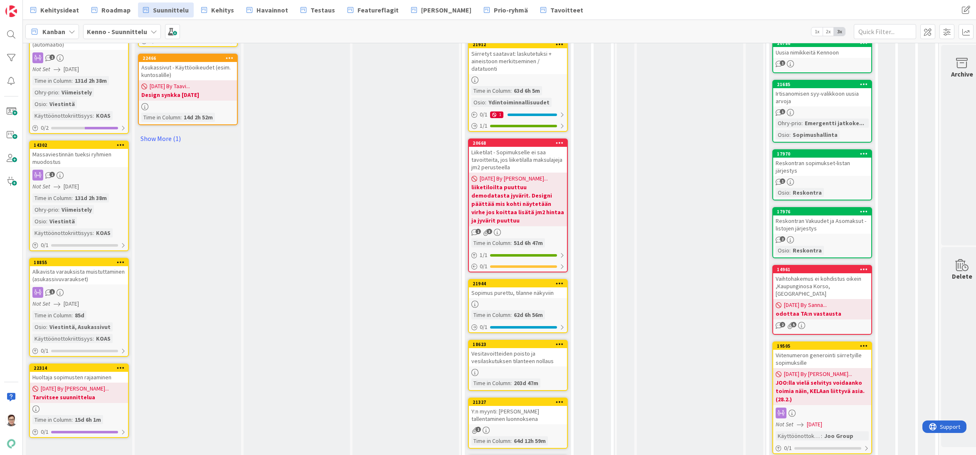
scroll to position [893, 0]
